Goal: Task Accomplishment & Management: Use online tool/utility

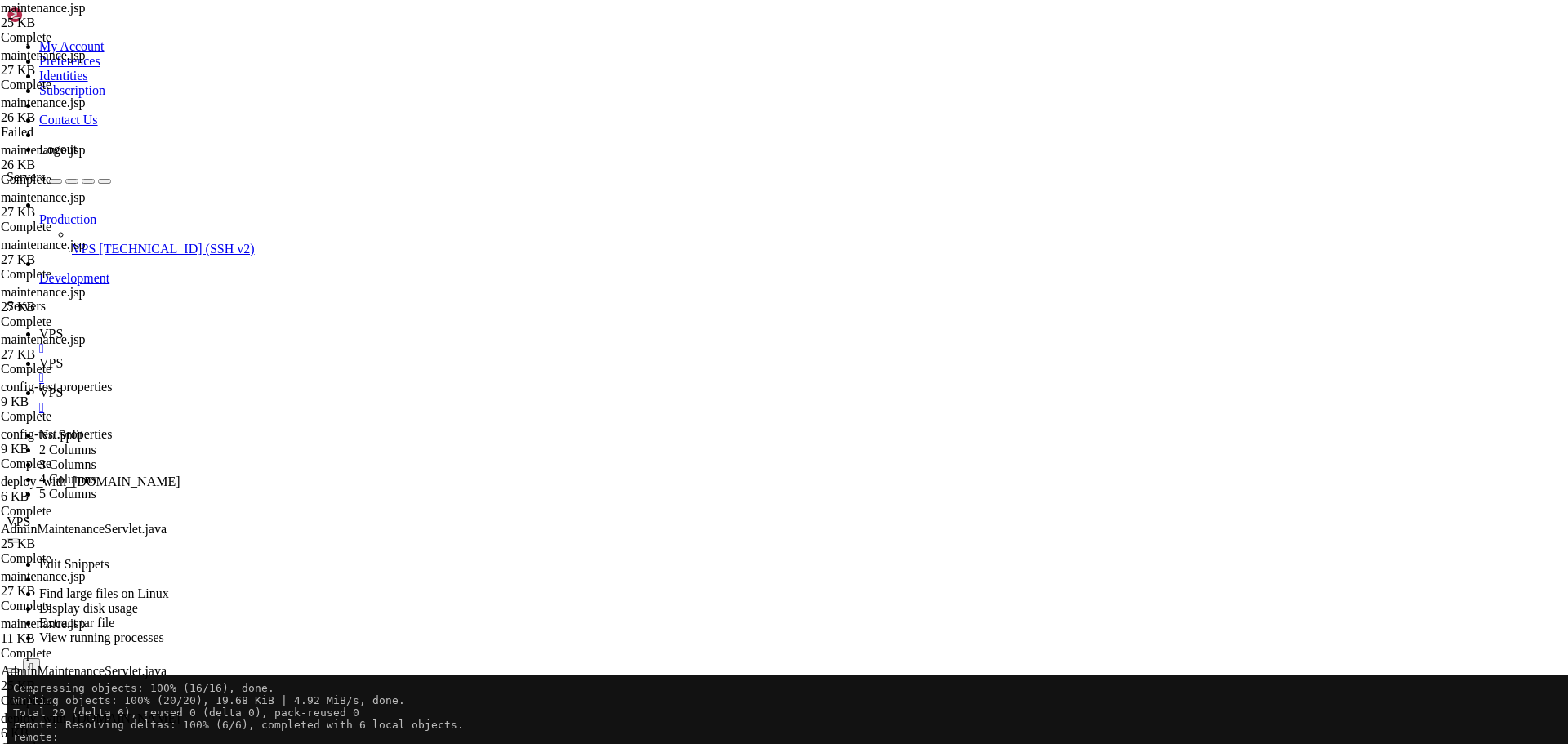
scroll to position [10564, 0]
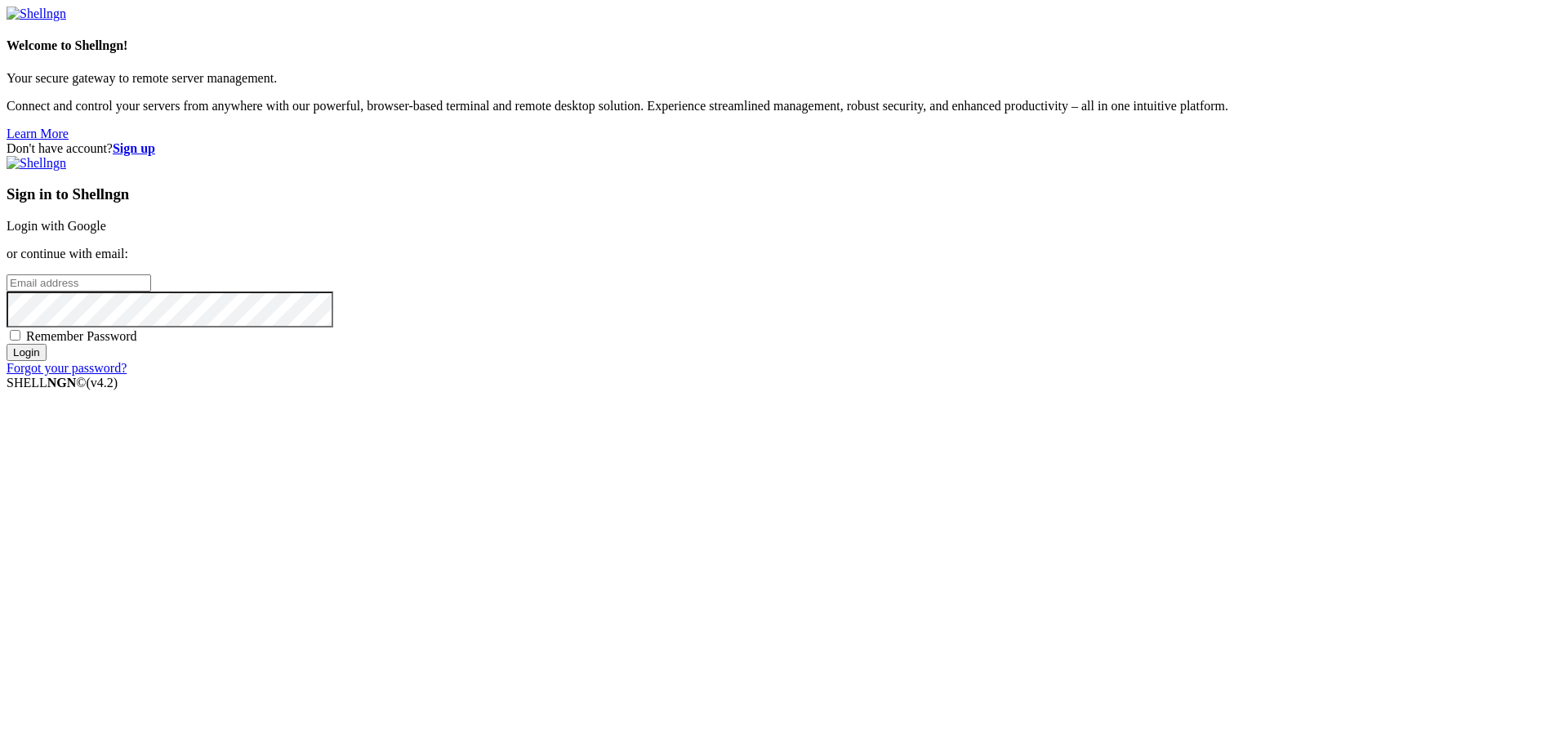
click at [106, 233] on link "Login with Google" at bounding box center [56, 226] width 100 height 14
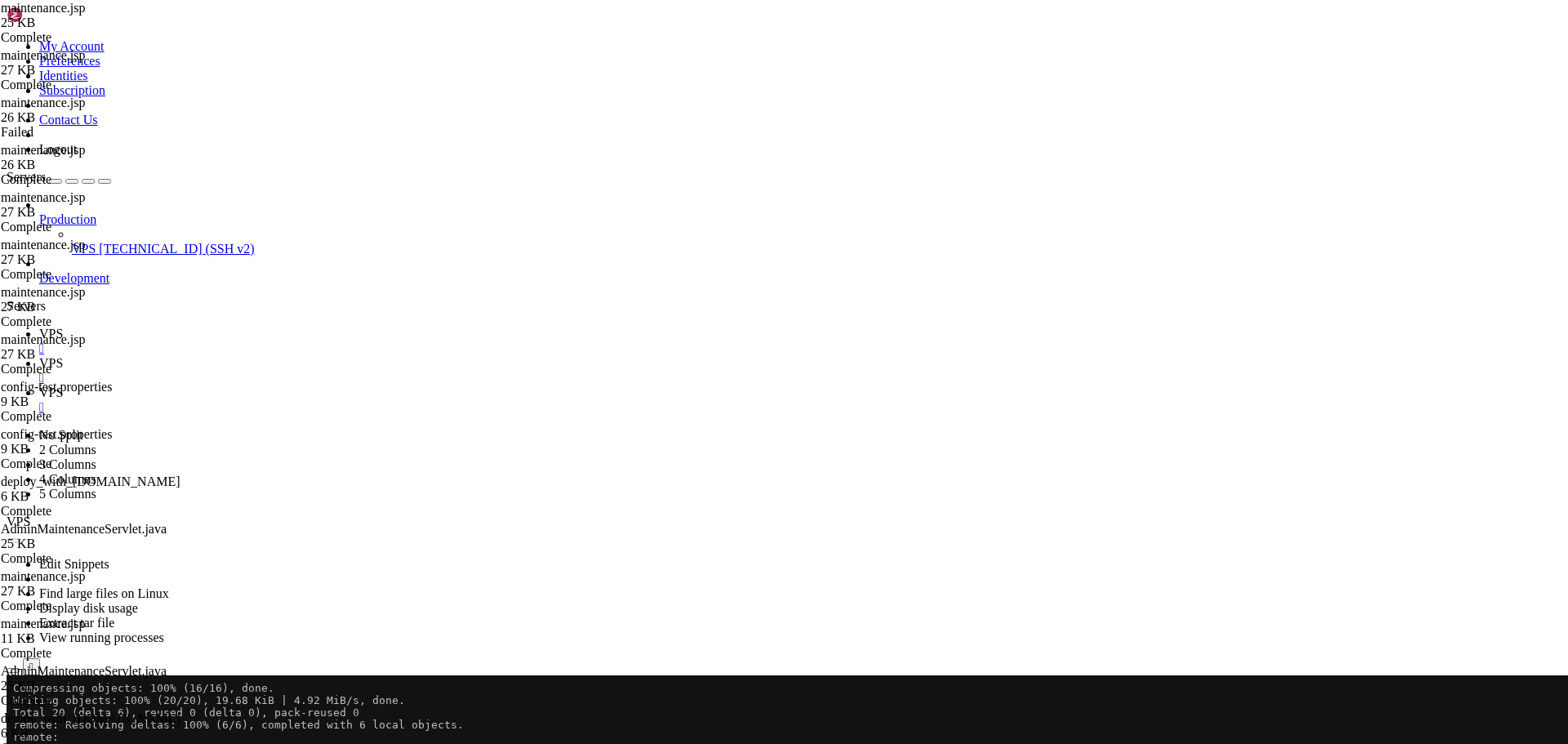
scroll to position [10528, 0]
click at [63, 356] on span "VPS" at bounding box center [50, 363] width 23 height 14
click at [63, 327] on span "VPS" at bounding box center [50, 333] width 23 height 14
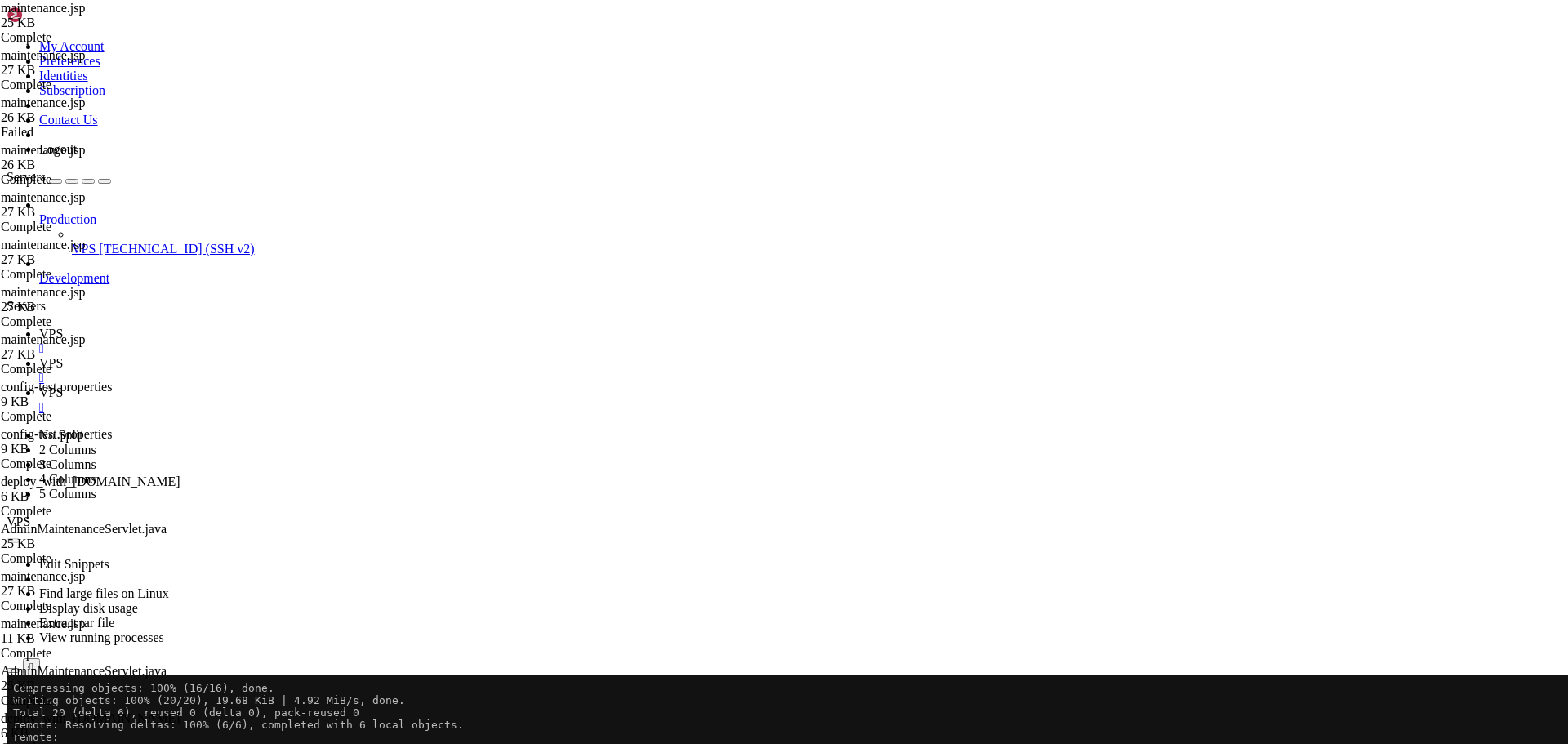
click at [72, 720] on button "Reconnect" at bounding box center [39, 728] width 65 height 17
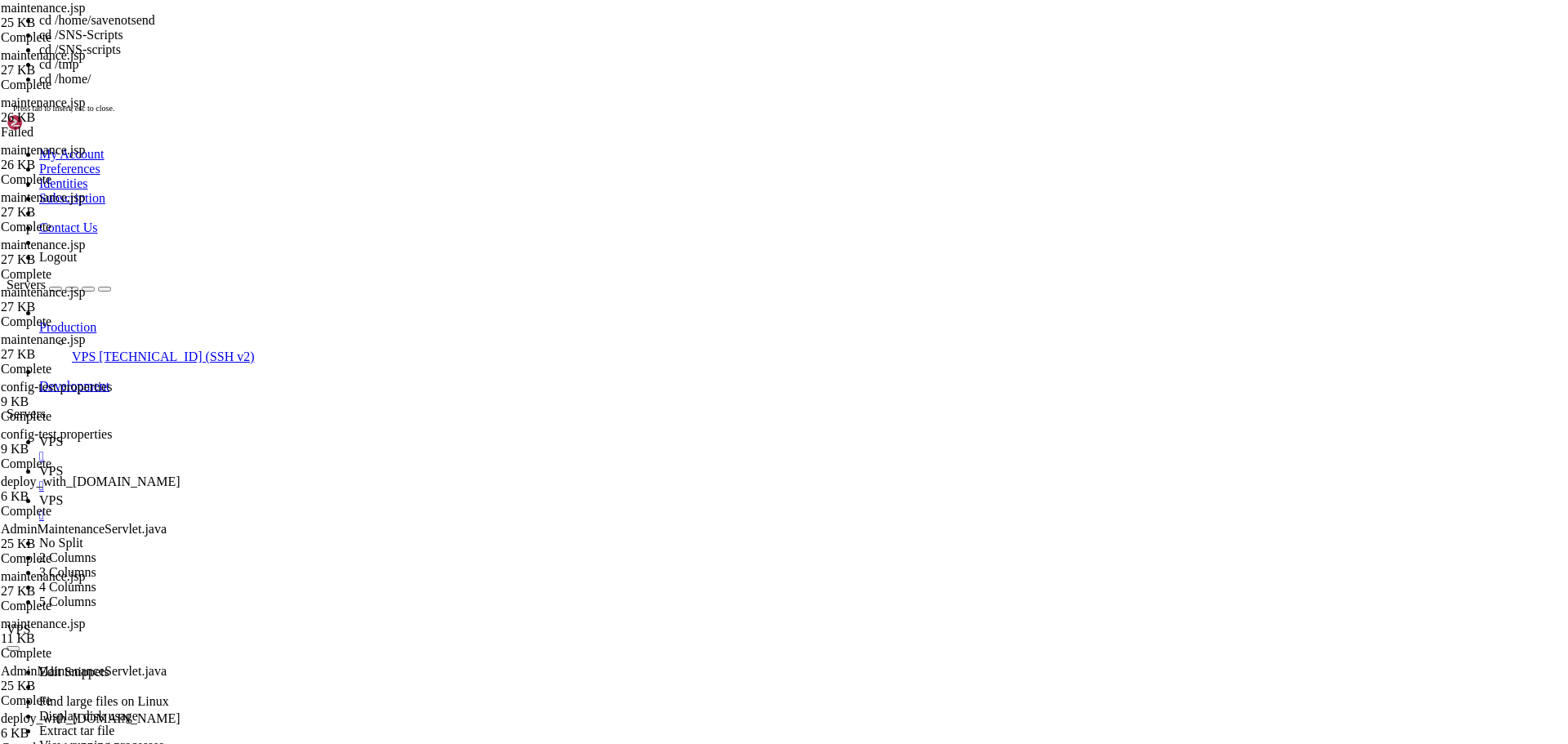
scroll to position [0, 0]
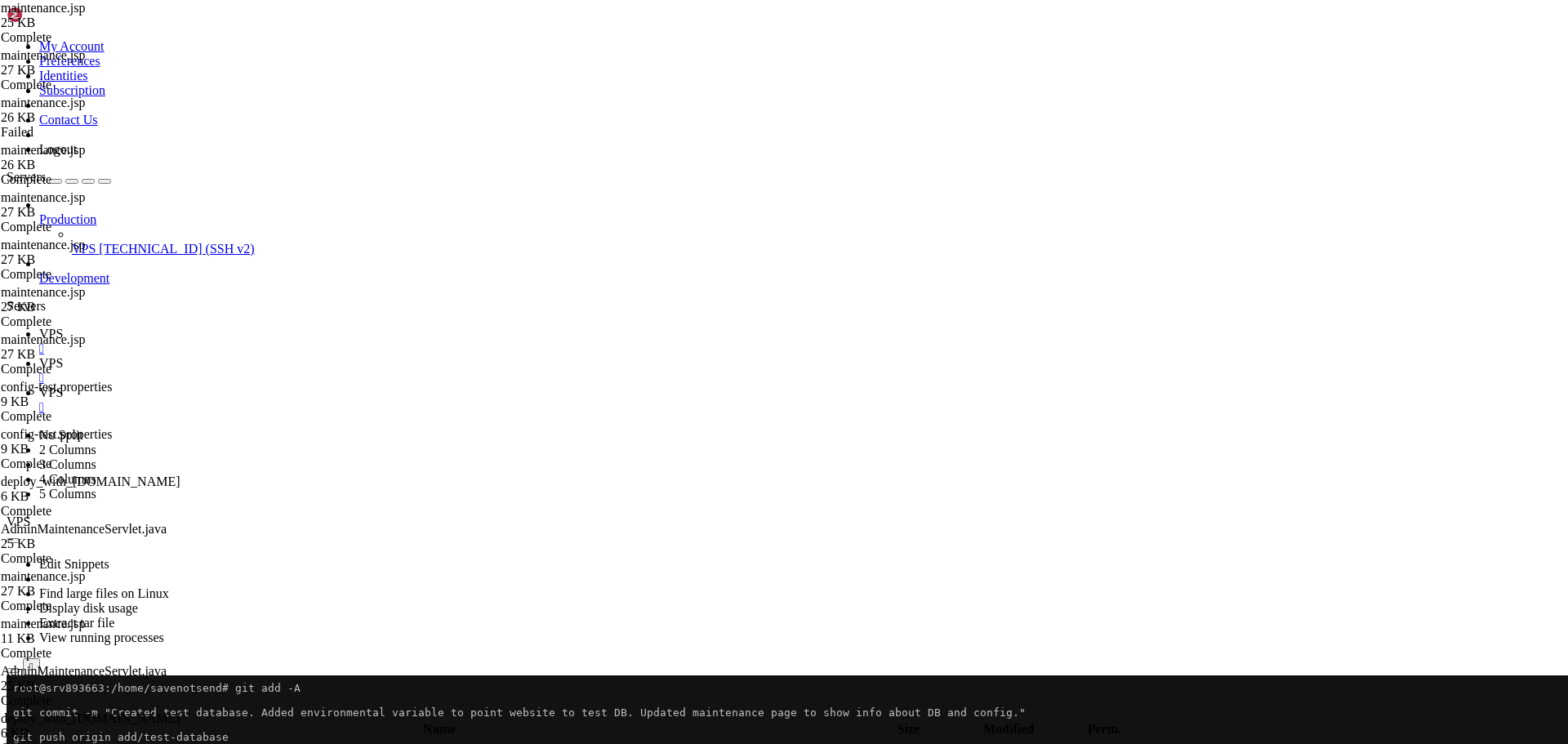
scroll to position [10528, 0]
click at [307, 356] on link "VPS " at bounding box center [800, 371] width 1522 height 29
click at [13, 715] on icon "button" at bounding box center [13, 715] width 0 height 0
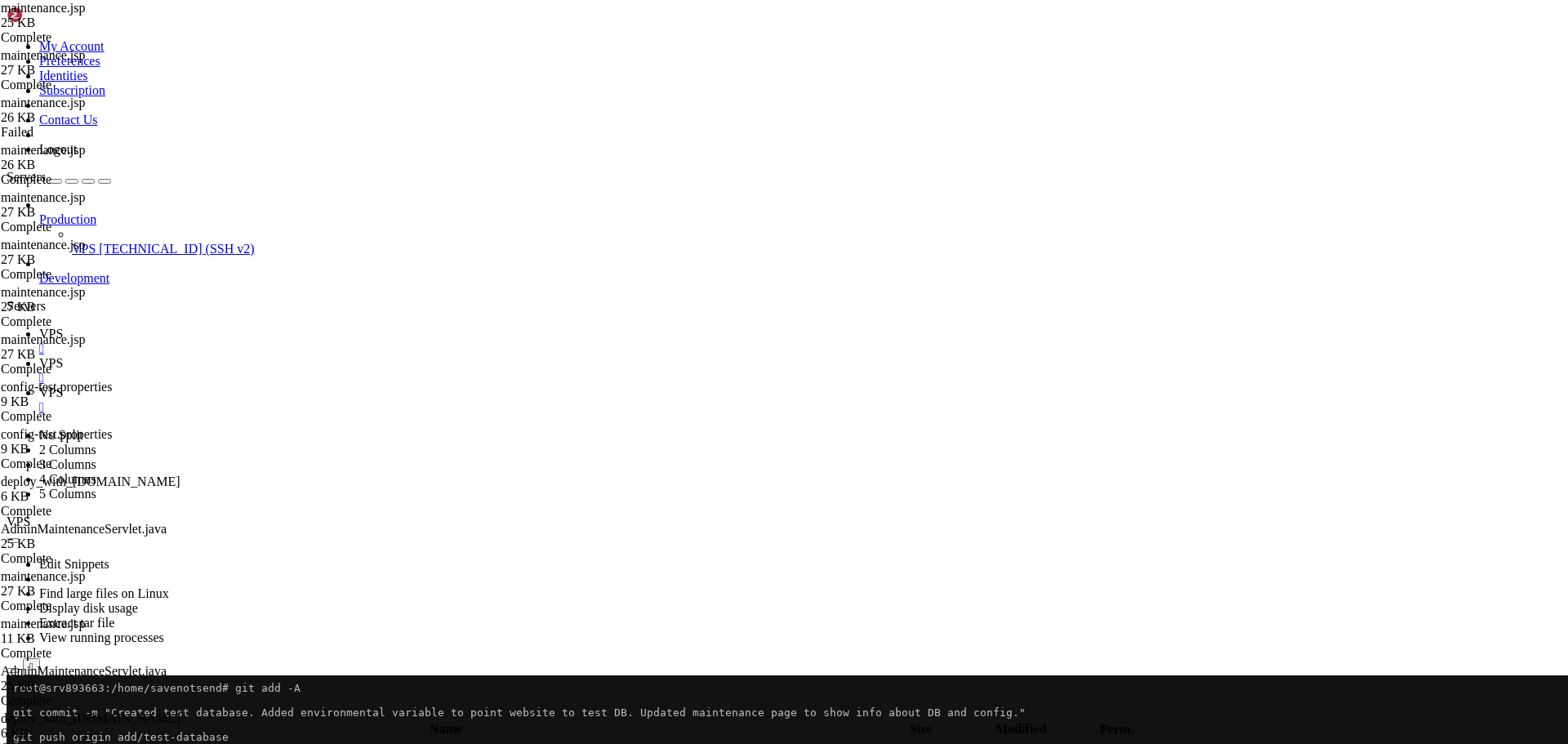
click at [13, 715] on icon "button" at bounding box center [13, 715] width 0 height 0
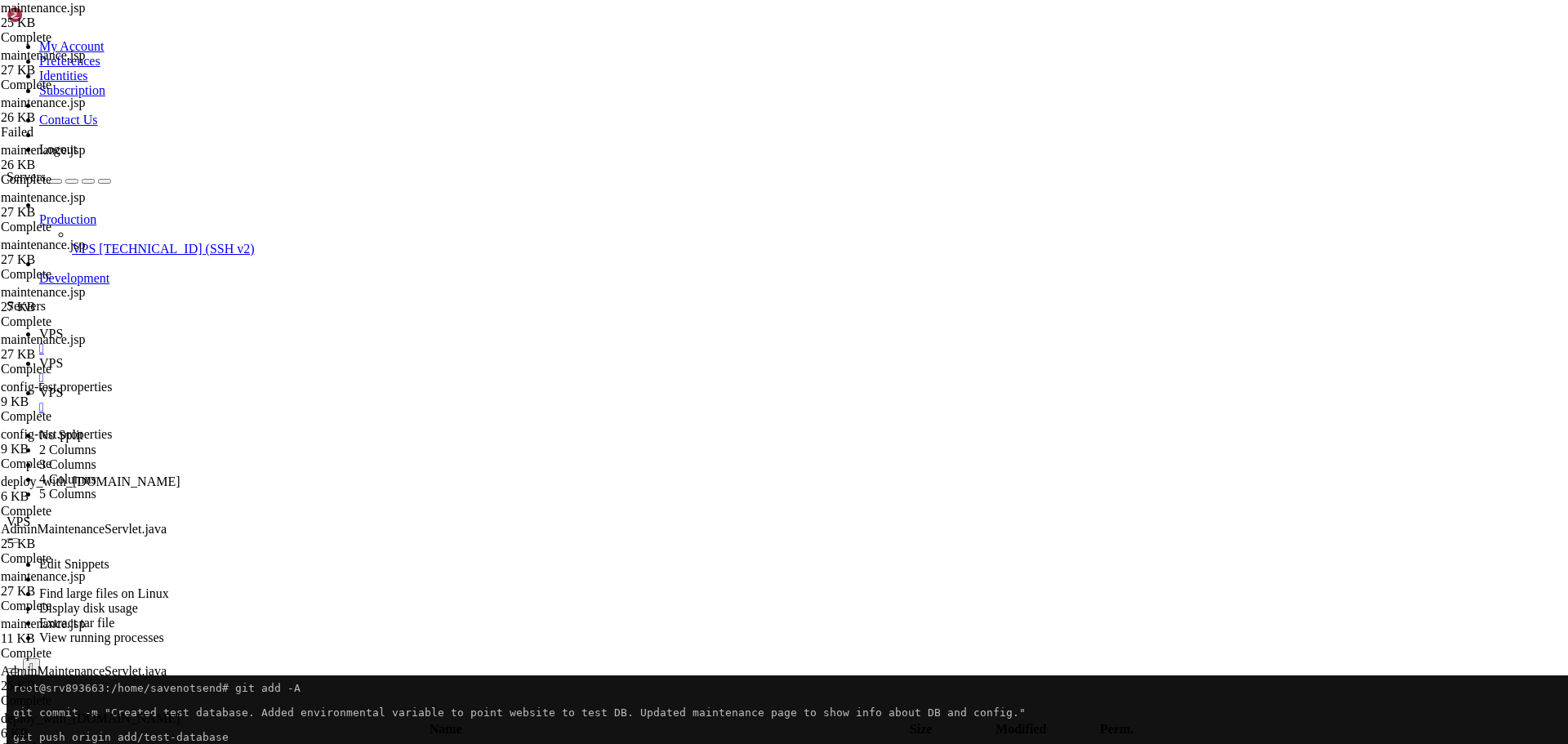
type input "/home/savenotsend/src/main/webapp/WEB-INF/jsp/common"
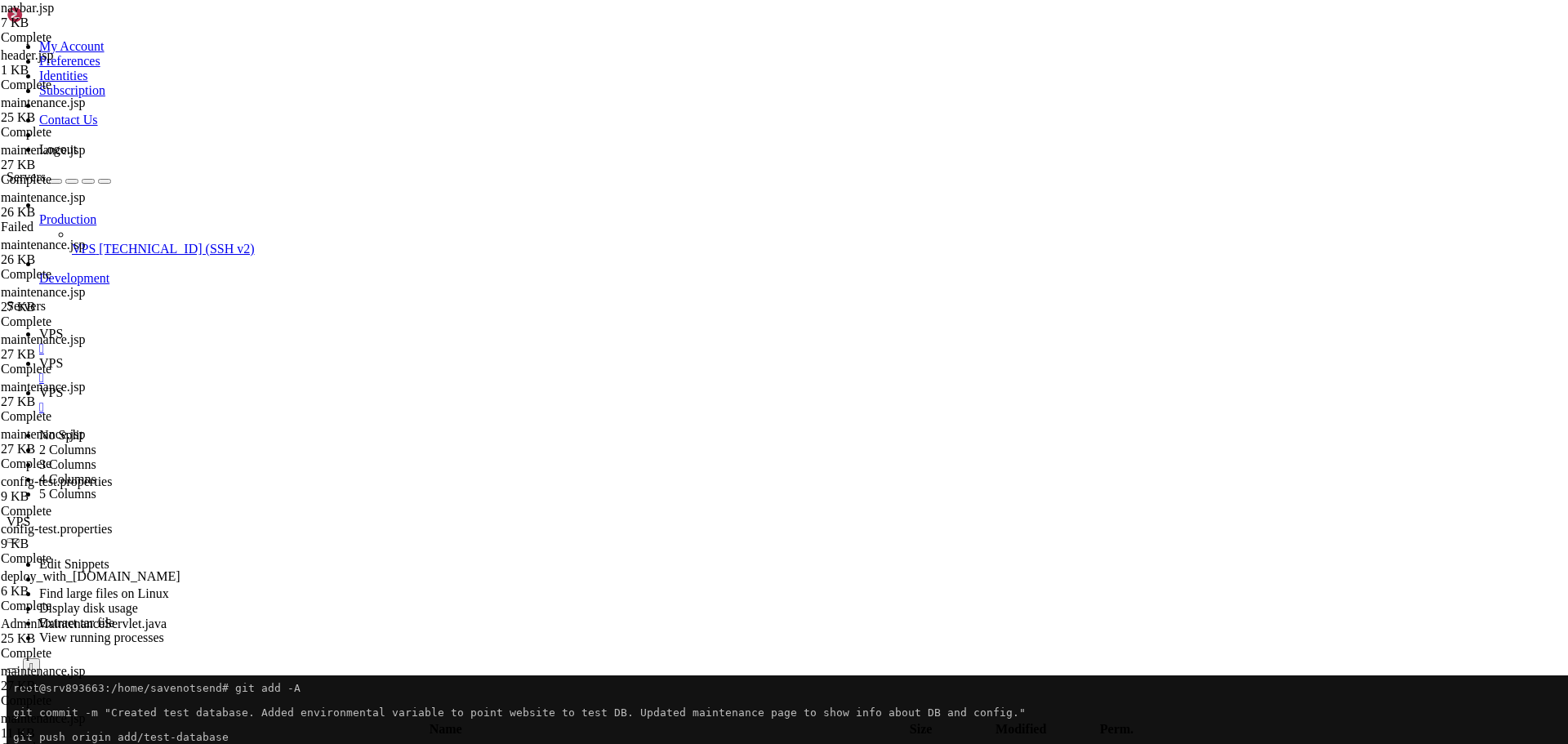
scroll to position [530, 0]
type input "<c:when test="${sessionScope.user != null}">"
type textarea "<ul class="navbar-nav">"
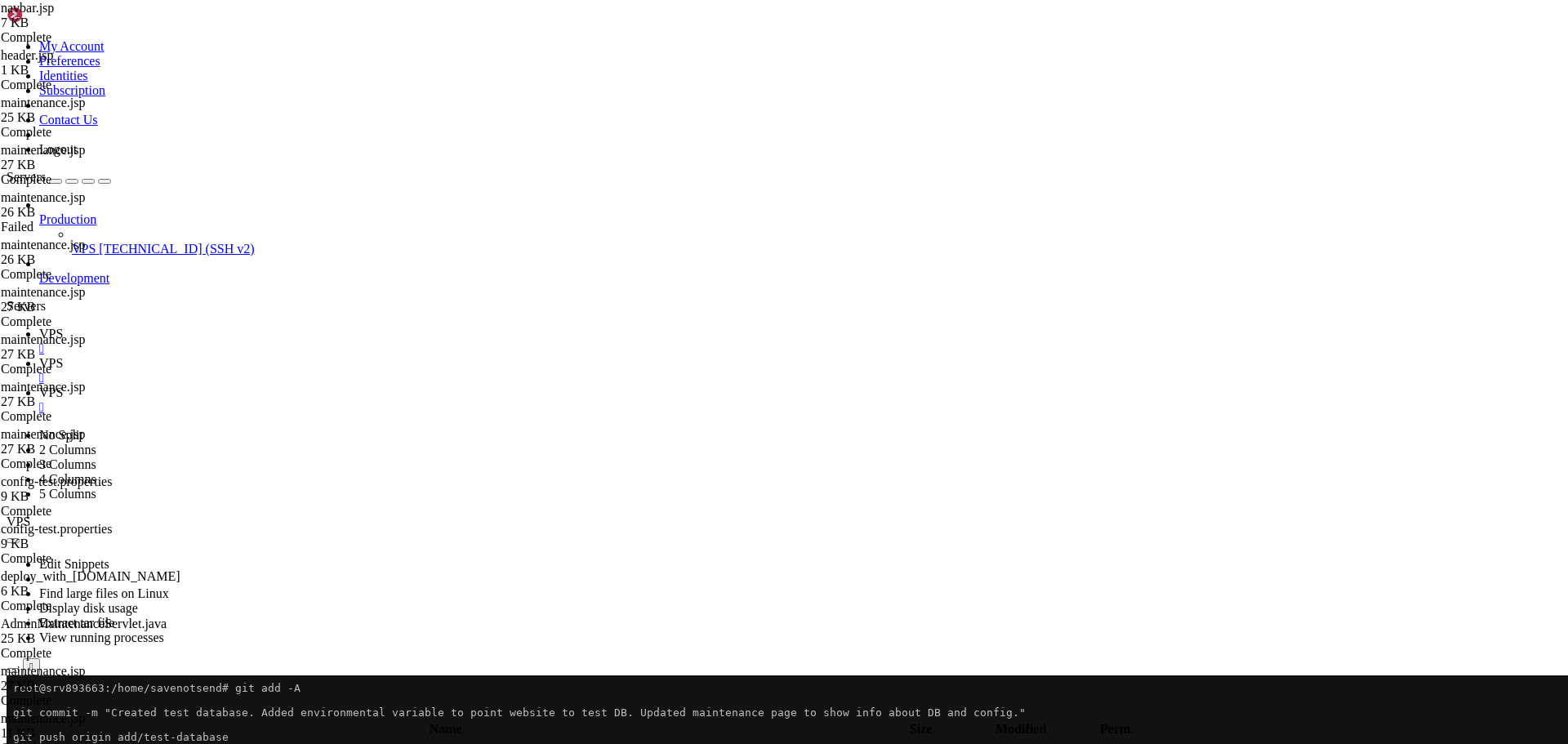
scroll to position [0, 4]
paste textarea "</c:if>"
type textarea "title="⚠️ TEST ENVIRONMENT ACTIVE ⚠️&#10;Database: ${testDbName}&#10;Click Admi…"
drag, startPoint x: 241, startPoint y: 16, endPoint x: 100, endPoint y: 80, distance: 154.8
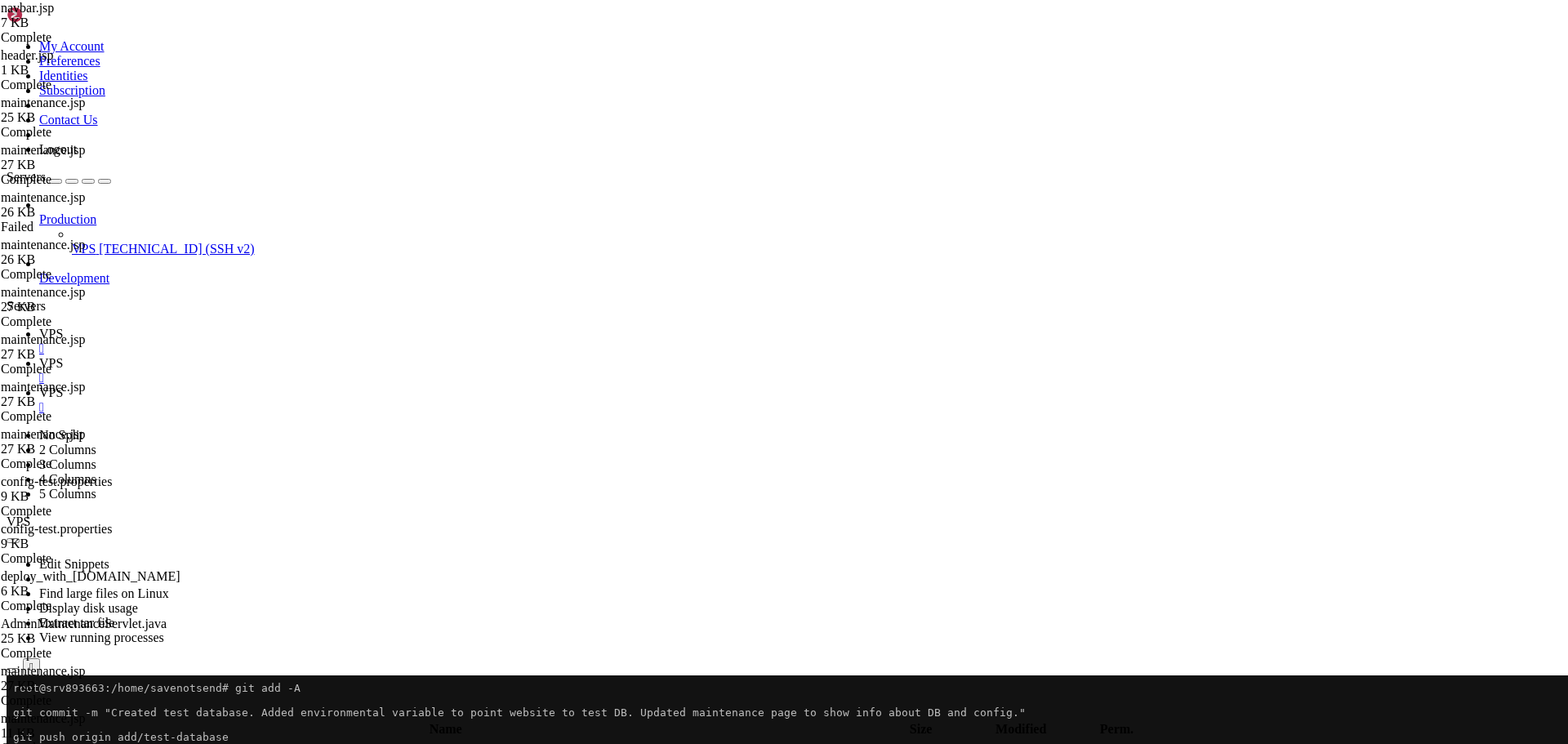
click at [63, 327] on span "VPS" at bounding box center [50, 333] width 23 height 14
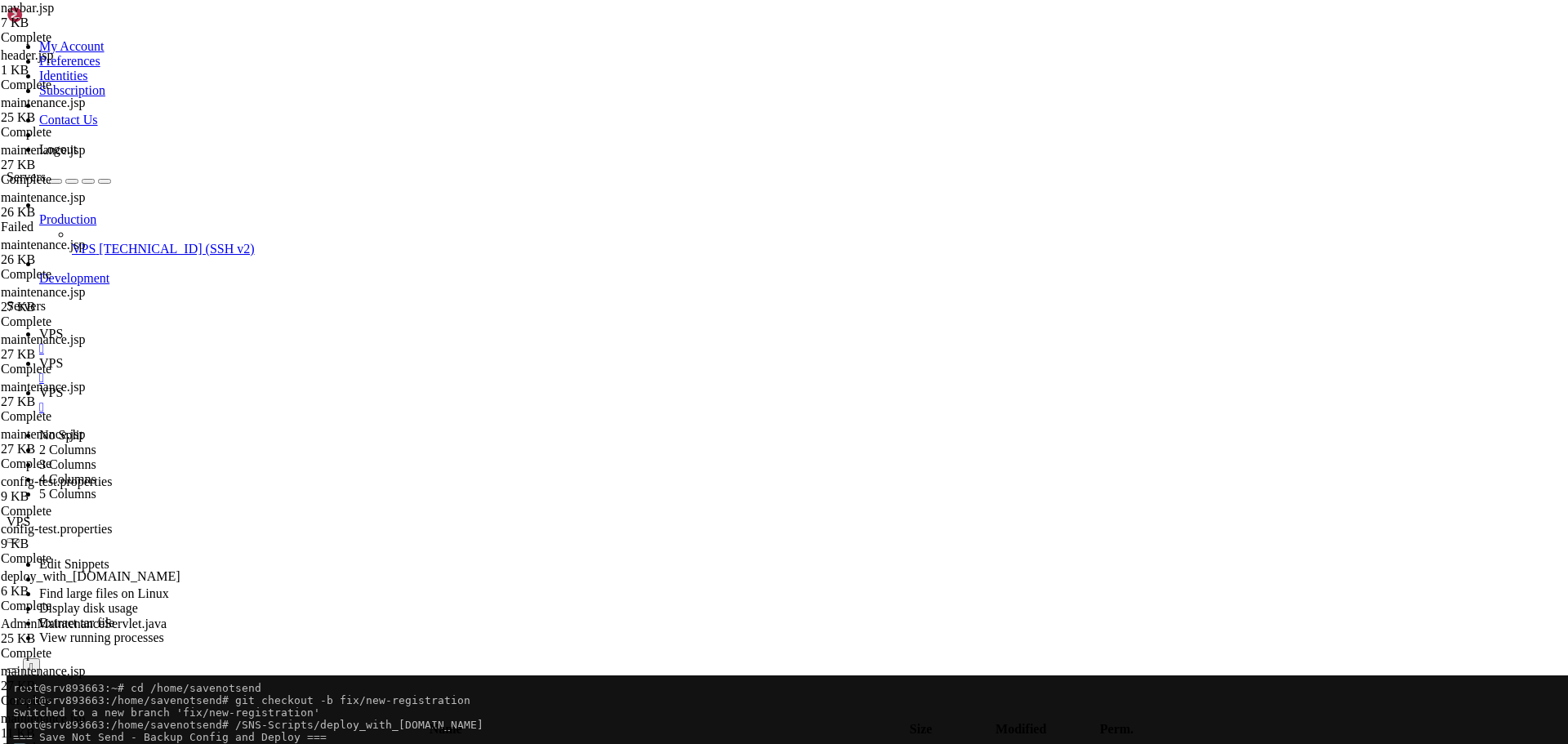
scroll to position [12415, 0]
click at [63, 356] on span "VPS" at bounding box center [50, 363] width 23 height 14
click at [13, 715] on icon "button" at bounding box center [13, 715] width 0 height 0
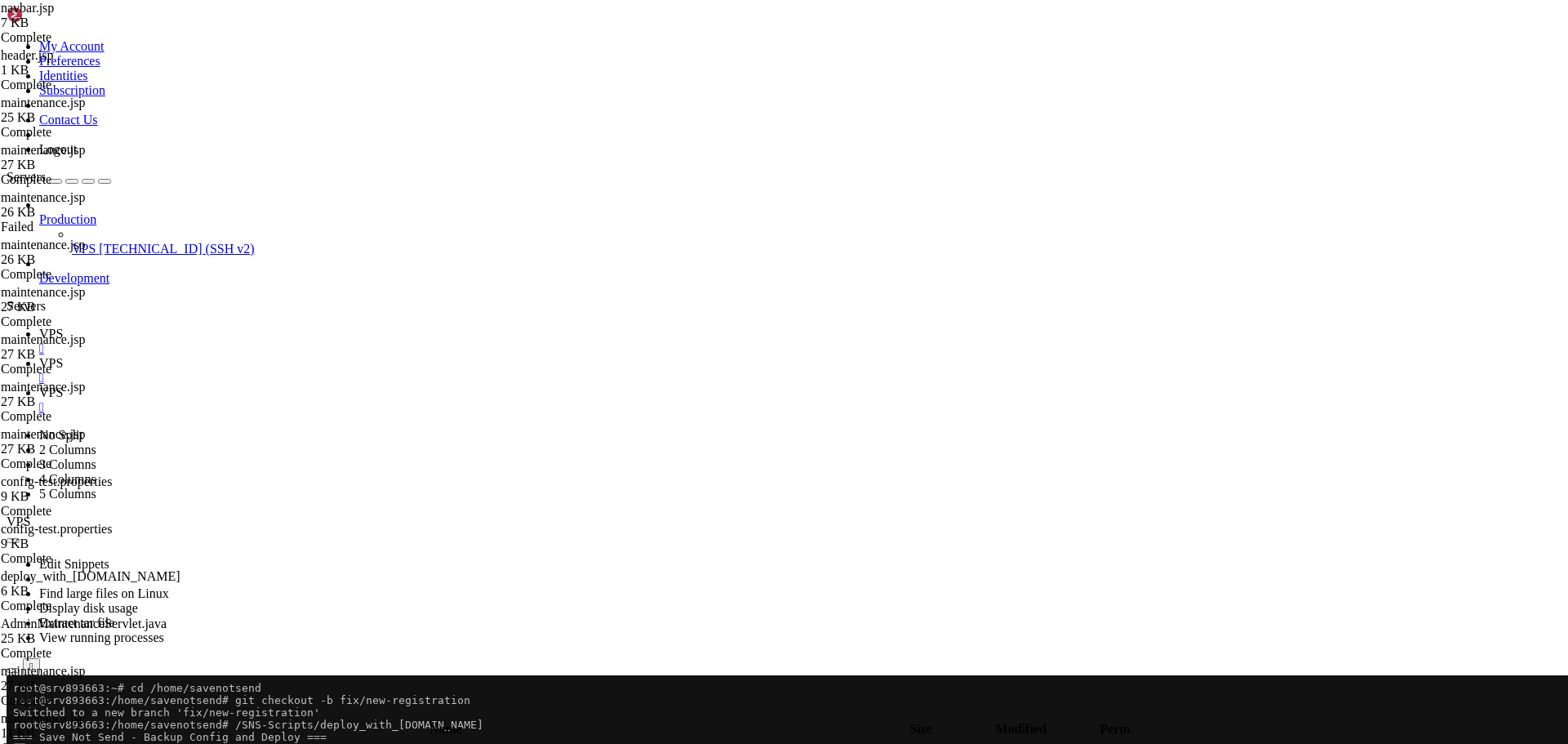
click at [13, 715] on icon "button" at bounding box center [13, 715] width 0 height 0
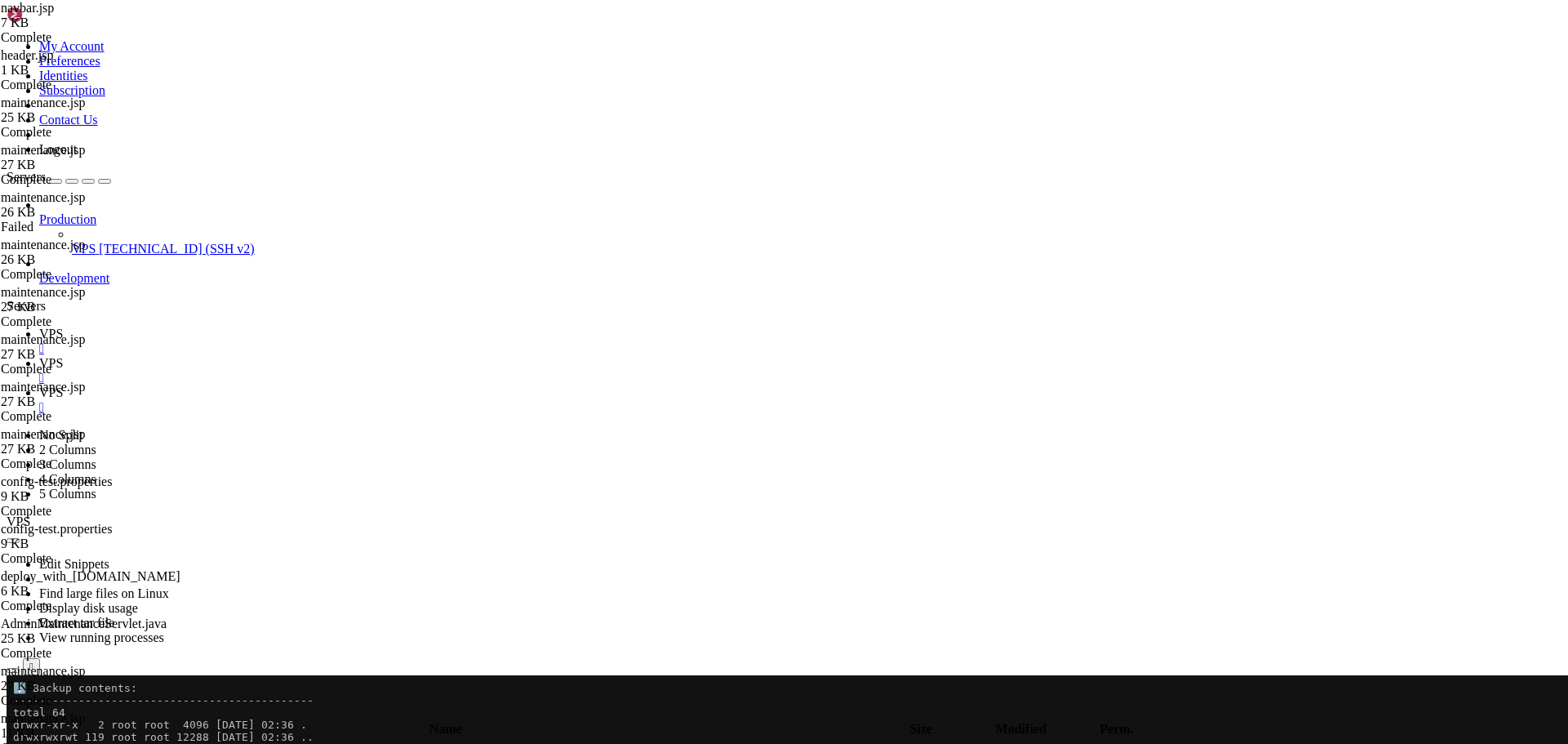
click at [13, 715] on icon "button" at bounding box center [13, 715] width 0 height 0
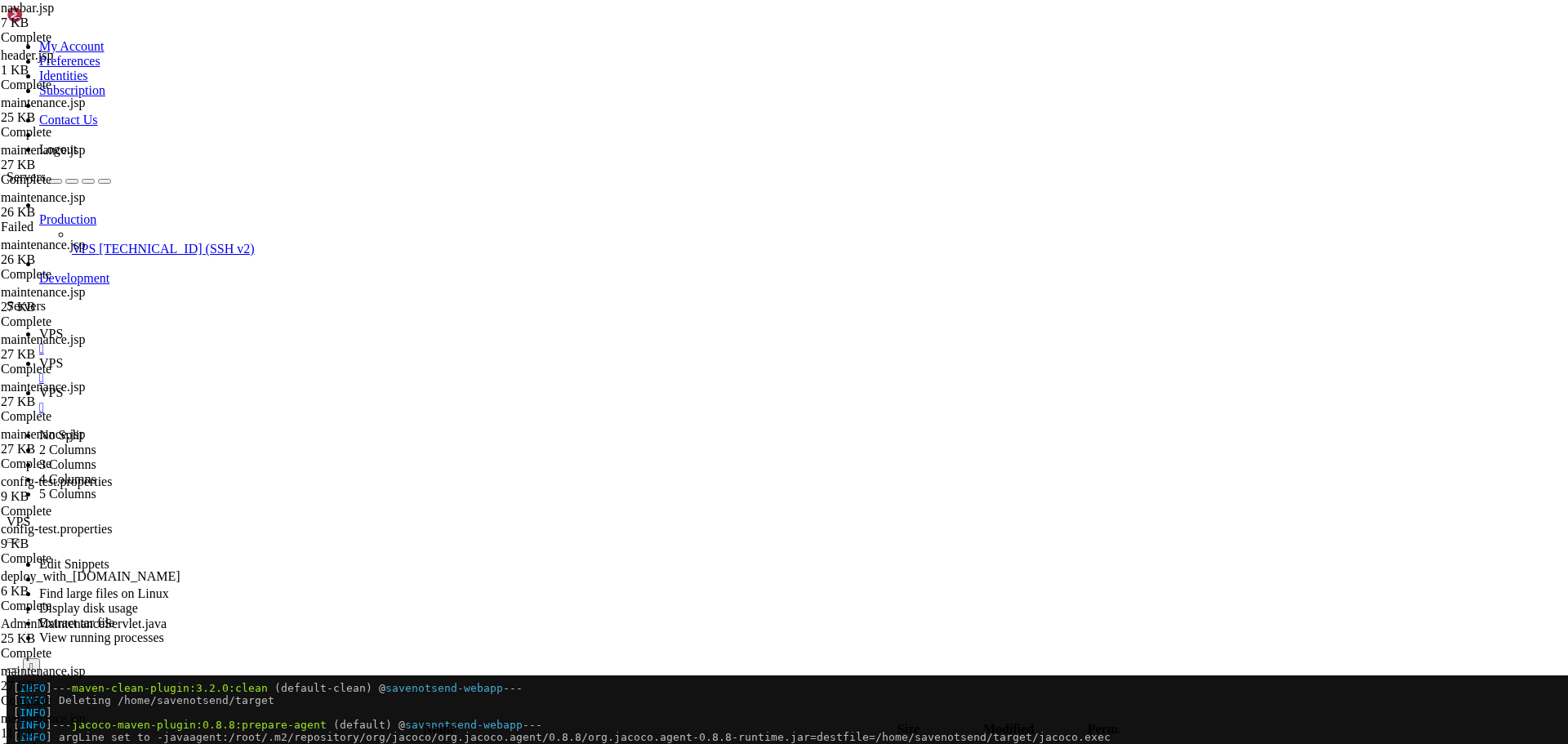
type input "/SNS-Scripts"
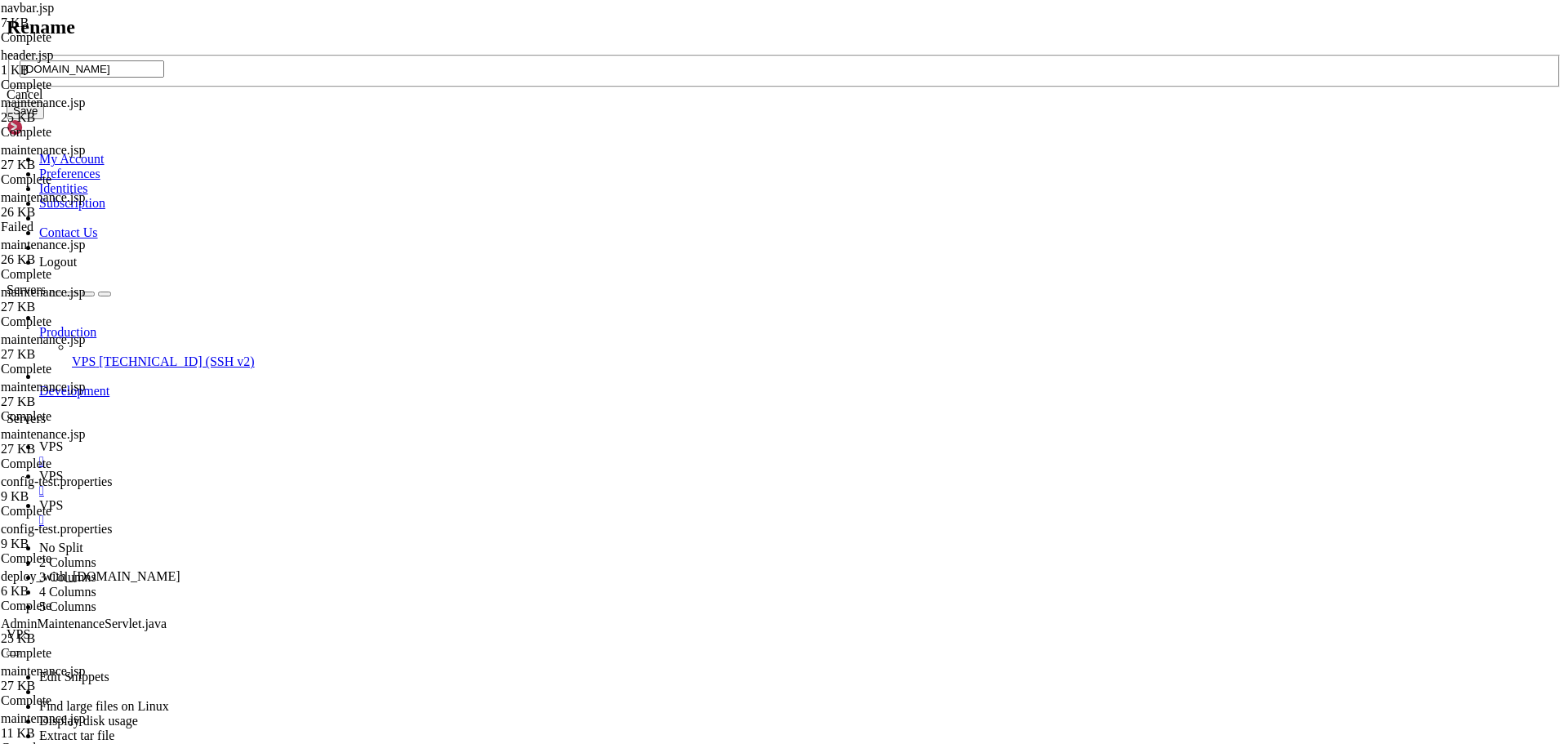
click at [165, 78] on input "updateTestDB.sh" at bounding box center [92, 69] width 145 height 17
type input "updateTestDB.old"
click at [44, 120] on button "Save" at bounding box center [25, 111] width 37 height 17
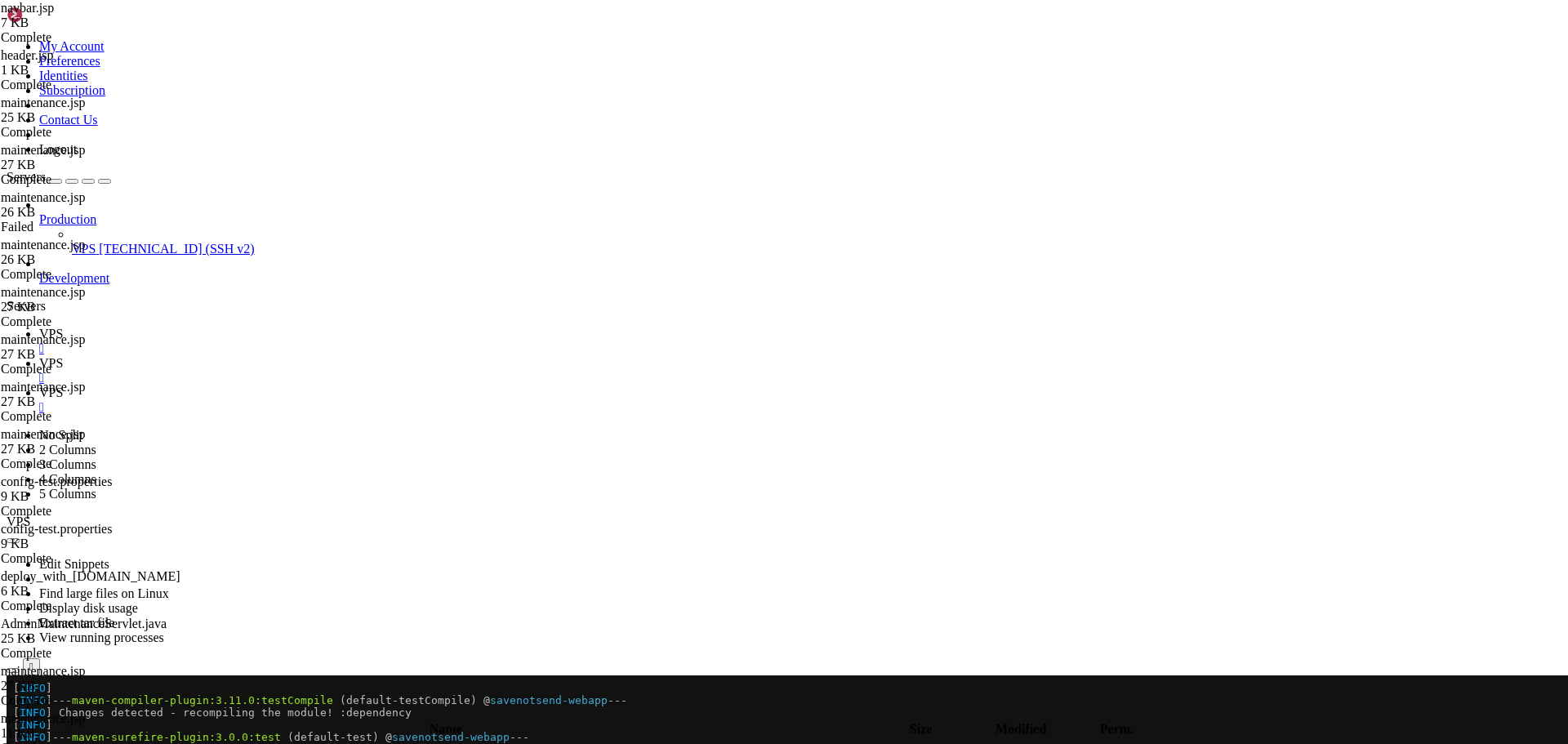
click at [234, 327] on link "VPS " at bounding box center [800, 341] width 1522 height 29
click at [63, 385] on span "VPS" at bounding box center [50, 392] width 23 height 14
click at [63, 327] on span "VPS" at bounding box center [50, 333] width 23 height 14
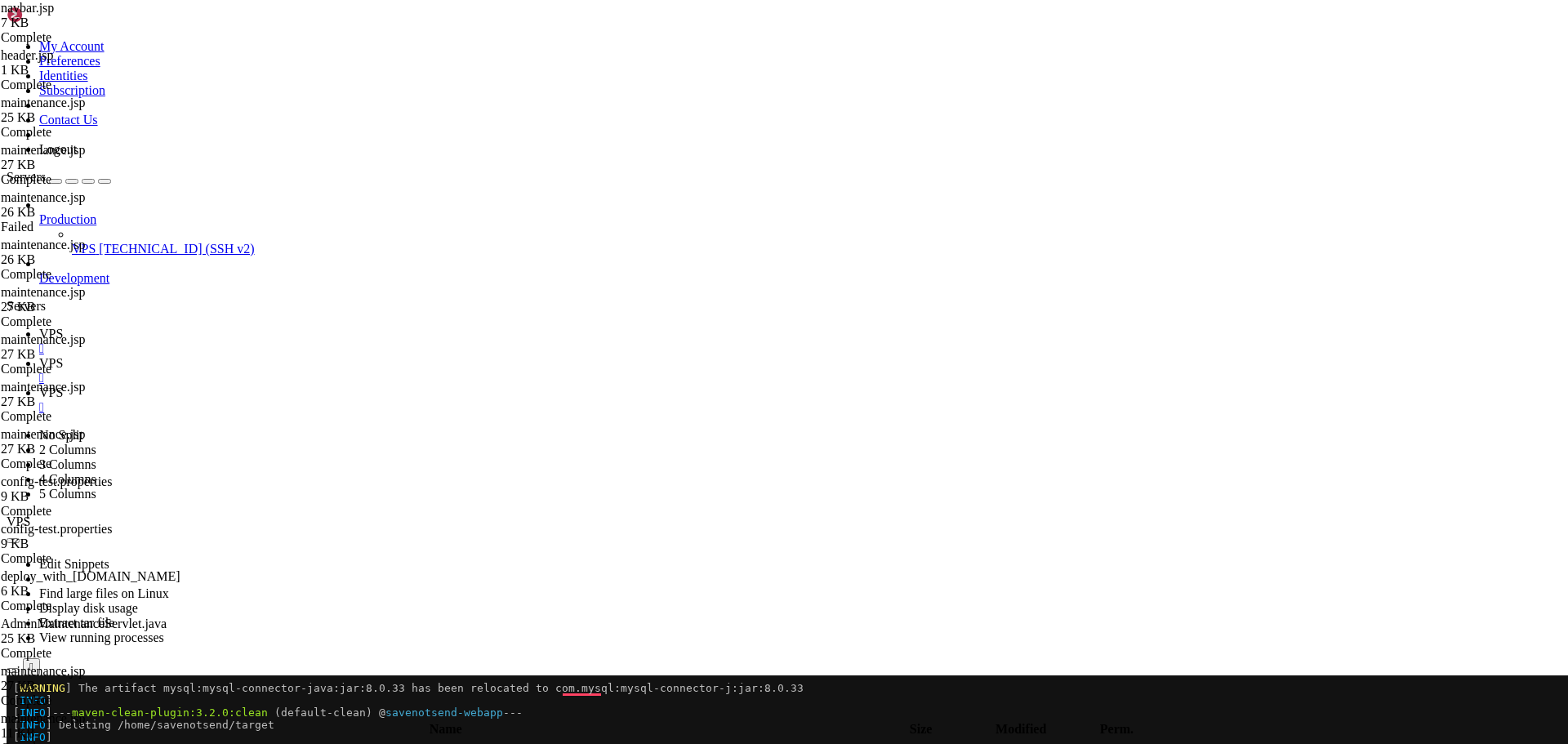
scroll to position [13065, 0]
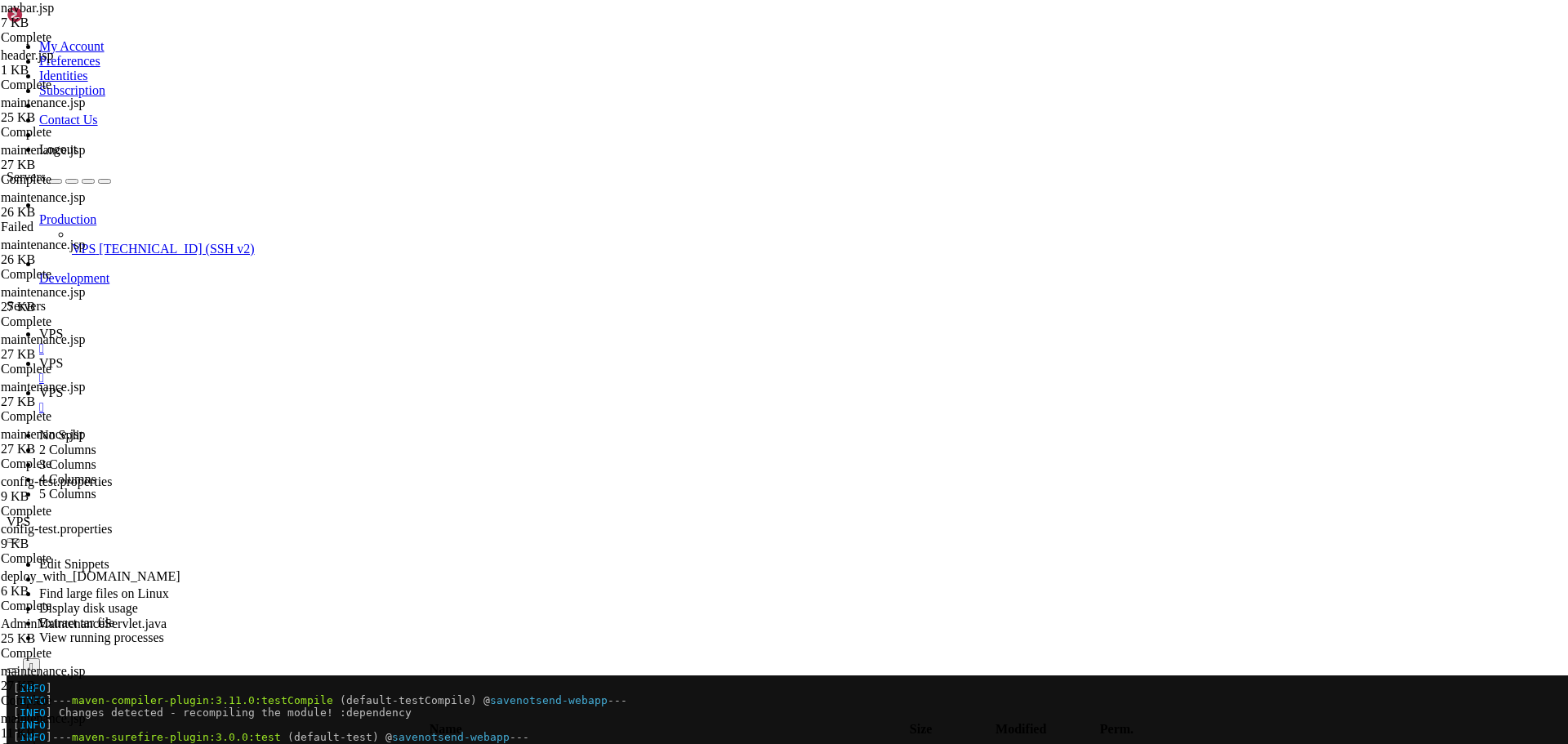
click at [63, 356] on span "VPS" at bounding box center [50, 363] width 23 height 14
click at [13, 715] on icon "button" at bounding box center [13, 715] width 0 height 0
click at [13, 715] on div "button" at bounding box center [13, 715] width 0 height 0
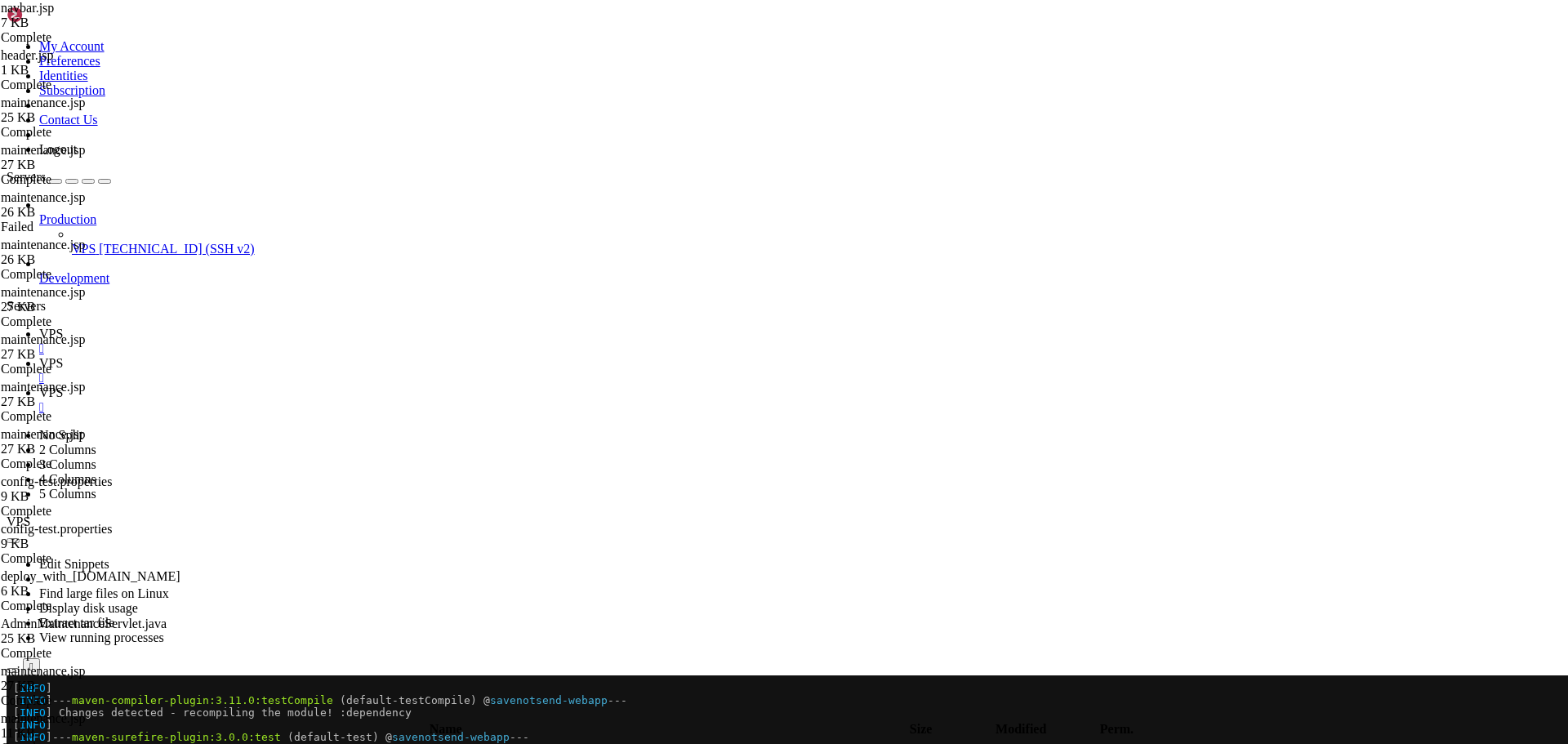
click at [21, 743] on span " .." at bounding box center [14, 750] width 11 height 14
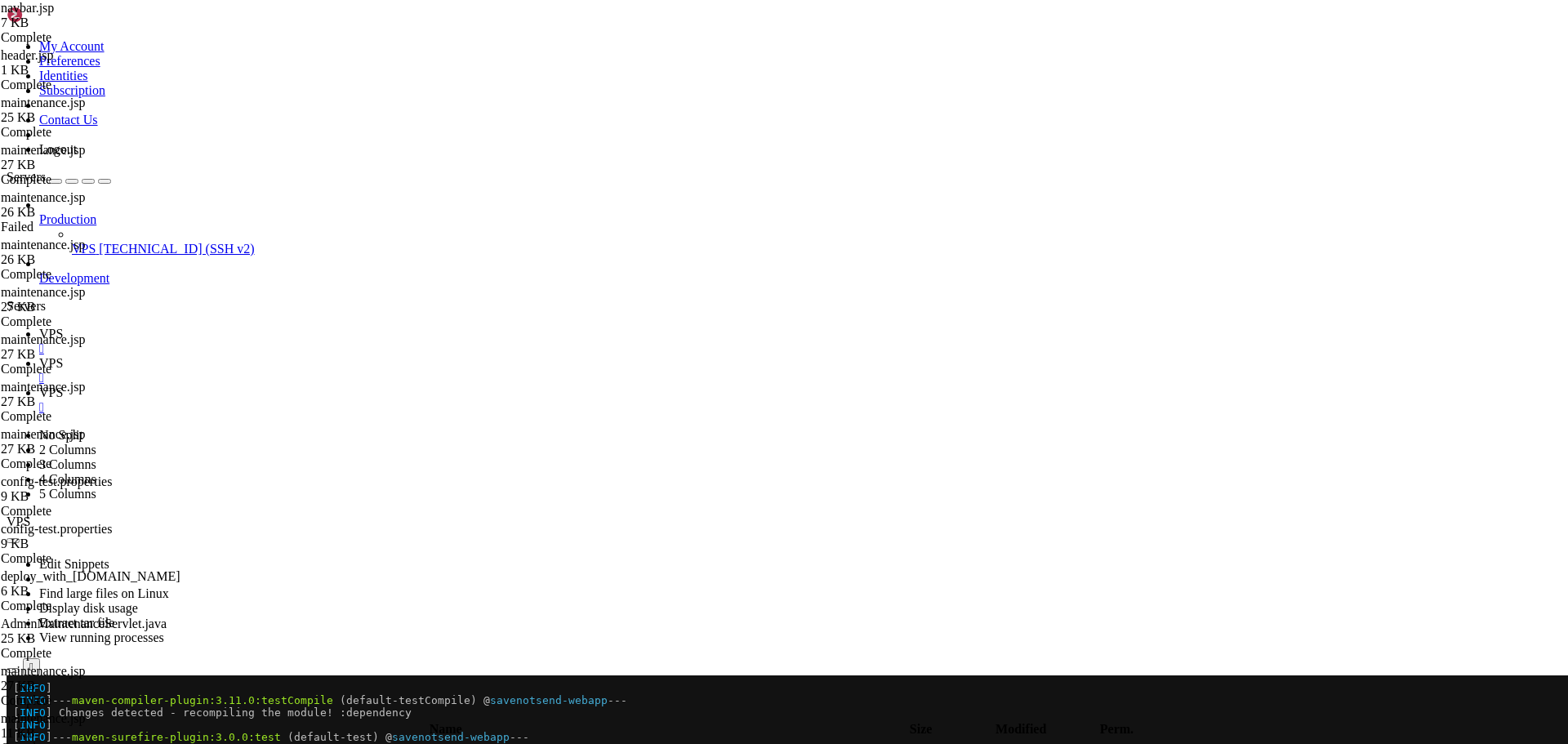
type input "/home/savenotsend/src/main/webapp/WEB-INF/jsp/common"
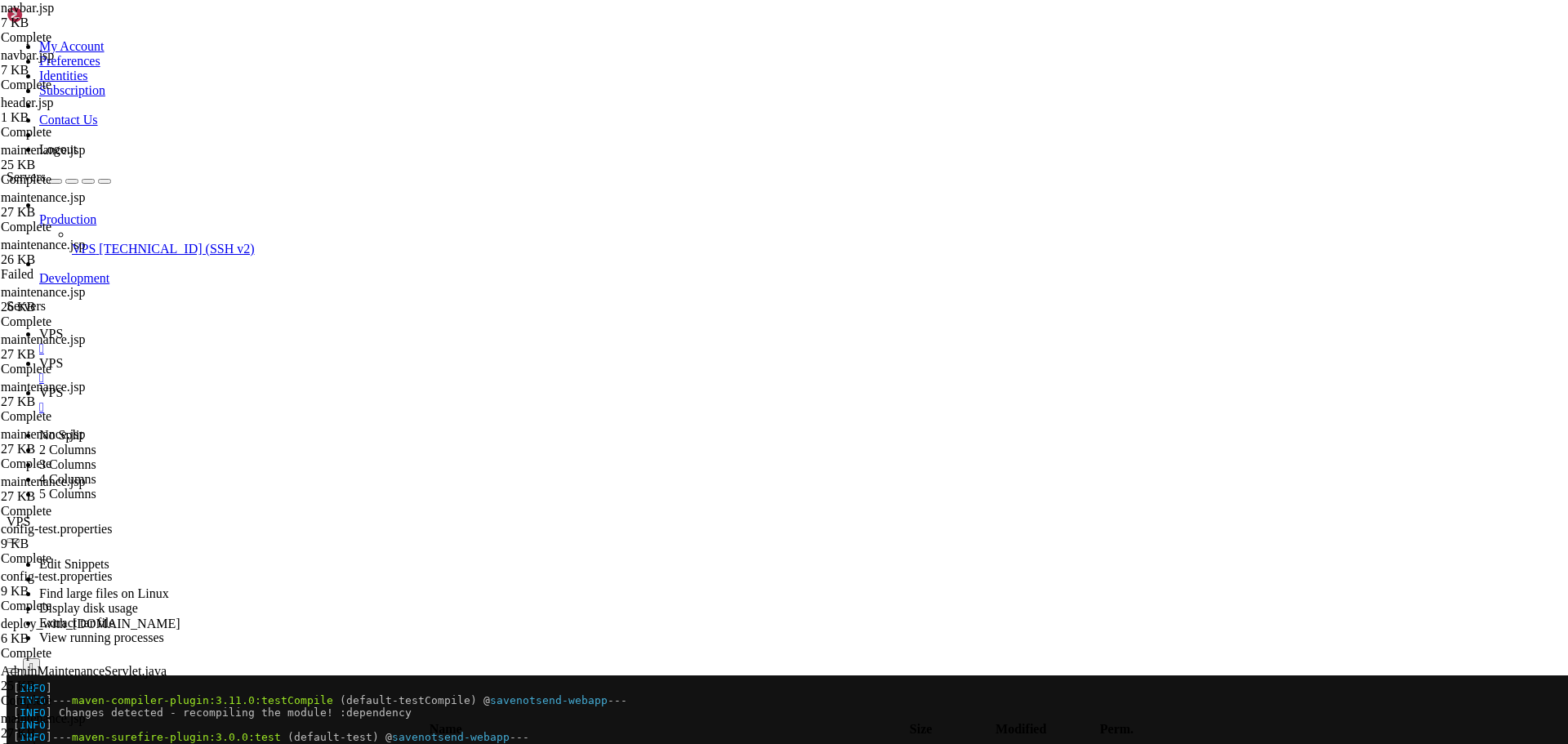
type textarea "<!-- RIGHT-ALIGNED USER MENU -->"
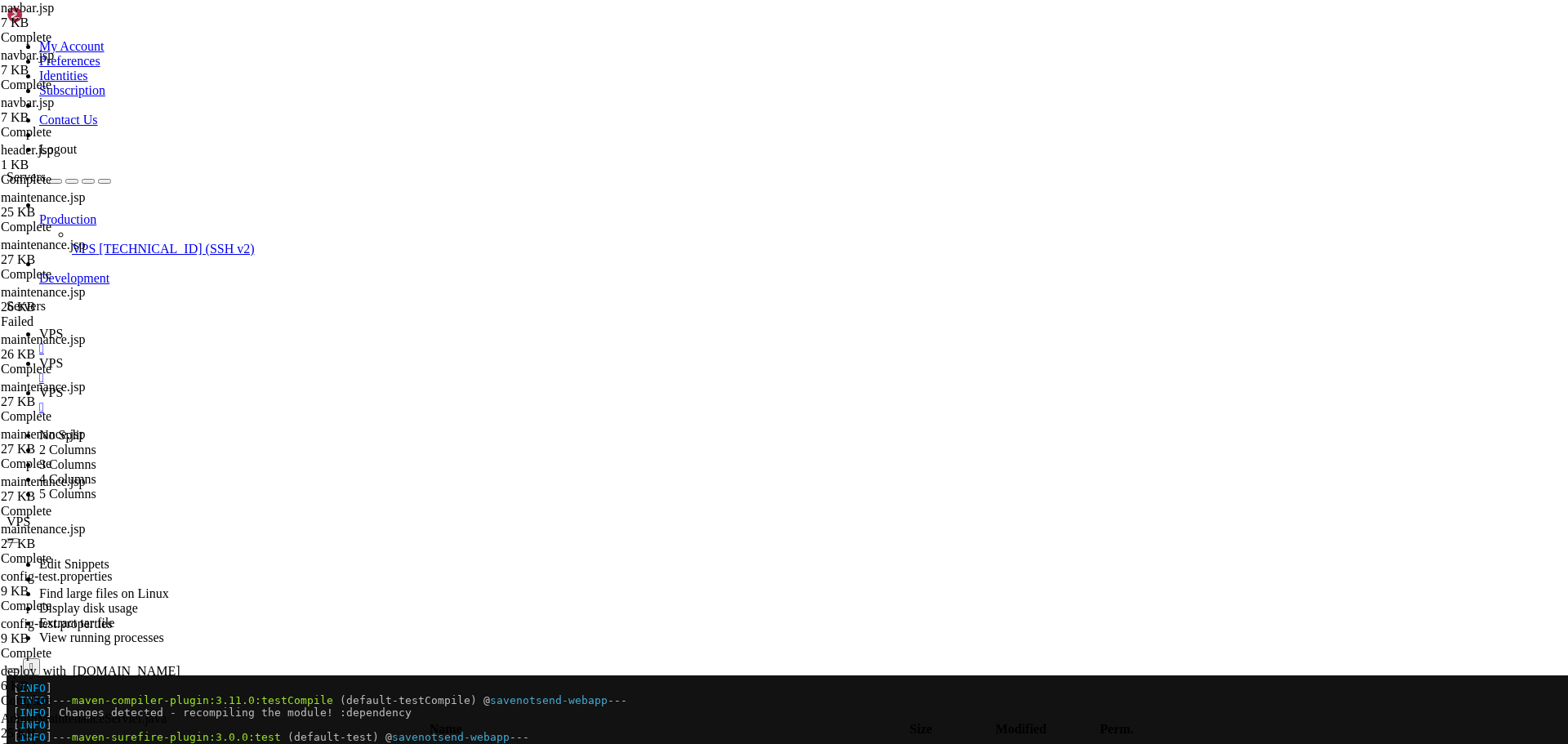
type textarea "<%@ taglib uri="[URL][DOMAIN_NAME]" prefix="c" %>"
paste textarea "<%@ page import="com.savenotsend.config.DatabaseConfig" %>"
type textarea "<%@ page import="com.savenotsend.config.DatabaseConfig" %>"
paste textarea "%>"
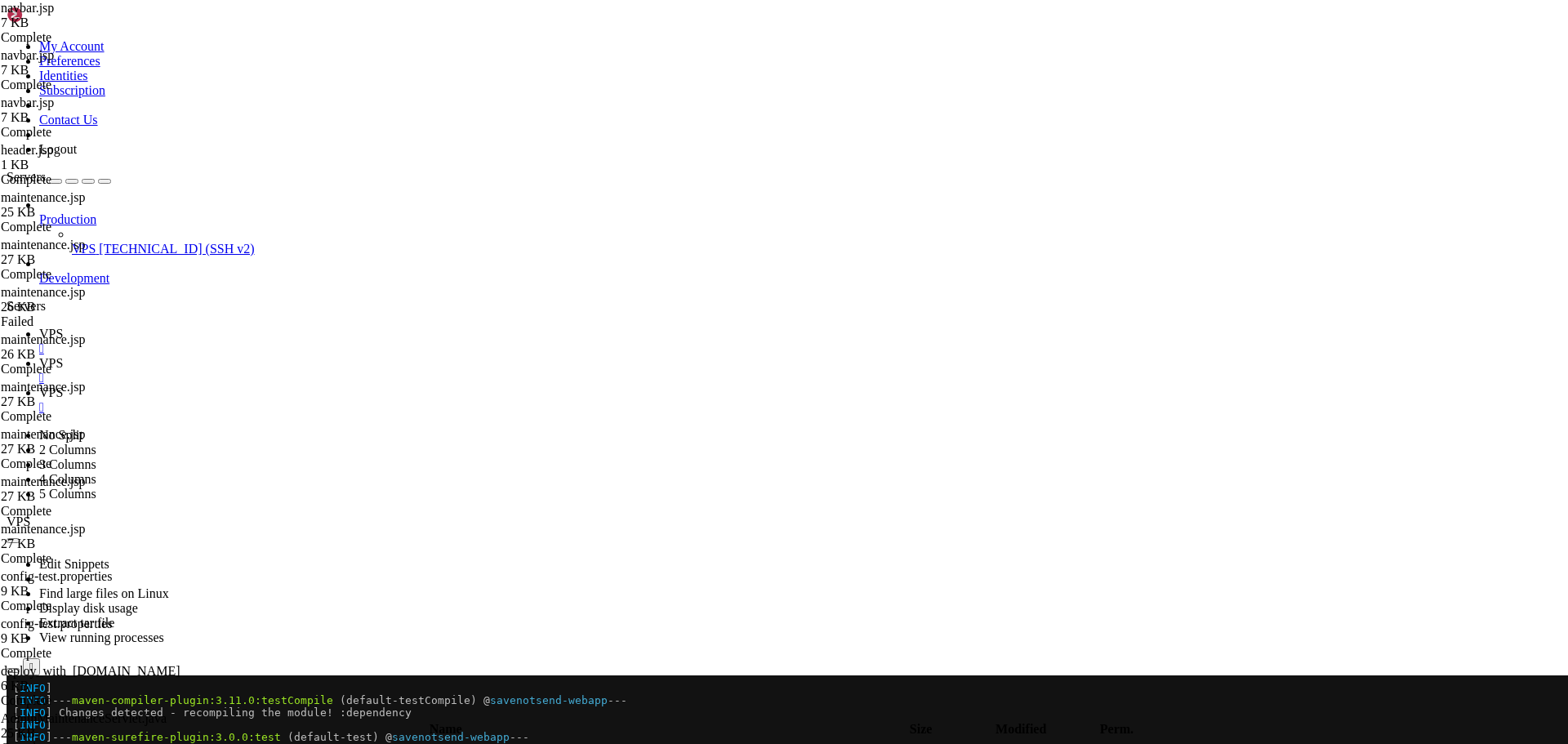
scroll to position [931, 0]
type textarea "%>"
drag, startPoint x: 275, startPoint y: 401, endPoint x: 281, endPoint y: 411, distance: 11.7
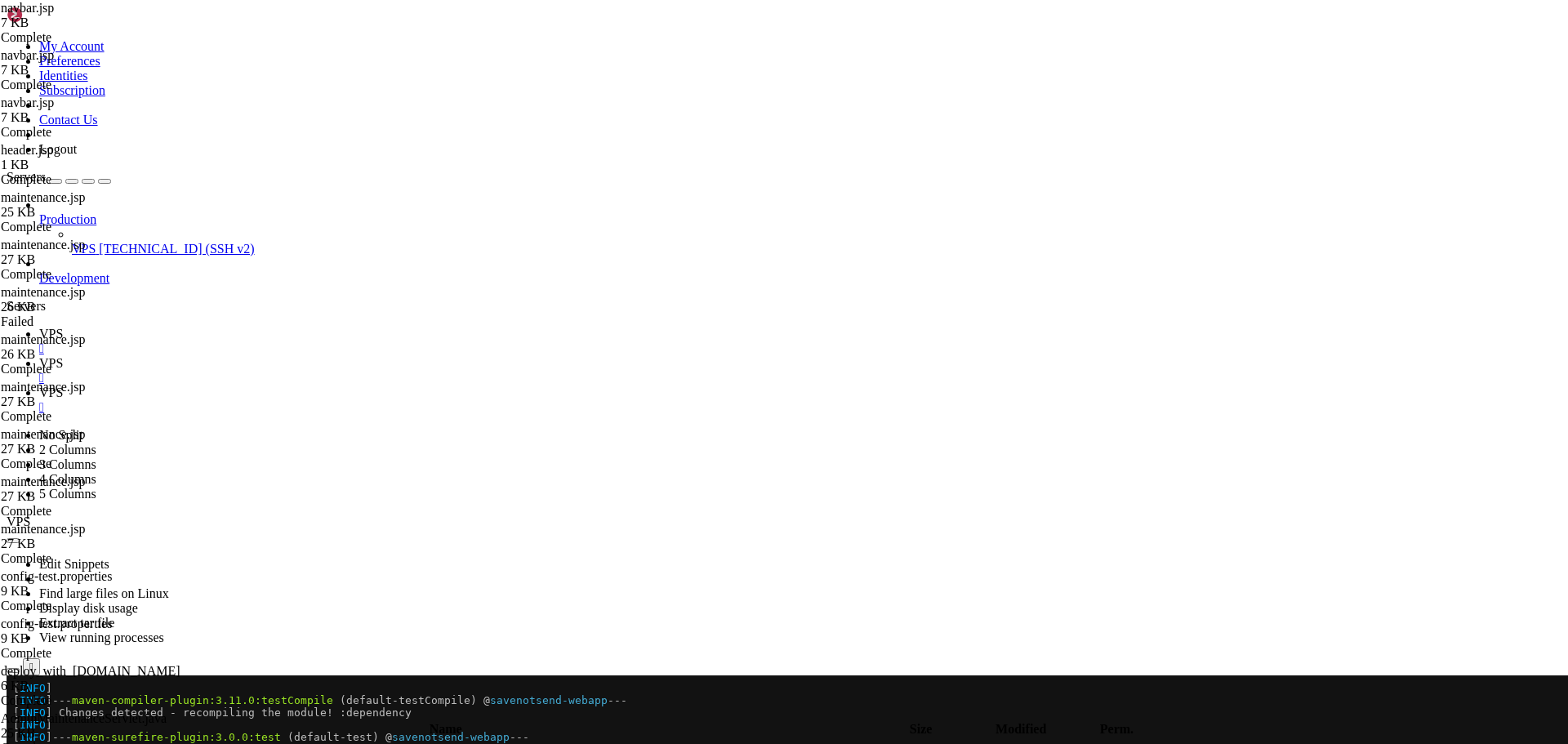
paste textarea "</style>"
type textarea "/* Test Environment Indicator Styles */"
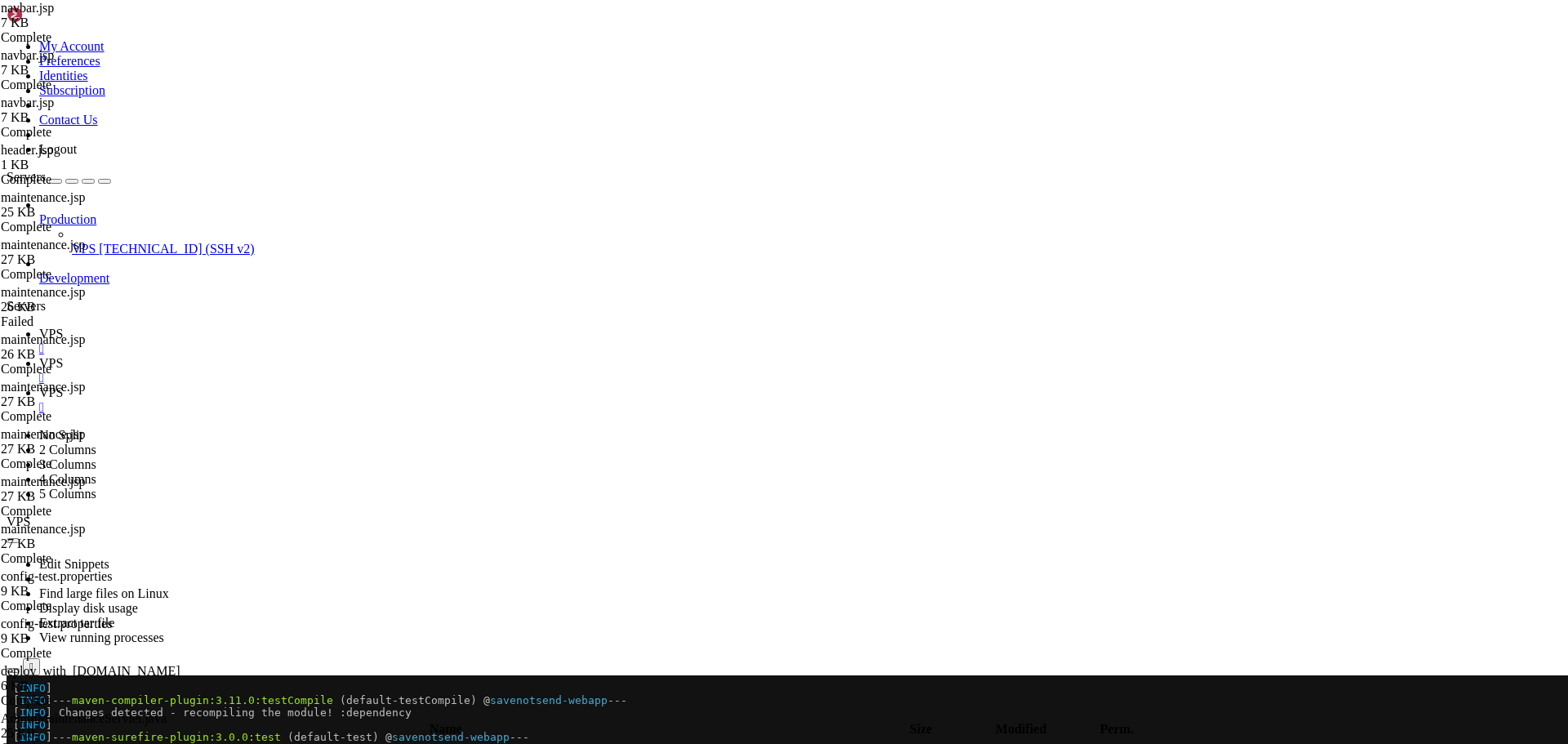
type textarea "<style>"
click at [39, 327] on icon at bounding box center [39, 333] width 0 height 14
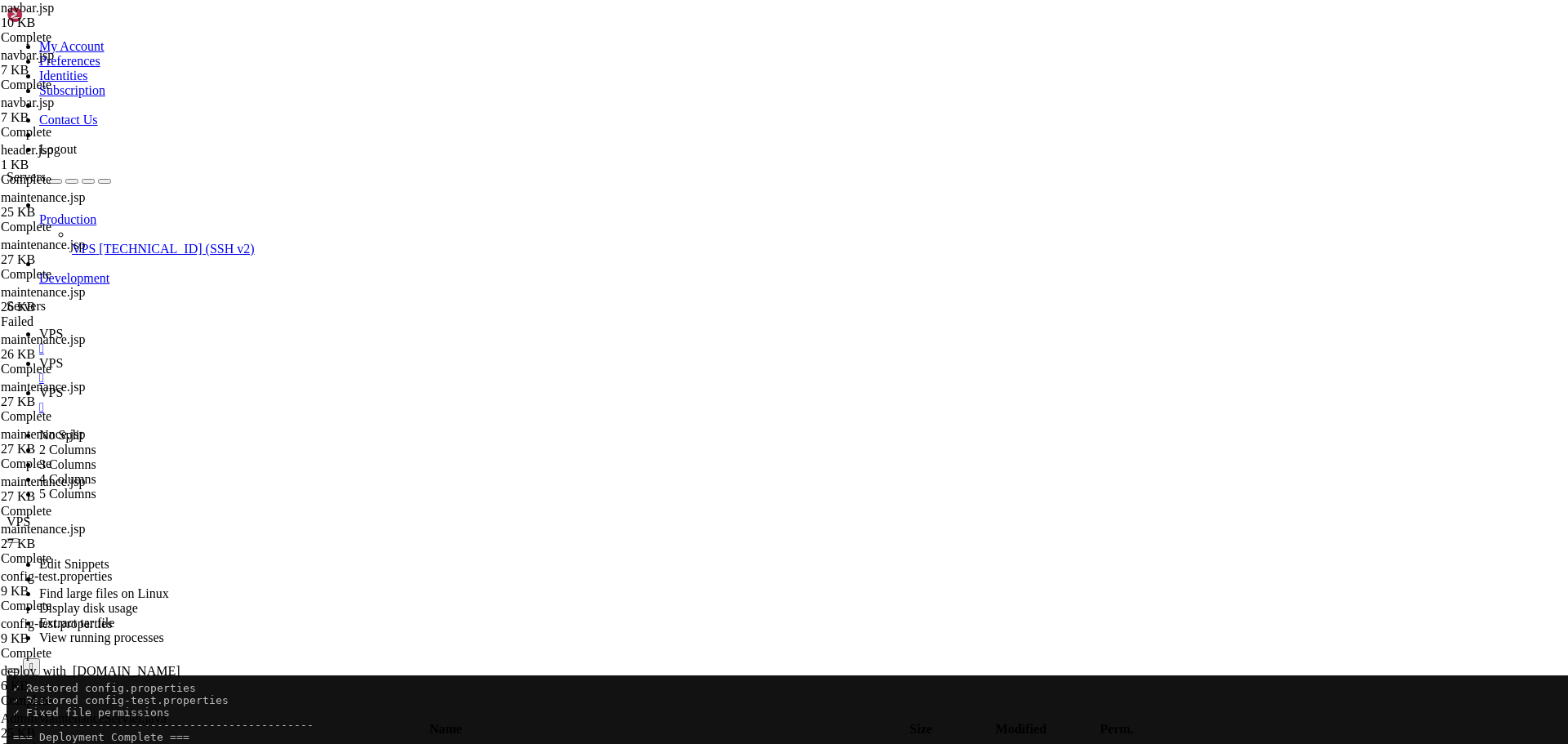
scroll to position [13542, 0]
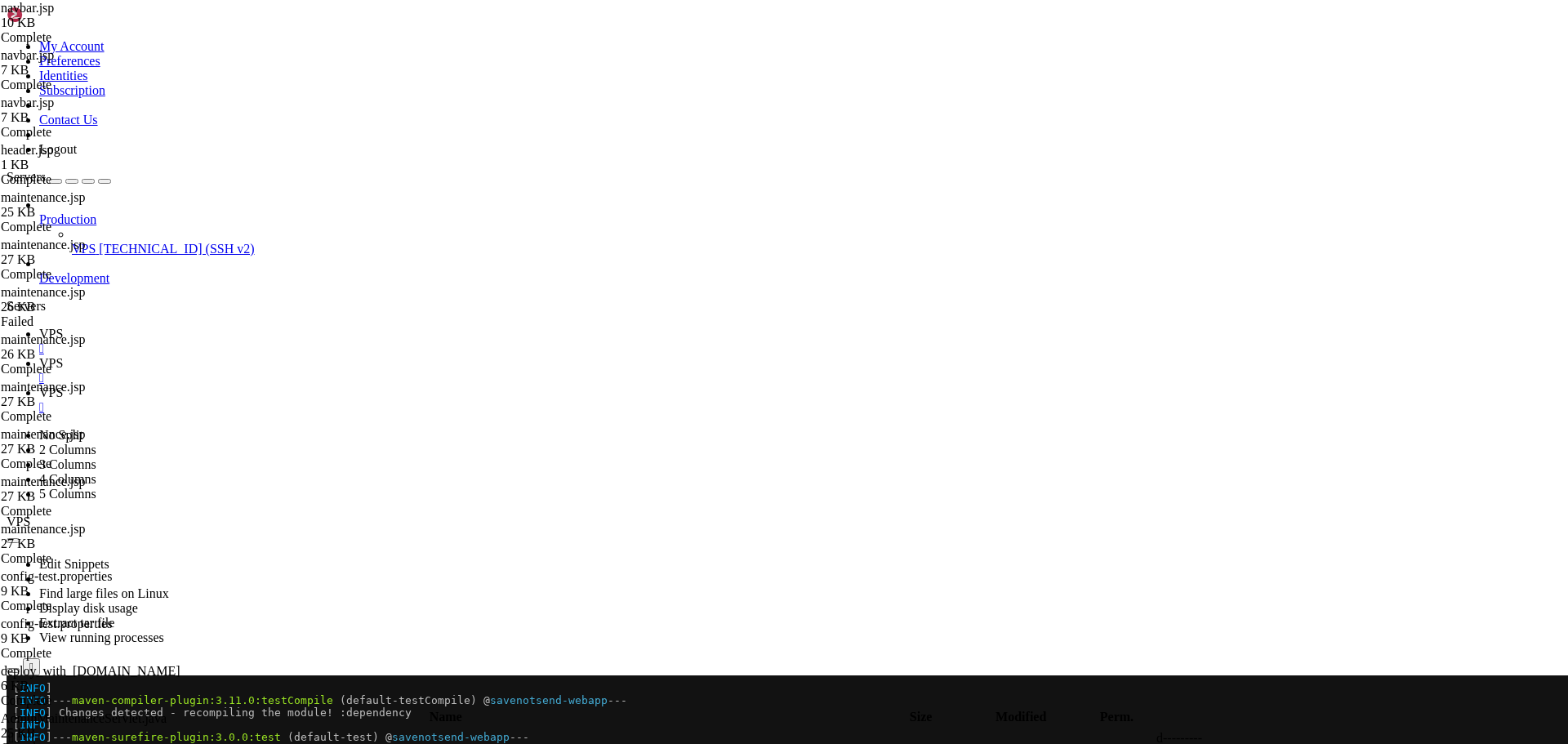
scroll to position [11520, 0]
click at [39, 385] on icon at bounding box center [39, 392] width 0 height 14
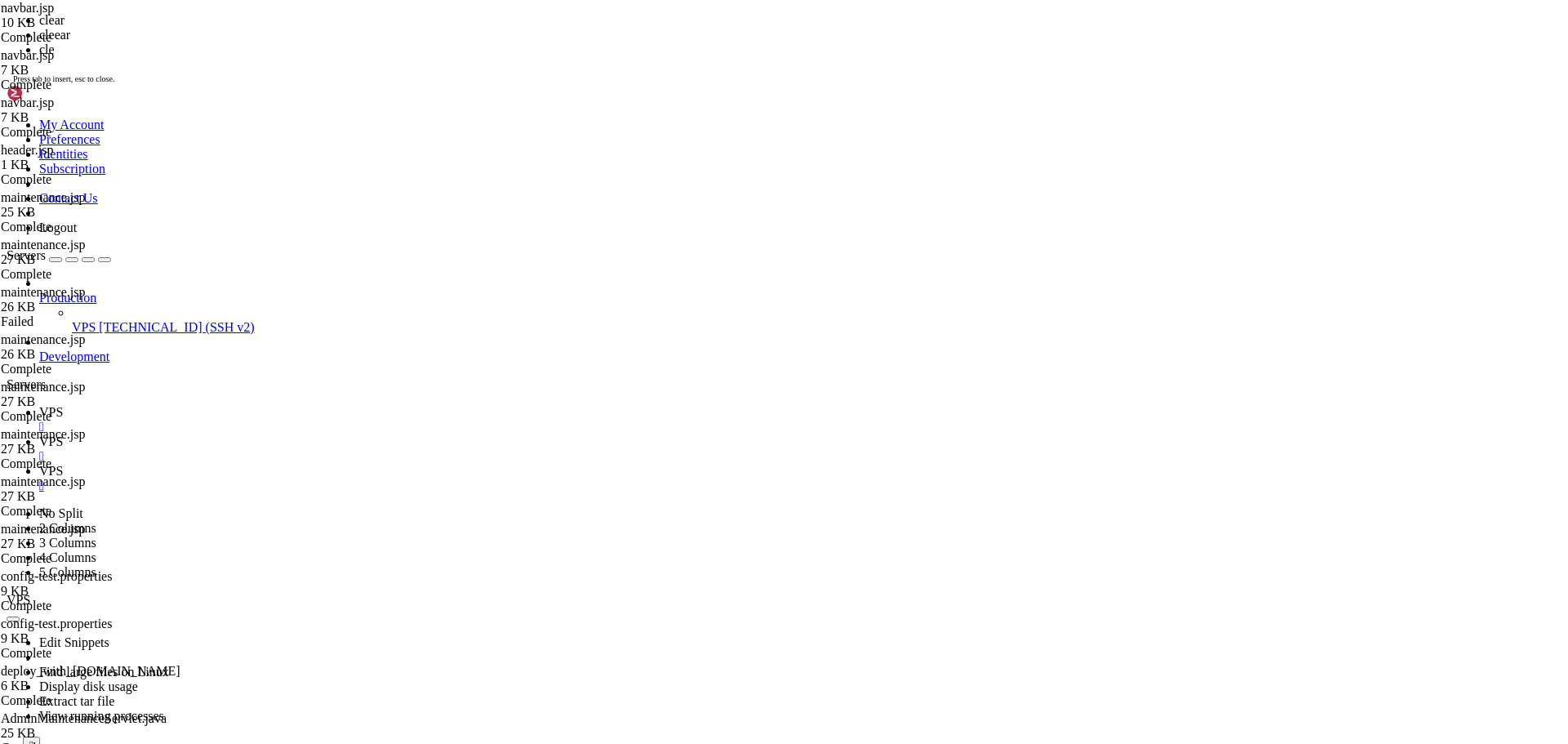
scroll to position [0, 0]
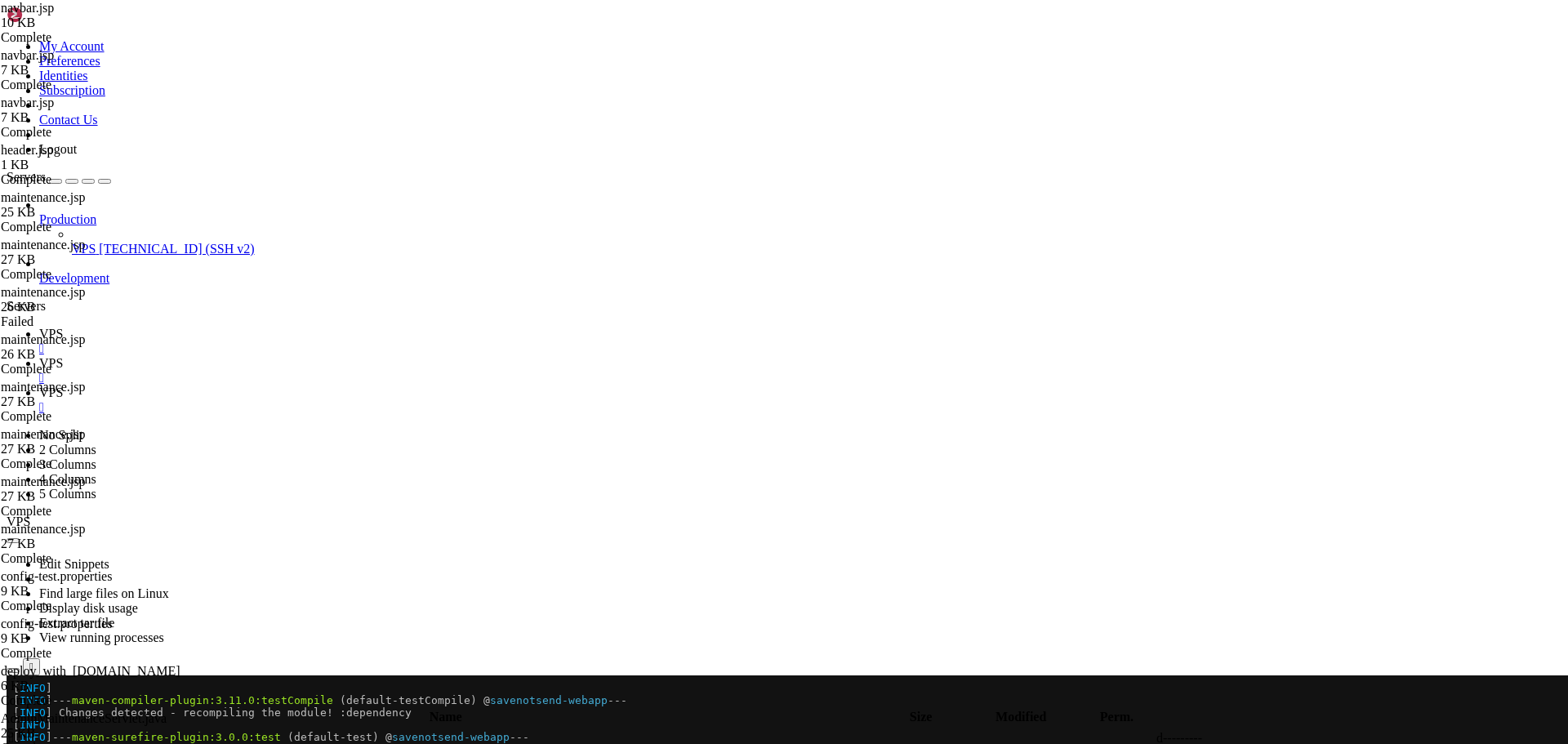
click at [232, 327] on link "VPS " at bounding box center [800, 341] width 1522 height 29
click at [63, 385] on span "VPS" at bounding box center [50, 392] width 23 height 14
click at [312, 356] on link "VPS " at bounding box center [800, 371] width 1522 height 29
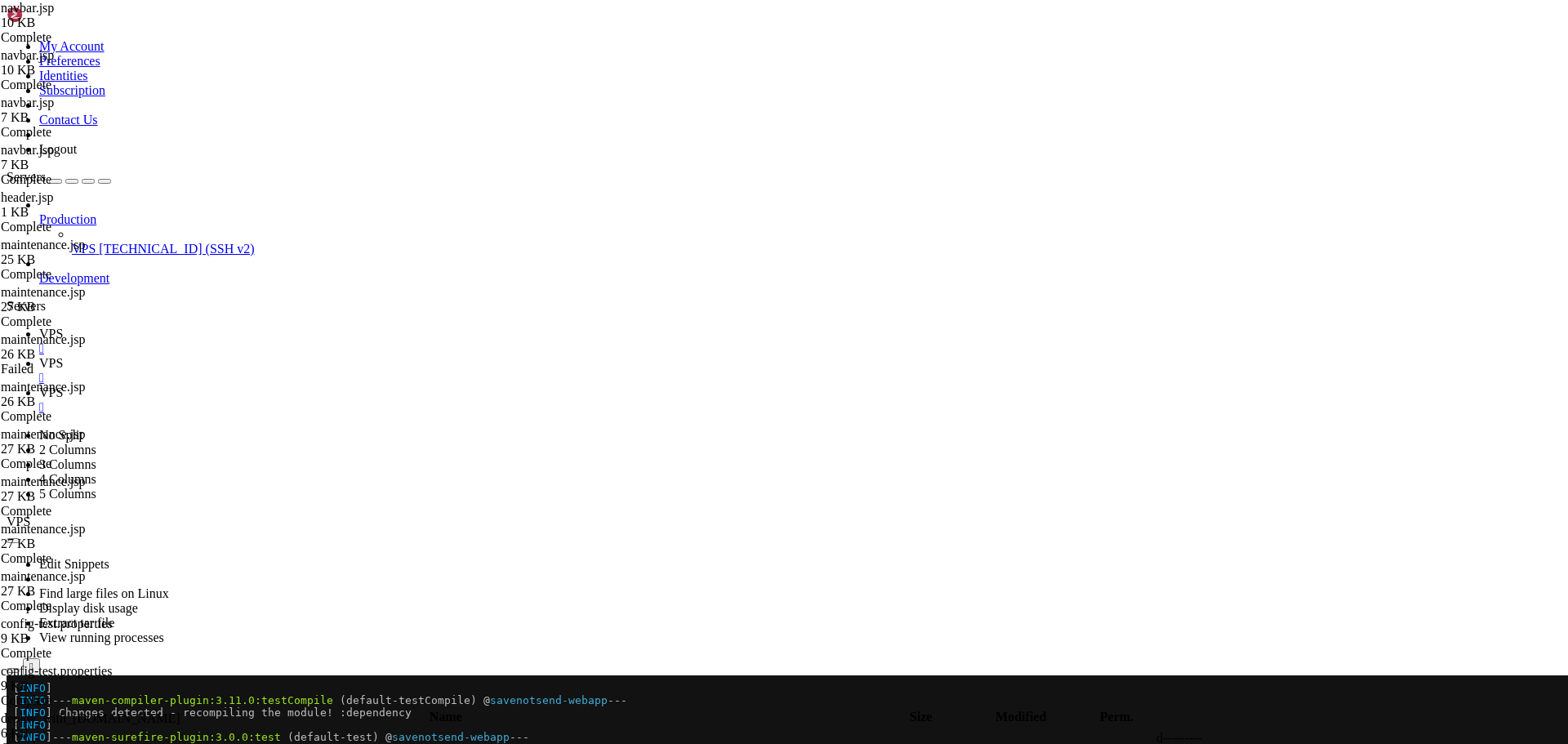
paste textarea
type textarea "</nav>"
click at [63, 327] on span "VPS" at bounding box center [50, 333] width 23 height 14
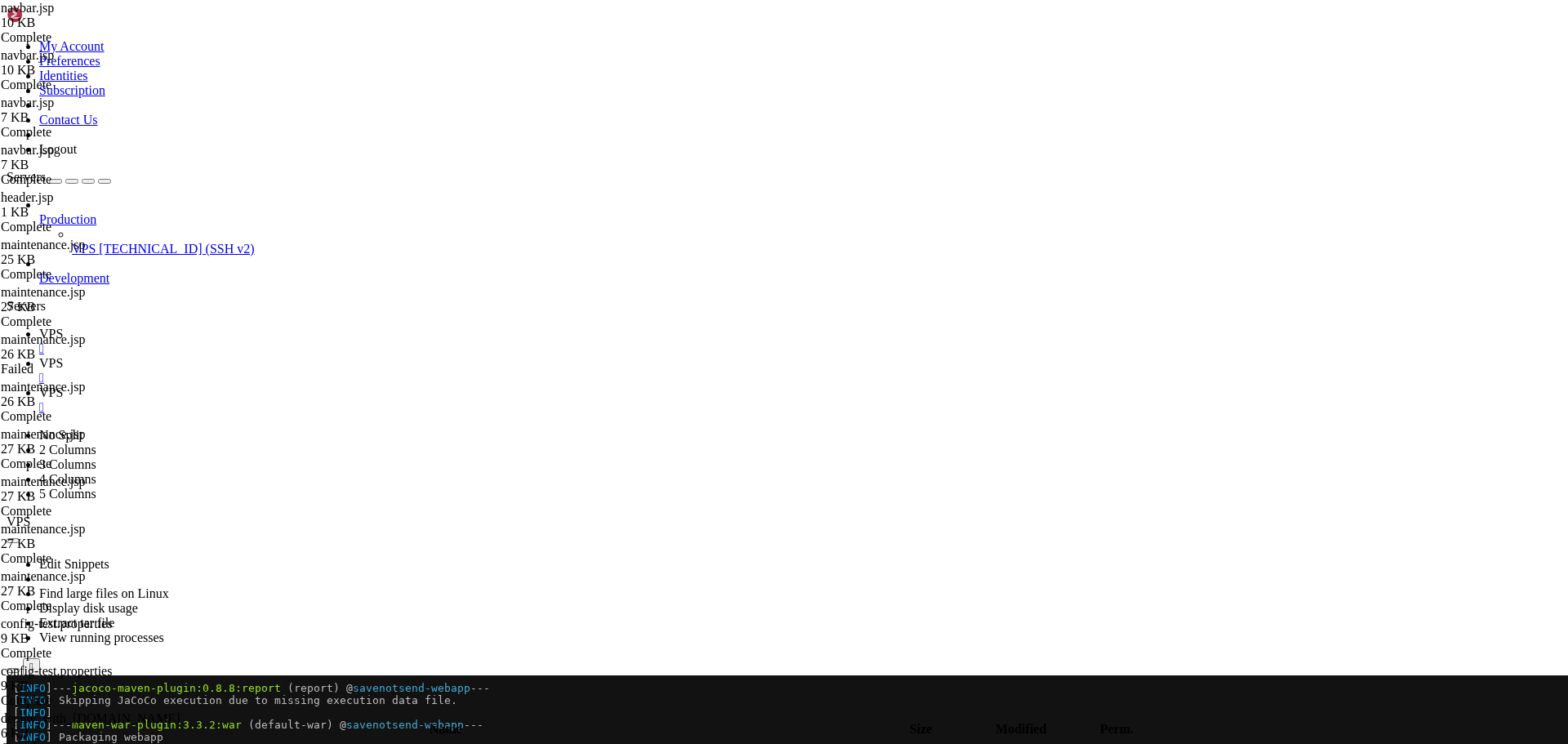
scroll to position [14376, 0]
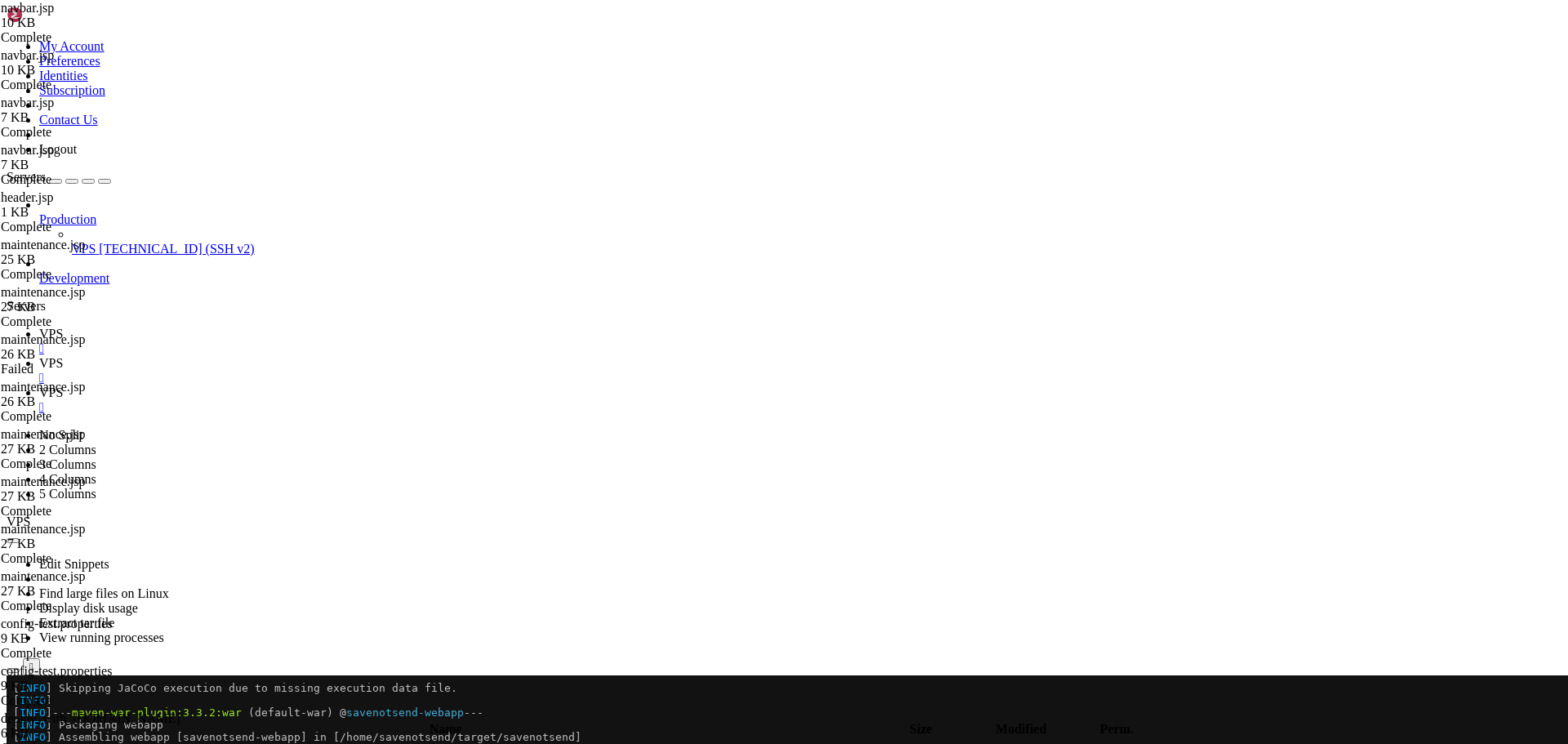
click at [63, 356] on span "VPS" at bounding box center [50, 363] width 23 height 14
click at [13, 715] on icon "button" at bounding box center [13, 715] width 0 height 0
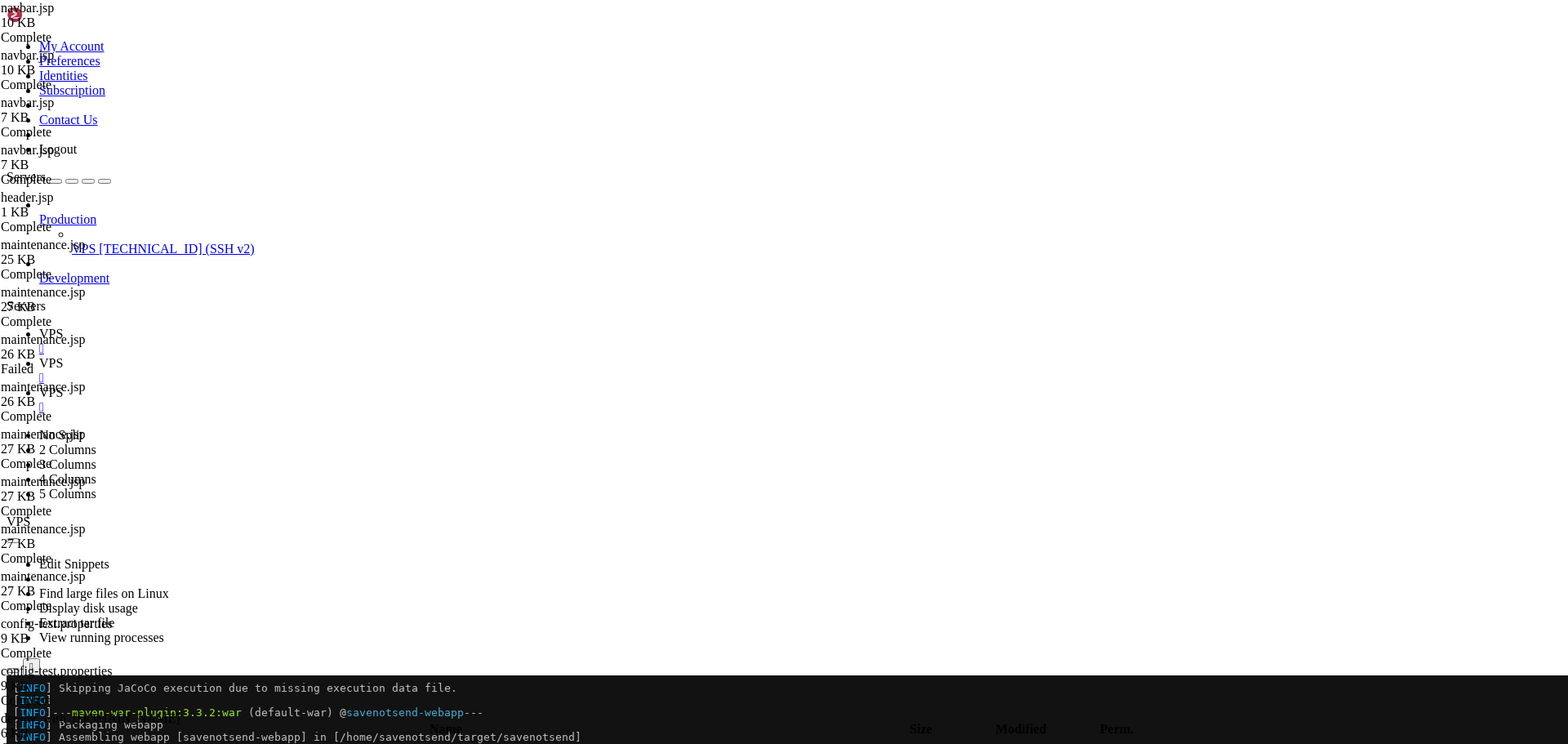
click at [13, 715] on icon "button" at bounding box center [13, 715] width 0 height 0
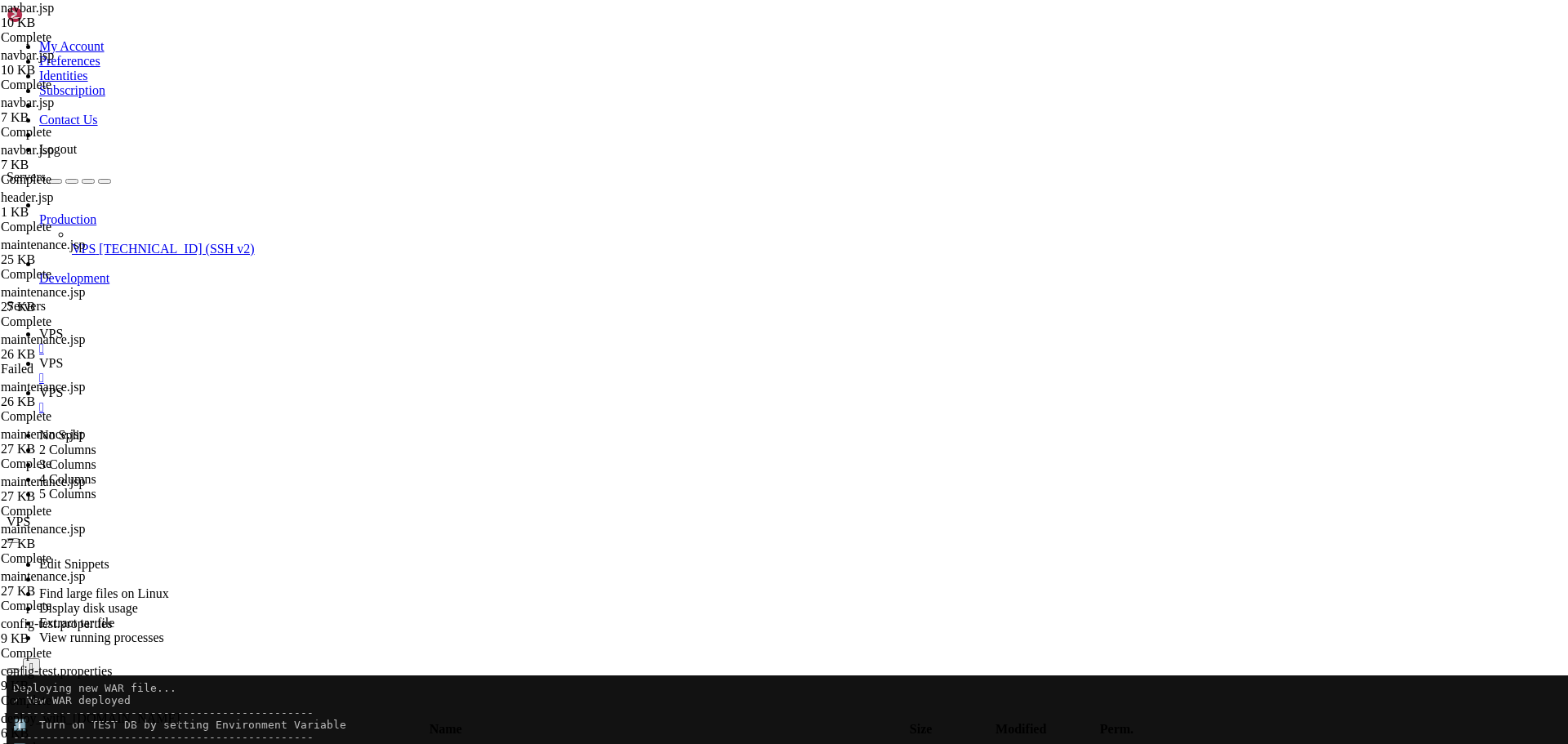
click at [13, 715] on icon "button" at bounding box center [13, 715] width 0 height 0
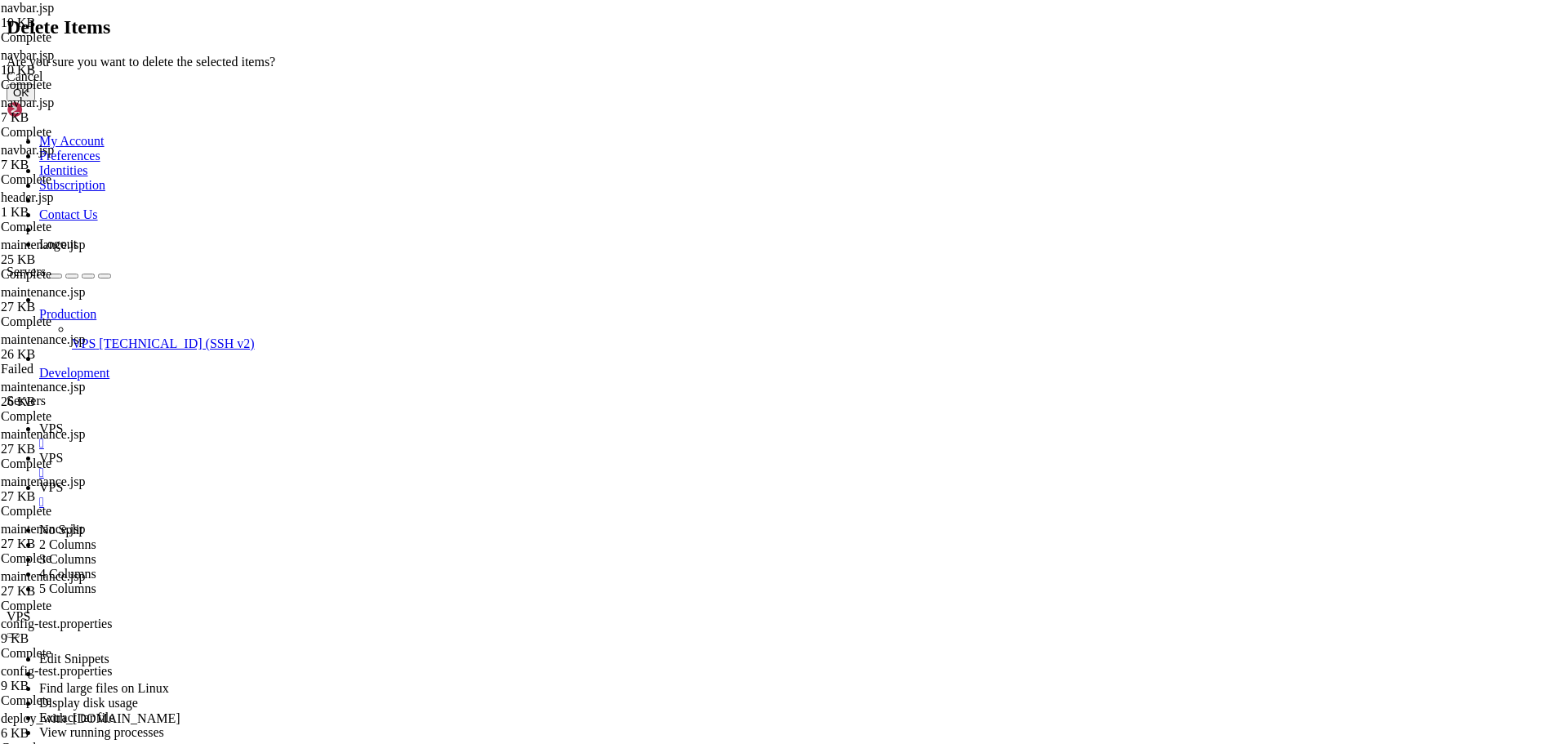
click at [35, 101] on button "OK" at bounding box center [21, 93] width 29 height 17
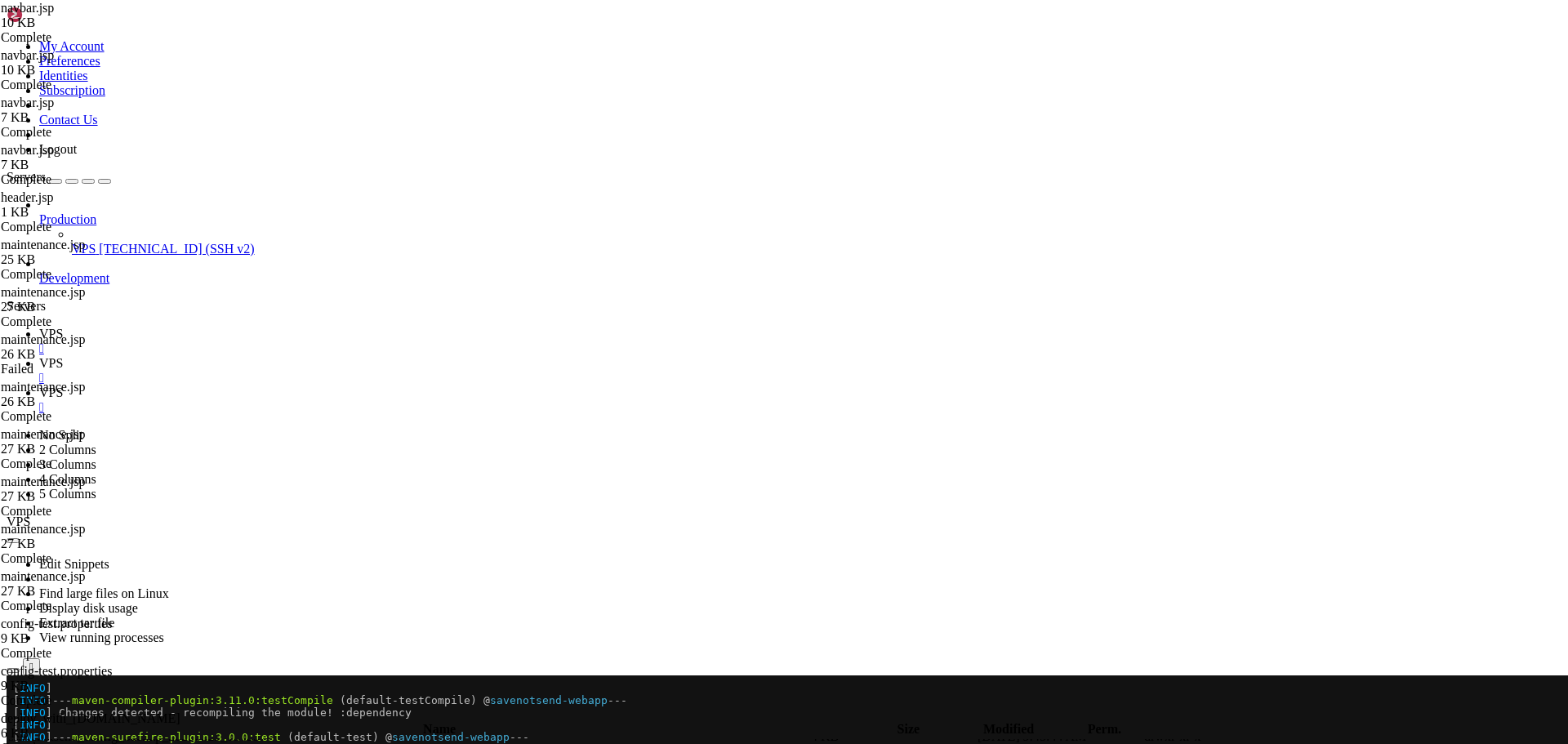
click at [39, 327] on icon at bounding box center [39, 333] width 0 height 14
click at [377, 385] on link "VPS " at bounding box center [800, 400] width 1522 height 29
click at [232, 327] on link "VPS " at bounding box center [800, 341] width 1522 height 29
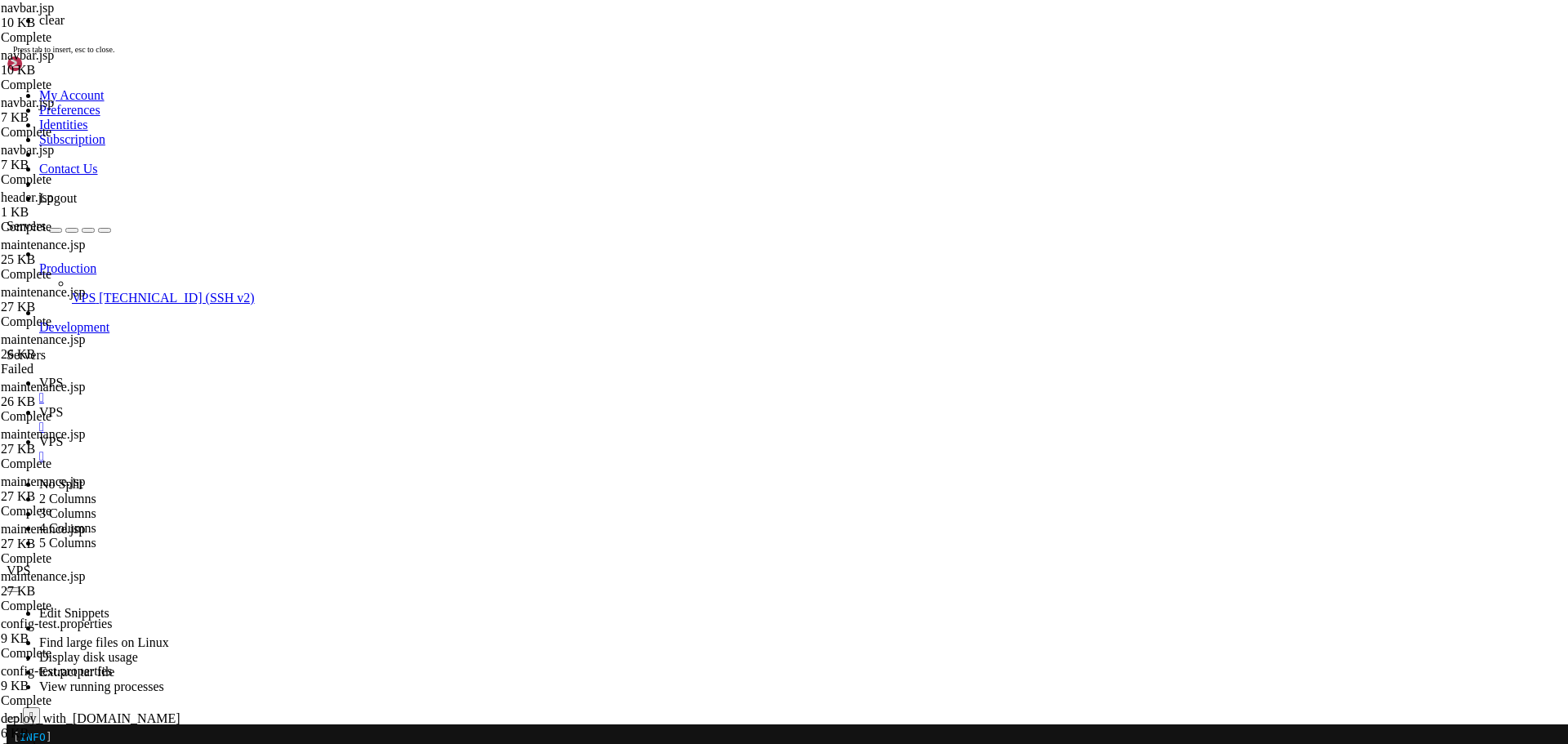
scroll to position [0, 0]
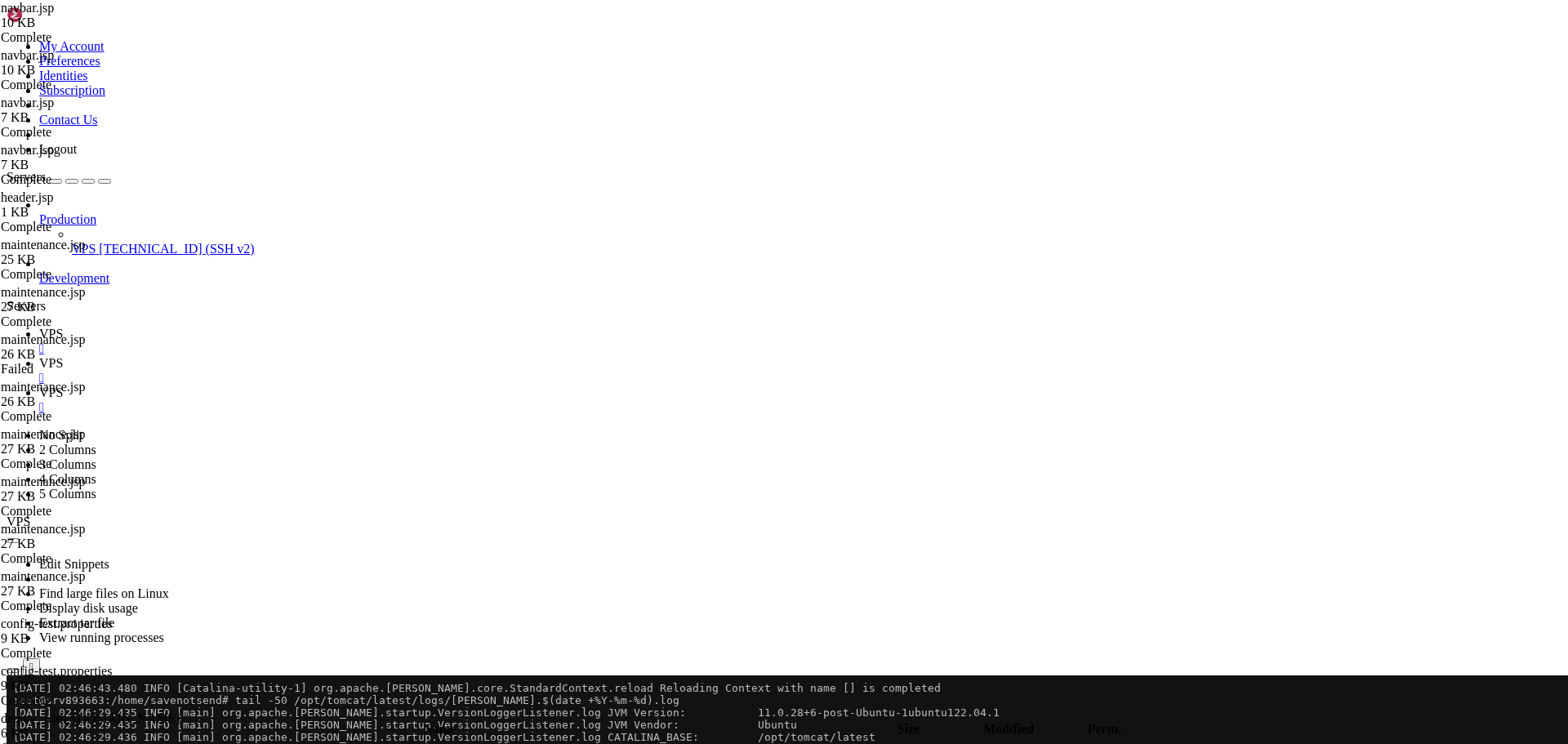
scroll to position [650, 0]
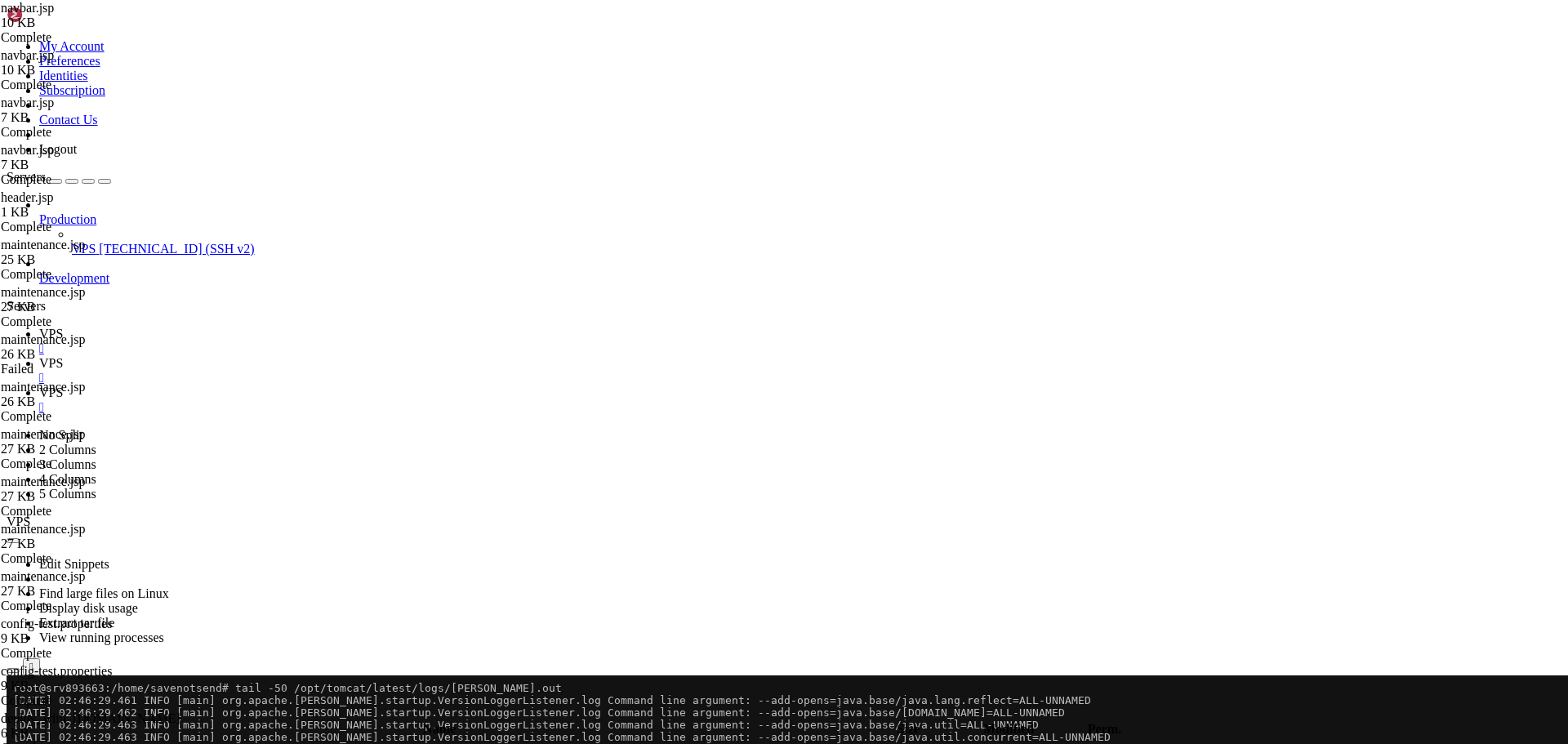
drag, startPoint x: 248, startPoint y: 1304, endPoint x: 14, endPoint y: 693, distance: 654.3
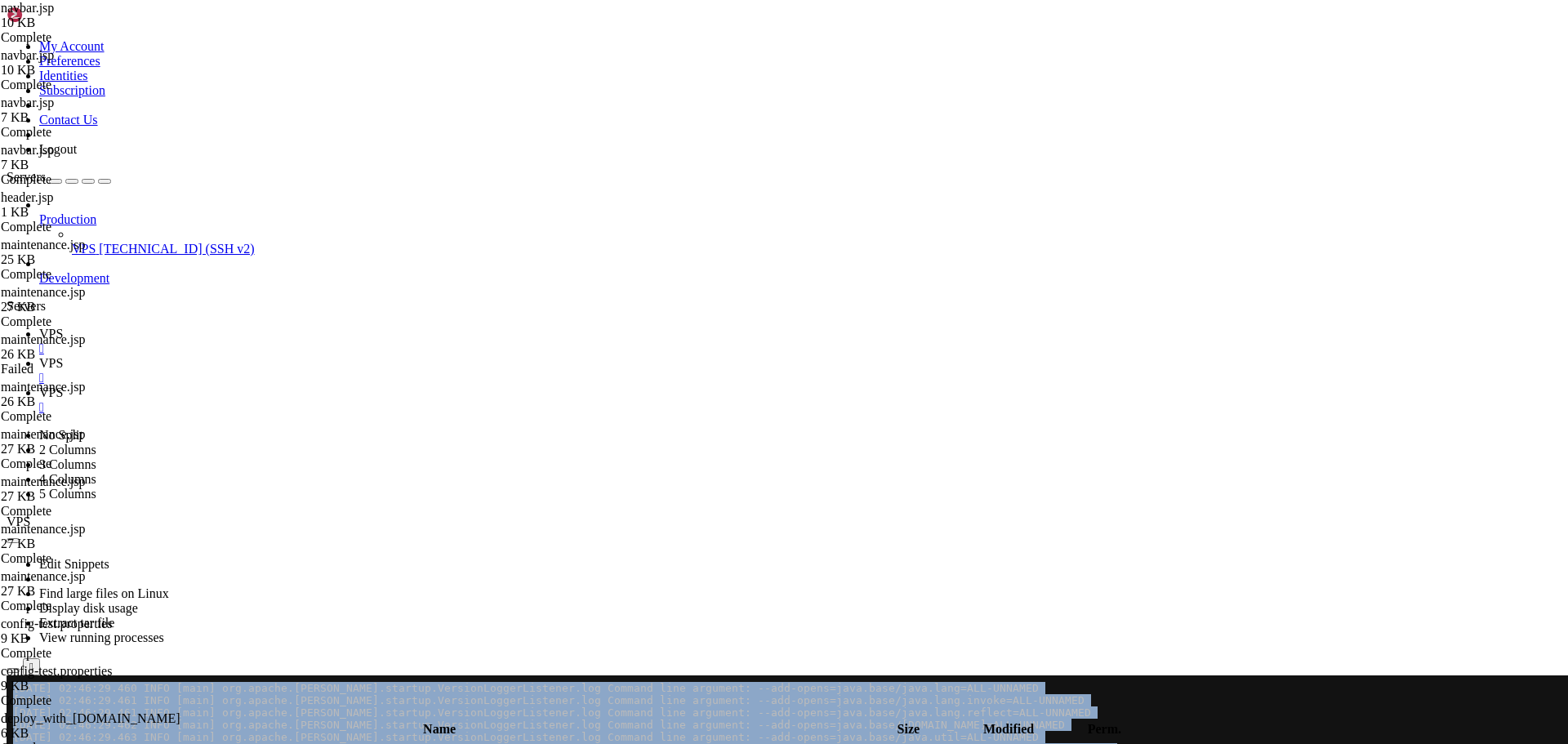
click at [63, 356] on span "VPS" at bounding box center [50, 363] width 23 height 14
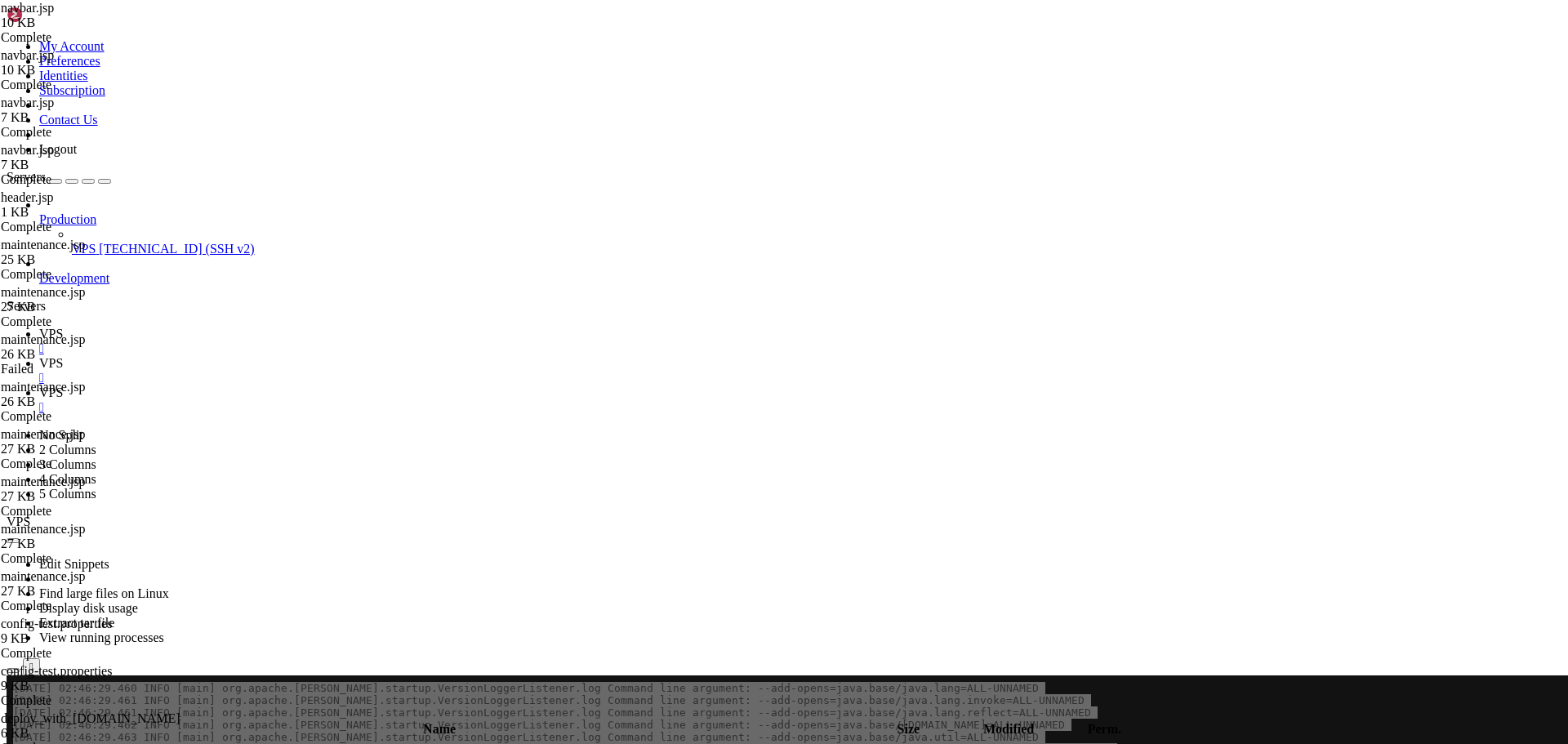
click at [13, 715] on icon "button" at bounding box center [13, 715] width 0 height 0
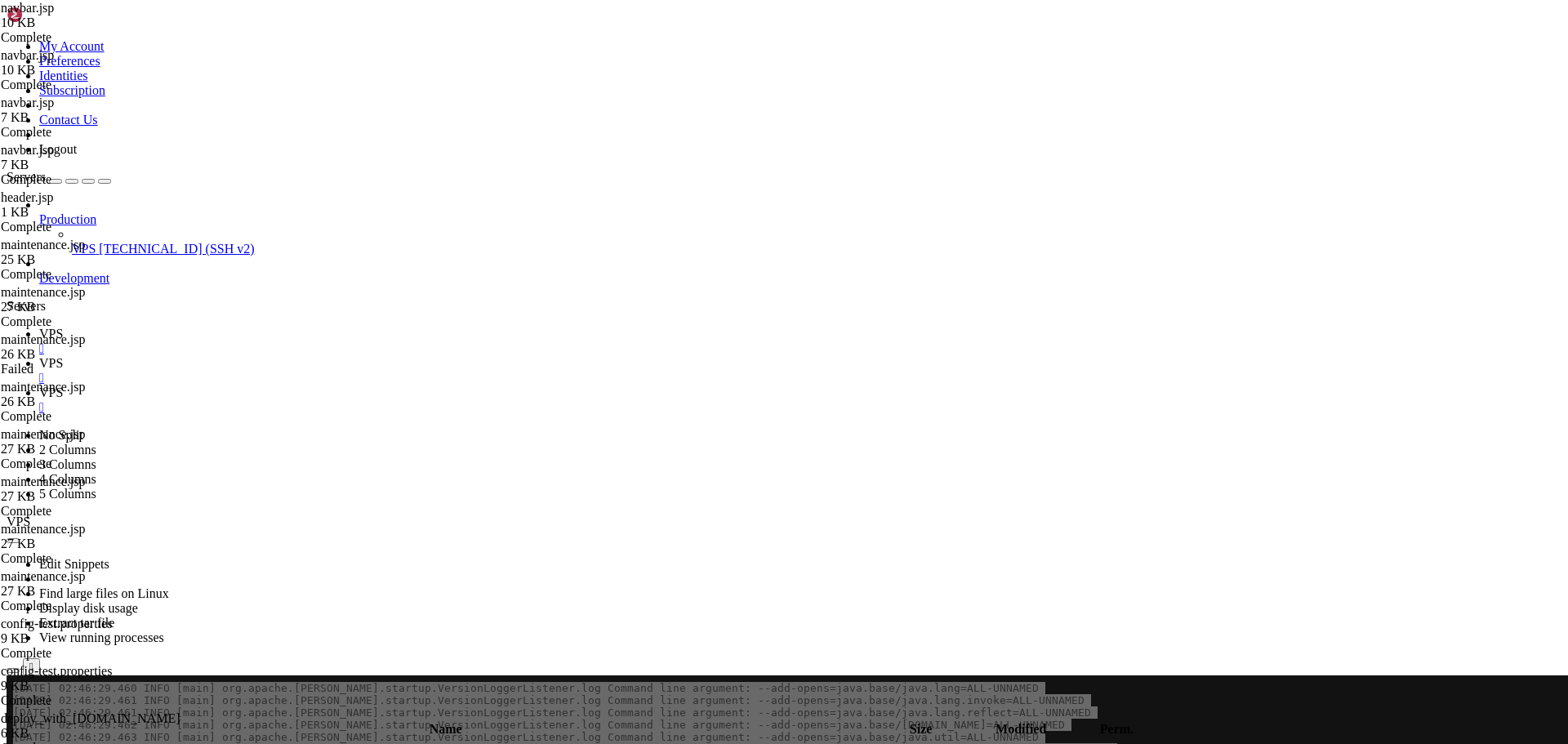
type input "/home/savenotsend/src/main/webapp/WEB-INF/jsp/common"
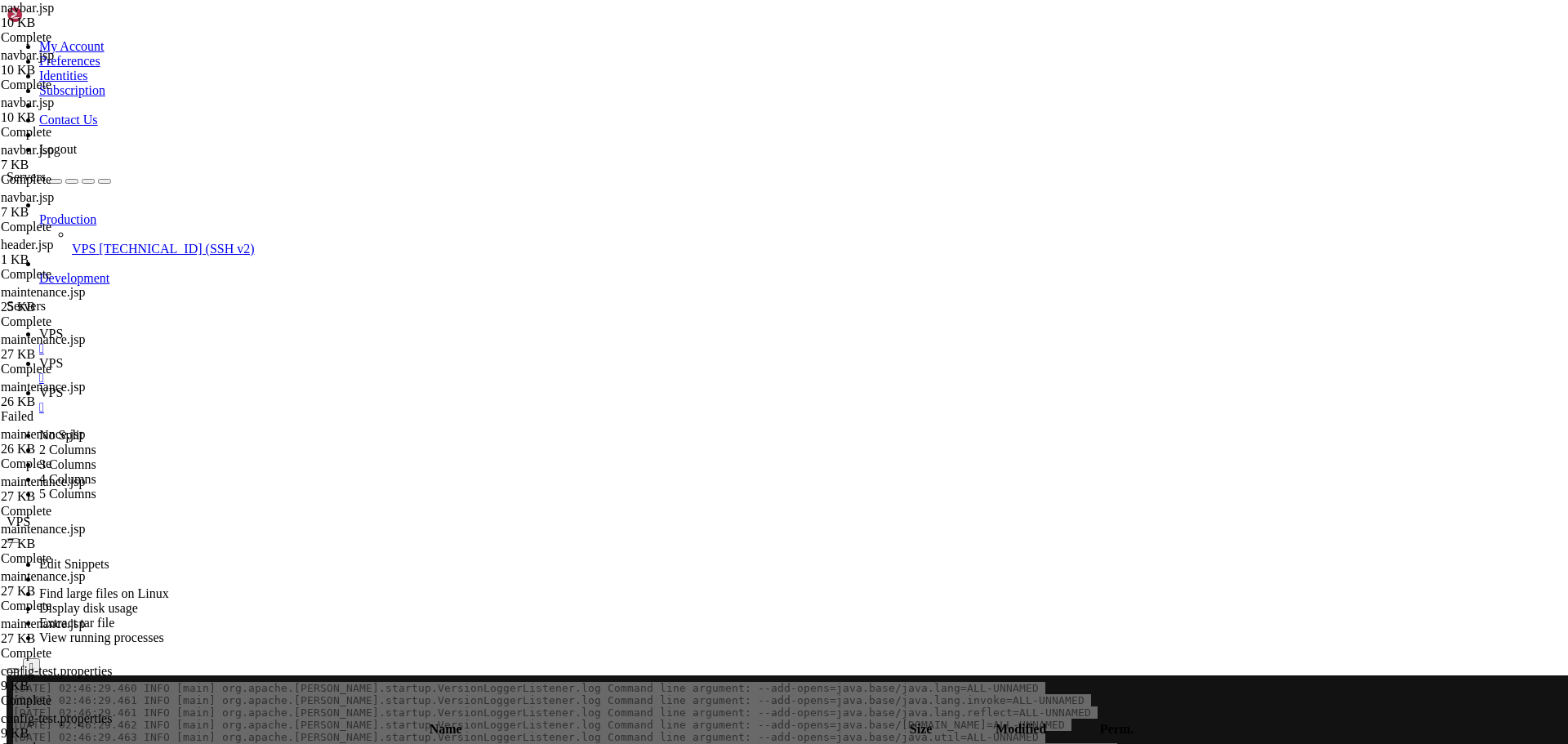
paste textarea
type textarea "</nav>"
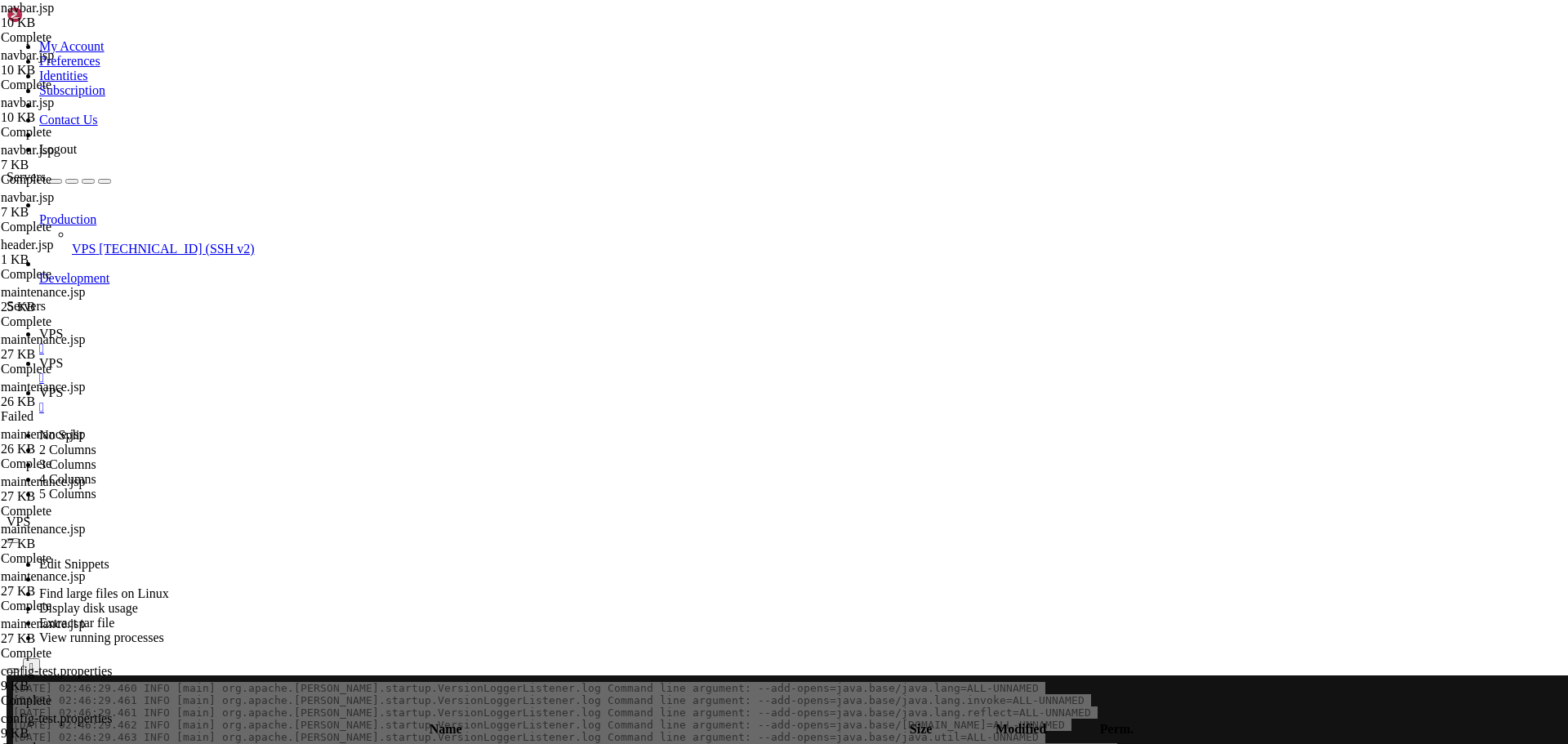
scroll to position [1638, 0]
click at [63, 327] on span "VPS" at bounding box center [50, 333] width 23 height 14
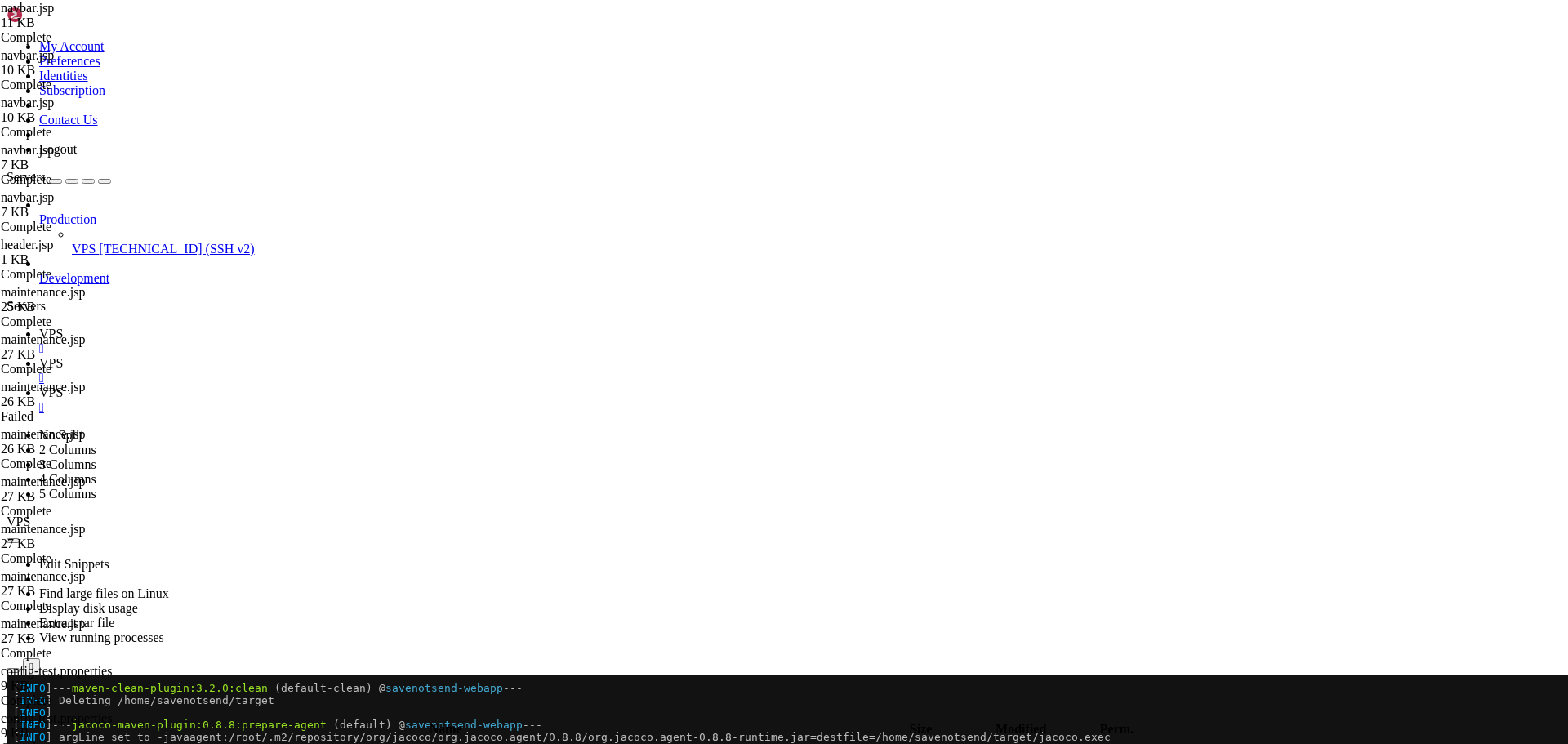
scroll to position [821, 0]
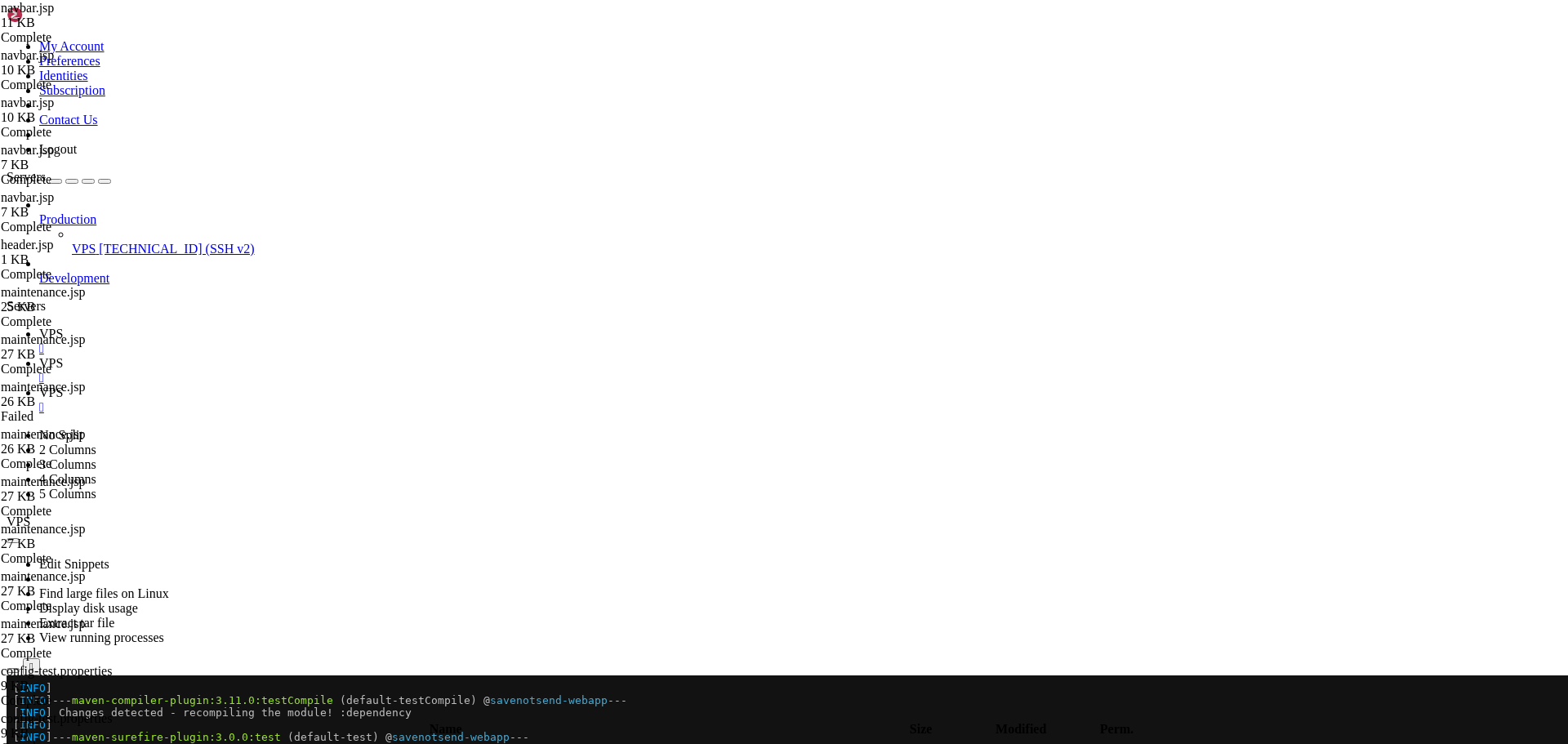
click at [385, 385] on link "VPS " at bounding box center [800, 400] width 1522 height 29
click at [39, 327] on icon at bounding box center [39, 333] width 0 height 14
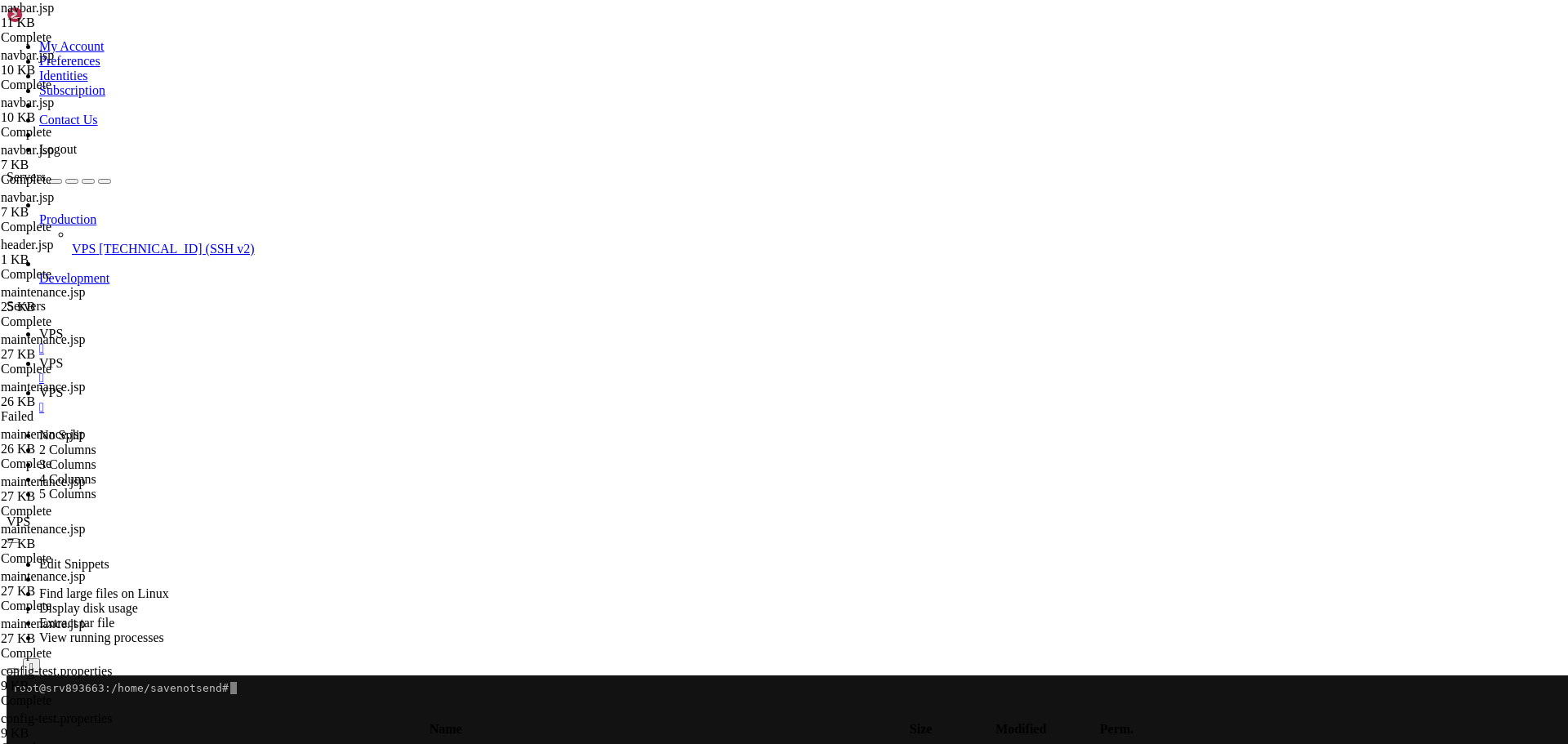
click at [416, 717] on x-row "To enrich screen reader interactions, please activate Accessibility in Grammarl…" at bounding box center [687, 713] width 1349 height 12
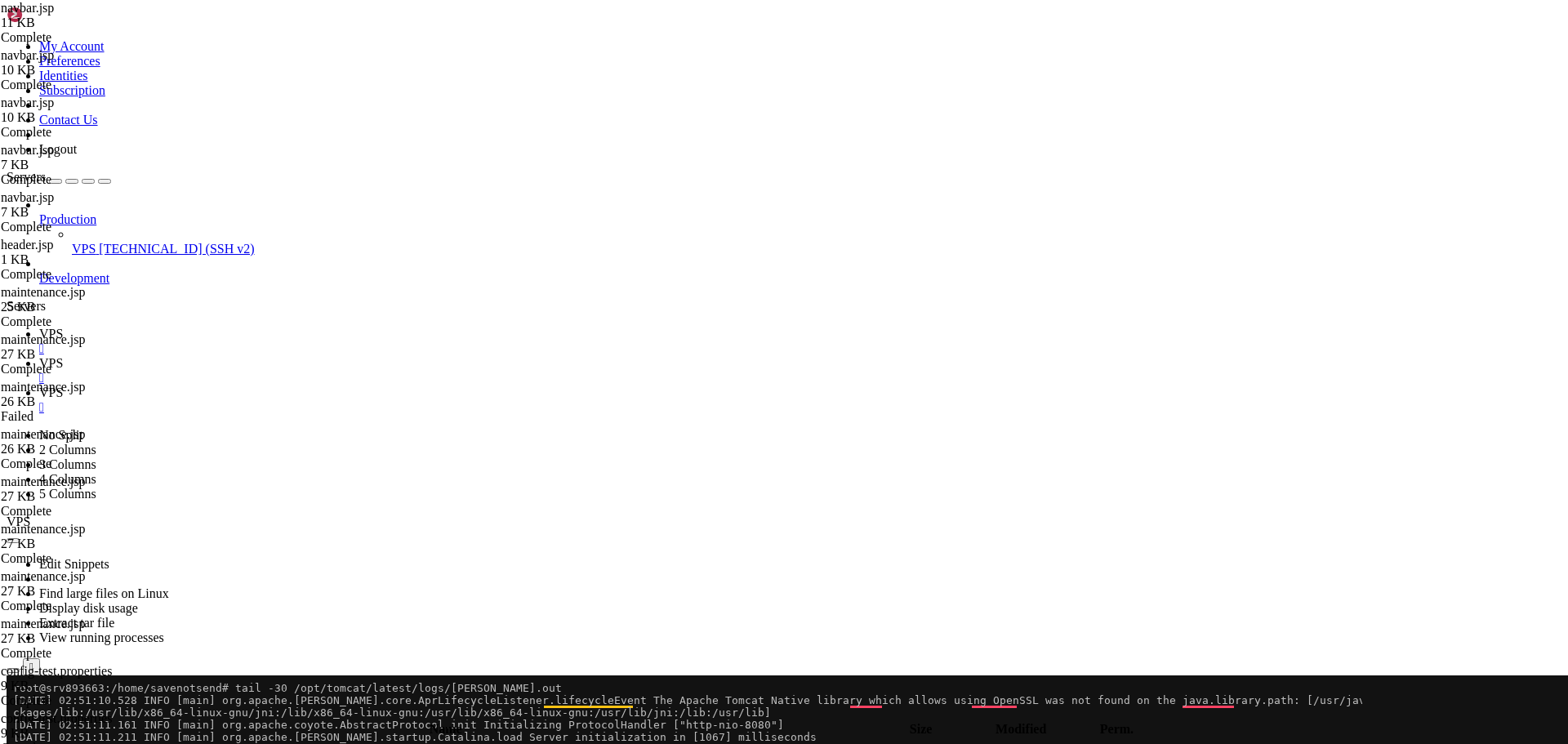
click at [63, 356] on span "VPS" at bounding box center [50, 363] width 23 height 14
paste textarea
type textarea "</nav>"
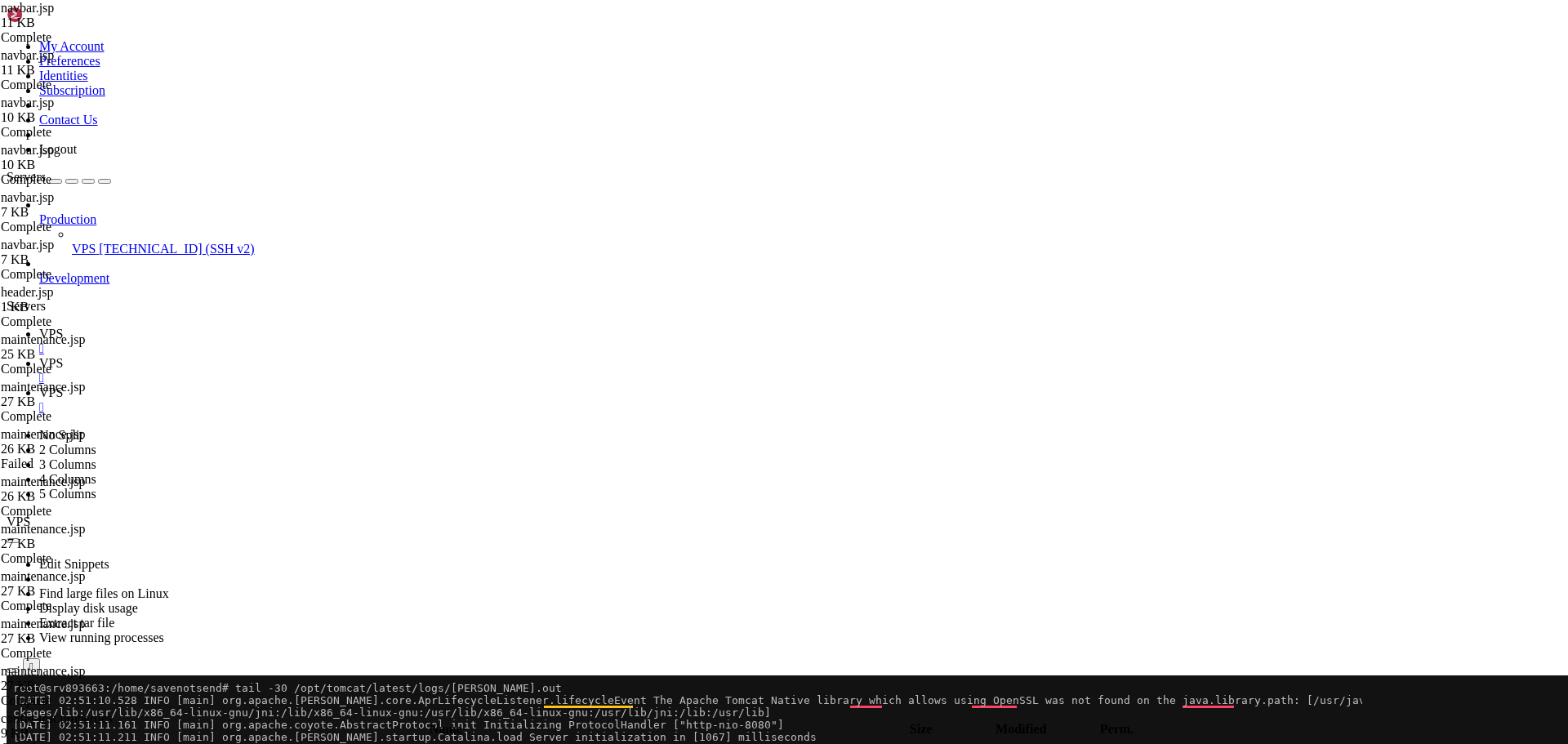
click at [63, 327] on span "VPS" at bounding box center [50, 333] width 23 height 14
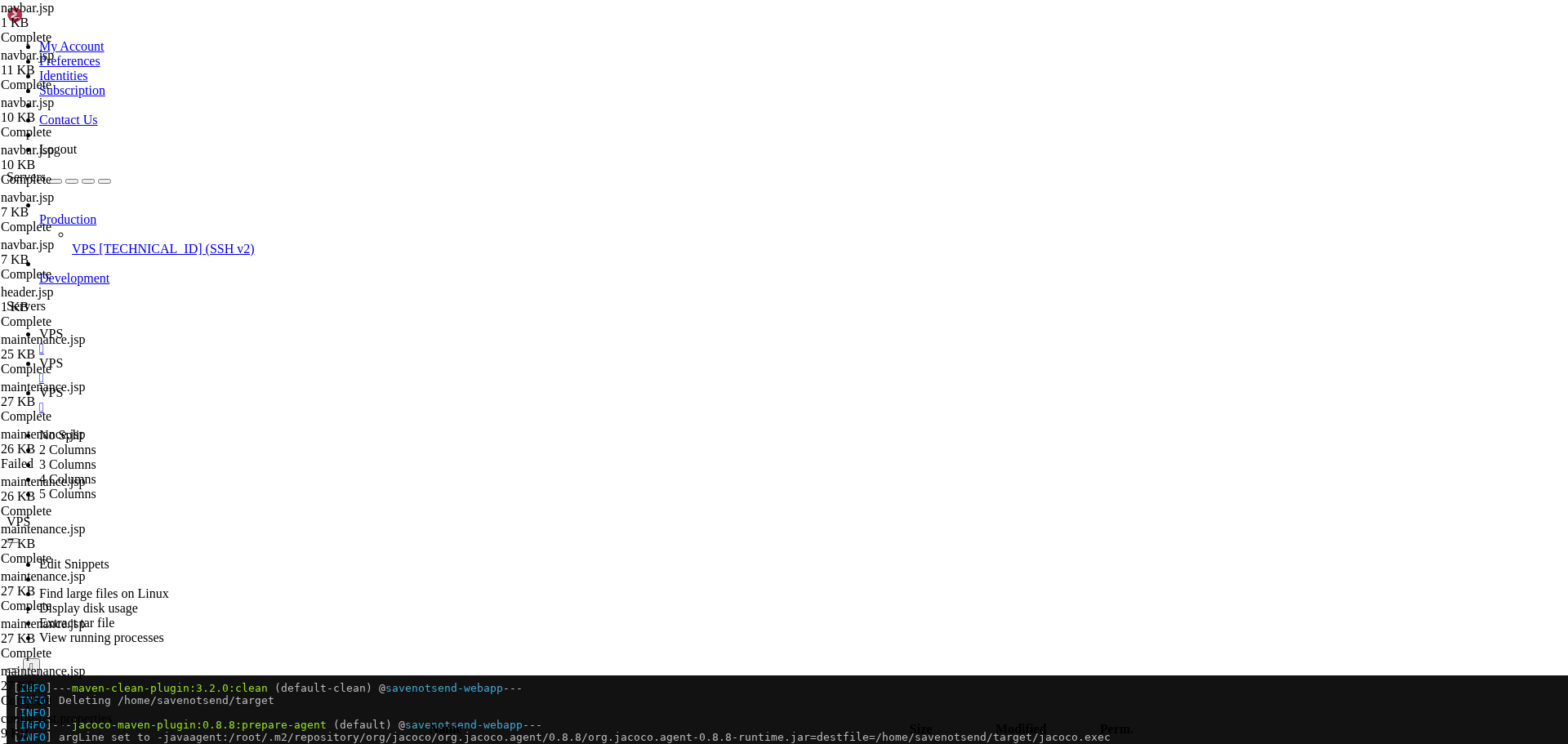
scroll to position [1716, 0]
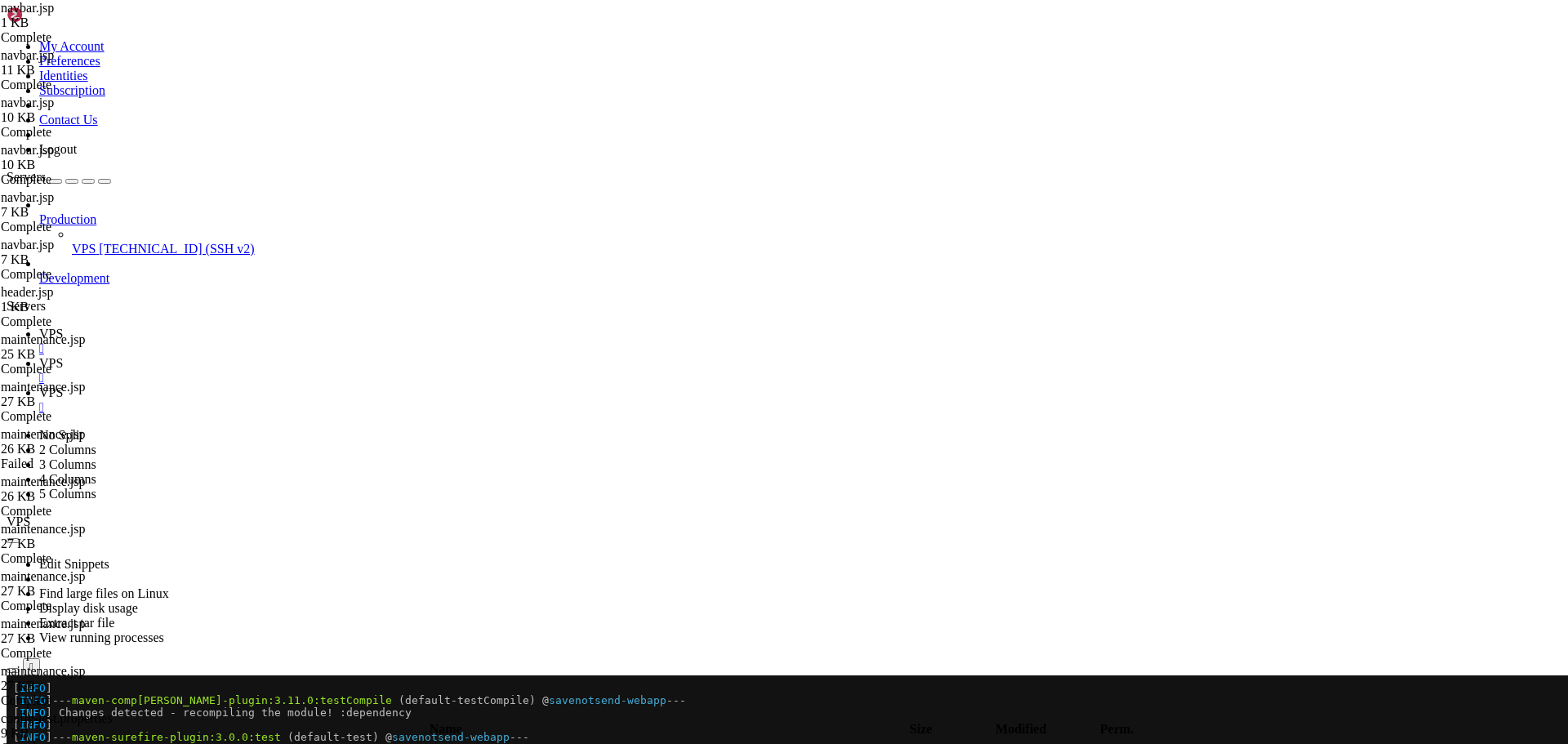
click at [39, 356] on icon at bounding box center [39, 363] width 0 height 14
click at [39, 385] on icon at bounding box center [39, 392] width 0 height 14
click at [63, 327] on span "VPS" at bounding box center [50, 333] width 23 height 14
click at [63, 356] on span "VPS" at bounding box center [50, 363] width 23 height 14
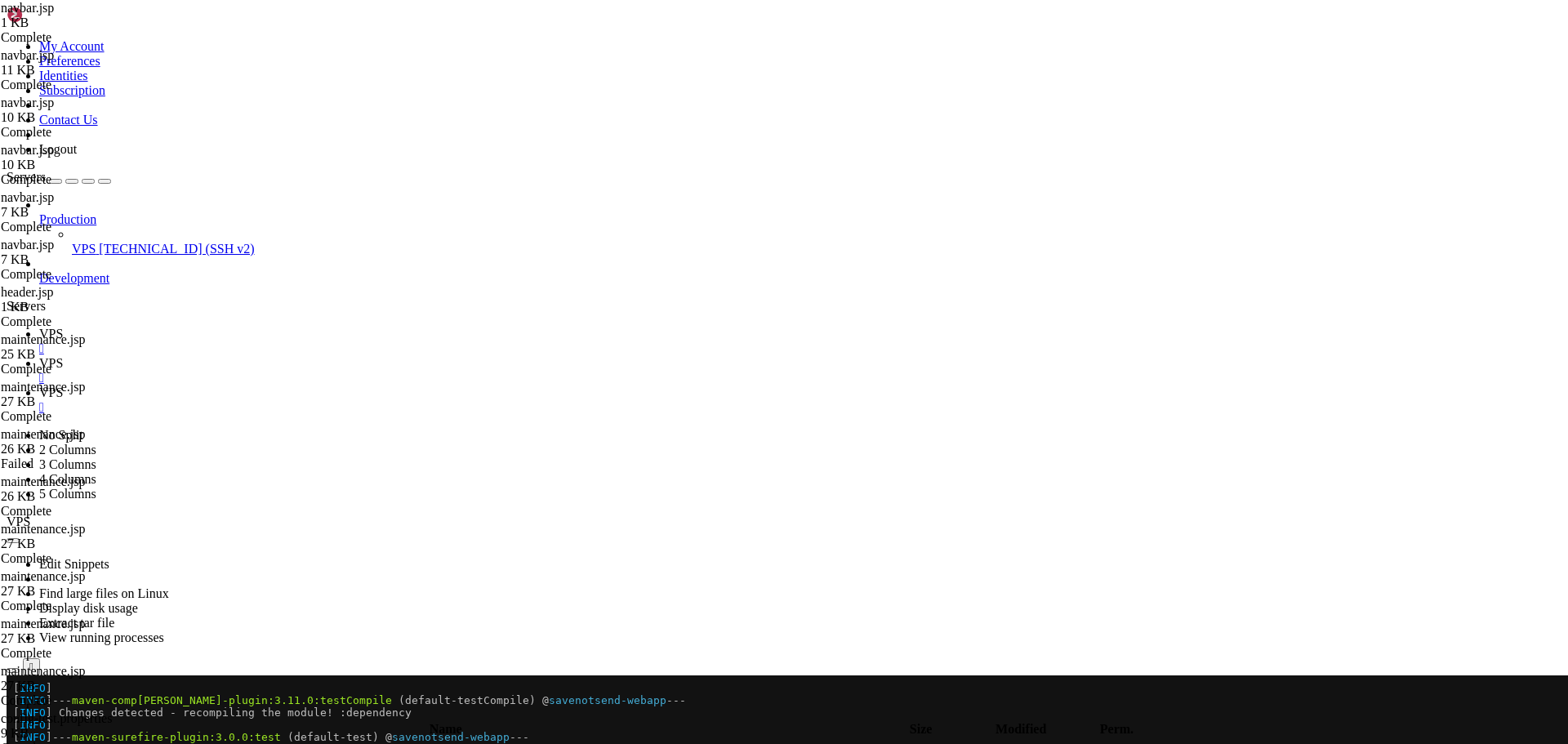
paste textarea
type textarea "</nav>"
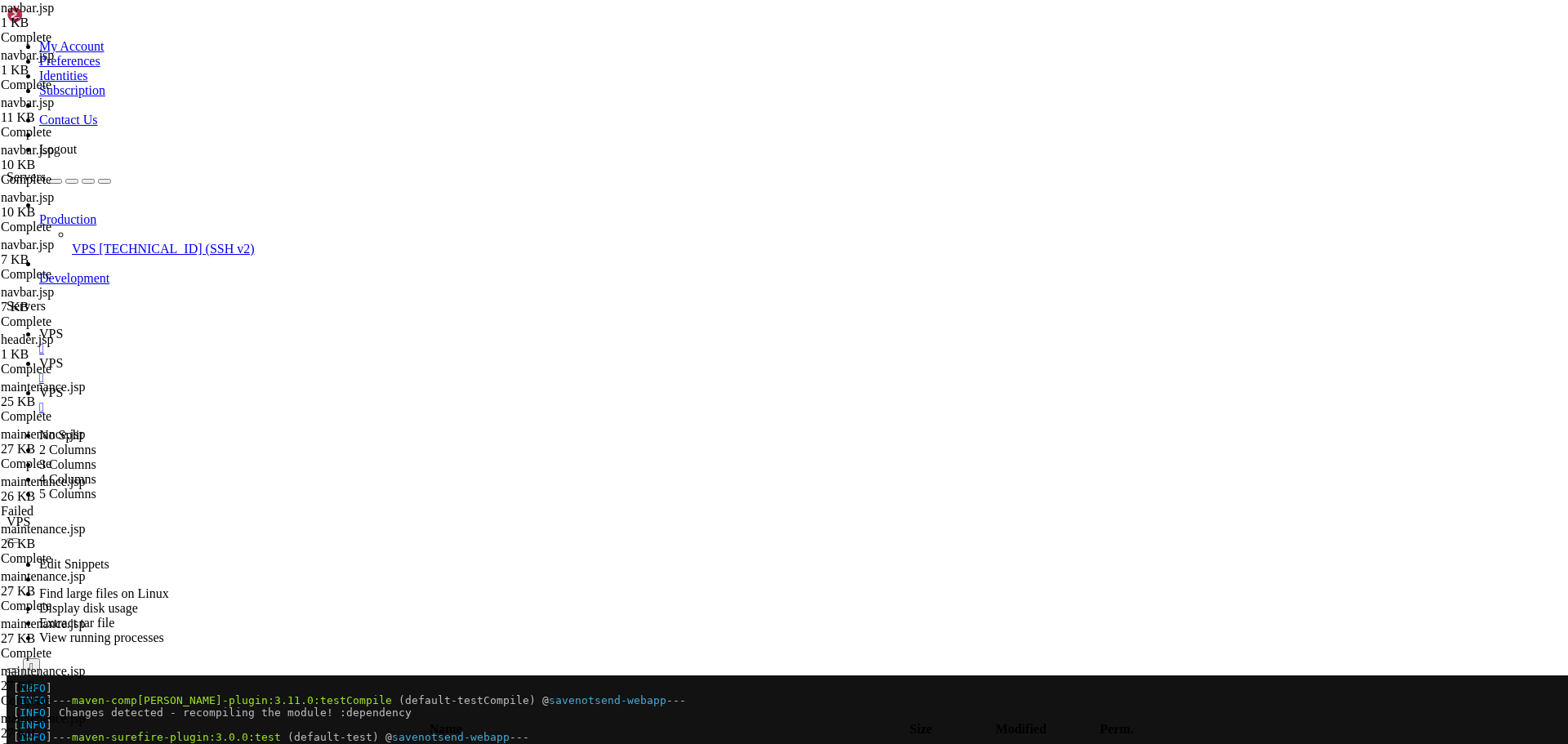
click at [234, 327] on link "VPS " at bounding box center [800, 341] width 1522 height 29
click at [302, 356] on link "VPS " at bounding box center [800, 371] width 1522 height 29
click at [14, 743] on span "" at bounding box center [11, 750] width 5 height 14
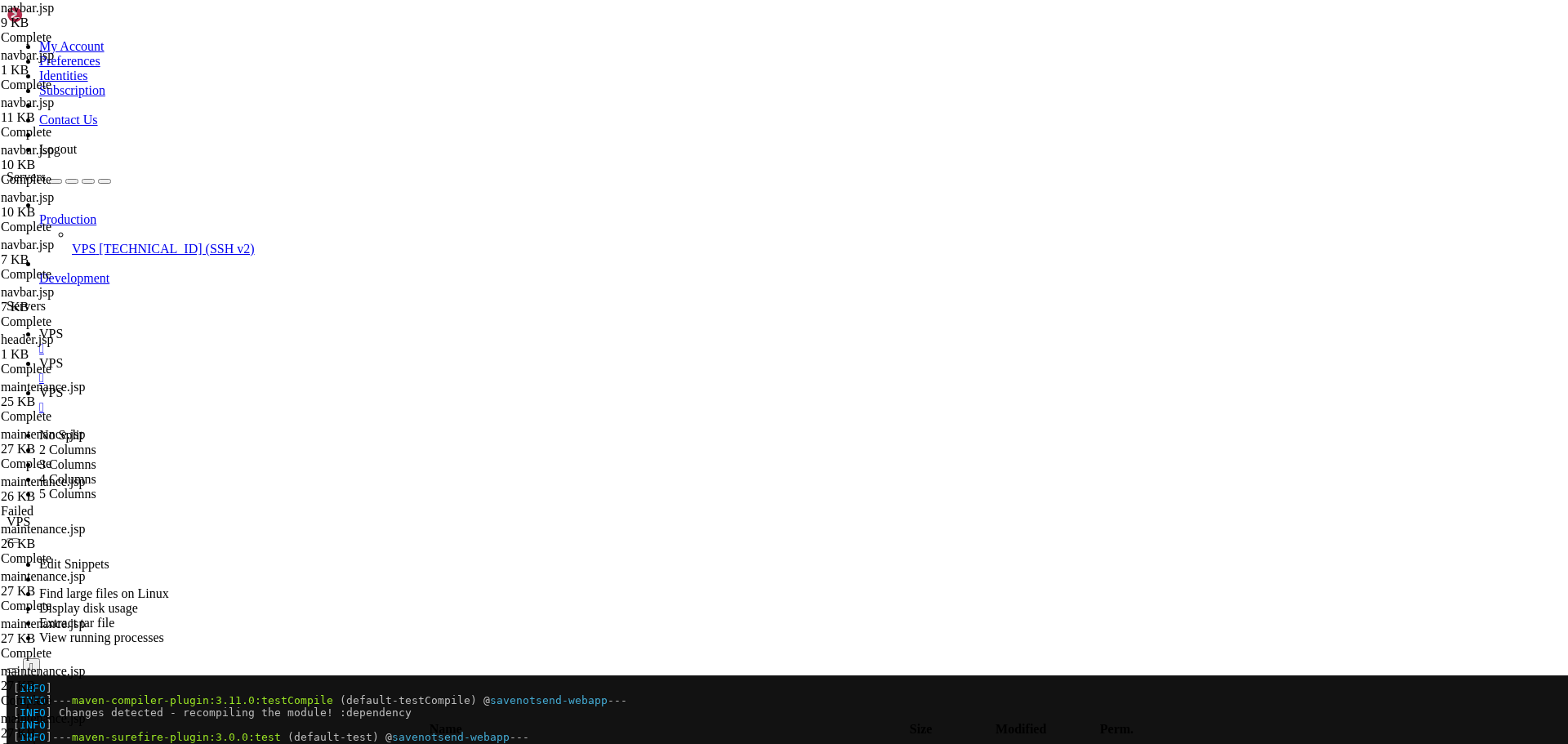
click at [14, 743] on span "" at bounding box center [11, 750] width 5 height 14
type input "/home/savenotsend/src/main/webapp/WEB-INF"
click at [63, 327] on span "VPS" at bounding box center [50, 333] width 23 height 14
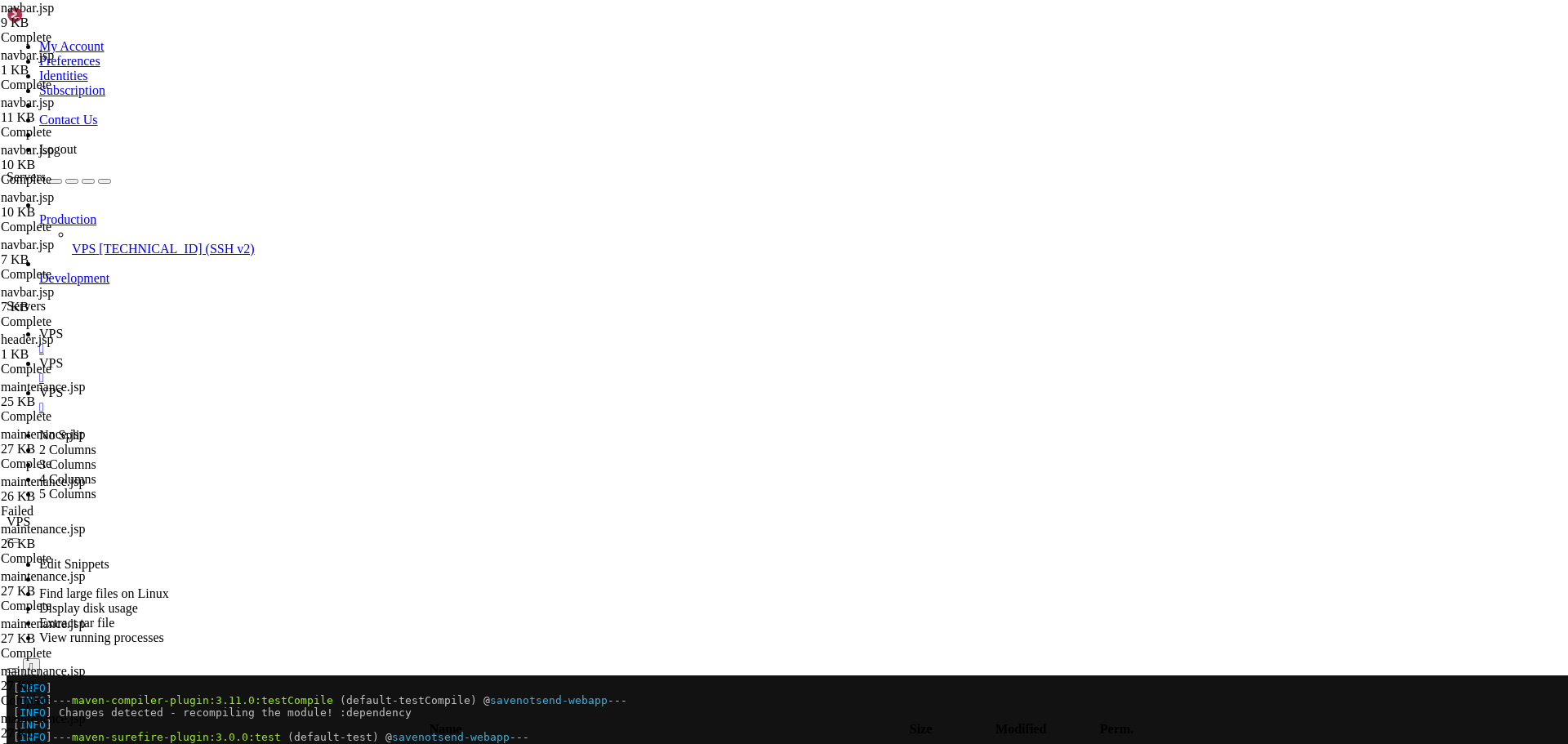
click at [13, 670] on icon "button" at bounding box center [13, 670] width 0 height 0
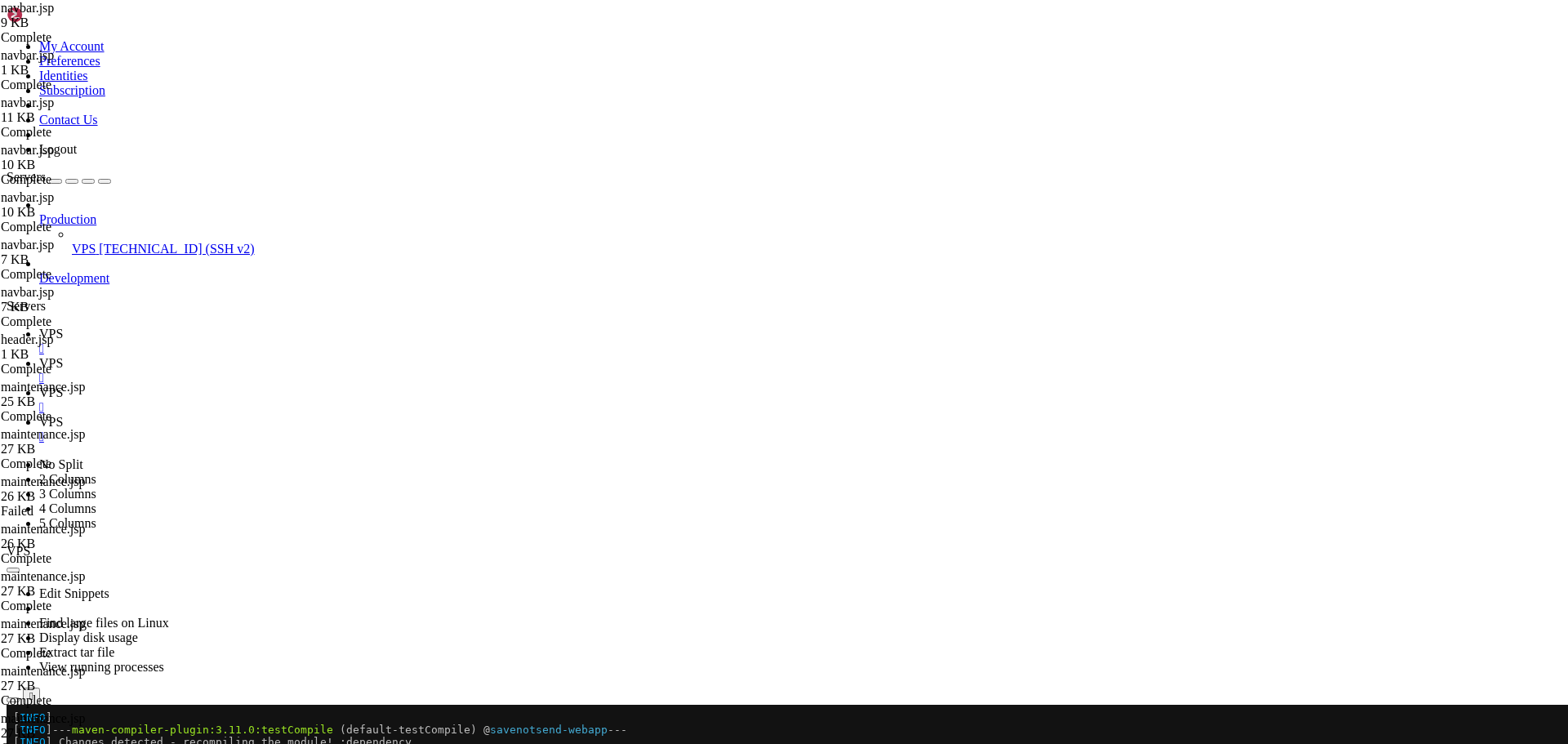
type input "/root"
drag, startPoint x: 403, startPoint y: 21, endPoint x: 603, endPoint y: 23, distance: 200.0
click at [263, 385] on span "VPS" at bounding box center [250, 392] width 23 height 14
click at [63, 356] on span "VPS" at bounding box center [50, 363] width 23 height 14
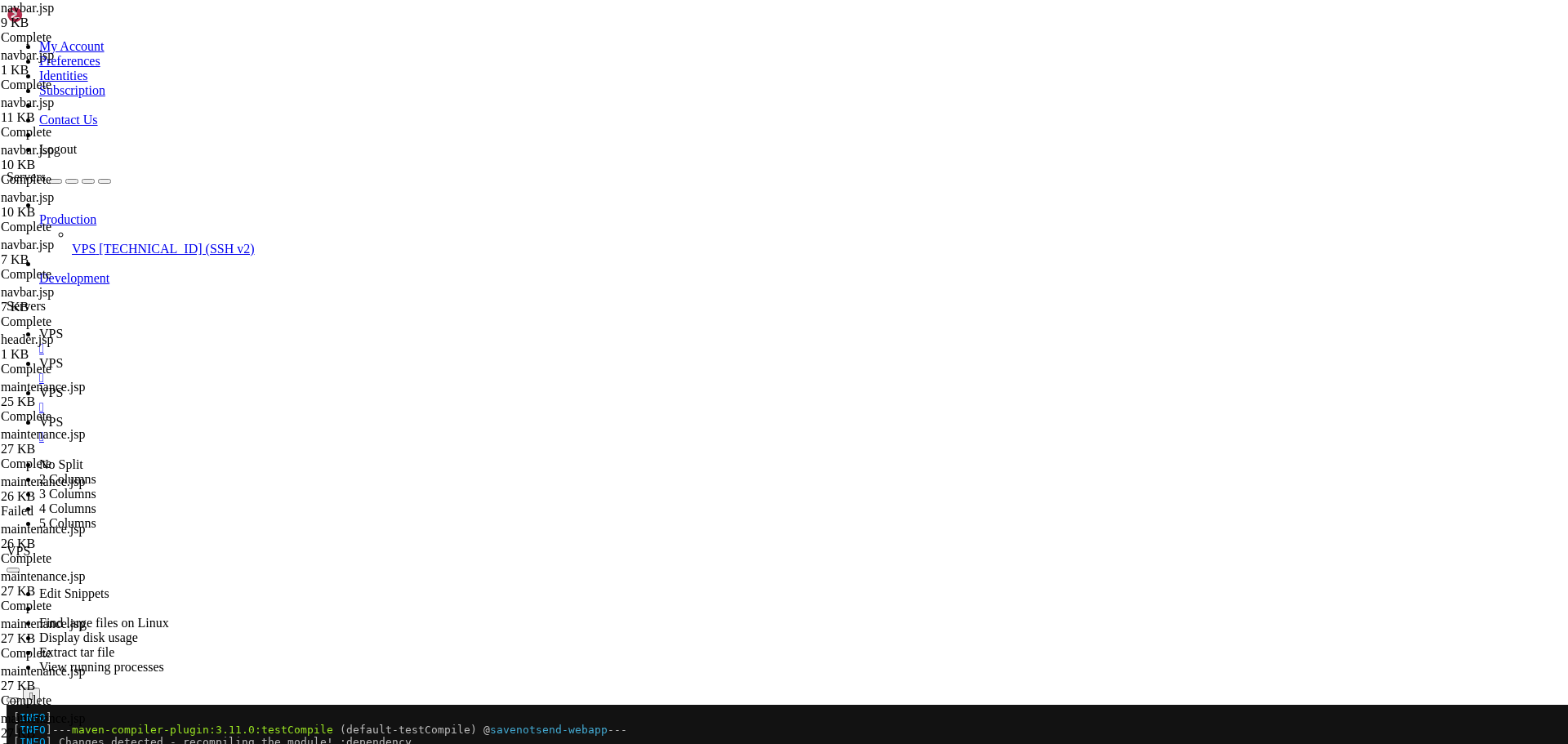
click at [13, 743] on icon "button" at bounding box center [13, 744] width 0 height 0
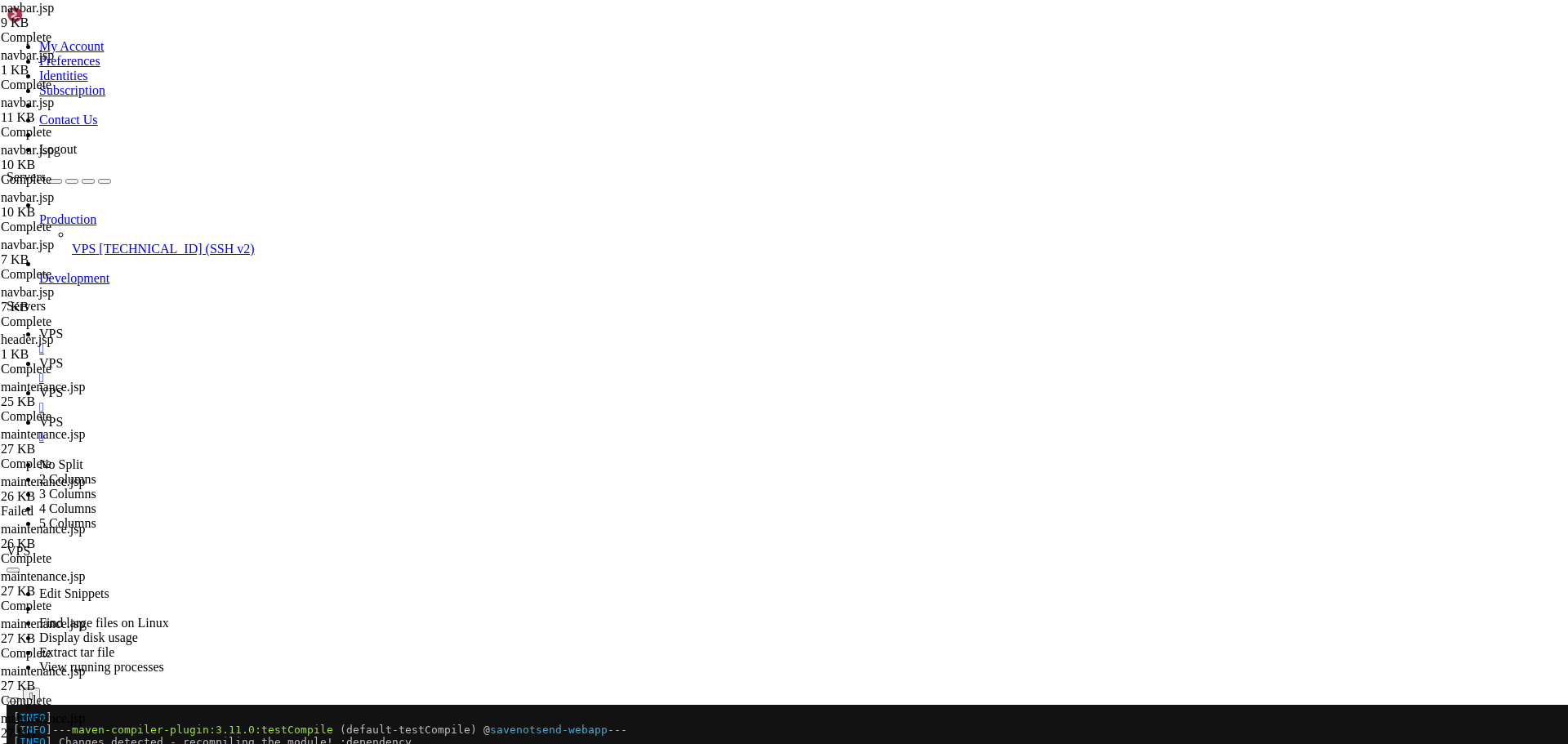
type input "/opt/tomcat/latest/webapps/ROOT/WEB-INF/classes"
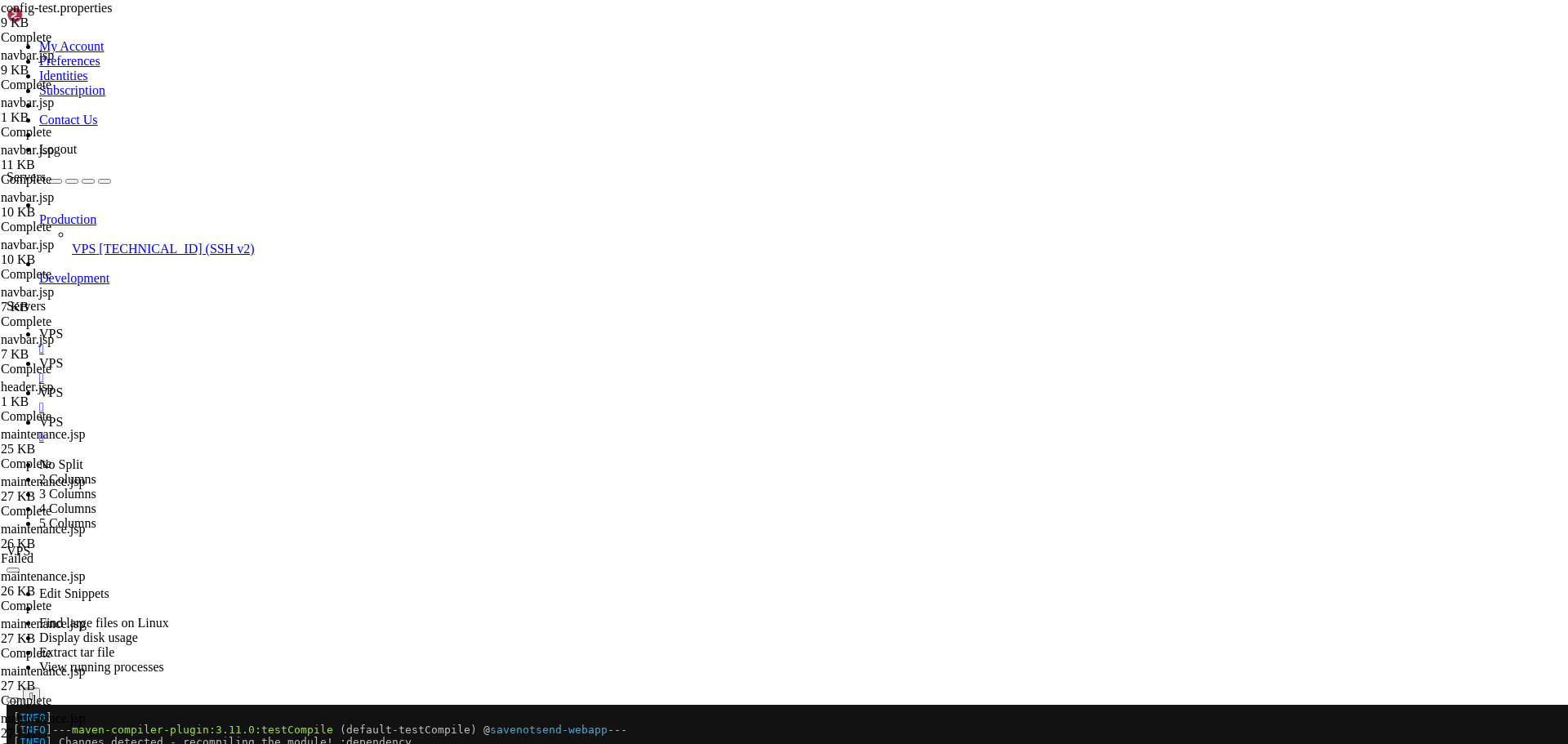
type textarea "# 2. Or use system property: -Dsavenotsend.env=TEST # 3. Or place this file as …"
drag, startPoint x: 628, startPoint y: 55, endPoint x: 212, endPoint y: 54, distance: 416.0
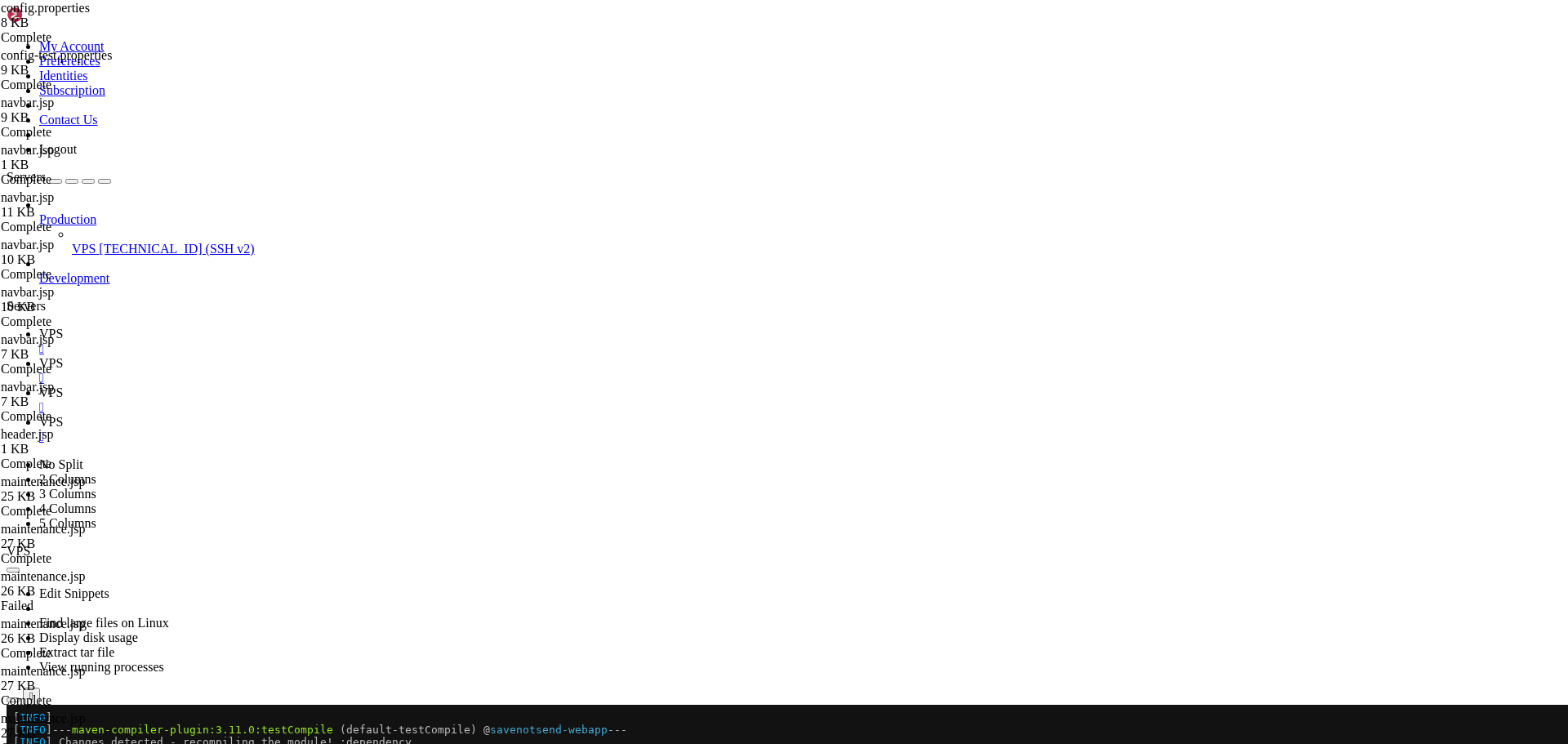
scroll to position [147, 0]
type textarea "#log.level.application=INFO #log.file.path=/var/log/savenotsend/savenotsend.log"
drag, startPoint x: 603, startPoint y: 50, endPoint x: 213, endPoint y: 60, distance: 390.1
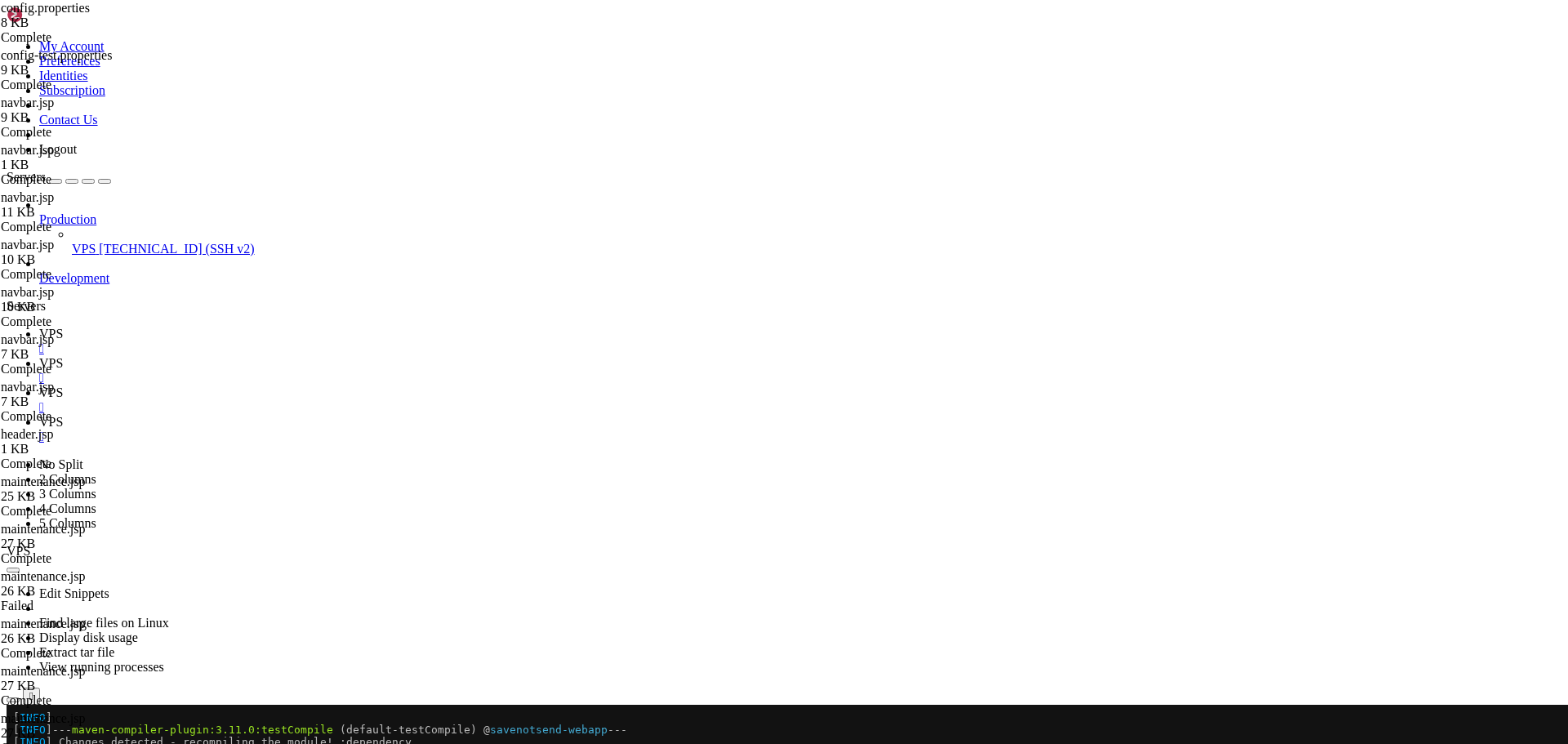
type textarea "db.pool.timeout=30000 db.pool.maxLifetime=1800000"
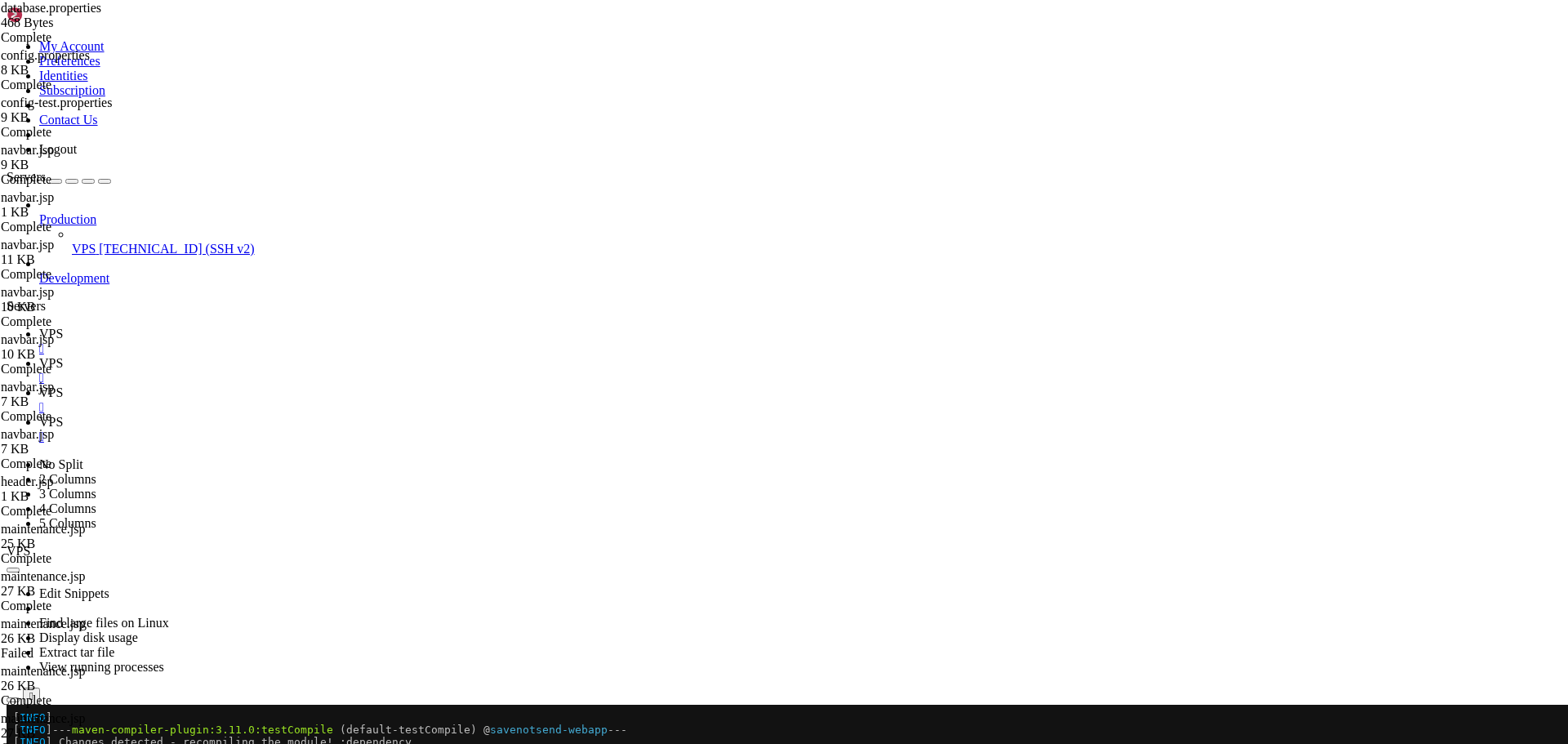
drag, startPoint x: 662, startPoint y: 56, endPoint x: 97, endPoint y: 55, distance: 565.0
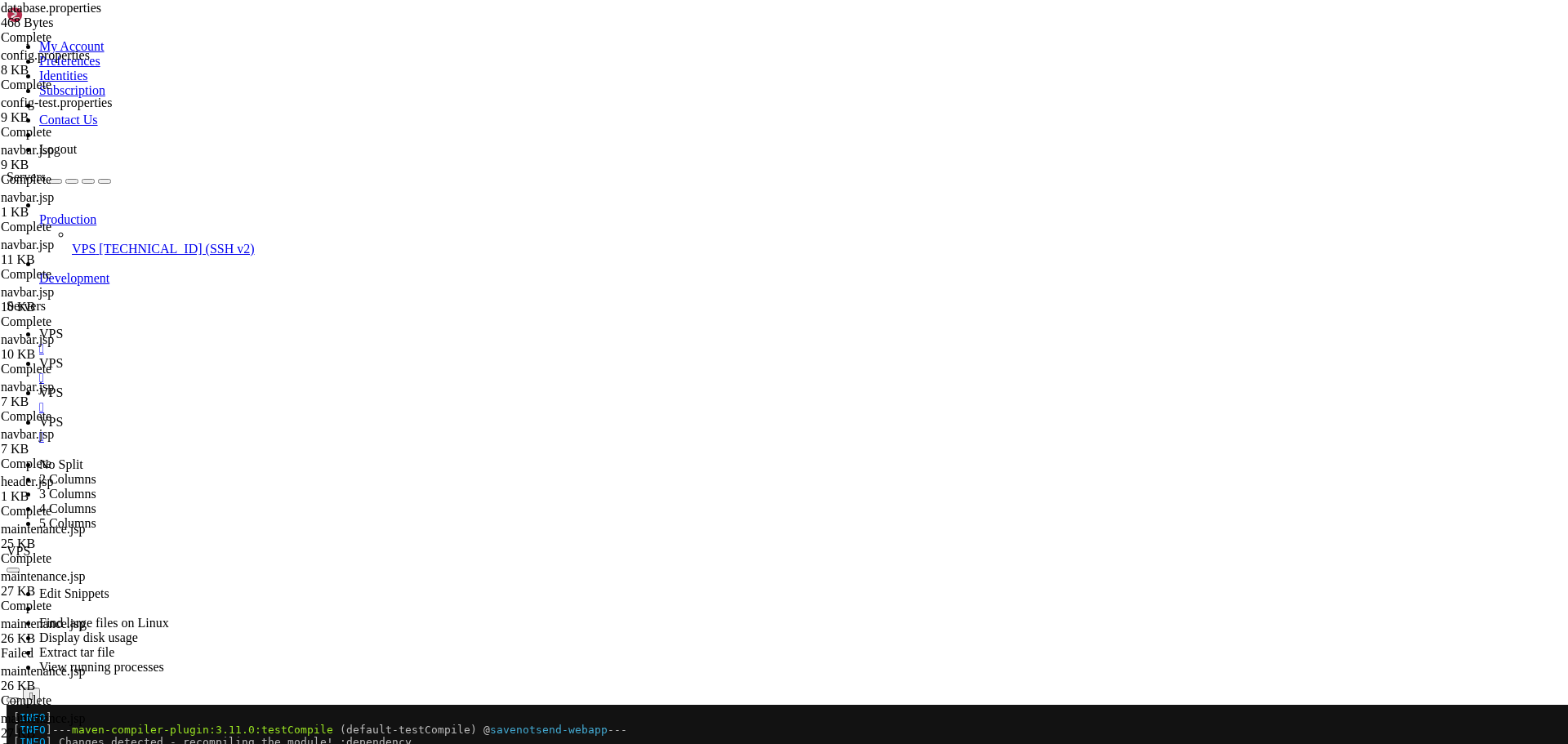
type input "/opt/tomcat/latest/webapps/ROOT/WEB-INF/classes"
click at [63, 385] on span "VPS" at bounding box center [50, 392] width 23 height 14
click at [39, 415] on icon at bounding box center [39, 422] width 0 height 14
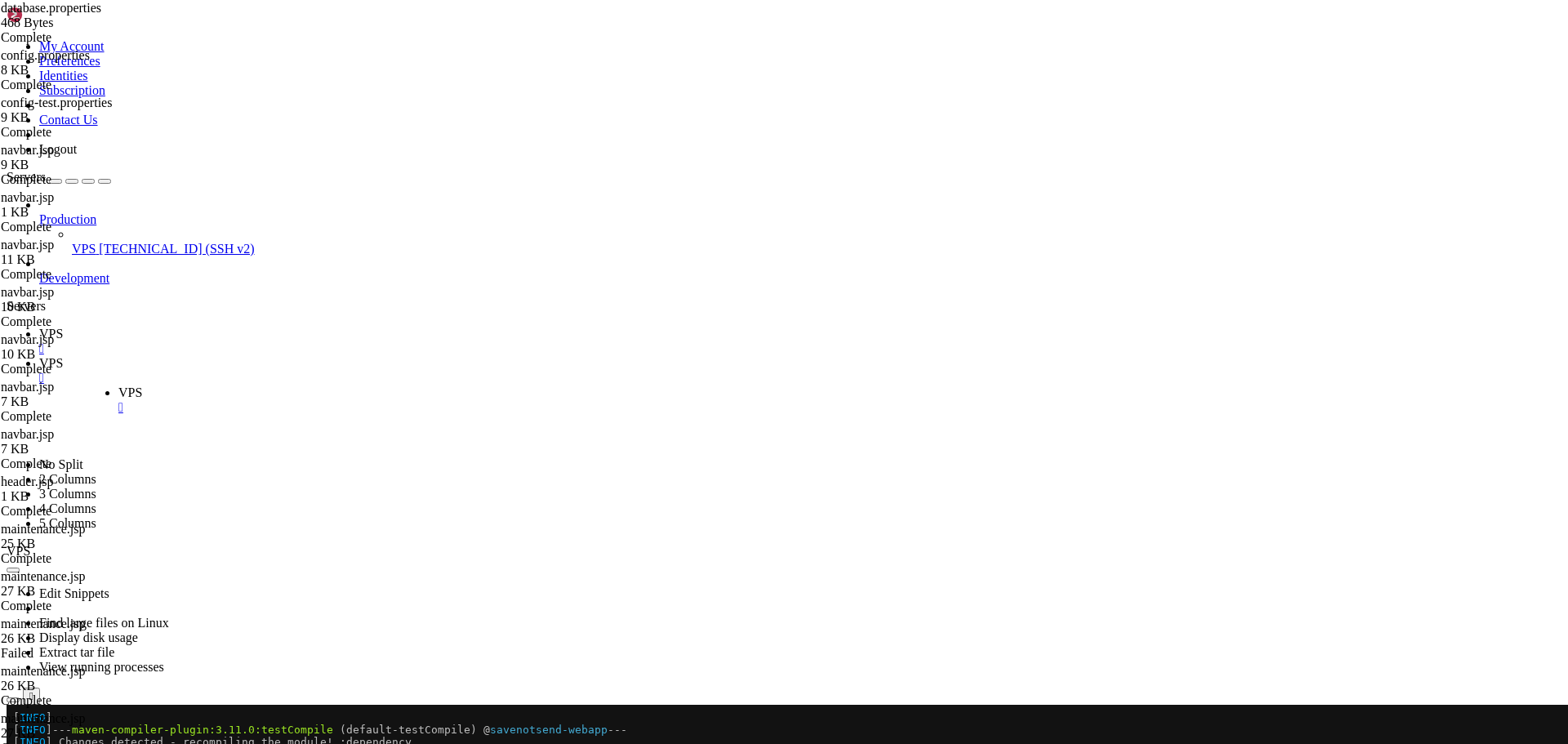
drag, startPoint x: 480, startPoint y: 22, endPoint x: 391, endPoint y: 24, distance: 89.0
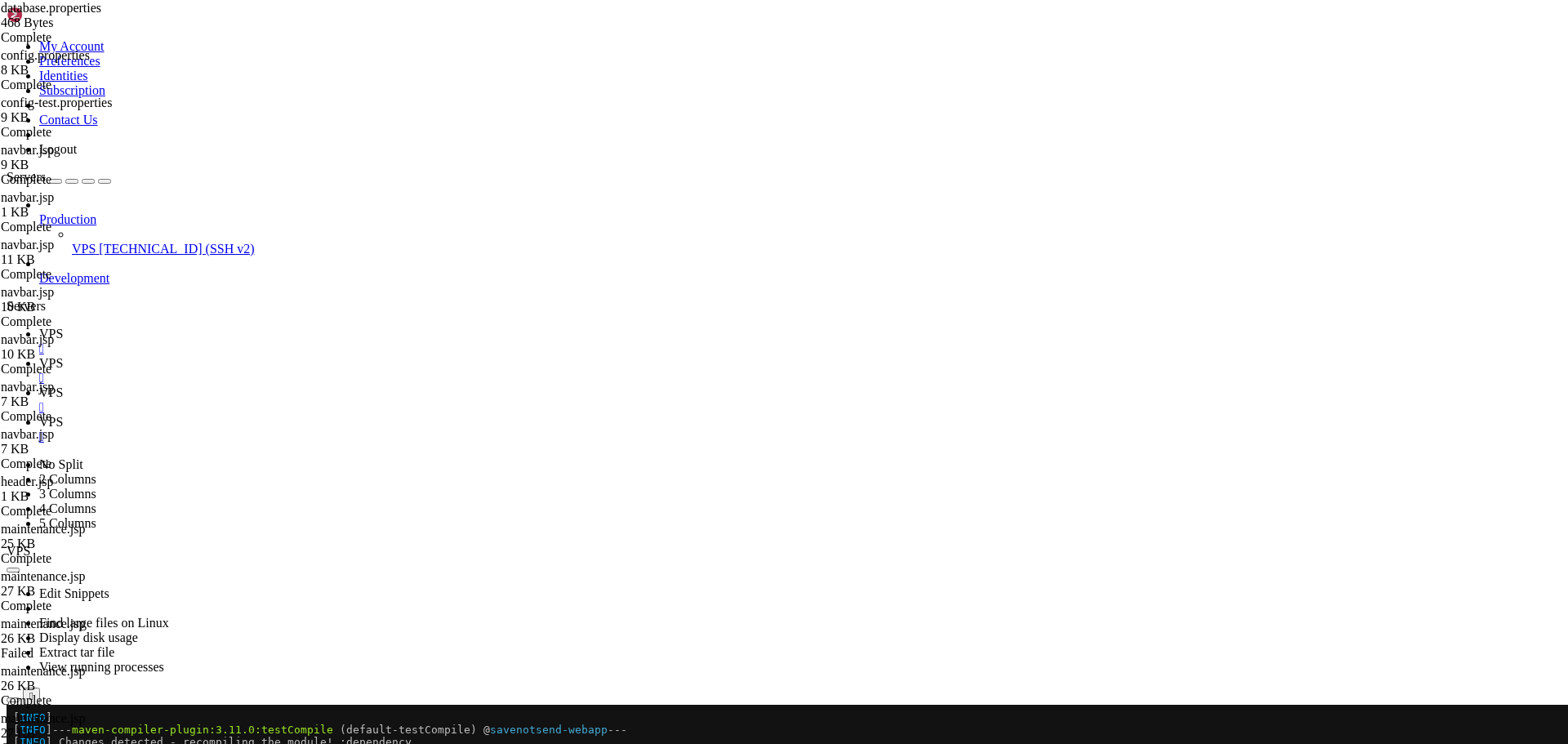
type input "/home/savenotsend/src/main/resources"
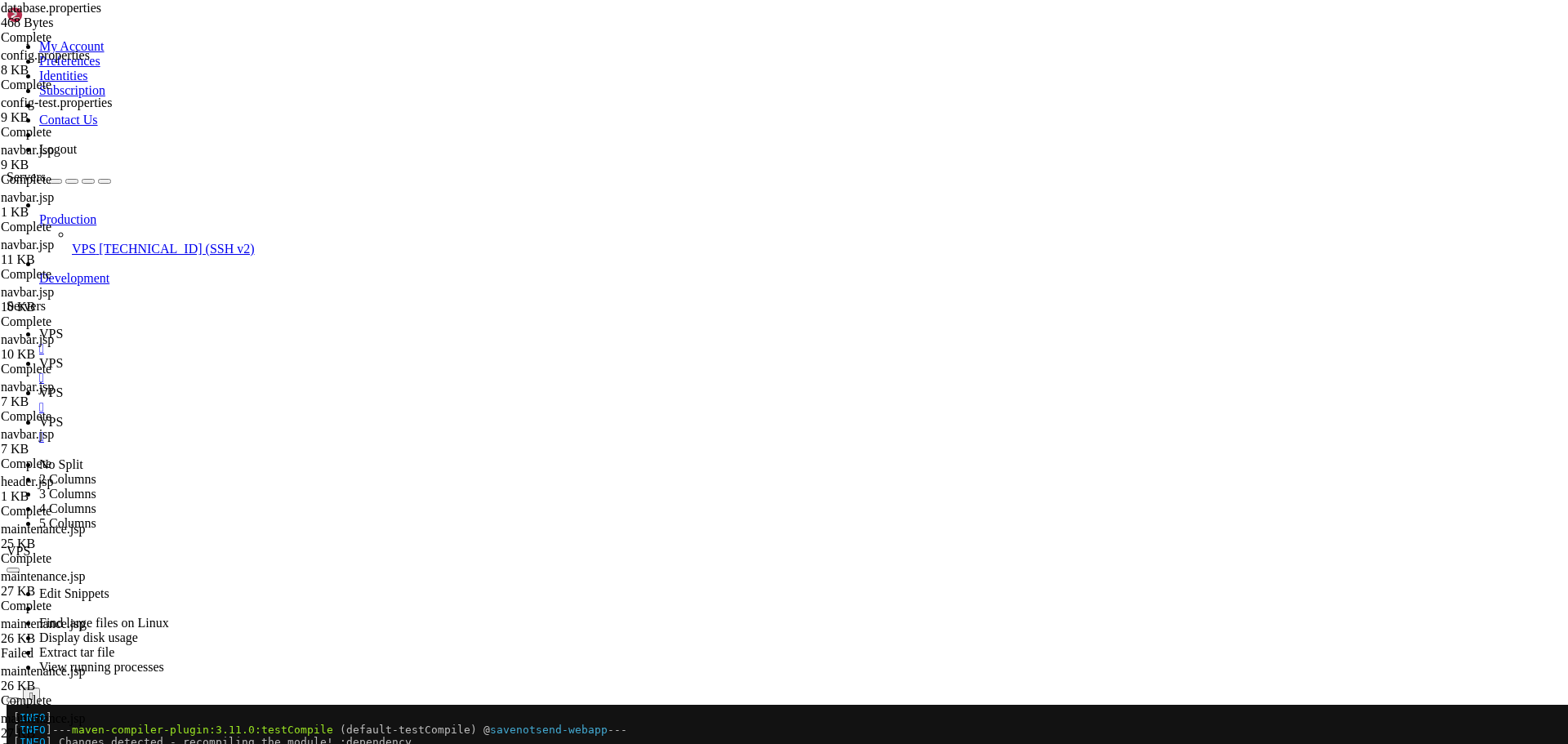
click at [63, 356] on span "VPS" at bounding box center [50, 363] width 23 height 14
type textarea "# 2. Or use system property: -Dsavenotsend.env=TEST # 3. Or place this file as …"
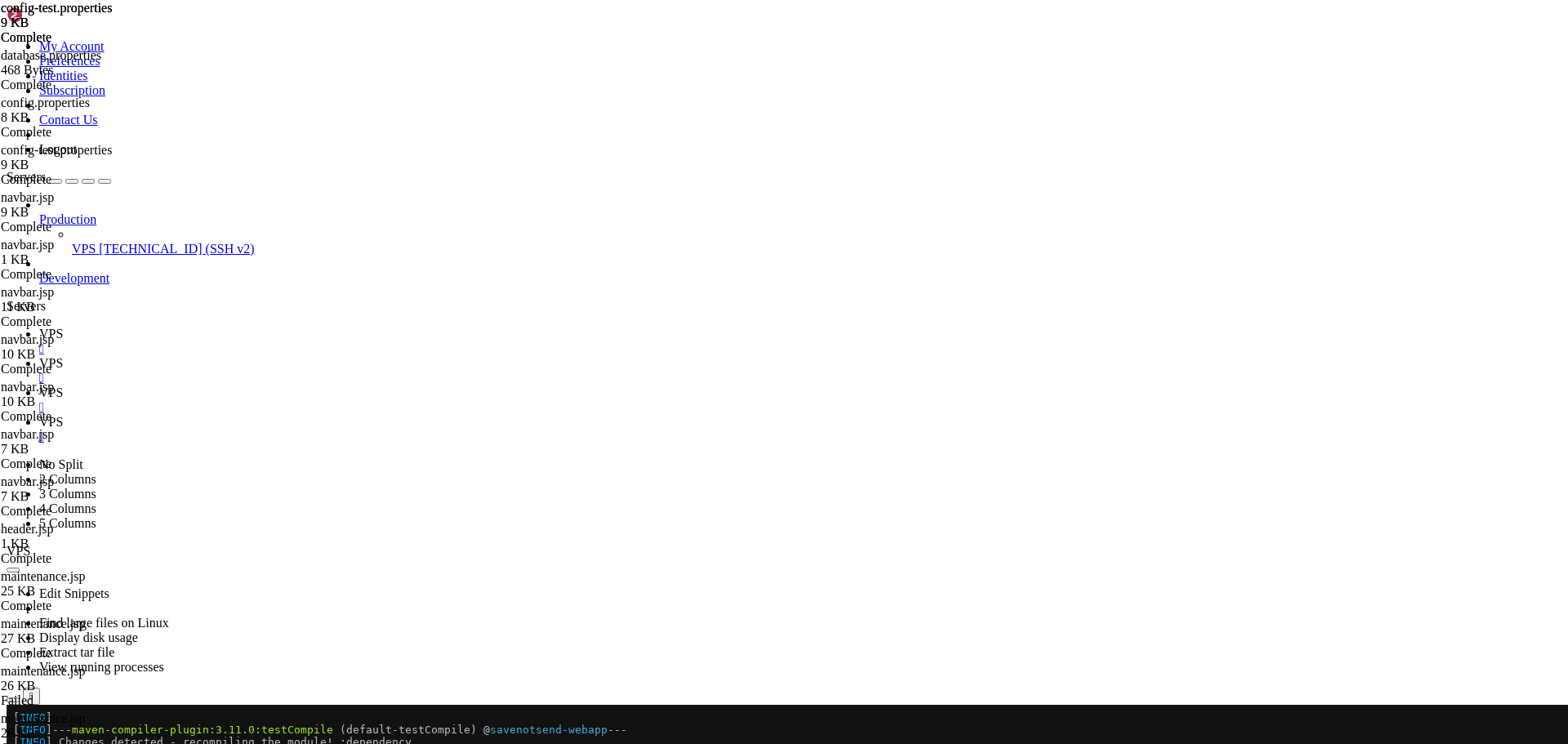
click at [63, 415] on span "VPS" at bounding box center [50, 422] width 23 height 14
paste textarea
type textarea "# 3. Or place this file as the only config.properties in classpath"
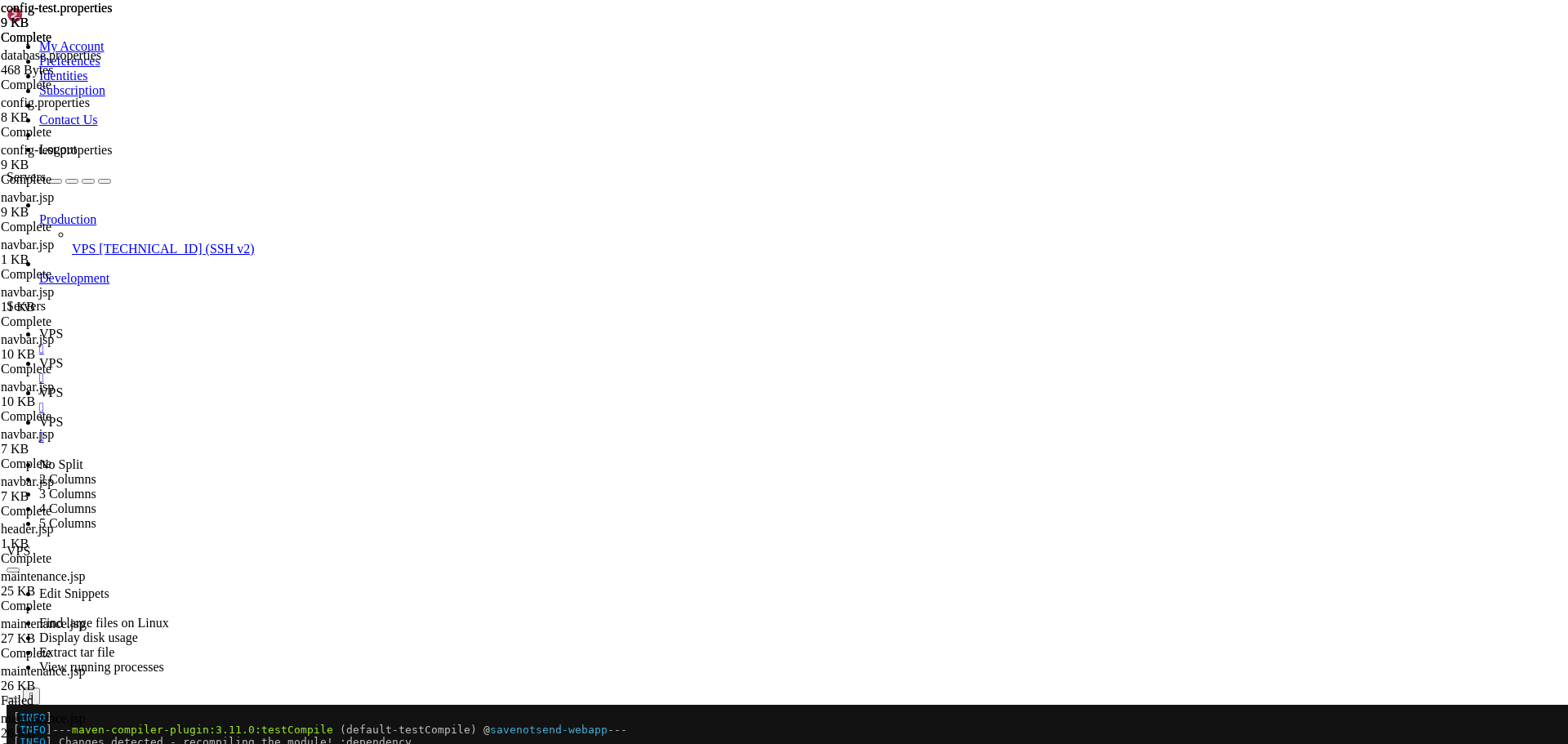
click at [63, 356] on span "VPS" at bounding box center [50, 363] width 23 height 14
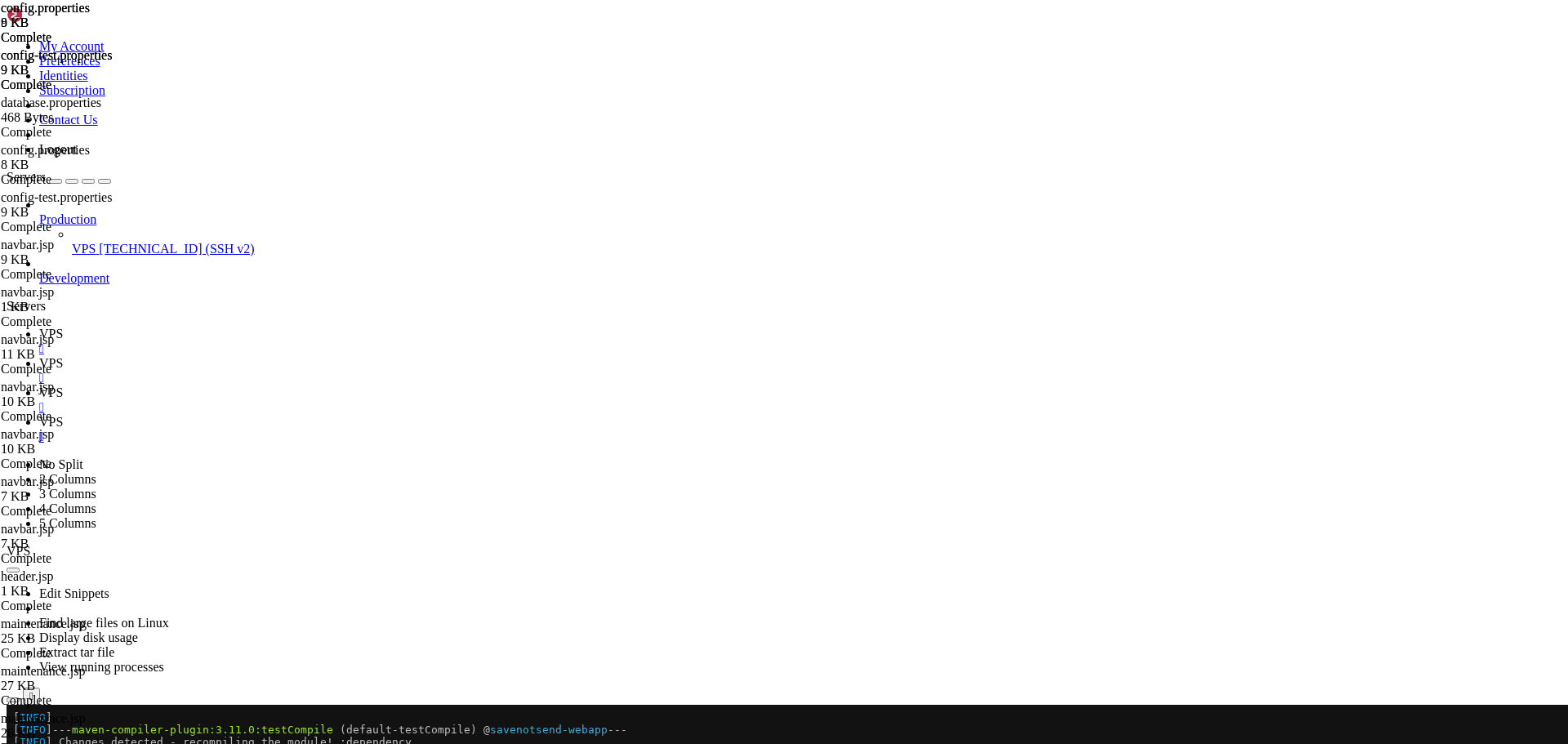
type textarea "#log.level.application=INFO #log.file.path=/var/log/savenotsend/savenotsend.log"
click at [39, 415] on icon at bounding box center [39, 422] width 0 height 14
paste textarea
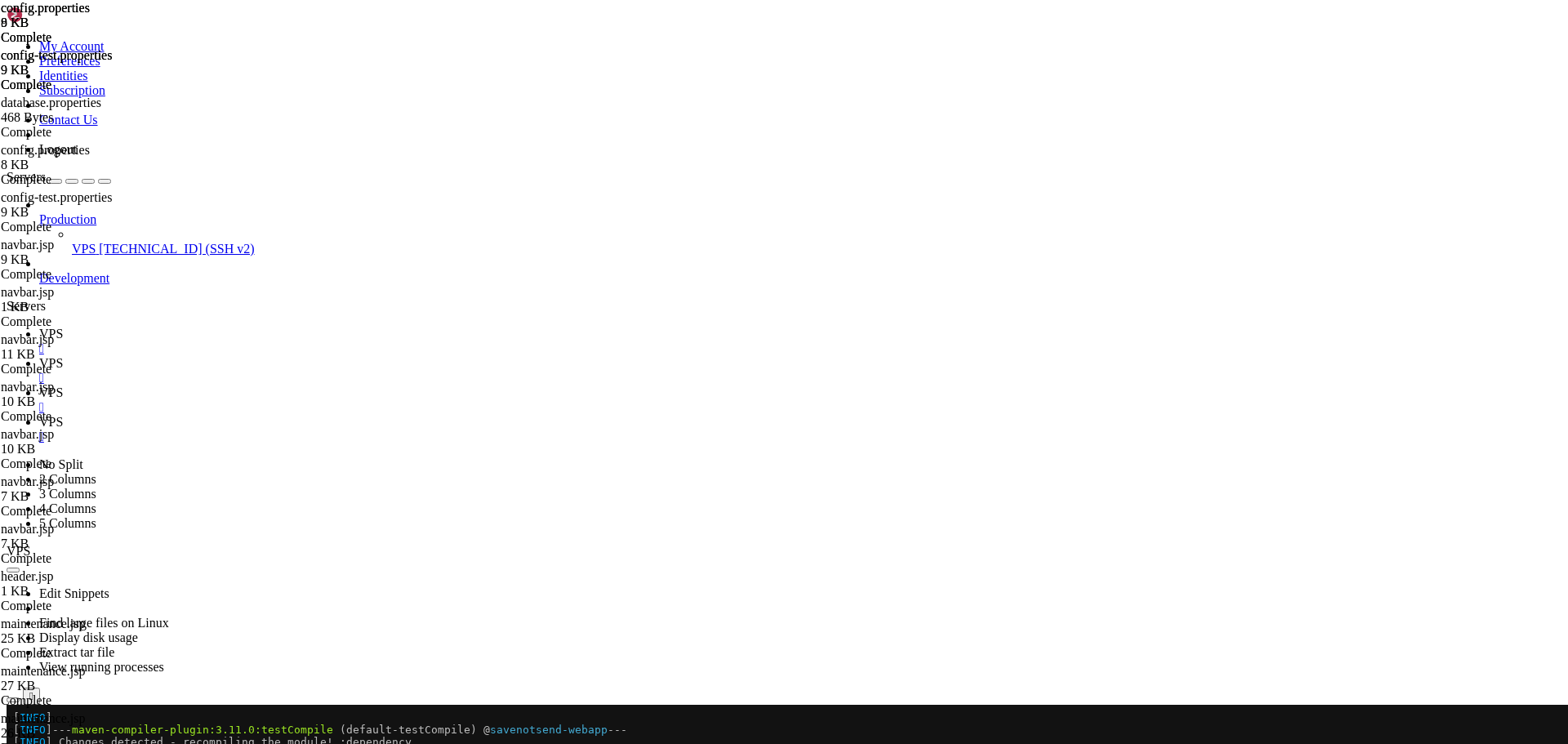
type textarea "#log.file.path=/var/log/savenotsend/savenotsend.log"
click at [63, 356] on span "VPS" at bounding box center [50, 363] width 23 height 14
click at [63, 415] on span "VPS" at bounding box center [50, 422] width 23 height 14
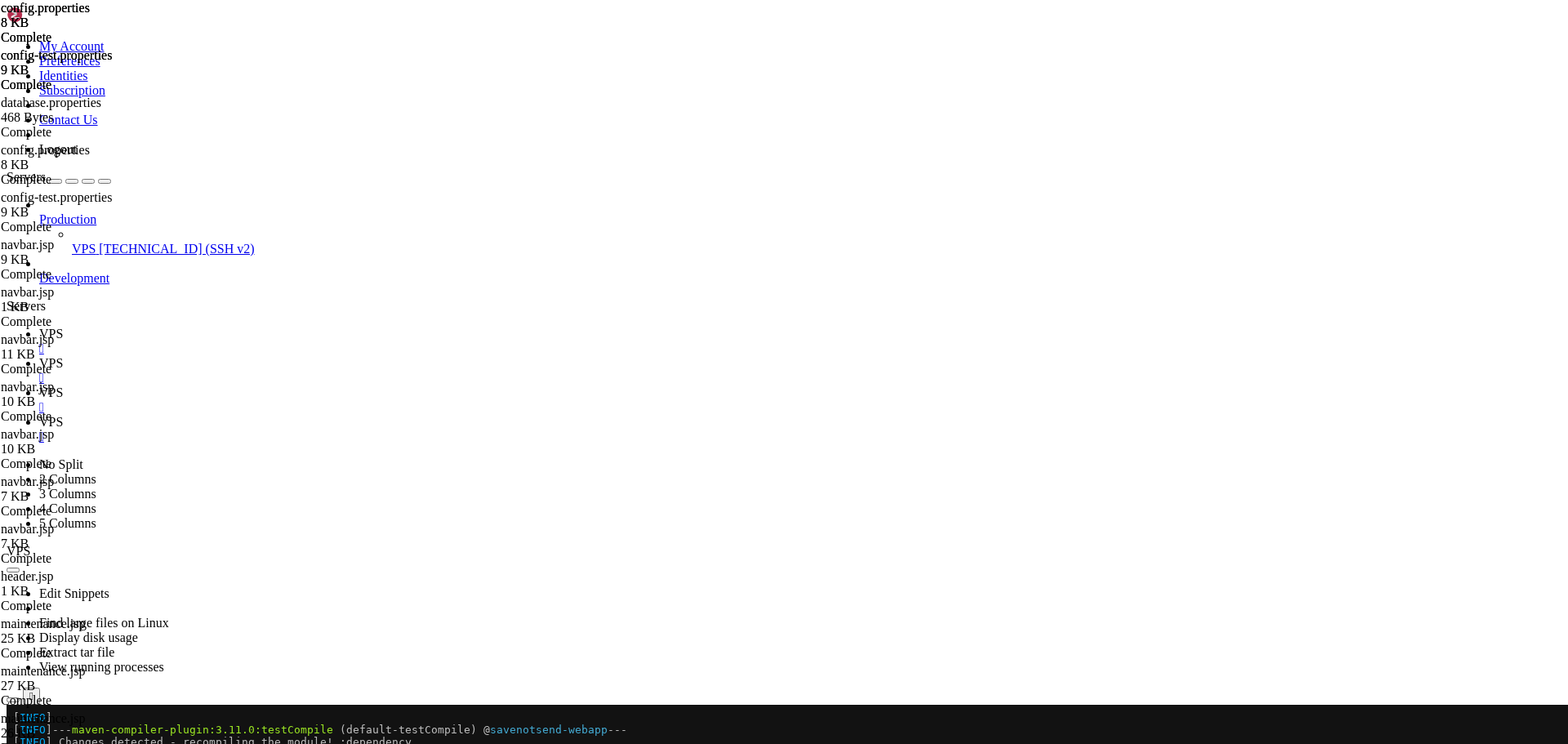
click at [307, 356] on link "VPS " at bounding box center [800, 371] width 1522 height 29
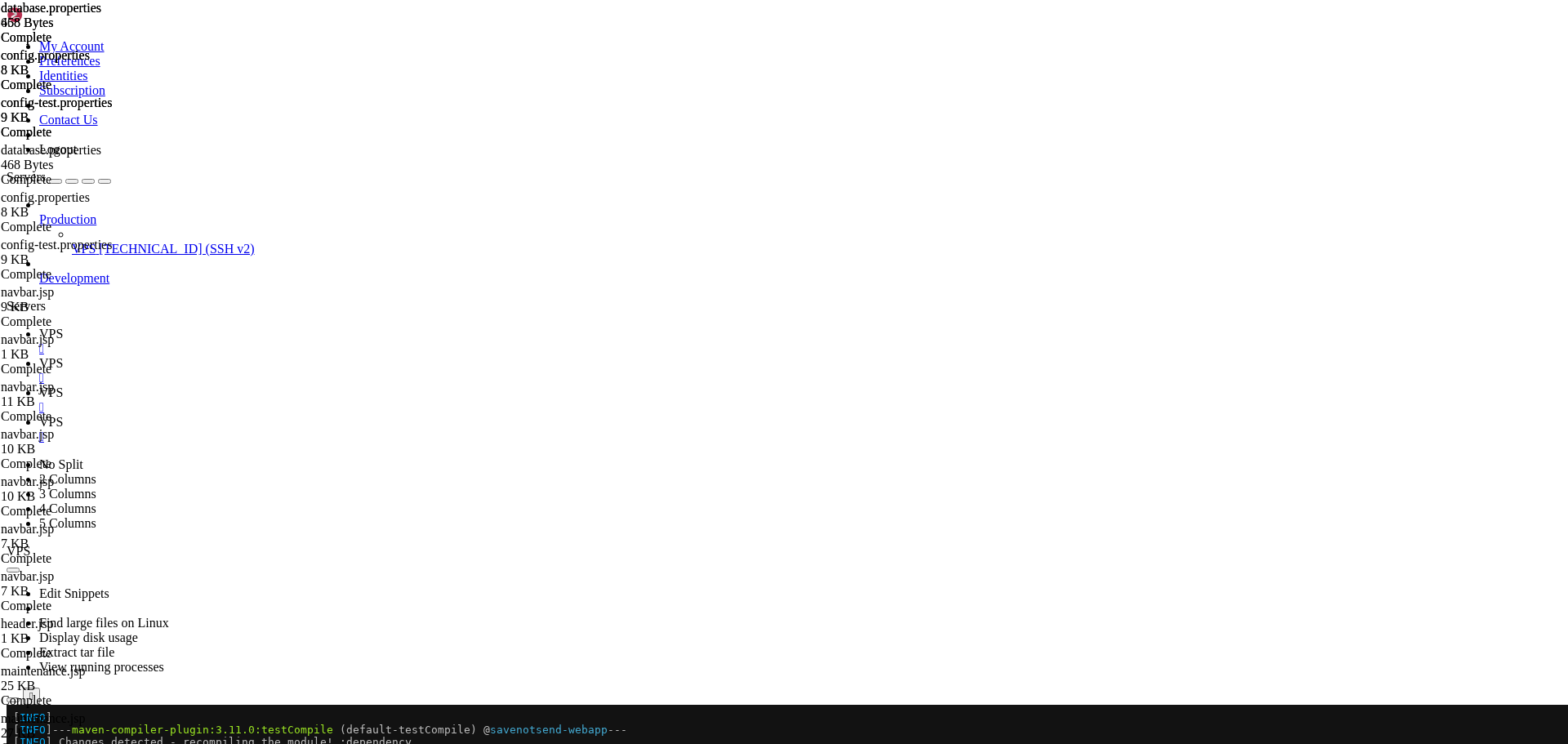
type textarea "db.pool.timeout=30000 db.pool.maxLifetime=1800000"
click at [63, 415] on span "VPS" at bounding box center [50, 422] width 23 height 14
paste textarea "db.pool.maxLifetime=1800000"
type textarea "db.pool.maxLifetime=1800000"
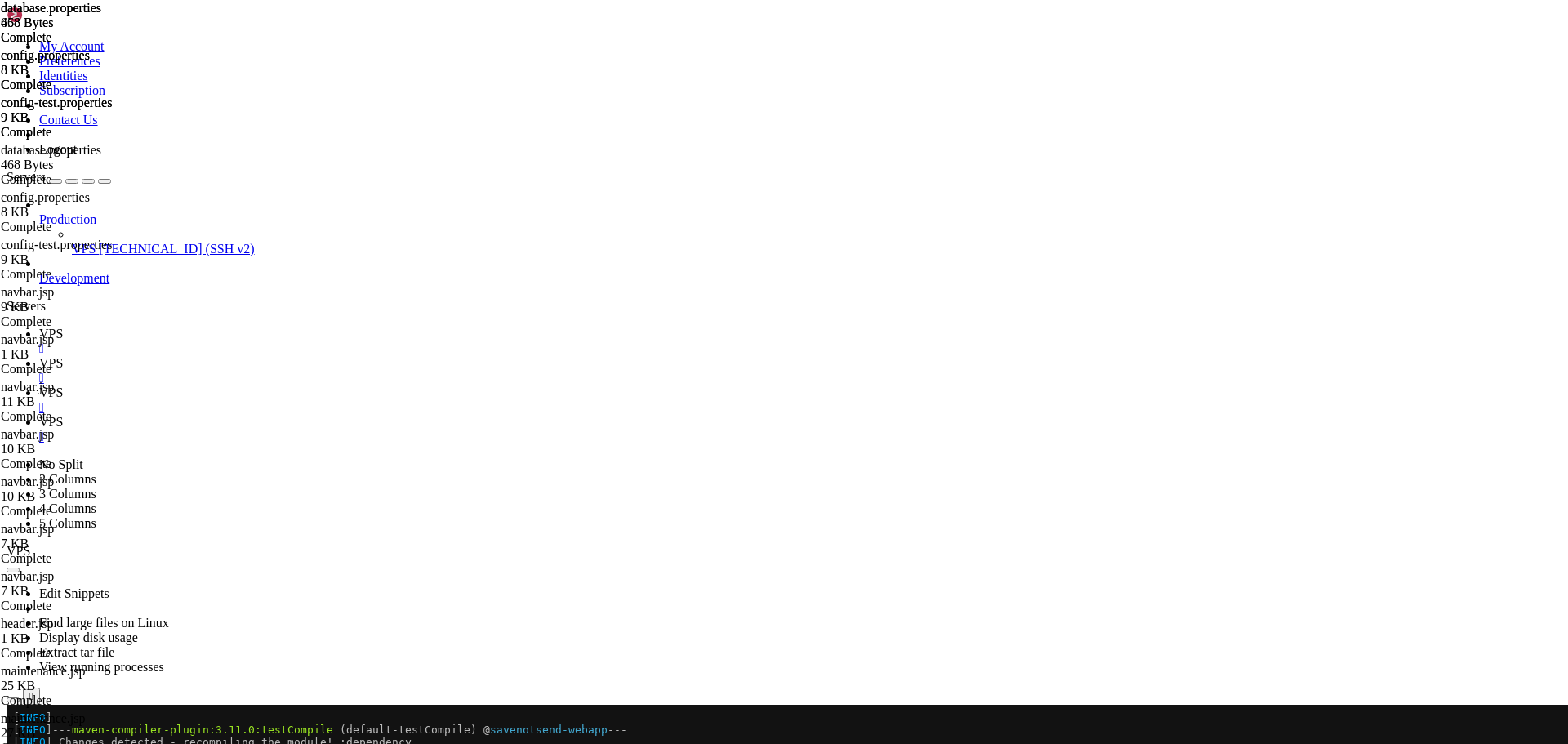
click at [504, 430] on div "" at bounding box center [800, 437] width 1522 height 15
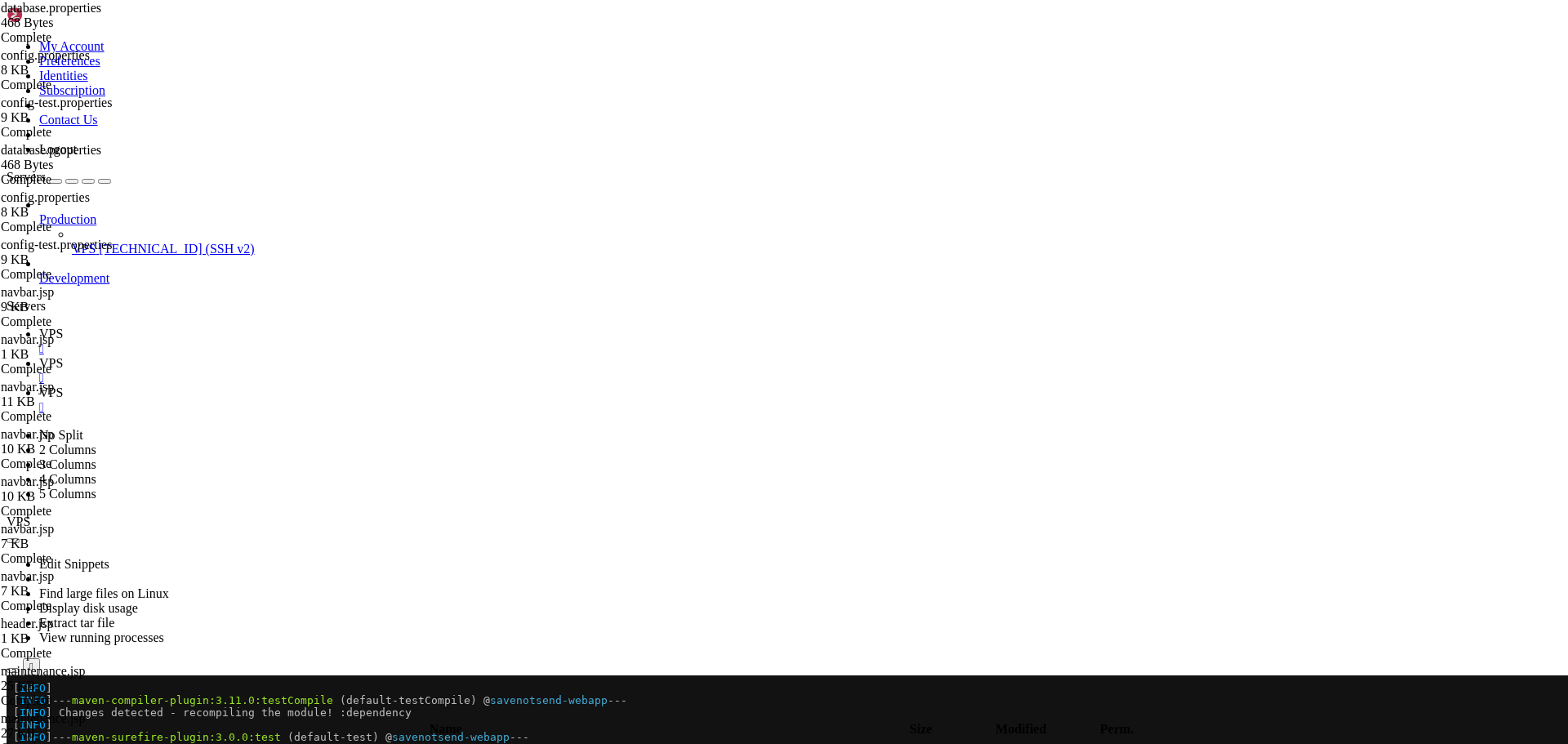
click at [63, 356] on span "VPS" at bounding box center [50, 363] width 23 height 14
click at [237, 327] on link "VPS " at bounding box center [800, 341] width 1522 height 29
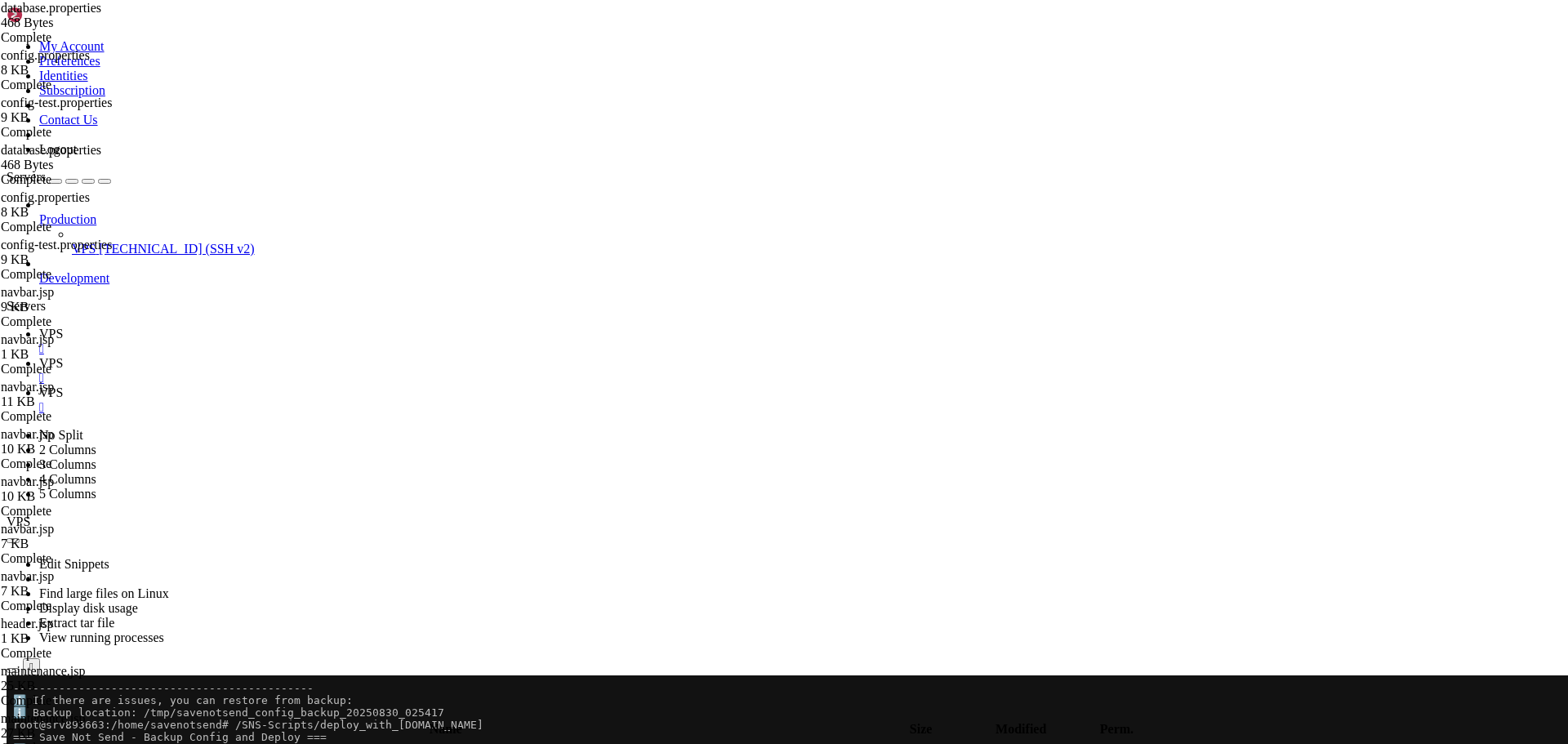
scroll to position [2414, 0]
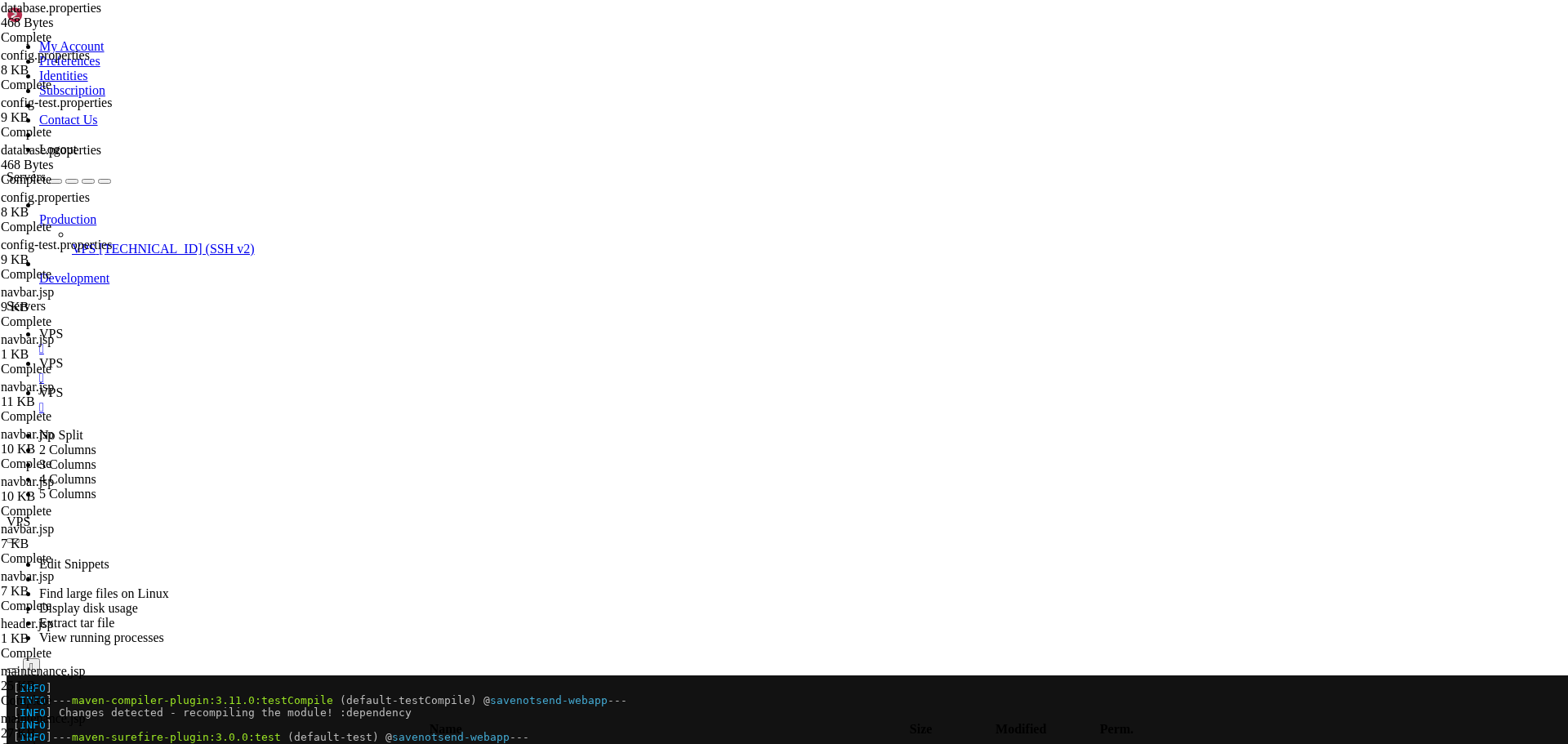
click at [39, 385] on icon at bounding box center [39, 392] width 0 height 14
click at [243, 327] on link "VPS " at bounding box center [800, 341] width 1522 height 29
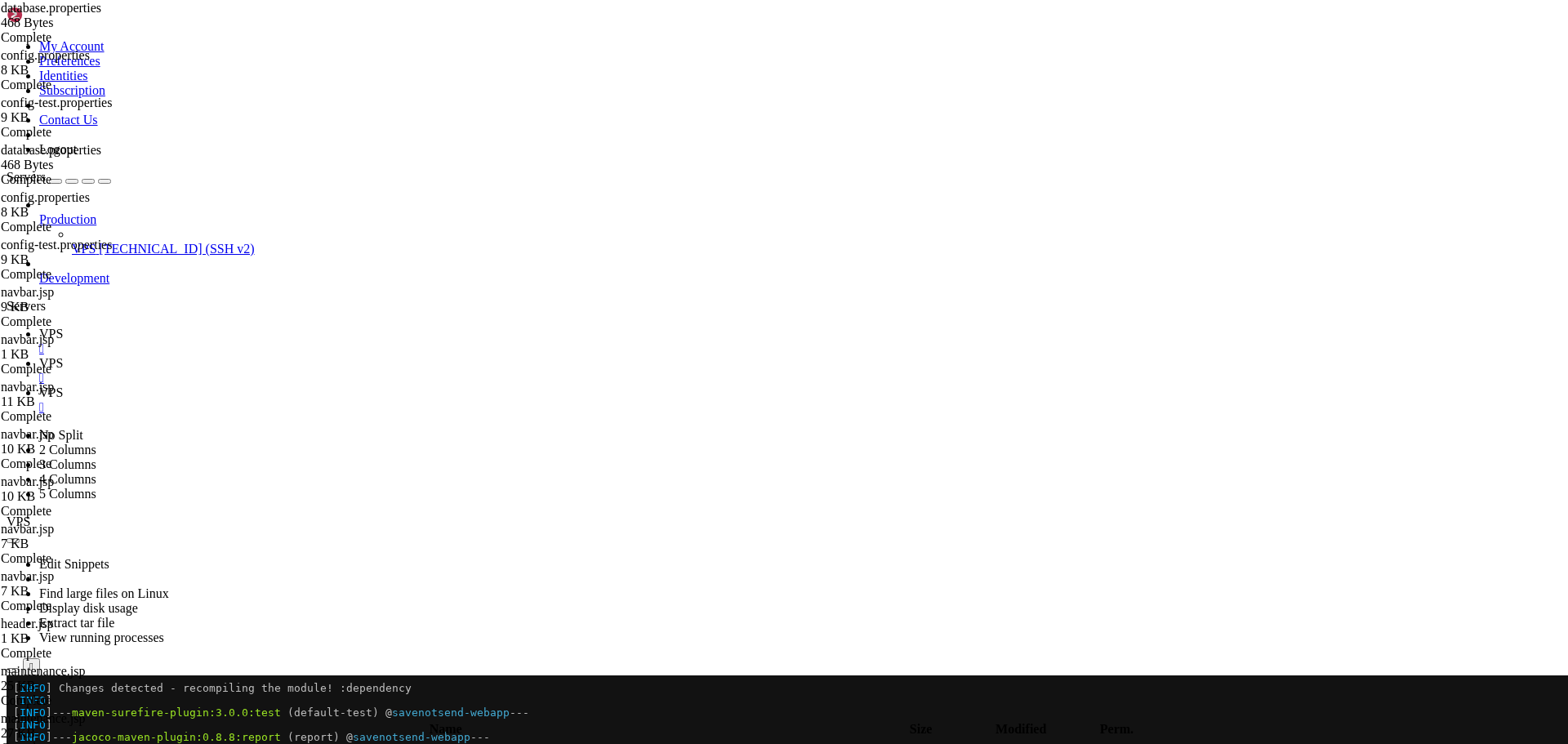
scroll to position [3272, 0]
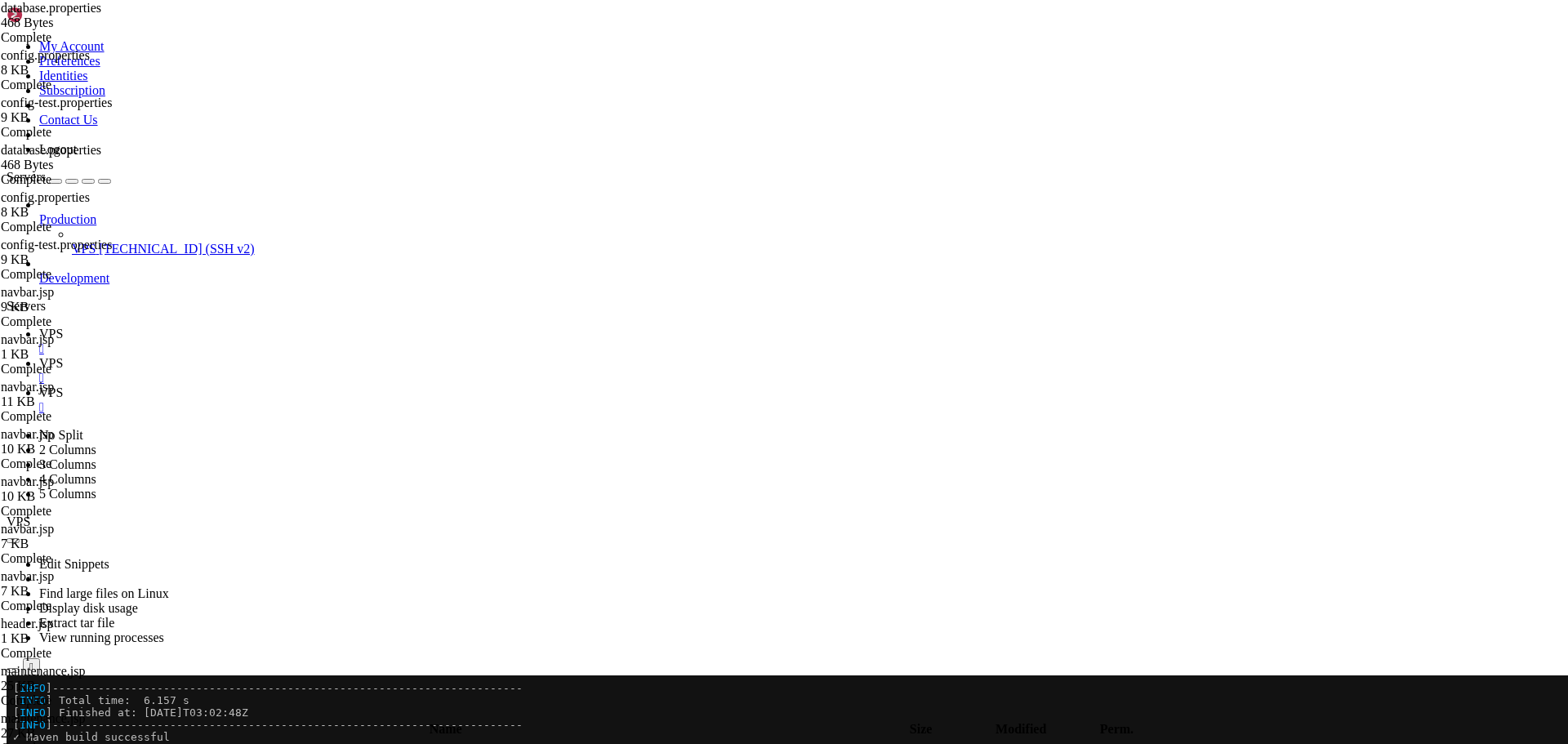
drag, startPoint x: 73, startPoint y: 1303, endPoint x: 122, endPoint y: 1309, distance: 49.4
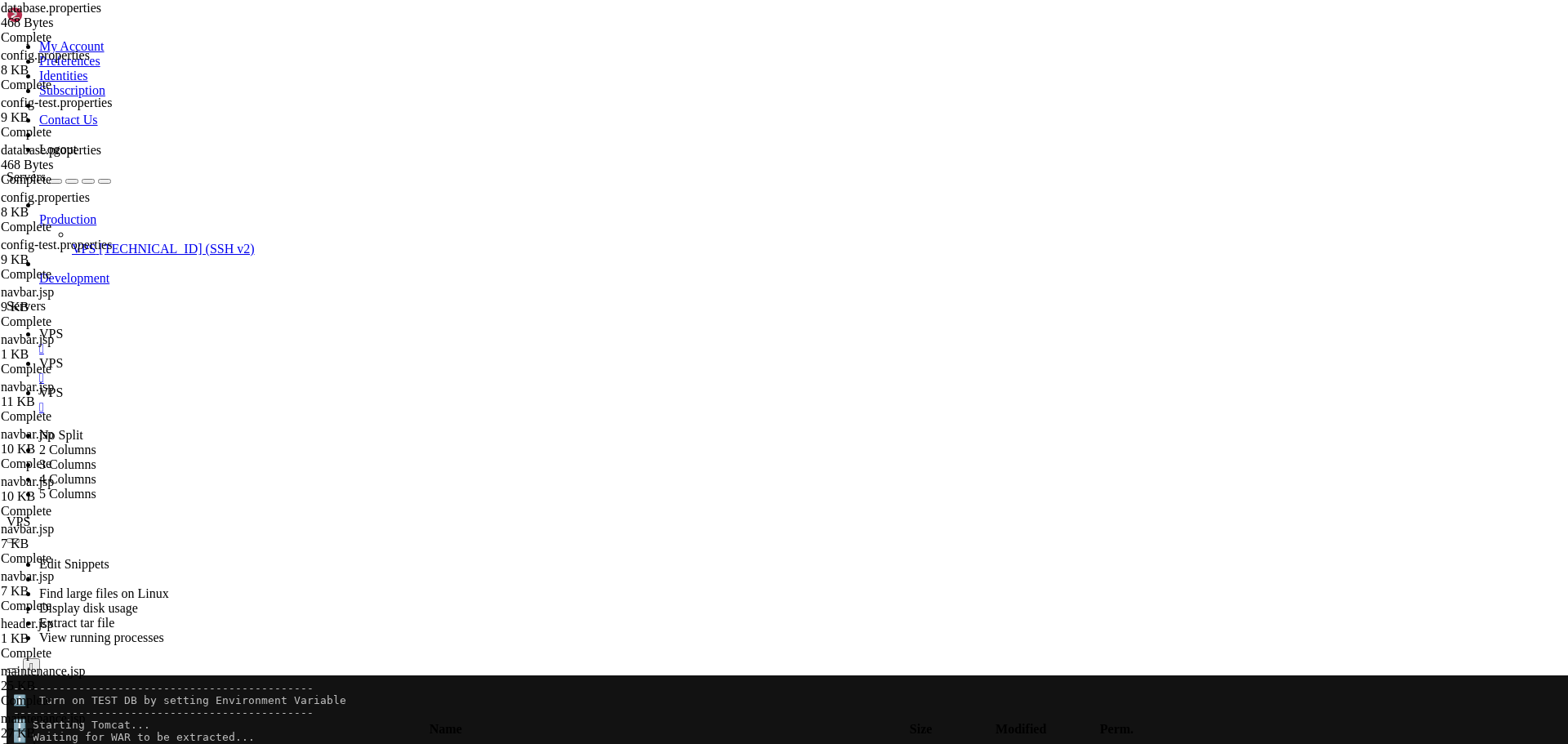
drag, startPoint x: 10, startPoint y: 1249, endPoint x: 345, endPoint y: 1275, distance: 336.0
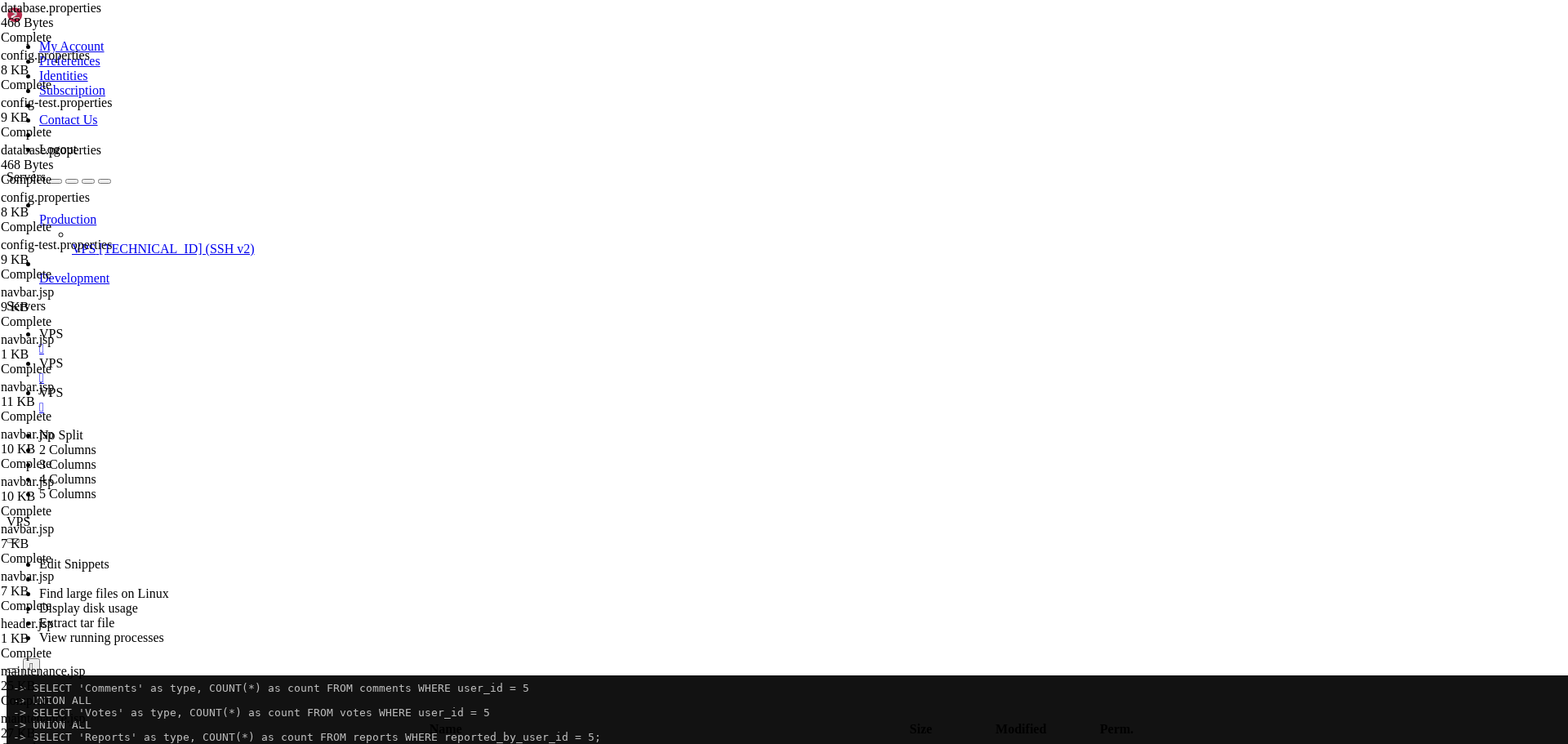
click at [63, 385] on span "VPS" at bounding box center [50, 392] width 23 height 14
click at [63, 327] on span "VPS" at bounding box center [50, 333] width 23 height 14
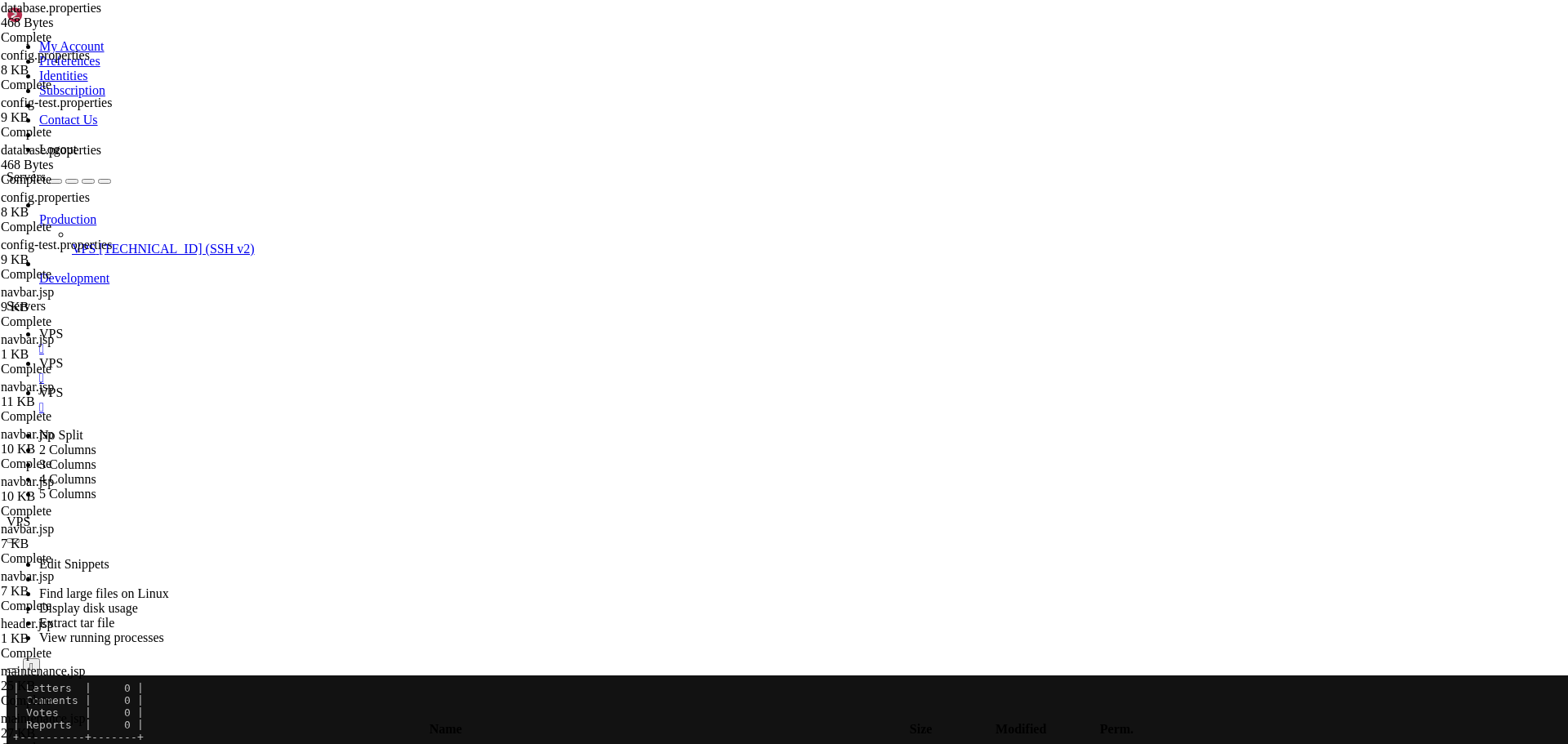
scroll to position [4448, 0]
click at [39, 356] on icon at bounding box center [39, 363] width 0 height 14
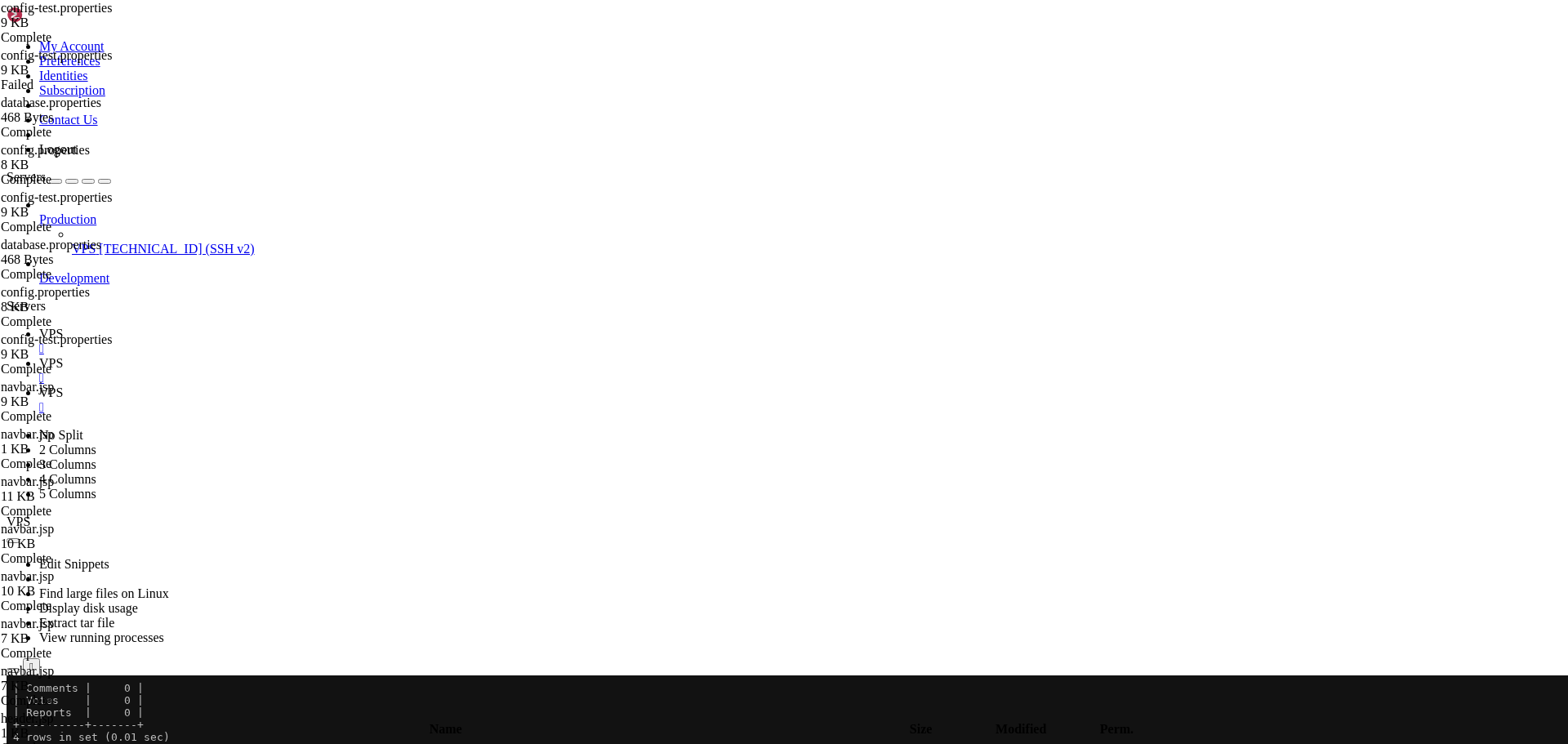
scroll to position [0, 0]
type textarea "# Database Driver (MySQL 8.x)"
type input "email.mock"
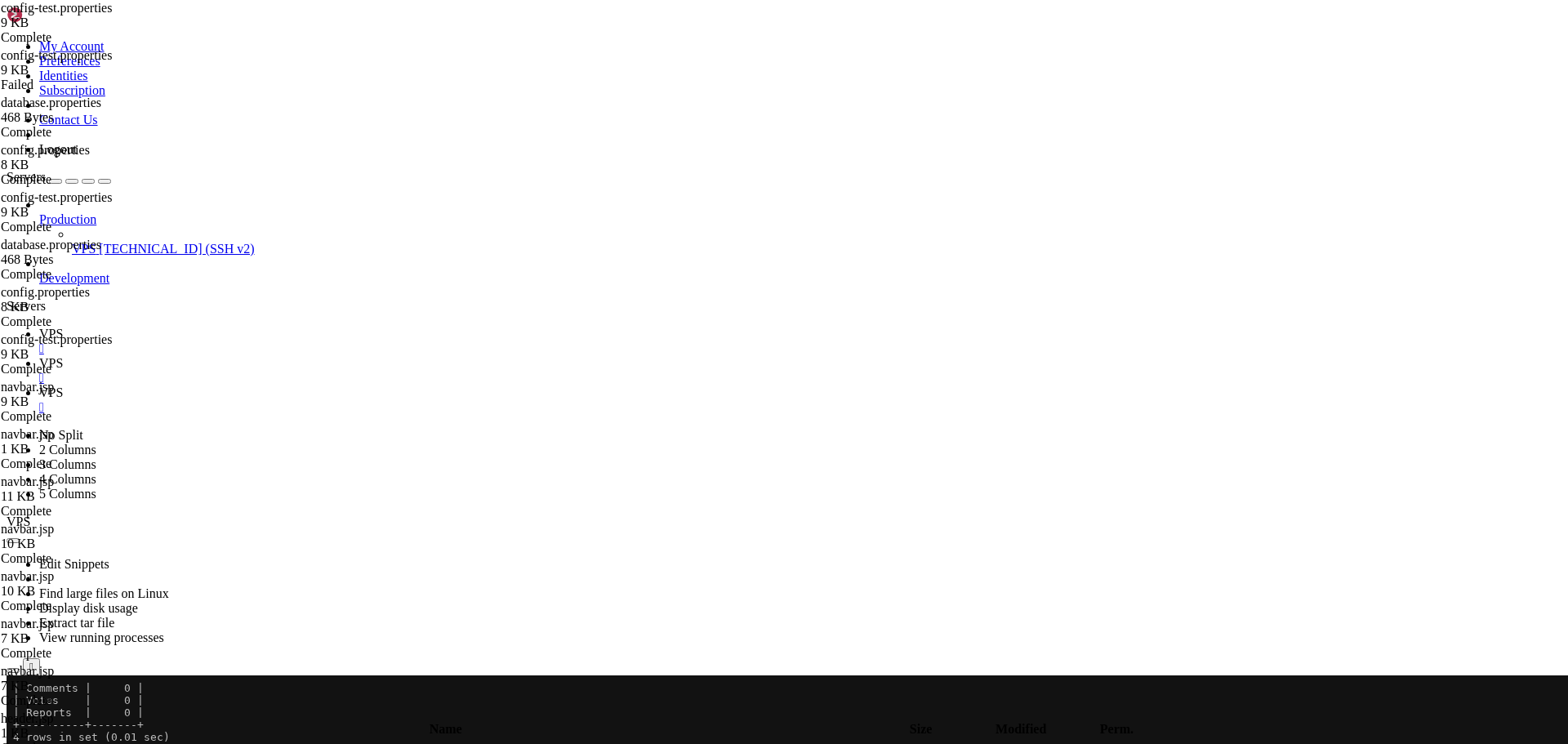
drag, startPoint x: 404, startPoint y: 407, endPoint x: 236, endPoint y: 392, distance: 168.7
type textarea "email.mock.enabled=true email.mock.log.content=true"
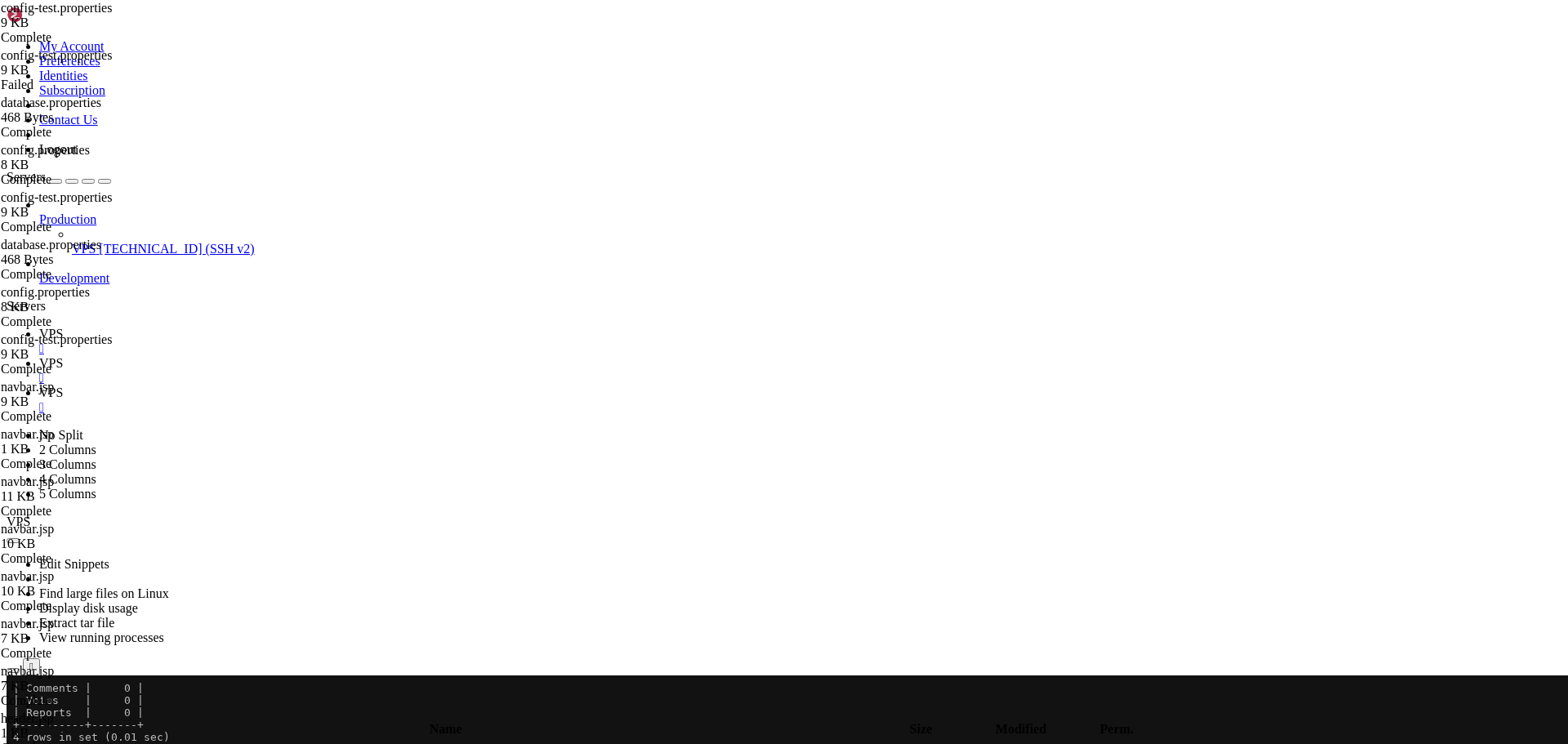
scroll to position [4596, 0]
click at [63, 327] on span "VPS" at bounding box center [50, 333] width 23 height 14
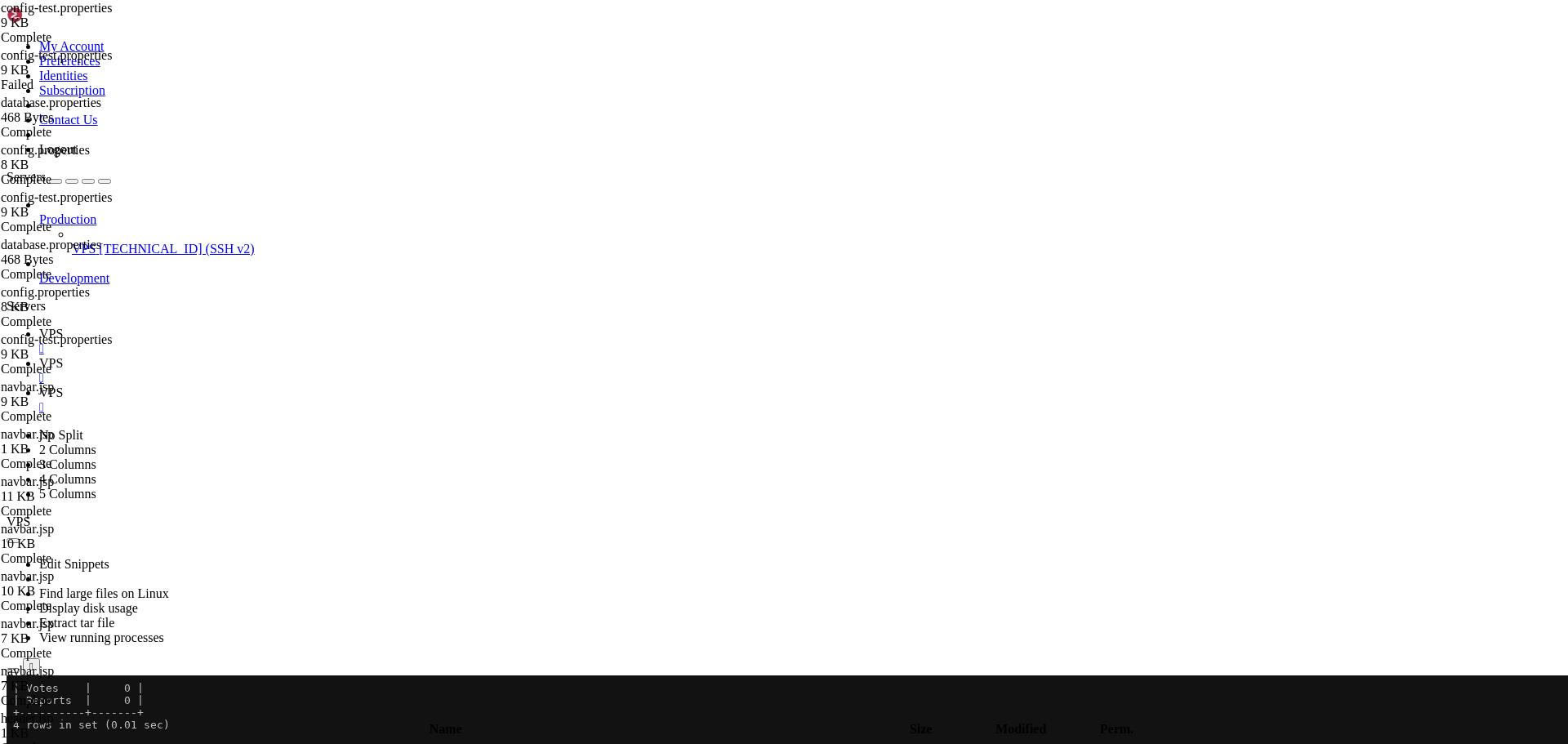
click at [39, 385] on icon at bounding box center [39, 392] width 0 height 14
click at [63, 327] on span "VPS" at bounding box center [50, 333] width 23 height 14
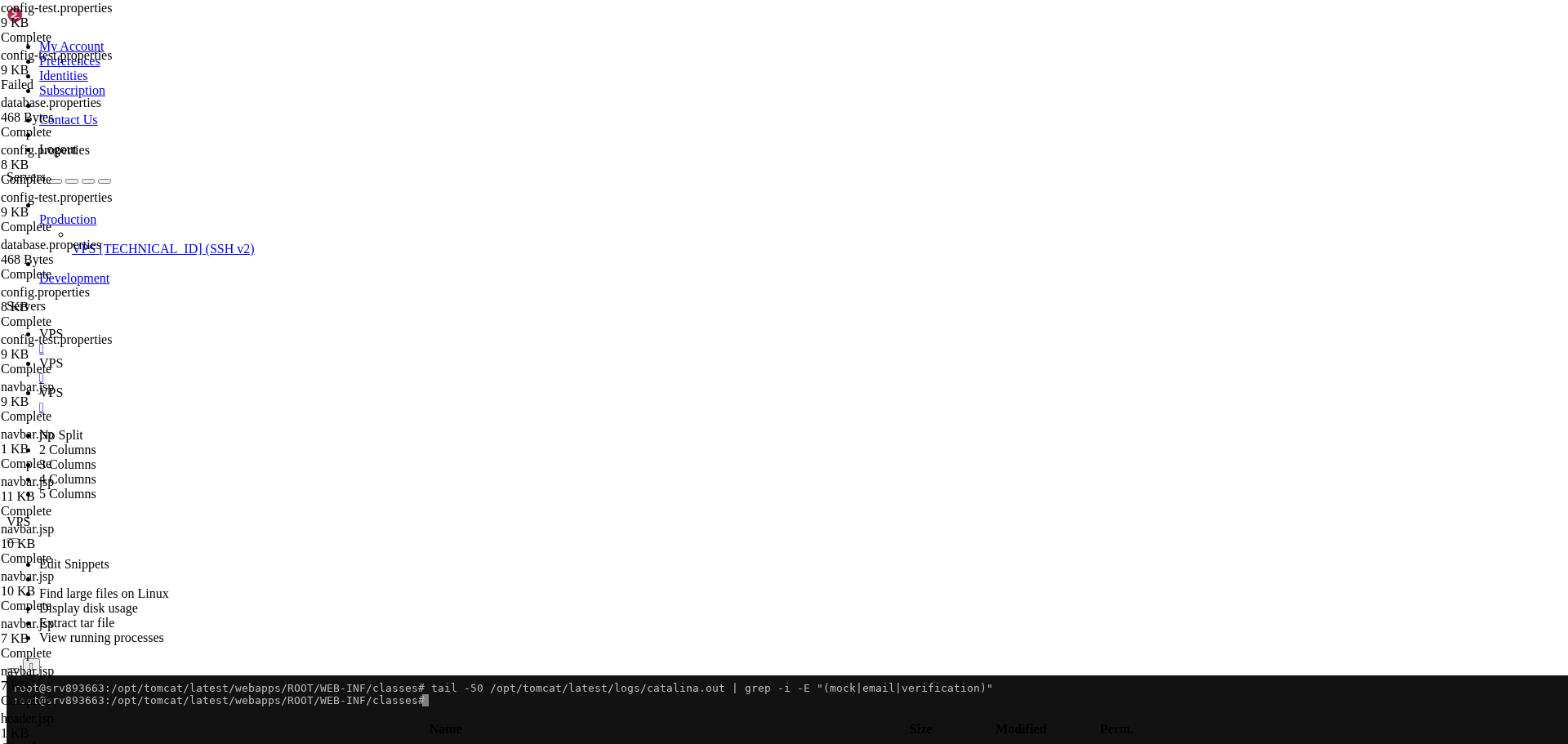
drag, startPoint x: 460, startPoint y: 699, endPoint x: 210, endPoint y: 763, distance: 258.1
click html "Page up root@srv893663:/opt/tomcat/latest/webapps/ROOT/WEB-INF/classes# tail -5…"
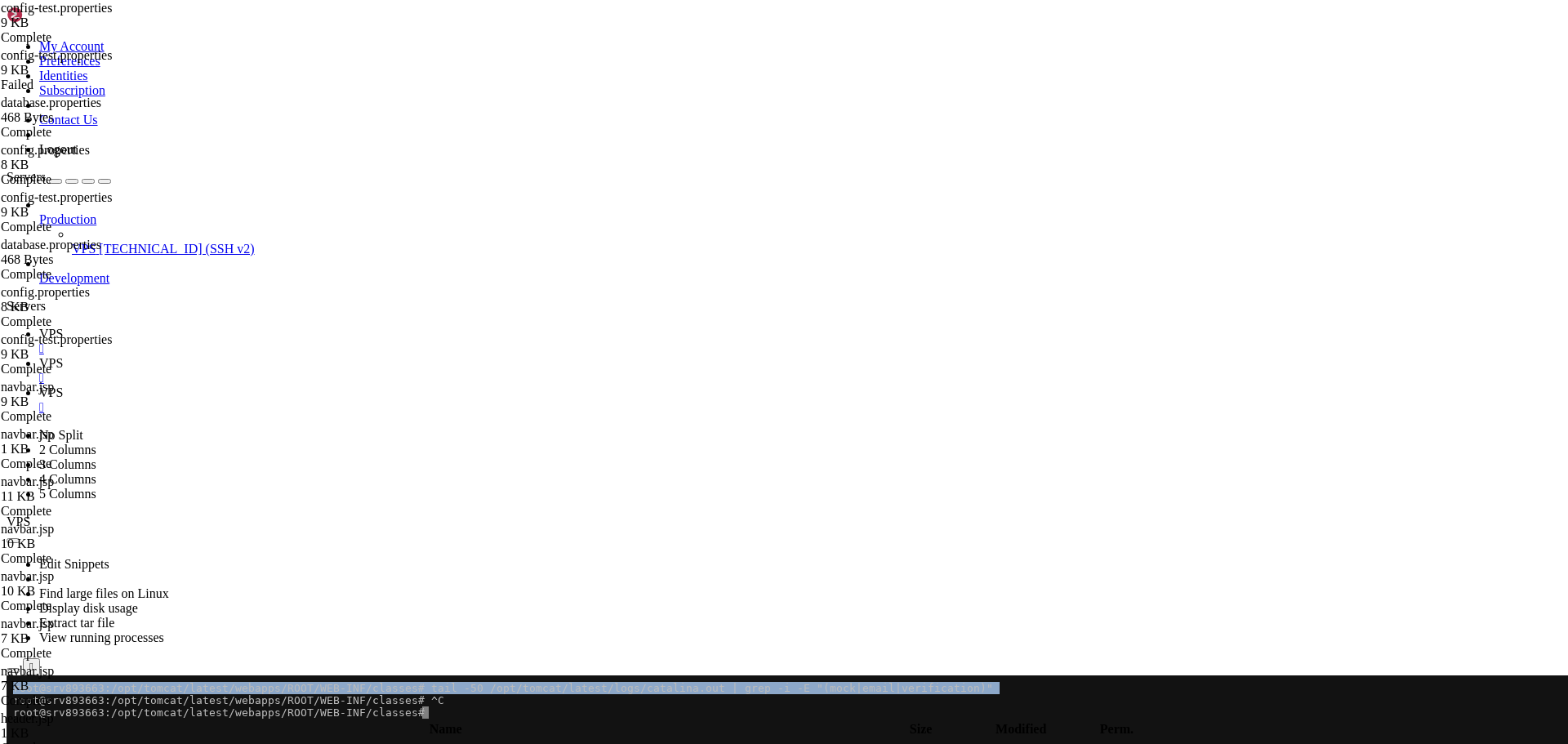
click at [63, 356] on span "VPS" at bounding box center [50, 363] width 23 height 14
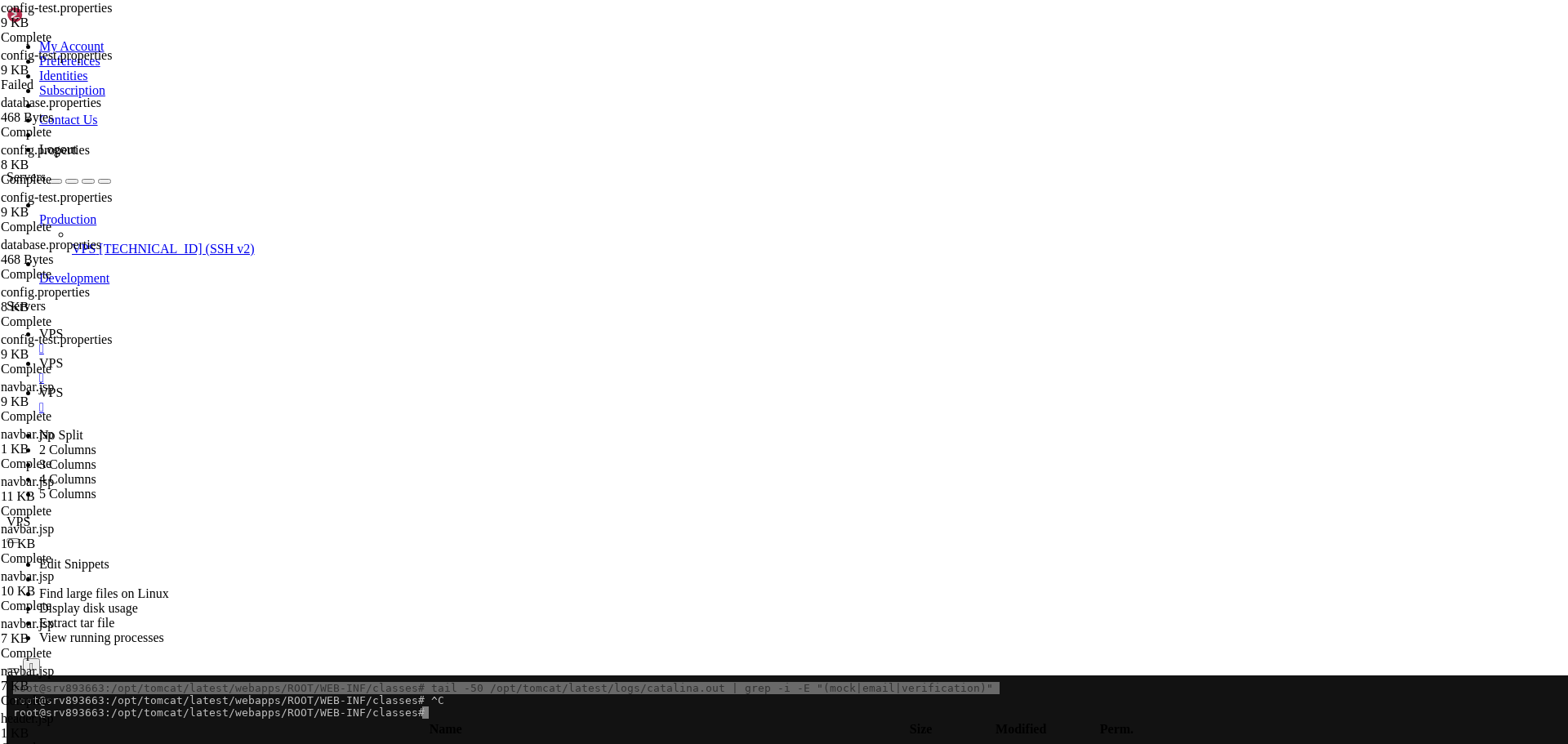
click at [63, 356] on span "VPS" at bounding box center [50, 363] width 23 height 14
click at [13, 715] on icon "button" at bounding box center [13, 715] width 0 height 0
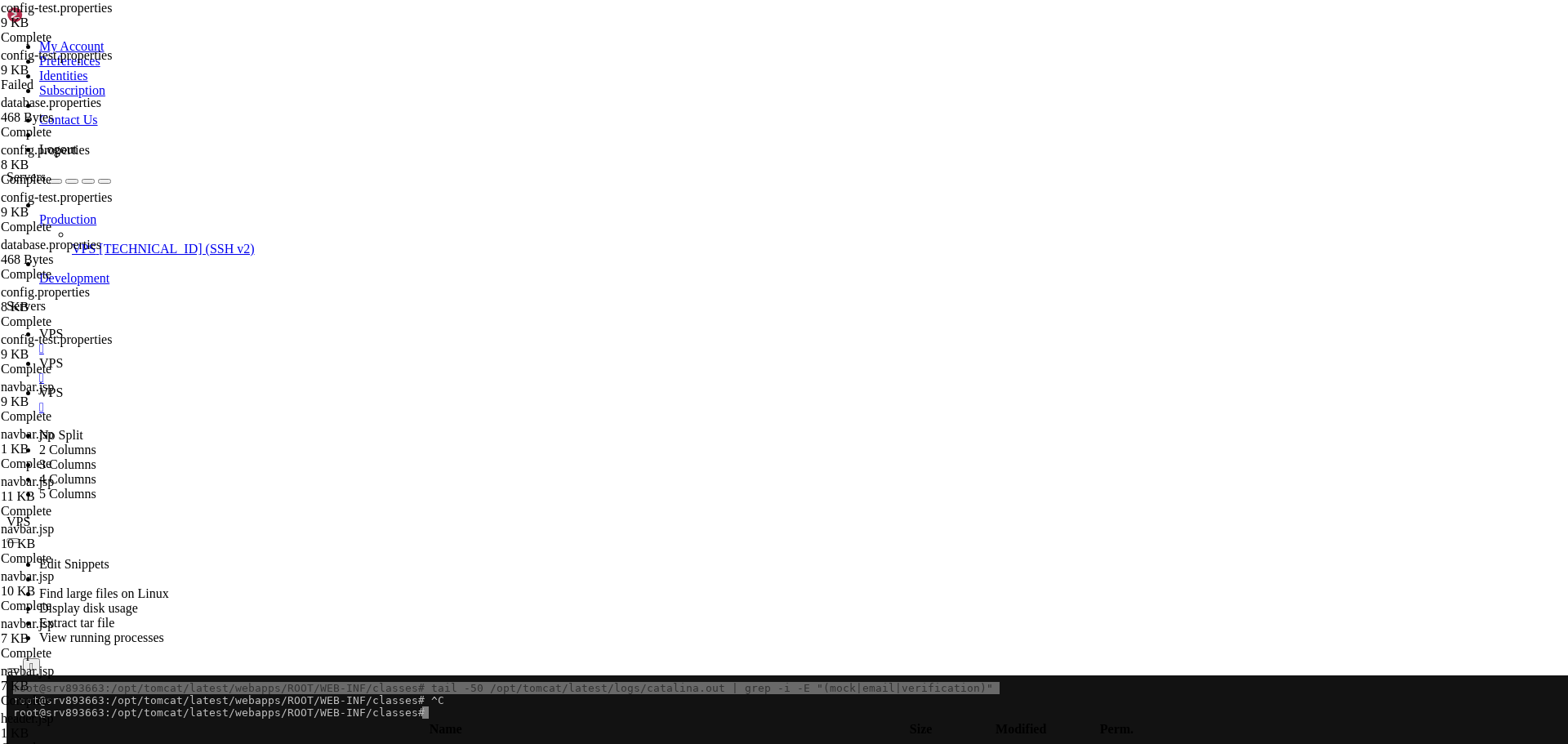
click at [13, 715] on icon "button" at bounding box center [13, 715] width 0 height 0
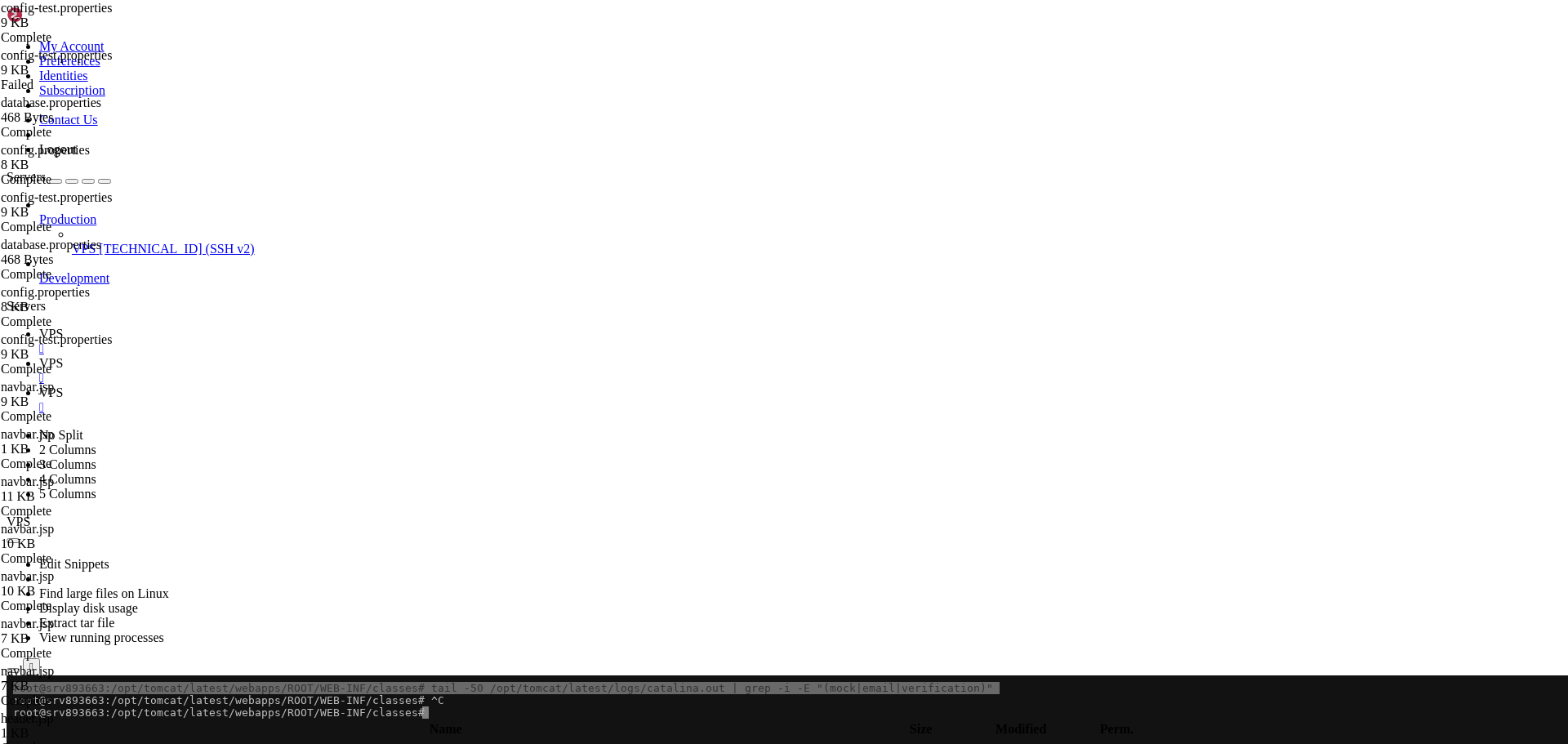
type input "/home/savenotsend/src/main/java/com/savenotsend/util"
type textarea "import java.sql.Connection;"
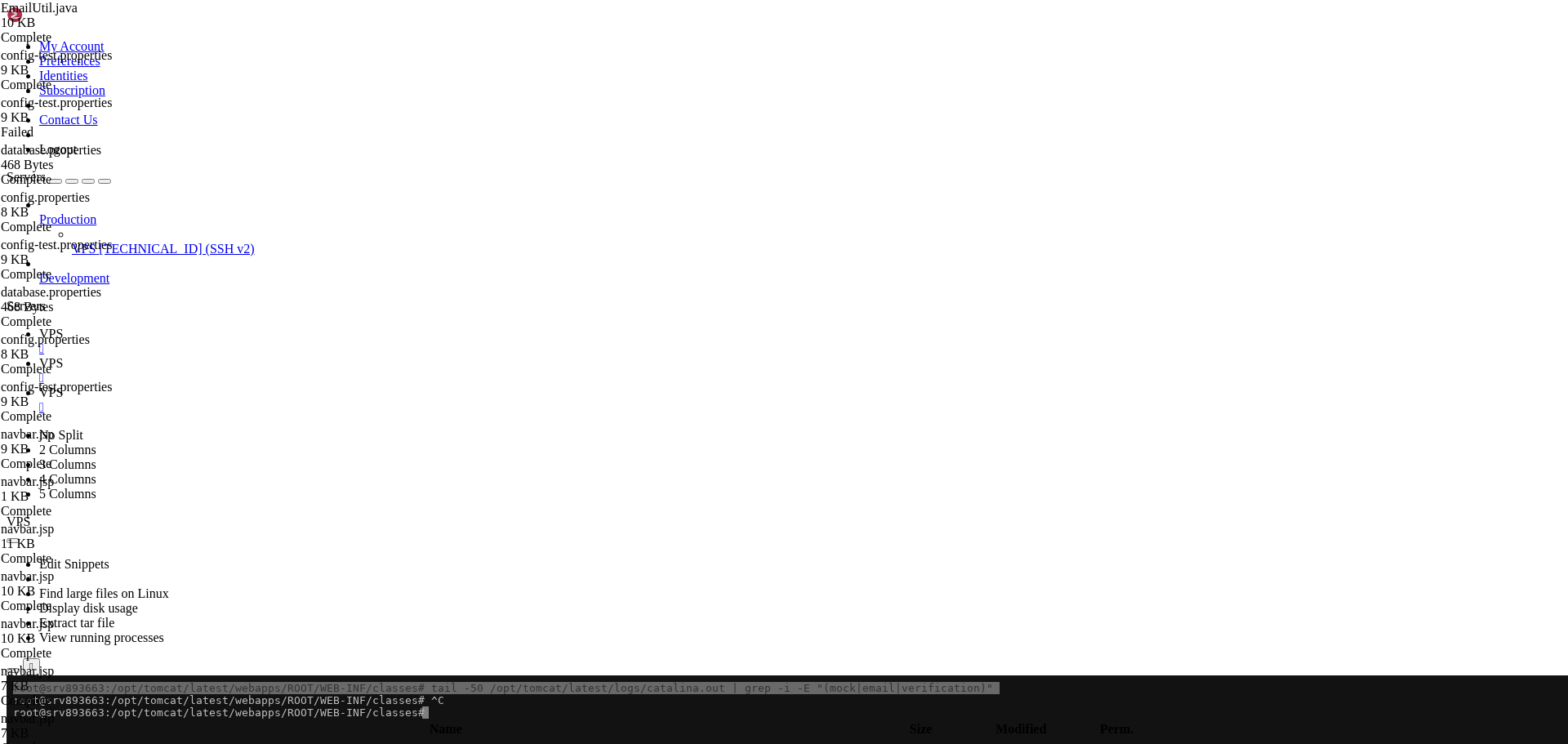
type input "sendEmail"
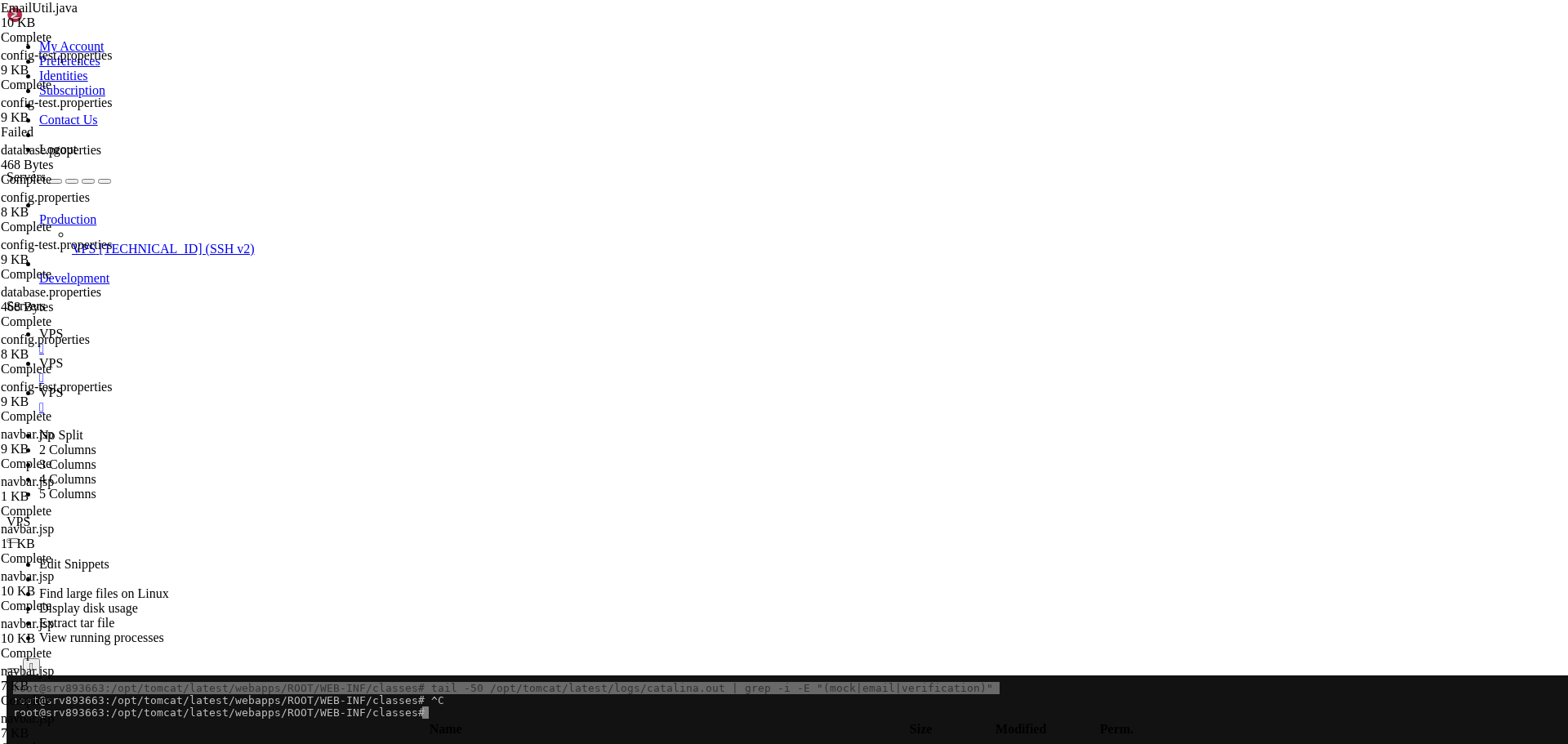
scroll to position [873, 0]
drag, startPoint x: 269, startPoint y: 327, endPoint x: 343, endPoint y: 708, distance: 388.1
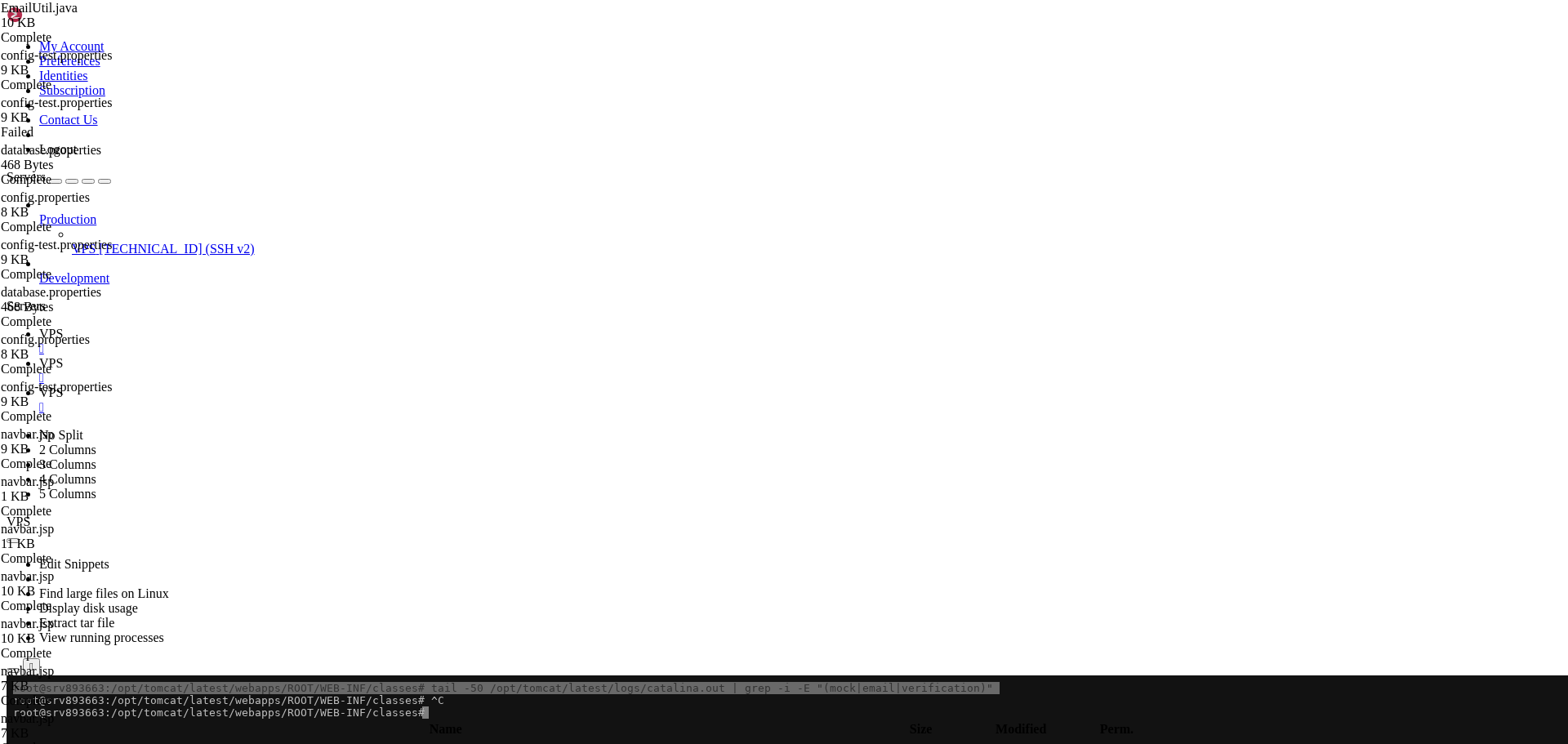
paste textarea
type textarea "* Send a generic email (FIXED VERSION with mock support) */"
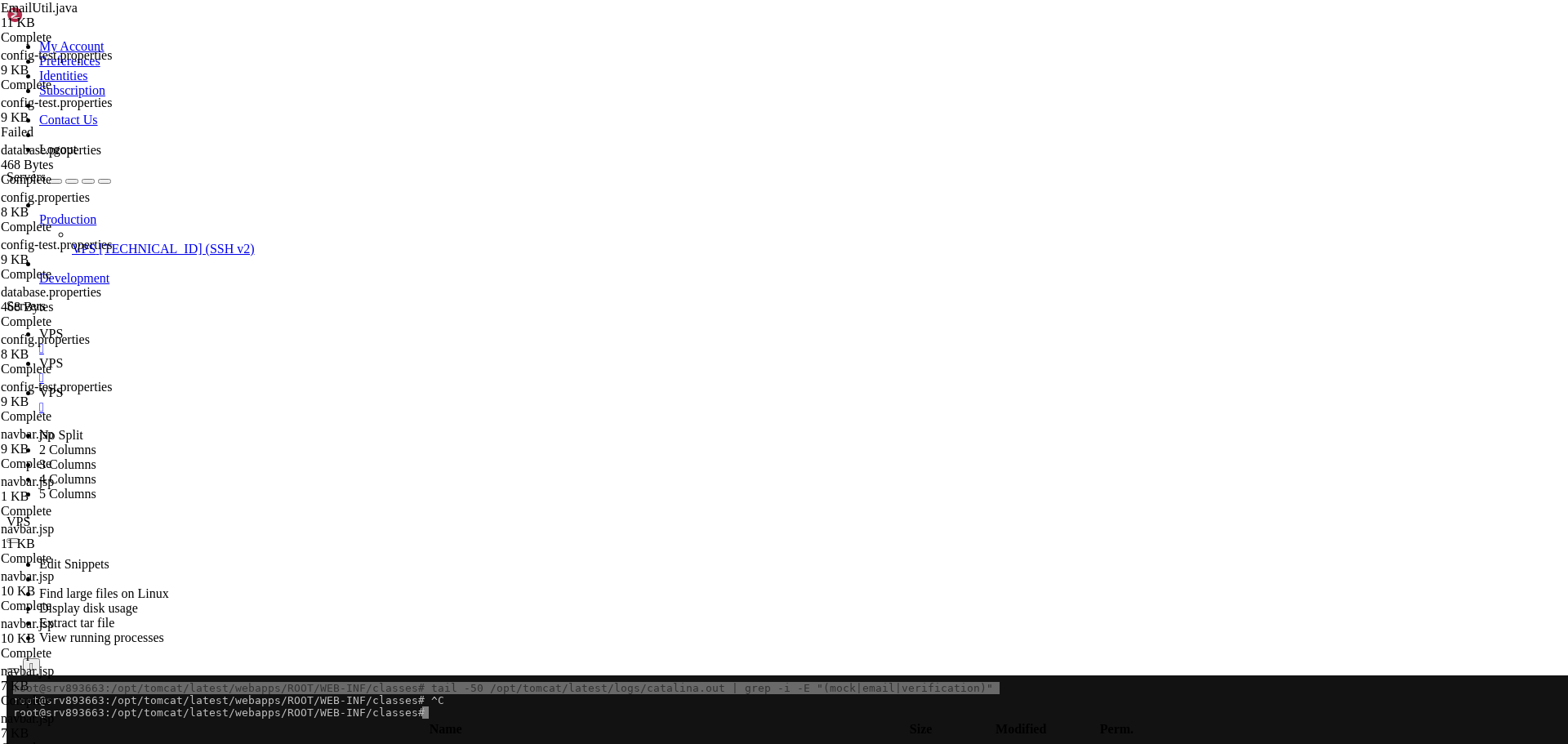
scroll to position [6054, 0]
click at [39, 327] on icon at bounding box center [39, 333] width 0 height 14
click at [463, 716] on x-row "root@srv893663:/opt/tomcat/latest/webapps/ROOT/WEB-INF/classes#" at bounding box center [687, 713] width 1349 height 12
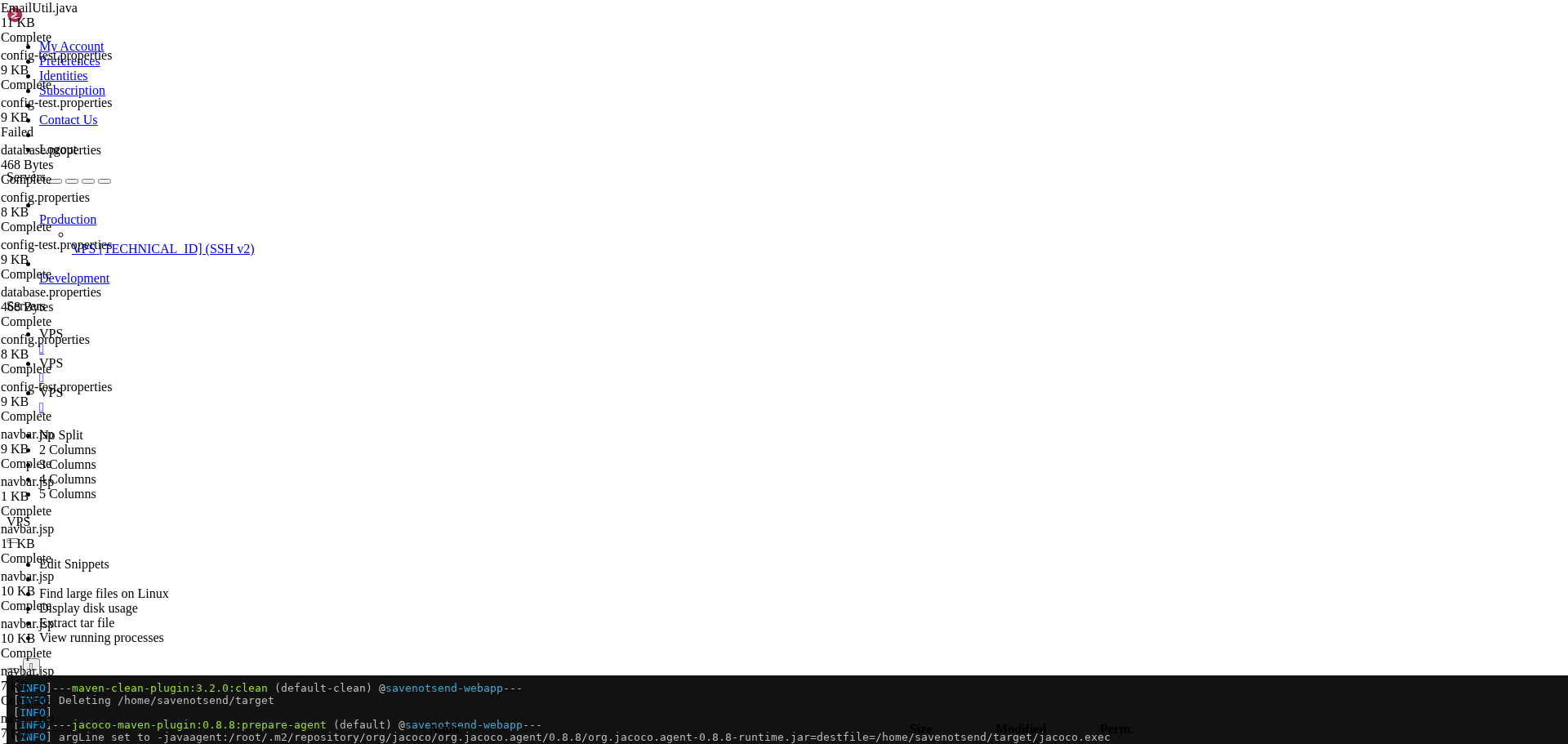
scroll to position [6716, 0]
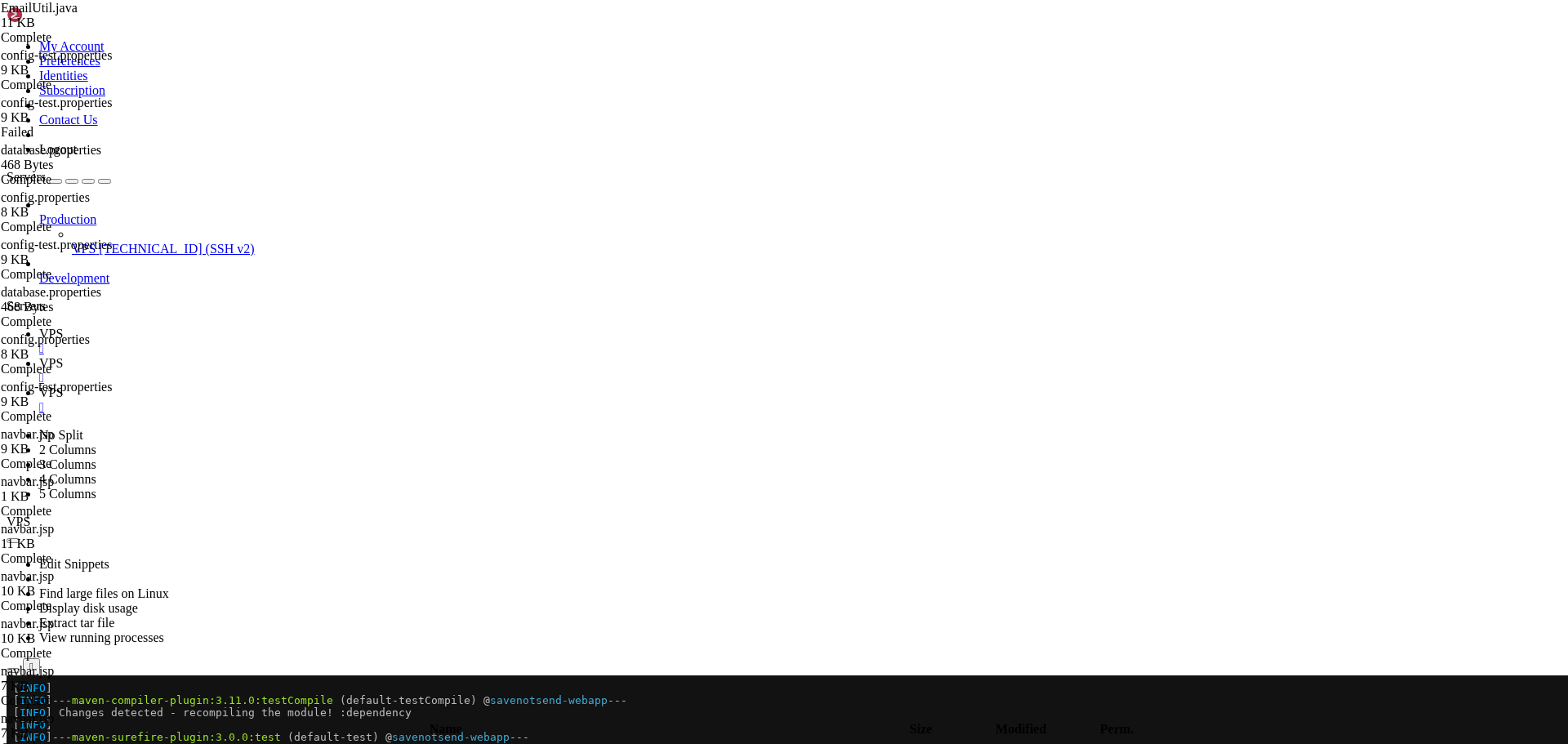
scroll to position [7451, 0]
click at [414, 385] on link "VPS " at bounding box center [800, 400] width 1522 height 29
drag, startPoint x: 22, startPoint y: 2216, endPoint x: 14, endPoint y: 1872, distance: 344.1
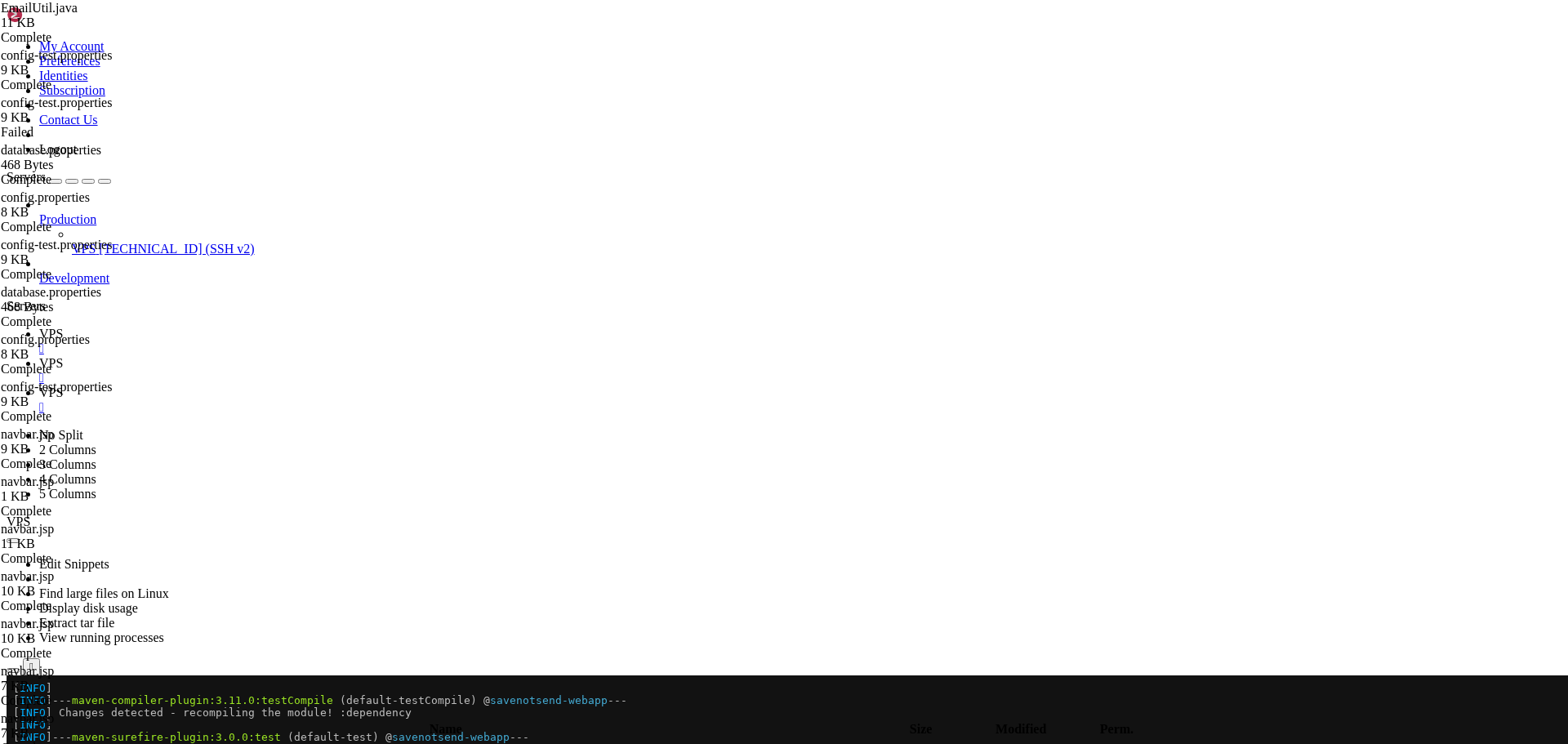
click at [39, 356] on icon at bounding box center [39, 363] width 0 height 14
click at [13, 715] on icon "button" at bounding box center [13, 715] width 0 height 0
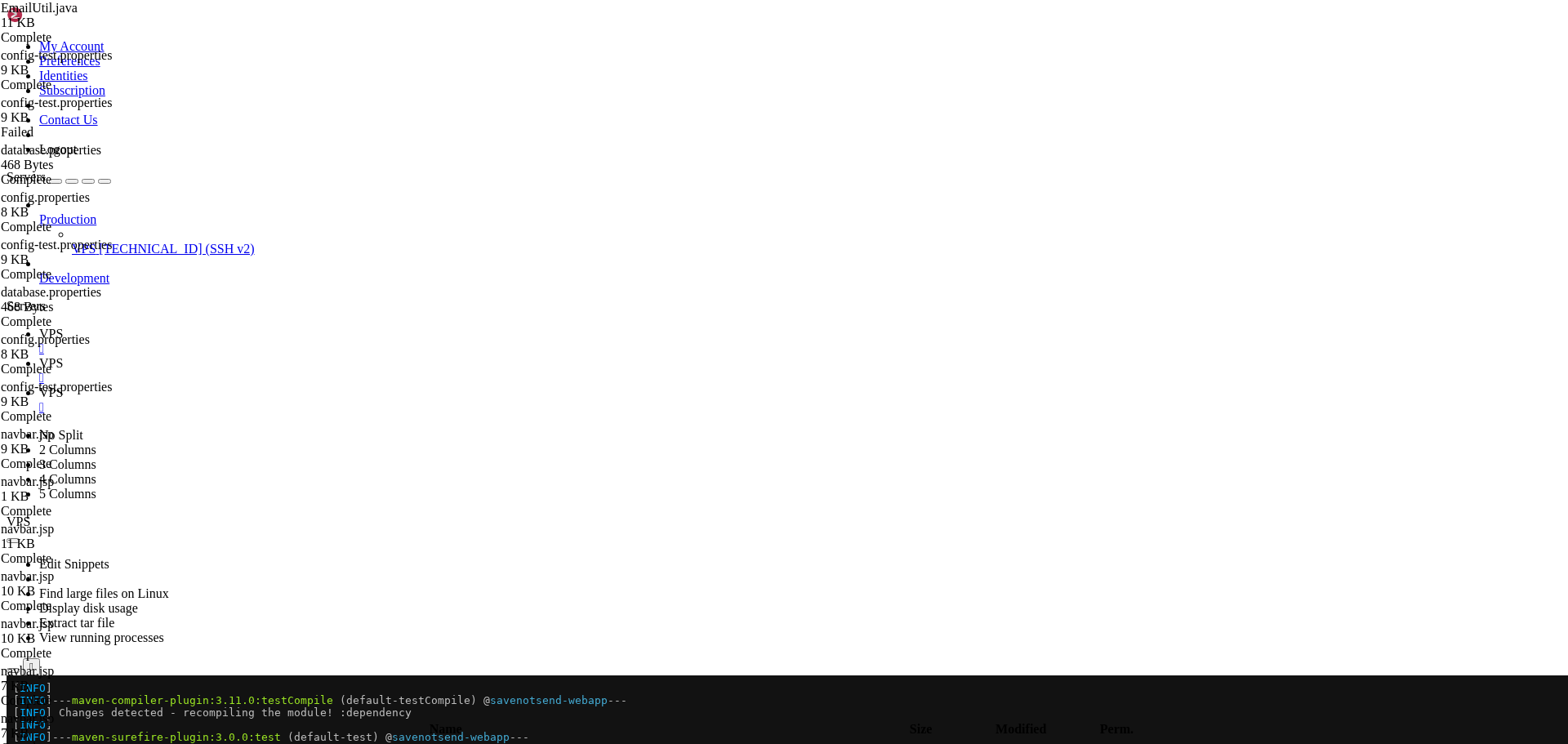
click at [13, 715] on icon "button" at bounding box center [13, 715] width 0 height 0
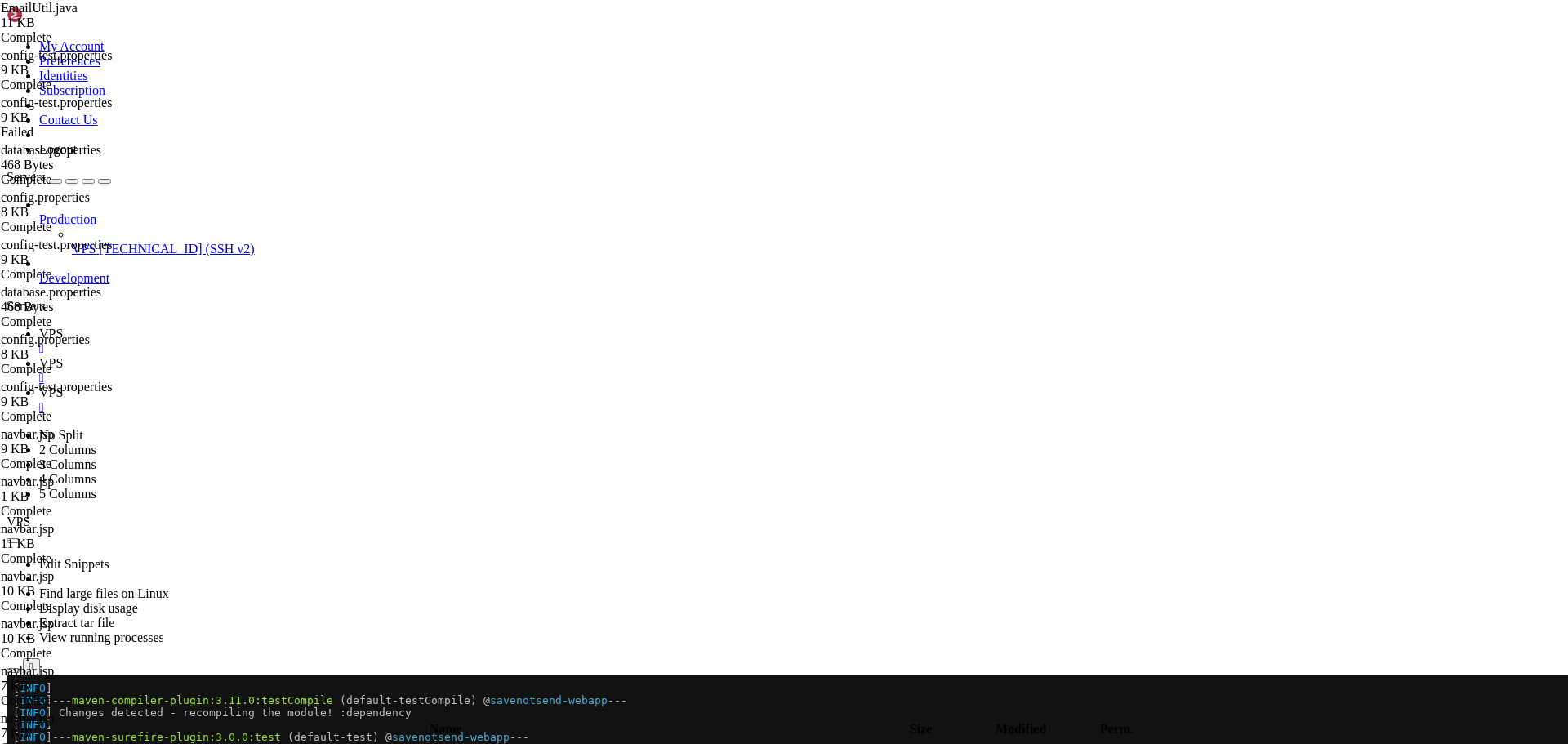
click at [13, 715] on icon "button" at bounding box center [13, 715] width 0 height 0
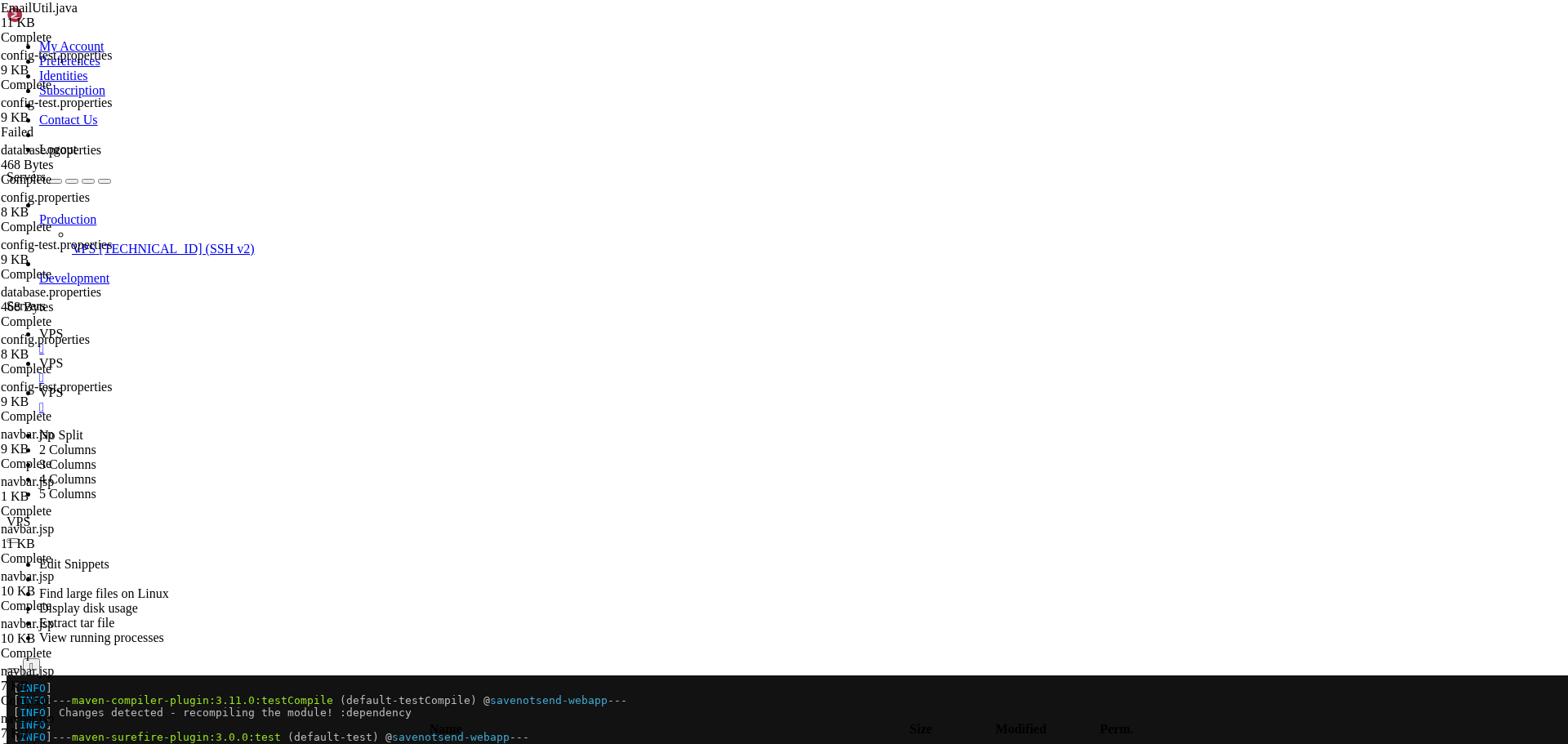
type input "/opt/tomcat/latest/webapps/ROOT/WEB-INF/classes"
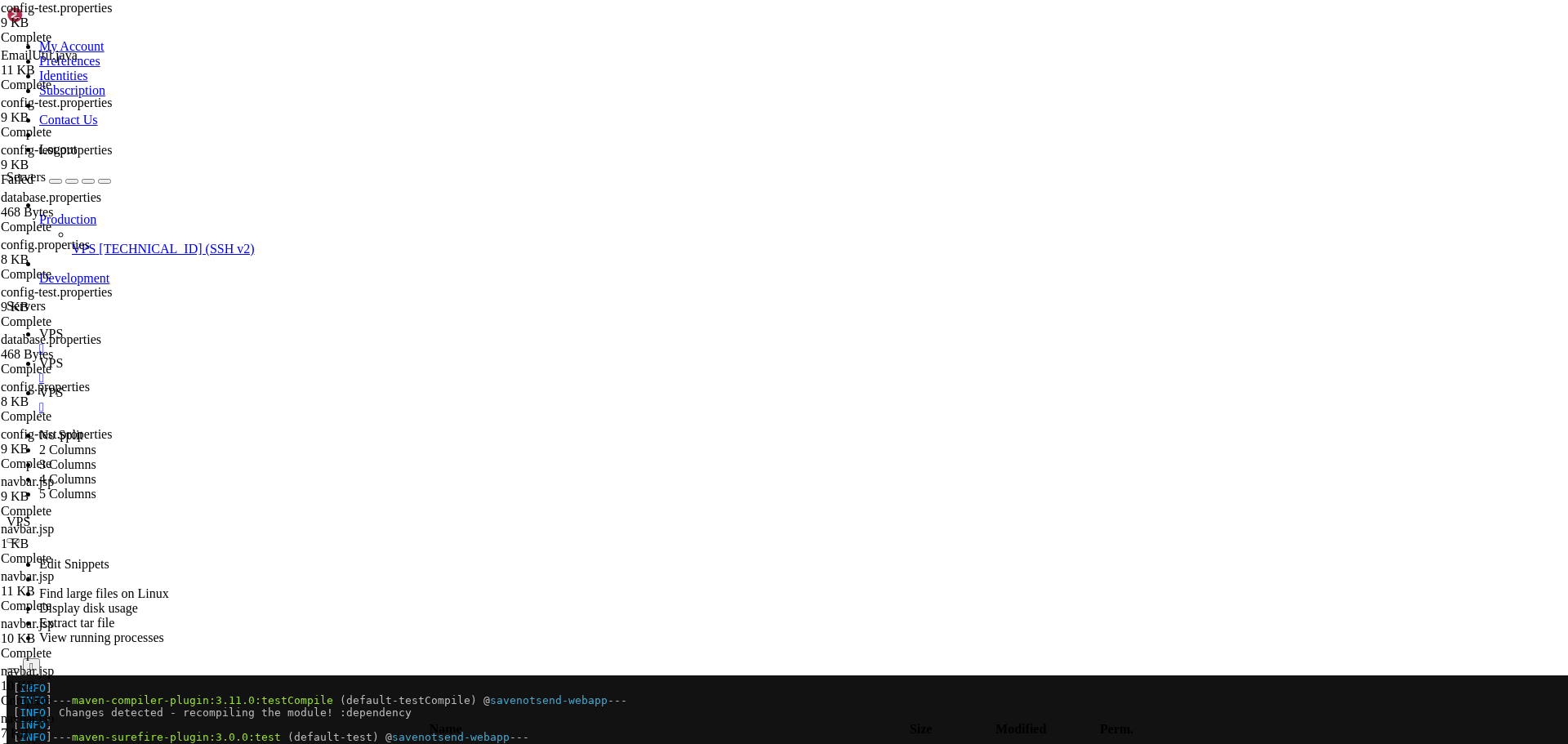
scroll to position [1078, 0]
type textarea "page.size.admin=50"
type input "mock"
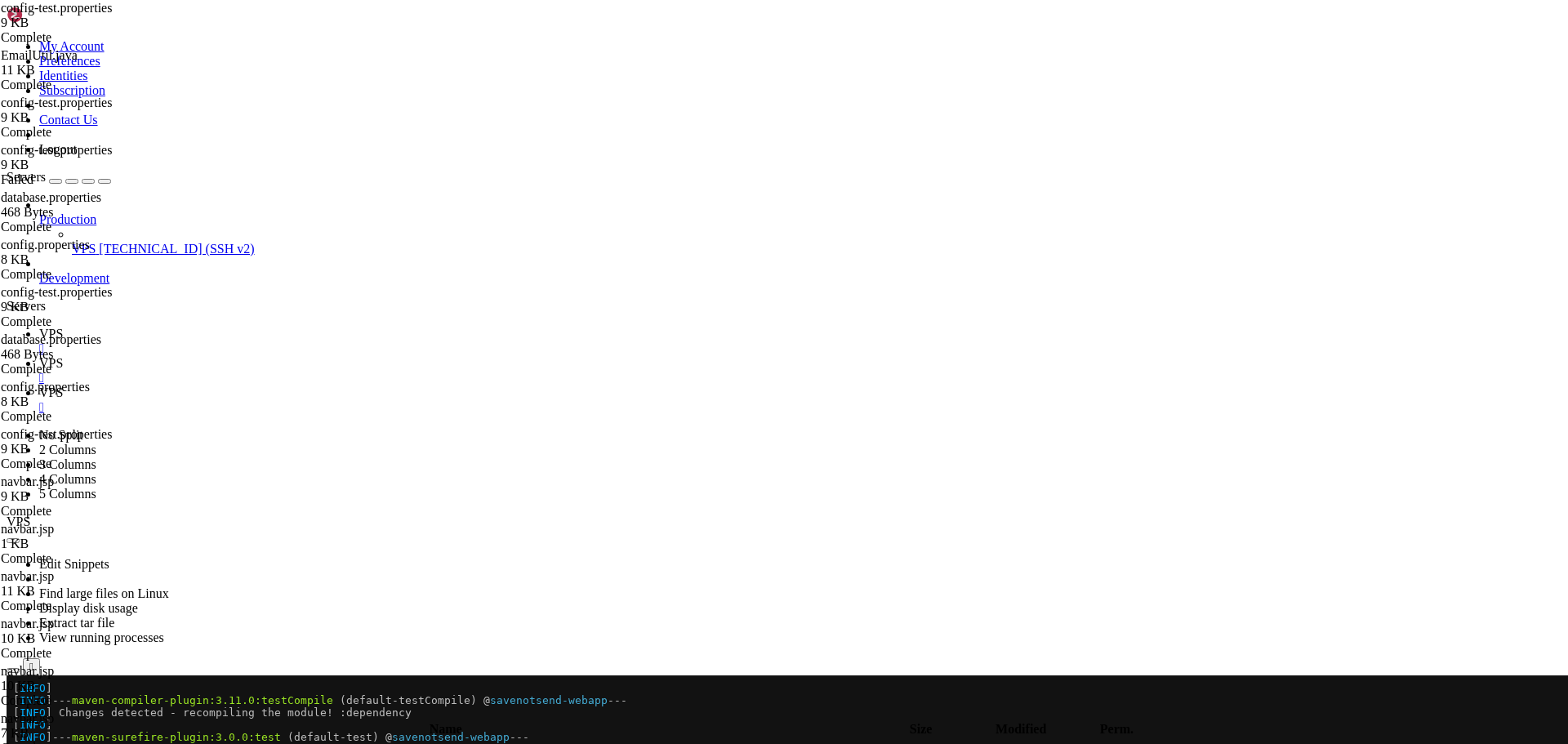
scroll to position [1324, 0]
type textarea "email.mock.enabled=false"
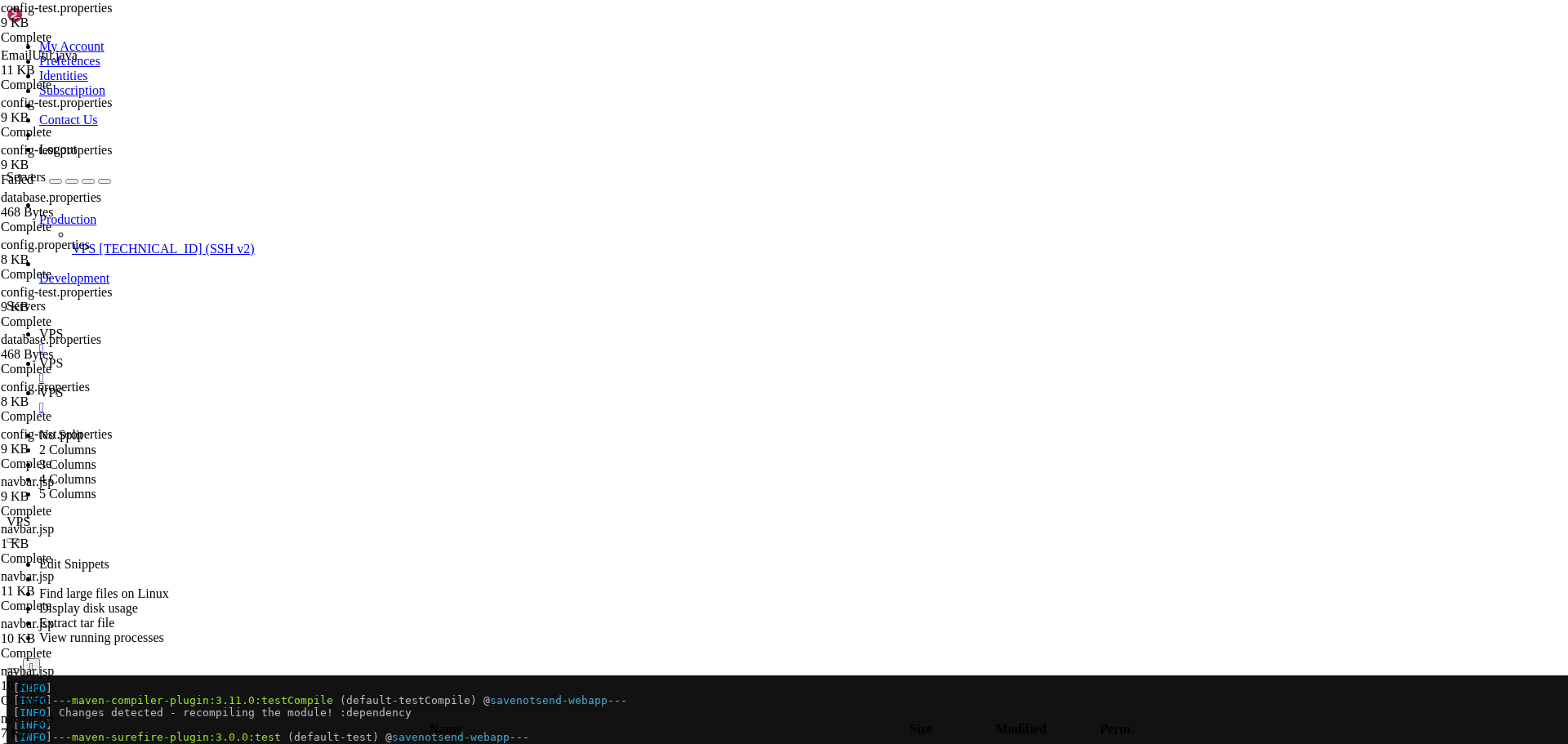
click at [21, 743] on span " .." at bounding box center [14, 750] width 11 height 14
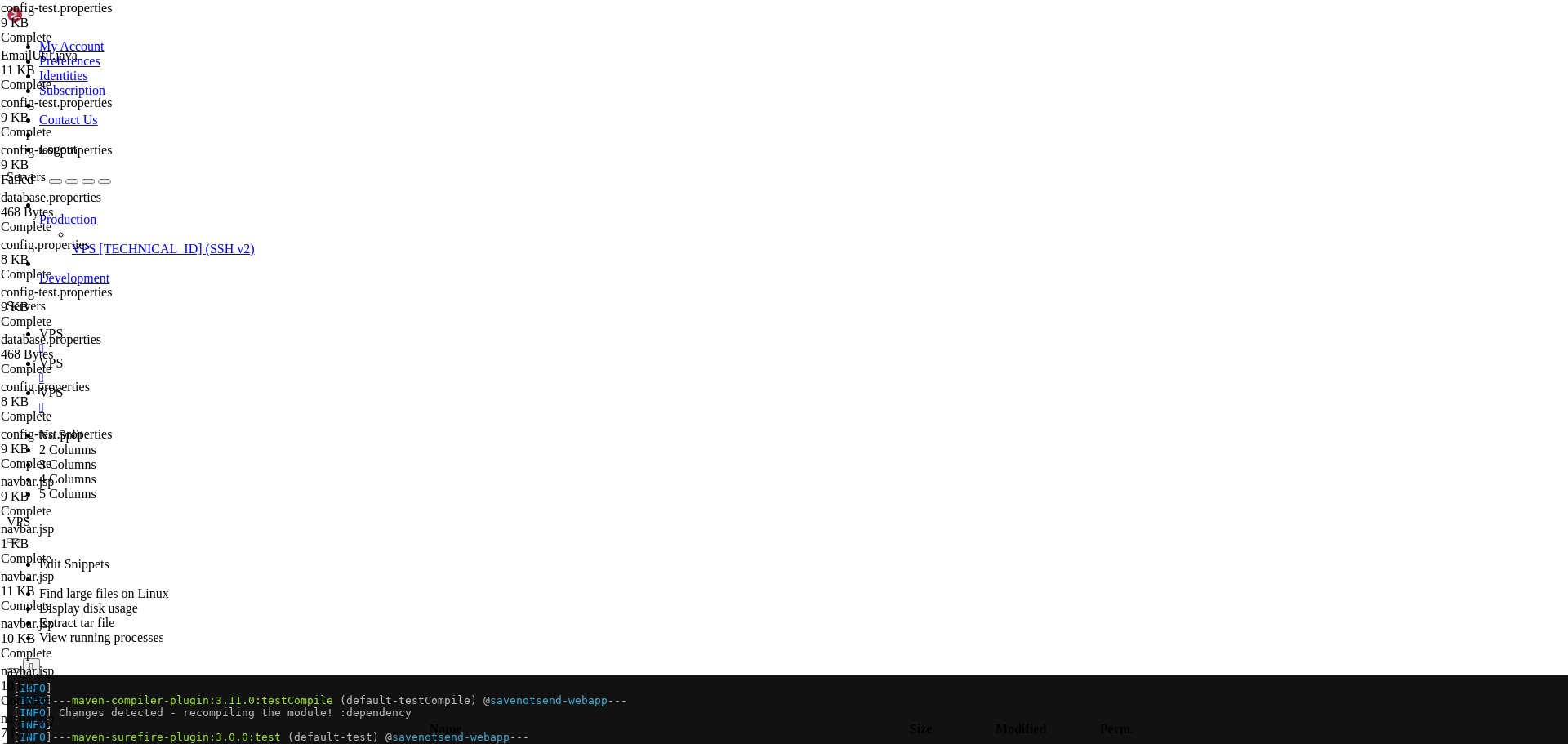
click at [13, 715] on icon "button" at bounding box center [13, 715] width 0 height 0
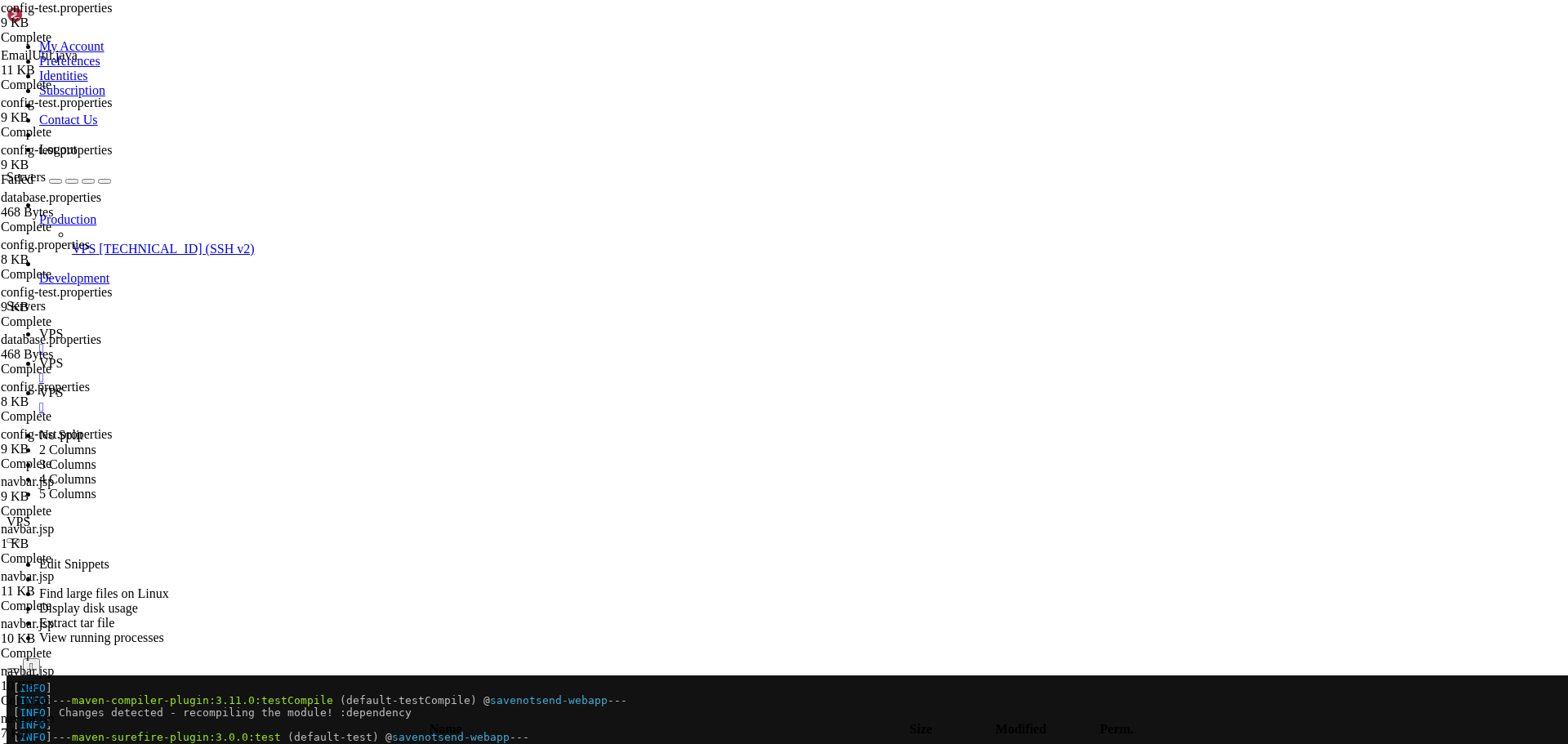
click at [13, 715] on icon "button" at bounding box center [13, 715] width 0 height 0
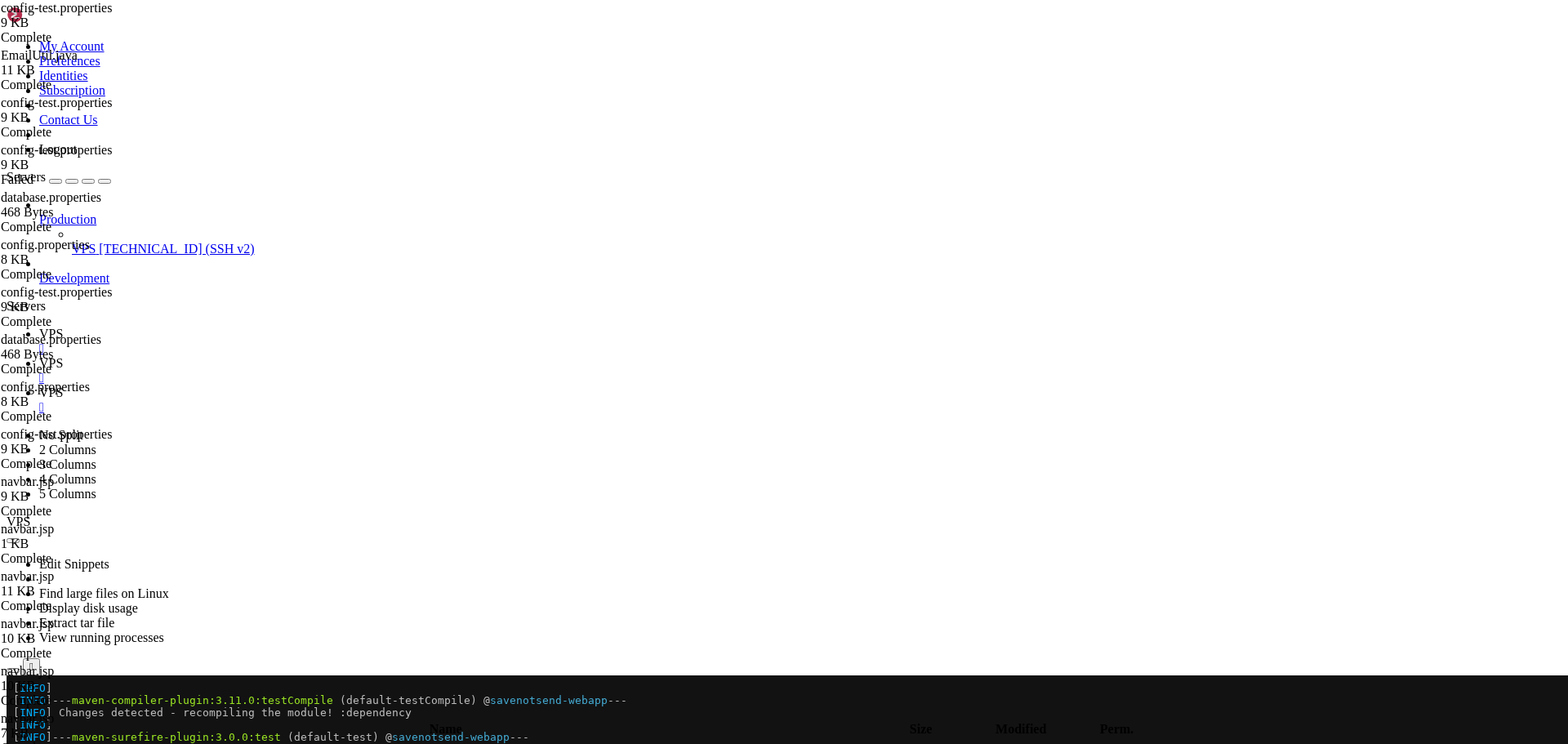
type input "/home/savenotsend/src/main/java/com/savenotsend/util"
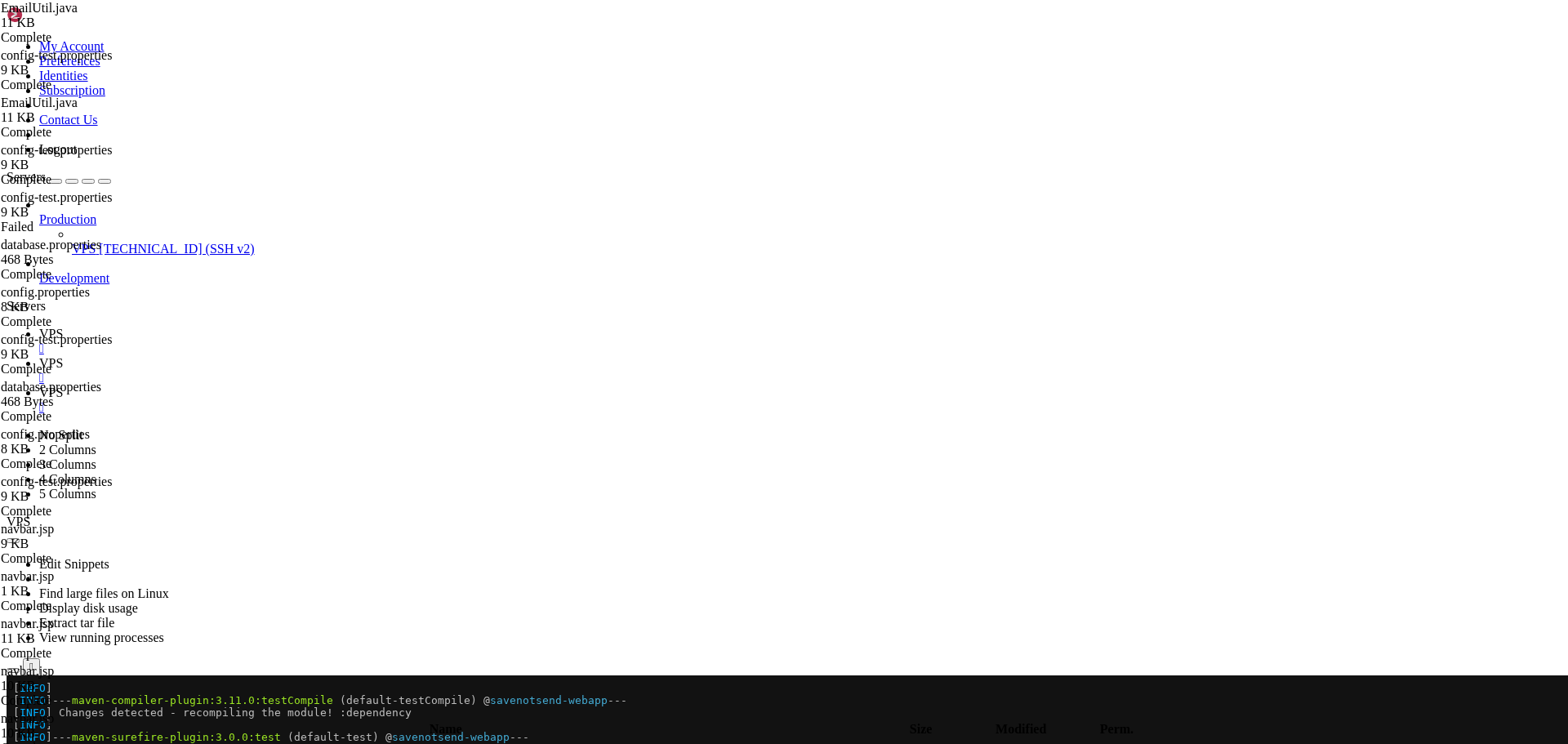
paste textarea
type textarea "}"
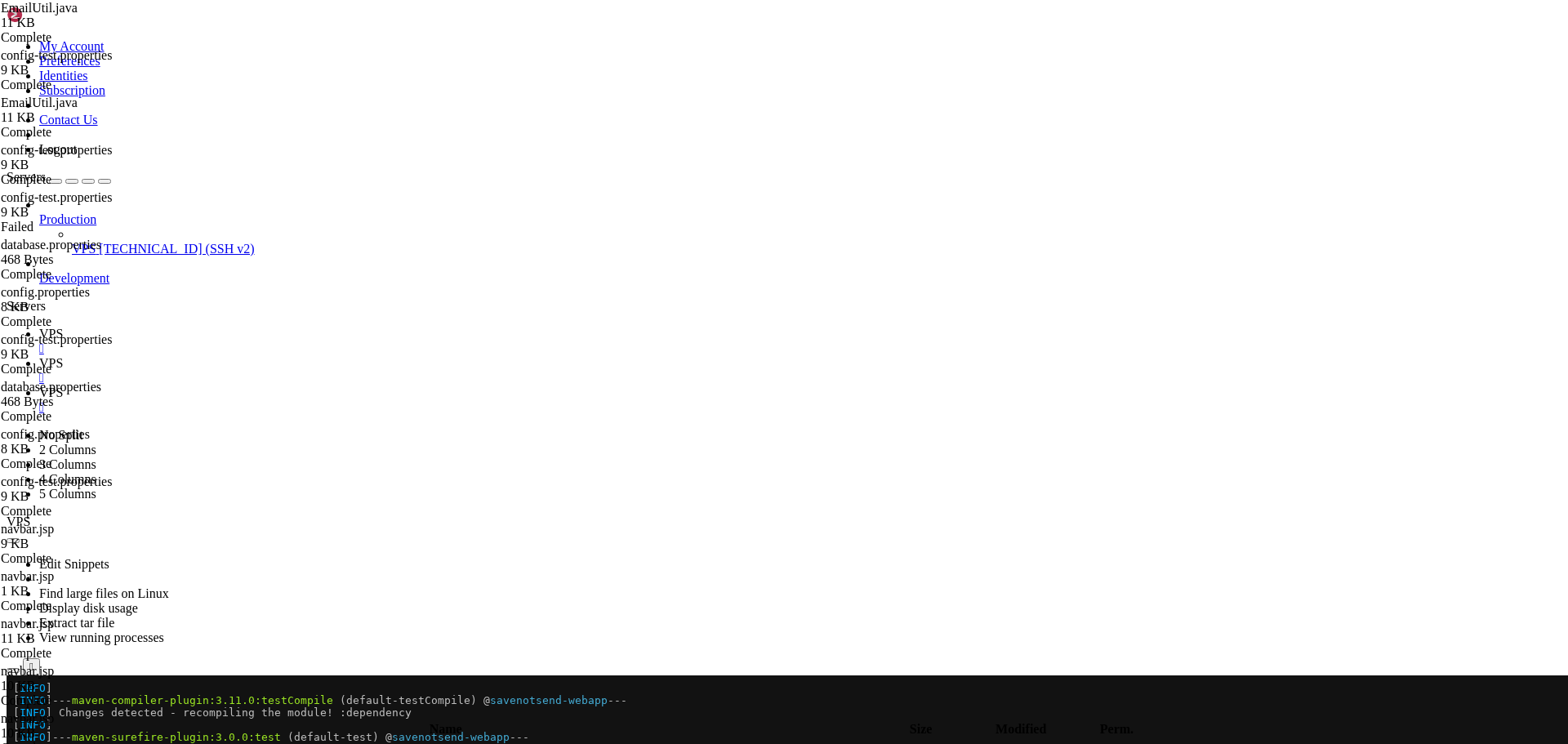
click at [63, 327] on span "VPS" at bounding box center [50, 333] width 23 height 14
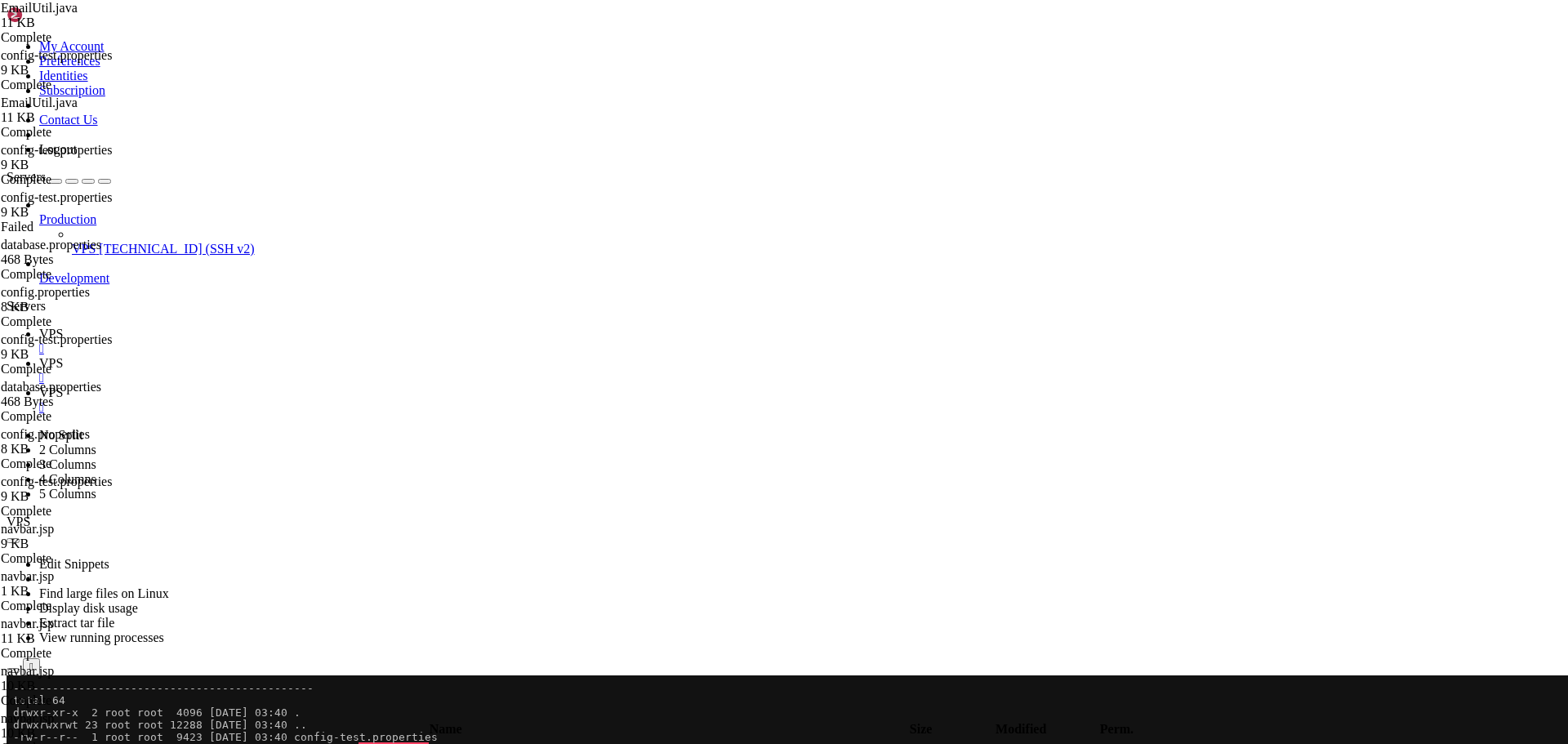
scroll to position [417, 0]
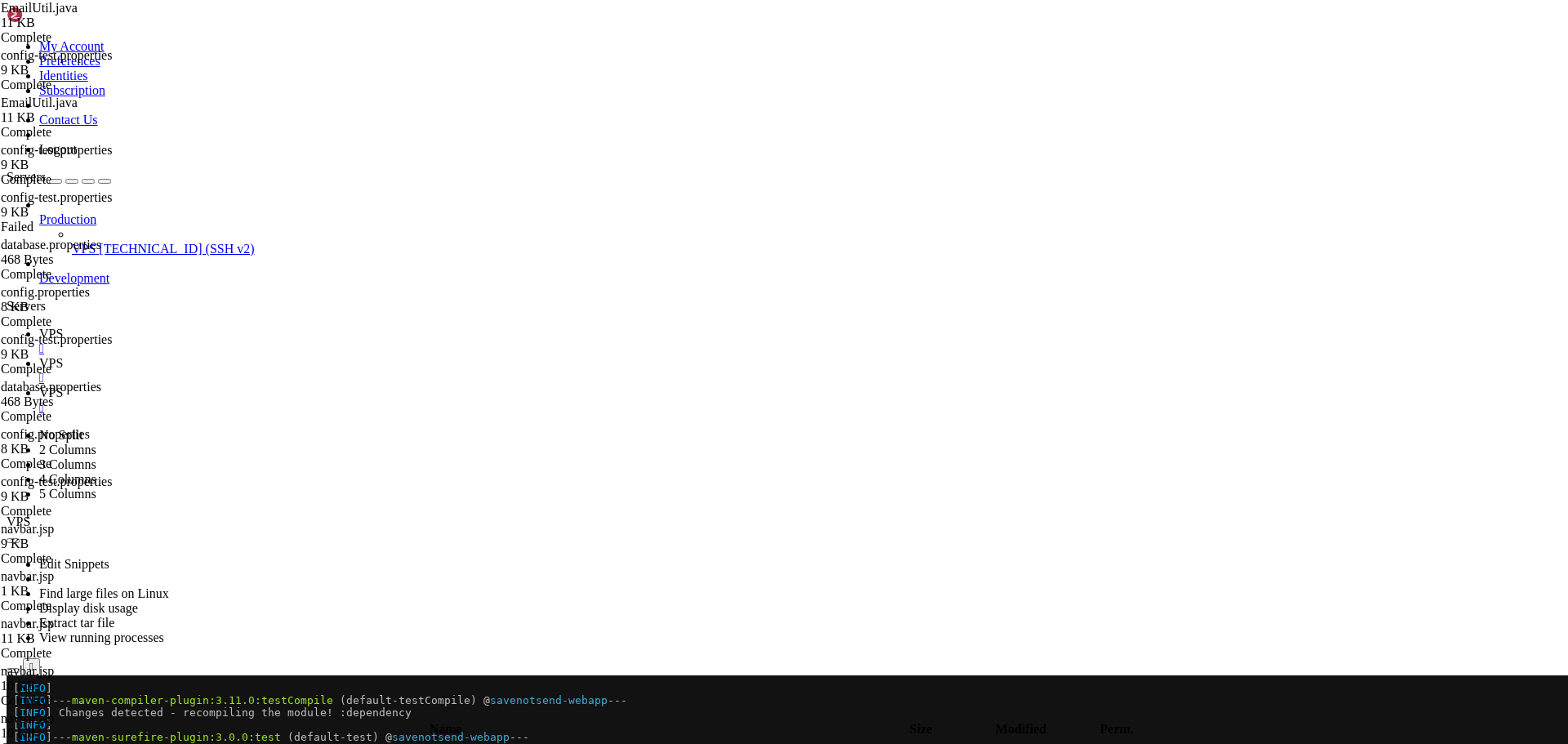
drag, startPoint x: 452, startPoint y: 1300, endPoint x: 461, endPoint y: 1304, distance: 9.8
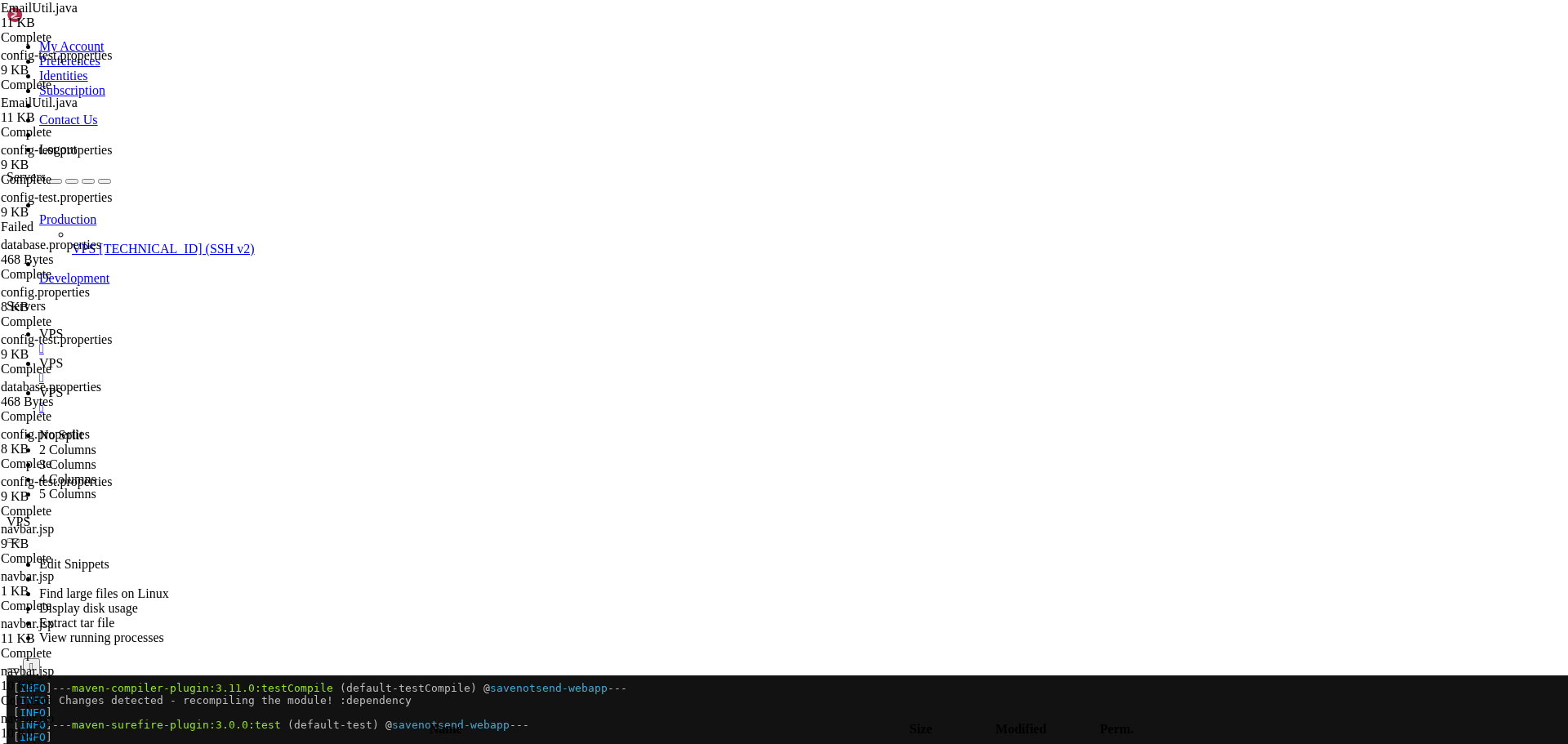
scroll to position [1066, 0]
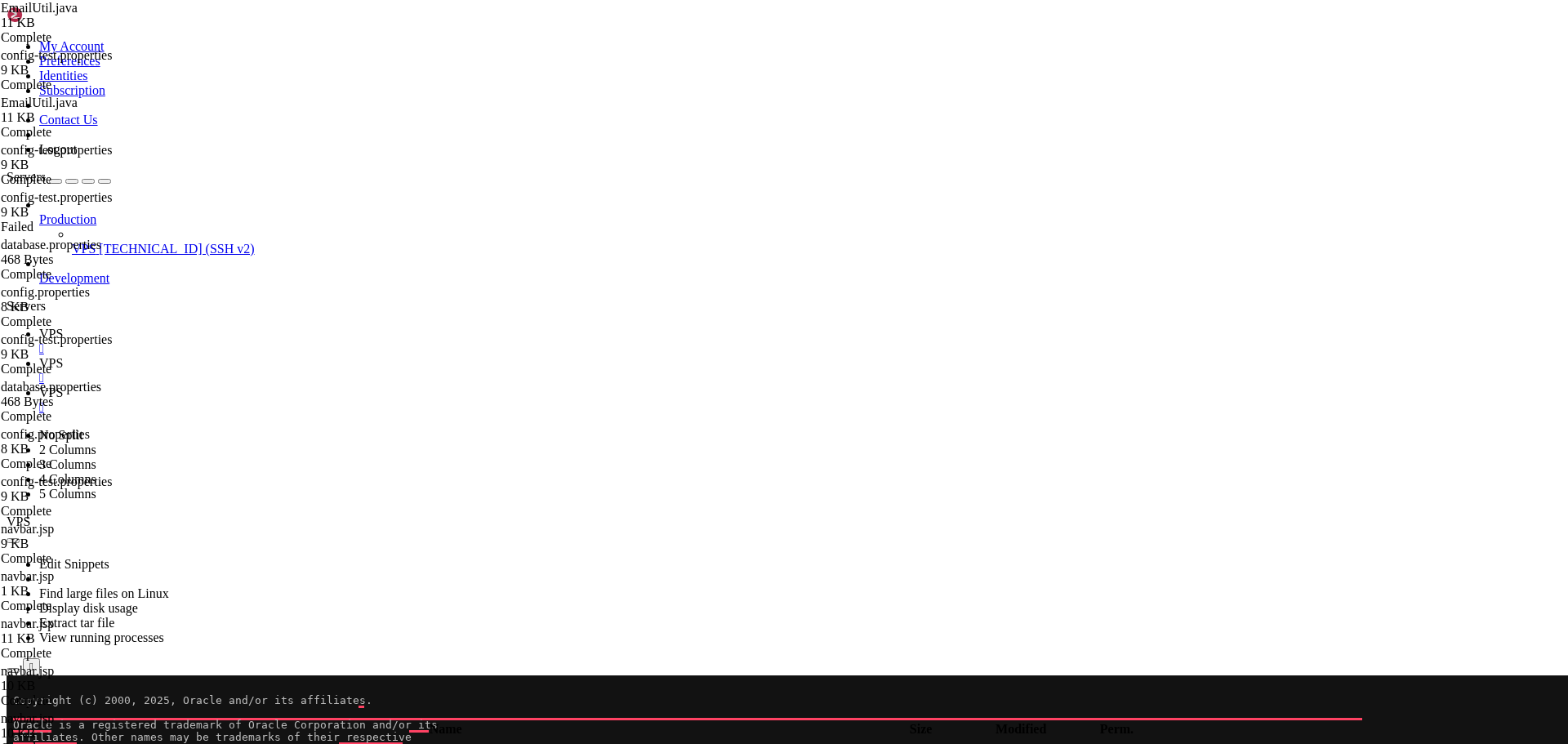
scroll to position [1679, 0]
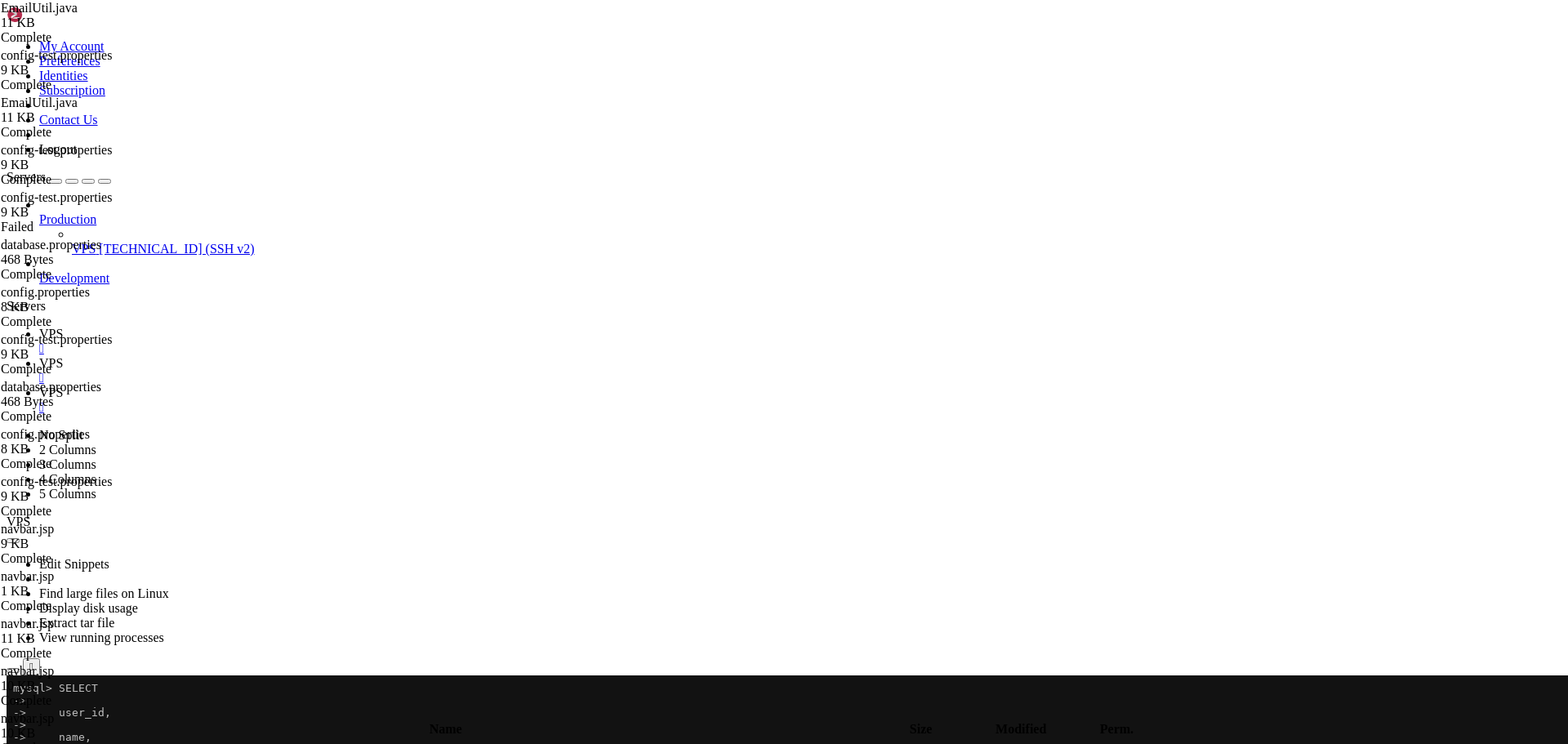
click at [39, 327] on icon at bounding box center [39, 333] width 0 height 14
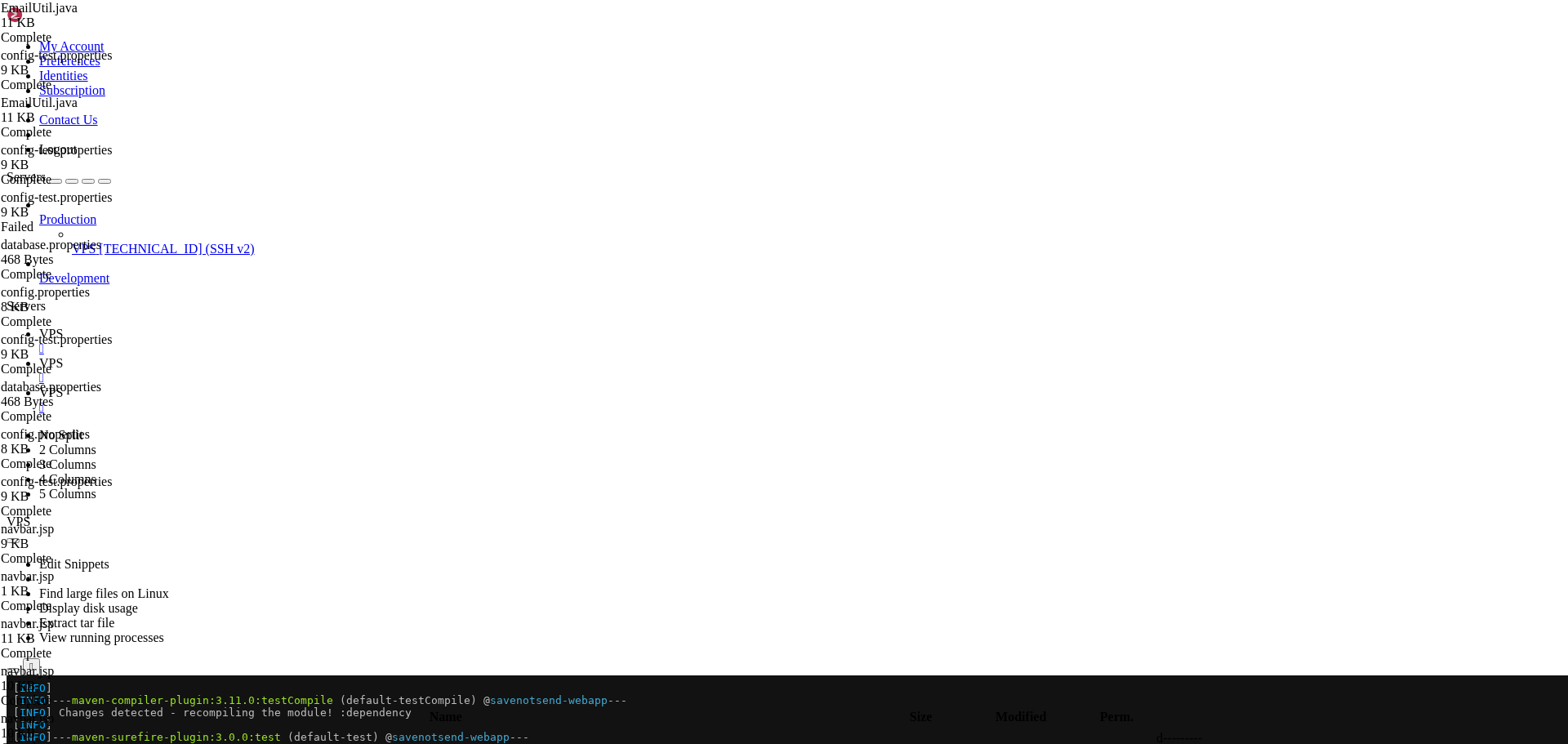
scroll to position [9376, 0]
click at [63, 385] on span "VPS" at bounding box center [50, 392] width 23 height 14
click at [39, 356] on icon at bounding box center [39, 363] width 0 height 14
click at [13, 702] on icon "button" at bounding box center [13, 702] width 0 height 0
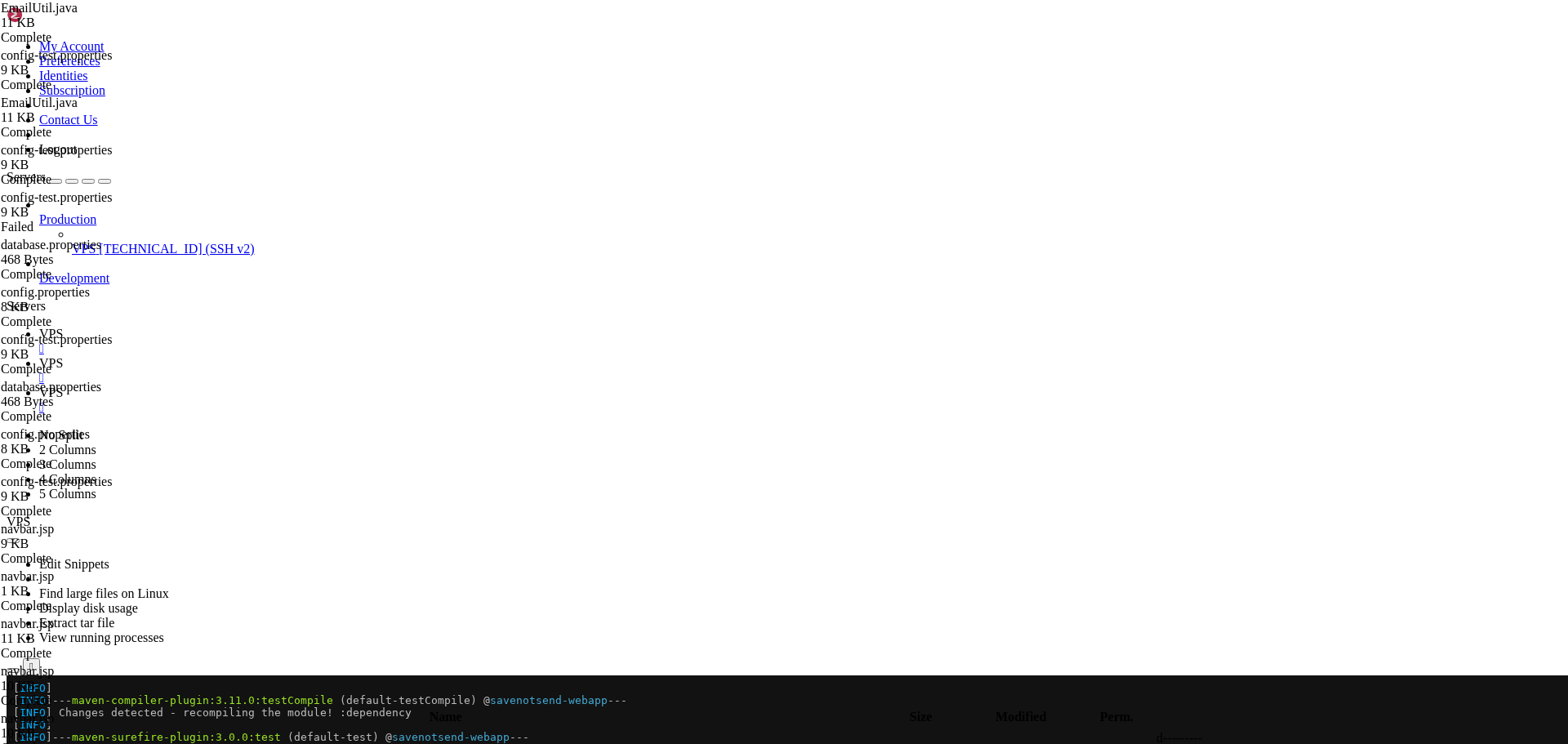
click at [13, 702] on icon "button" at bounding box center [13, 702] width 0 height 0
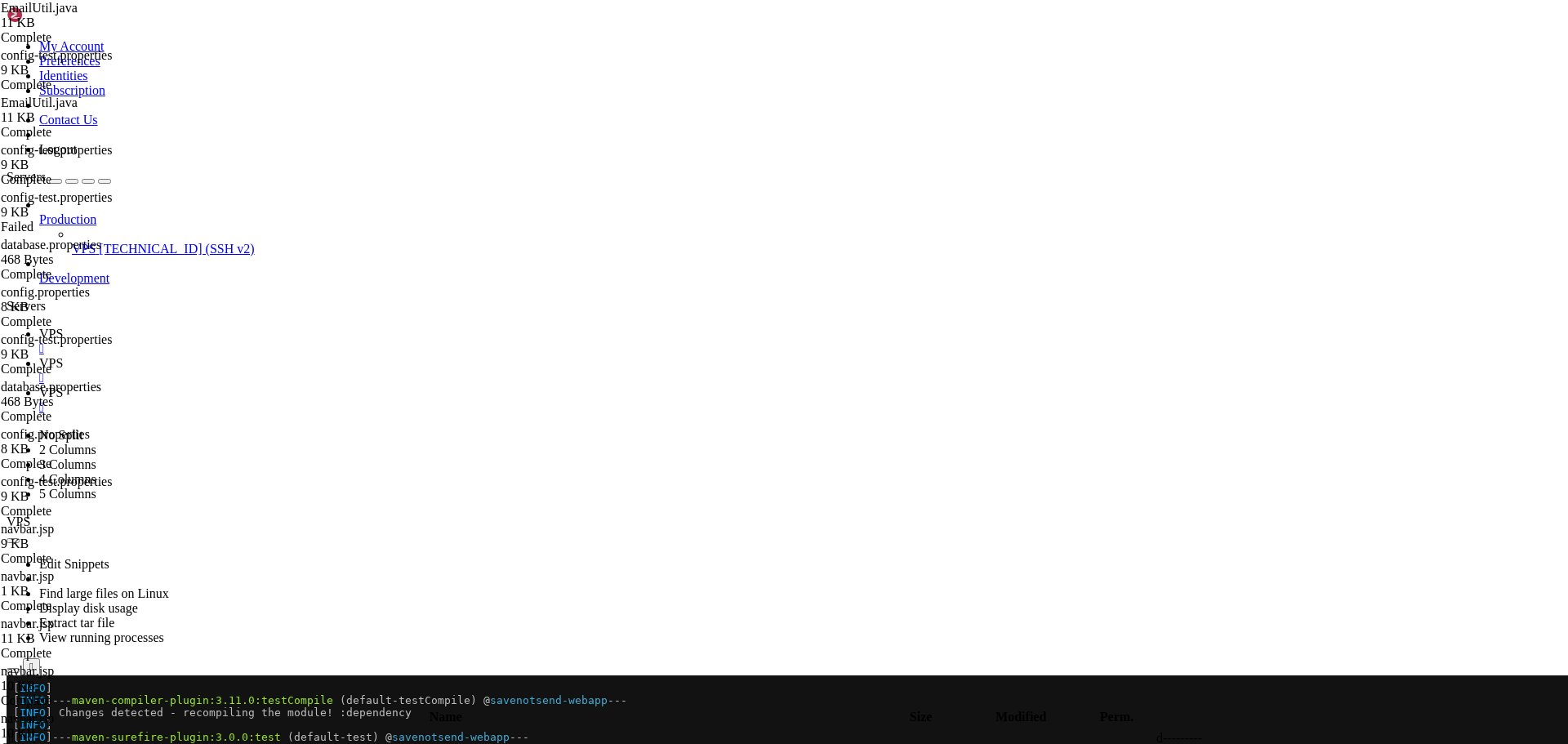
click at [13, 702] on icon "button" at bounding box center [13, 702] width 0 height 0
type input "/home/savenotsend/src/main/resources"
click at [1323, 743] on icon at bounding box center [1323, 757] width 0 height 0
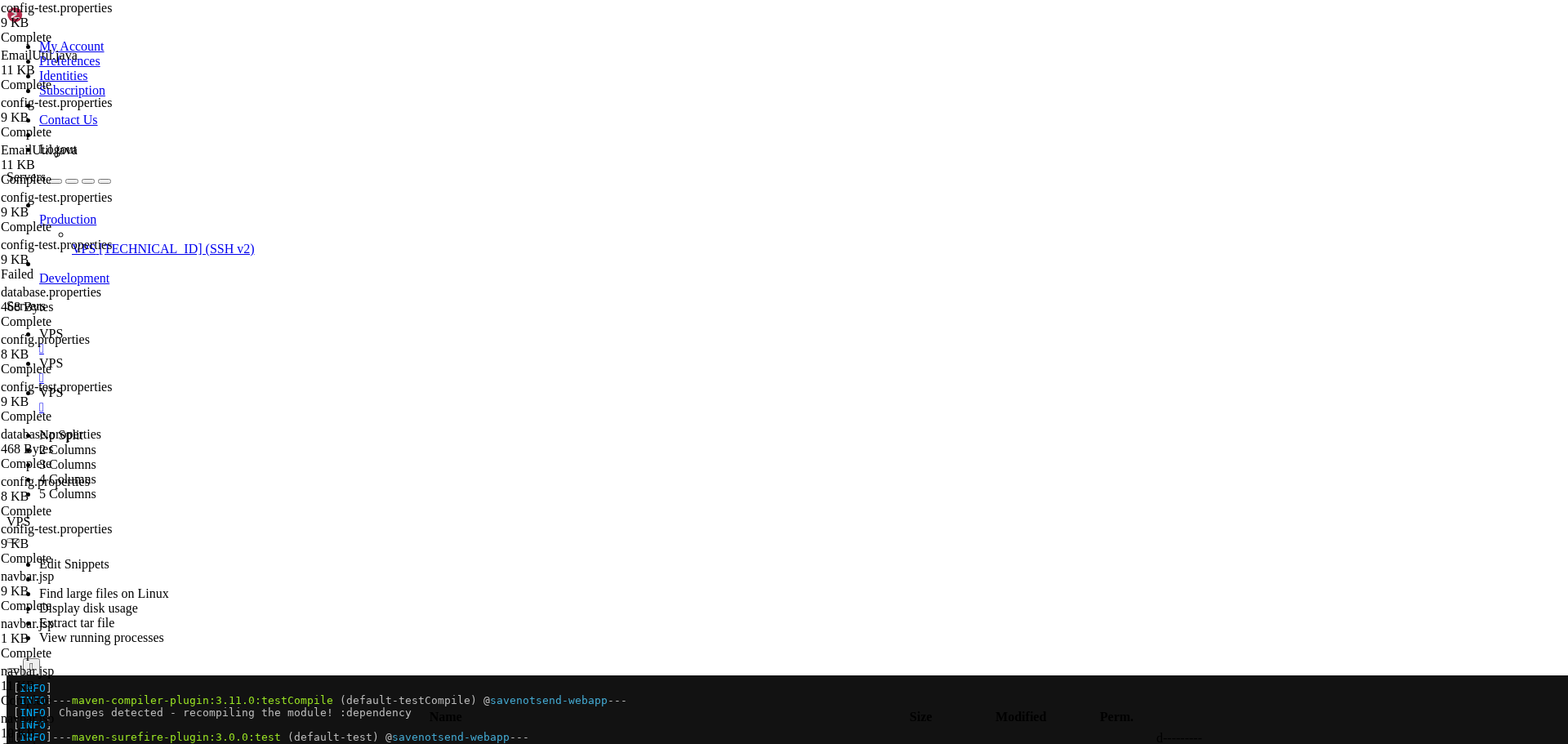
type textarea "# DATABASE CONFIGURATION - TEST ENVIRONMENT"
type input "site.url=[URL]"
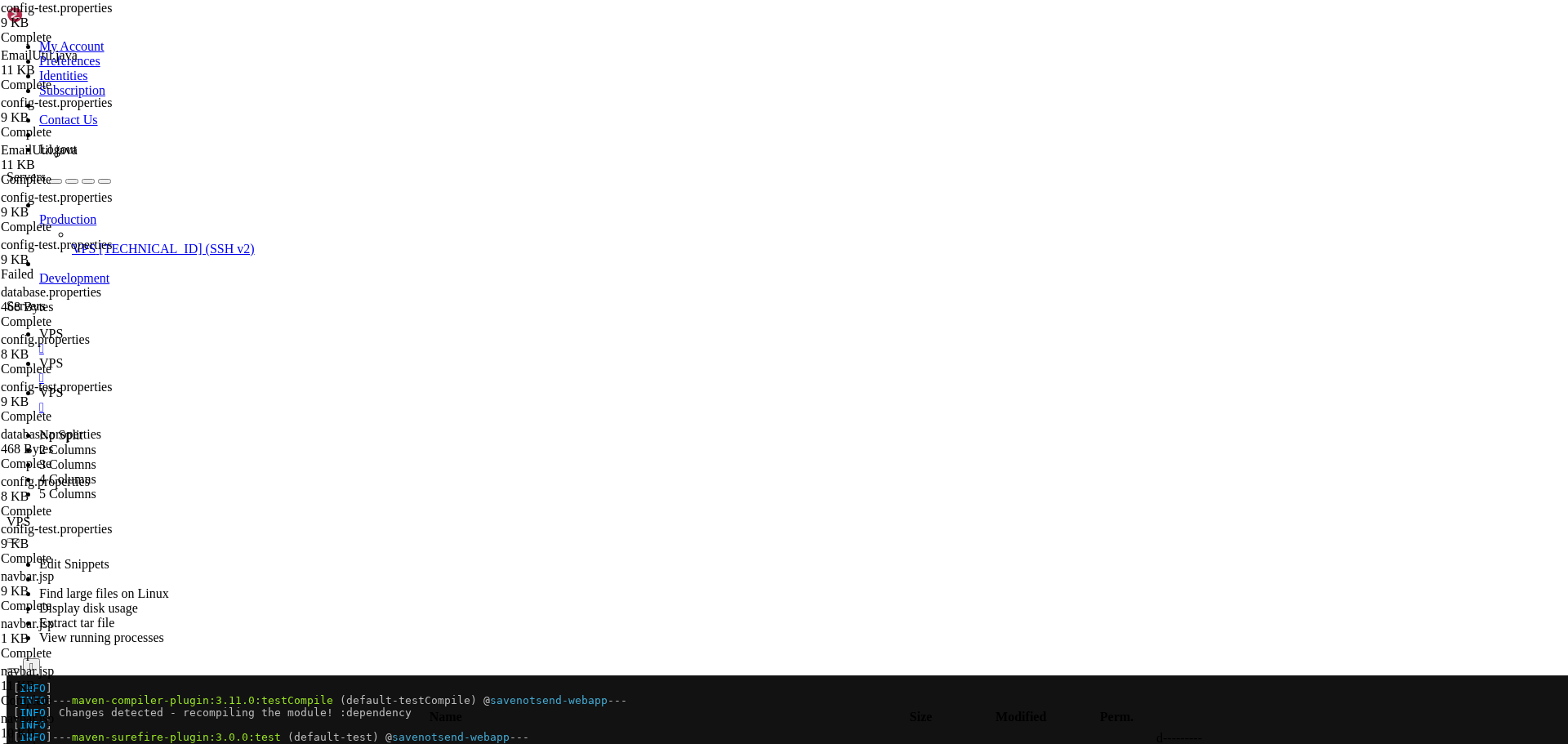
drag, startPoint x: 485, startPoint y: 494, endPoint x: 247, endPoint y: 491, distance: 238.0
paste textarea "[TECHNICAL_ID]/"
type textarea "site.url=[URL][TECHNICAL_ID]"
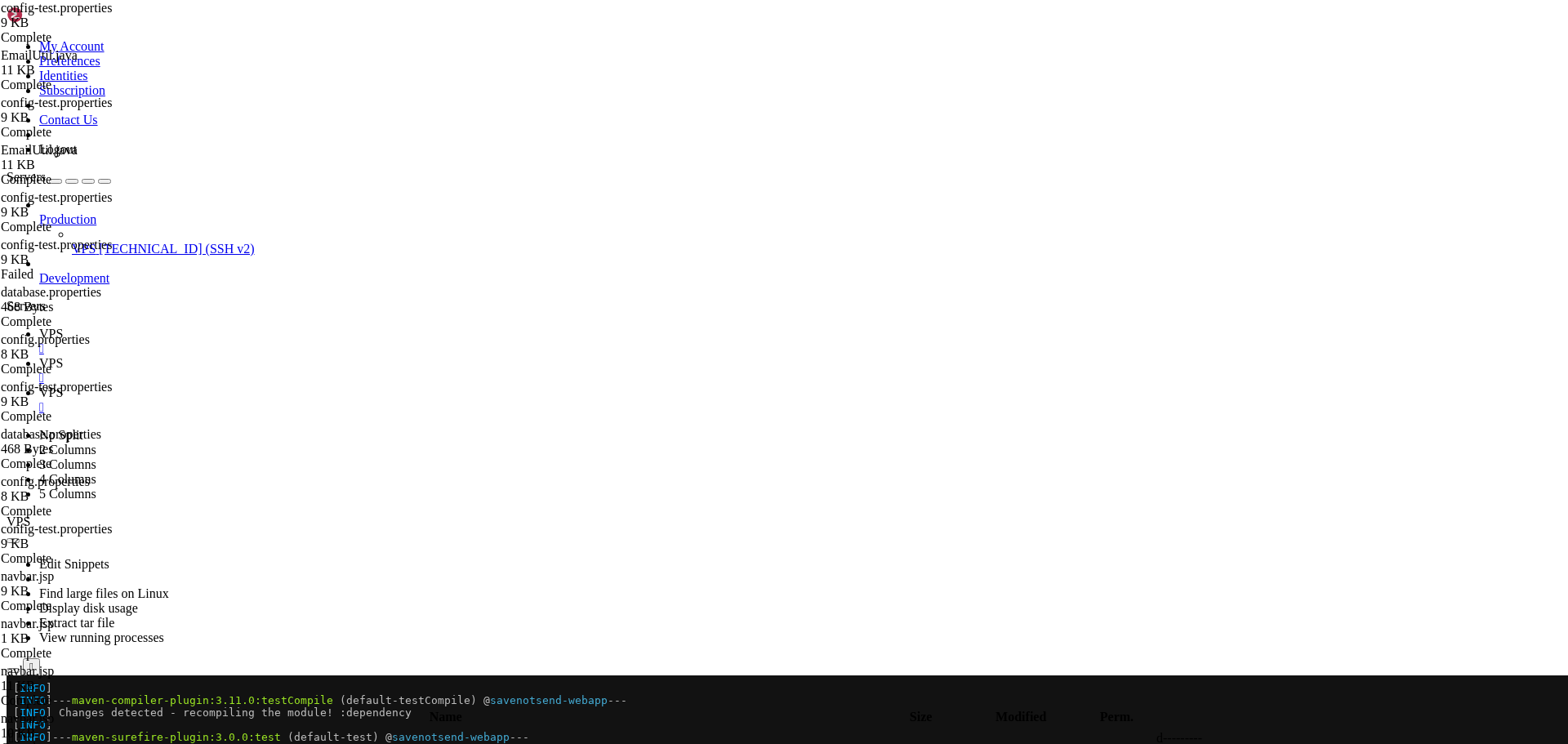
type input "site.url=[URL][TECHNICAL_ID]"
type textarea "# Production with domain: [URL][DOMAIN_NAME]"
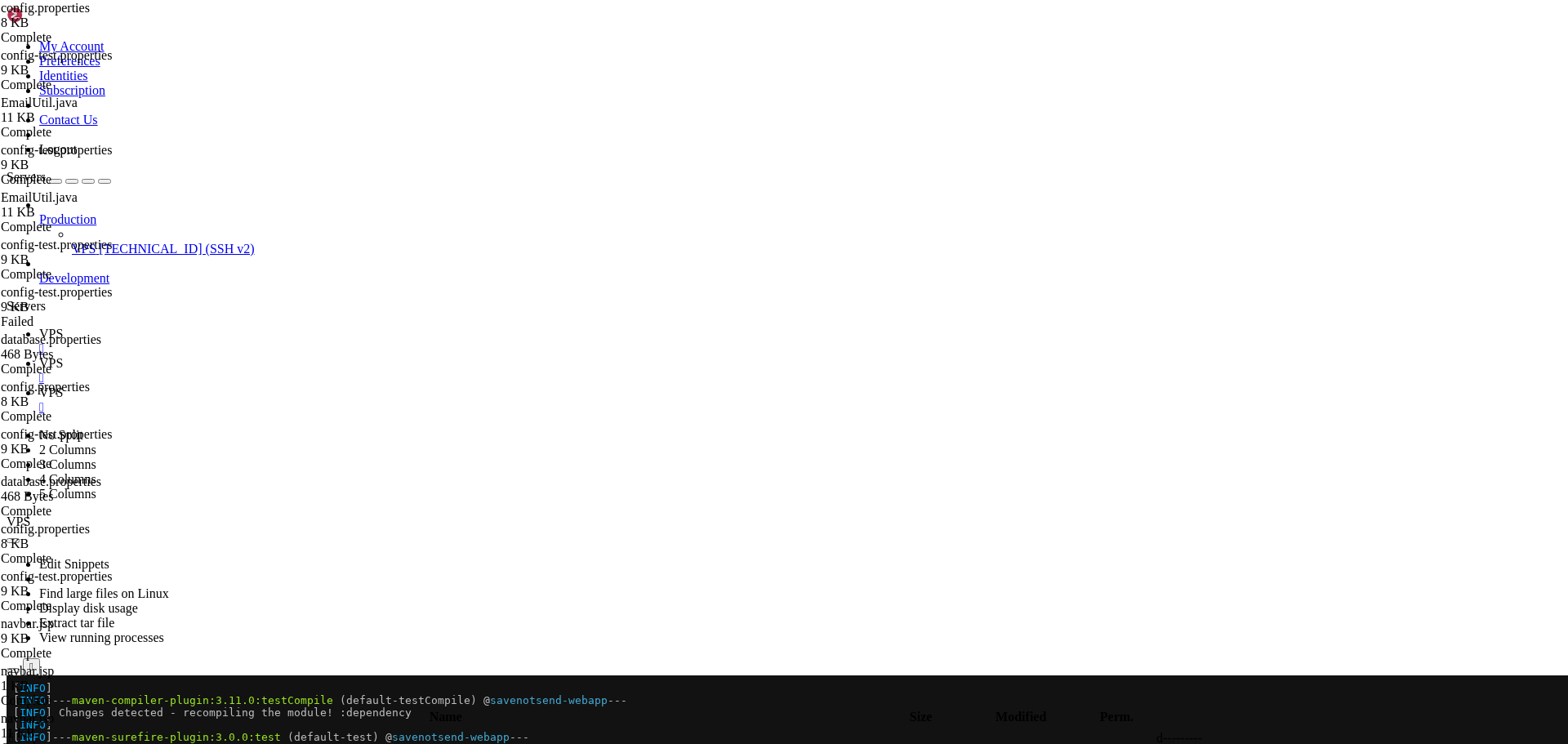
click at [13, 702] on icon "button" at bounding box center [13, 702] width 0 height 0
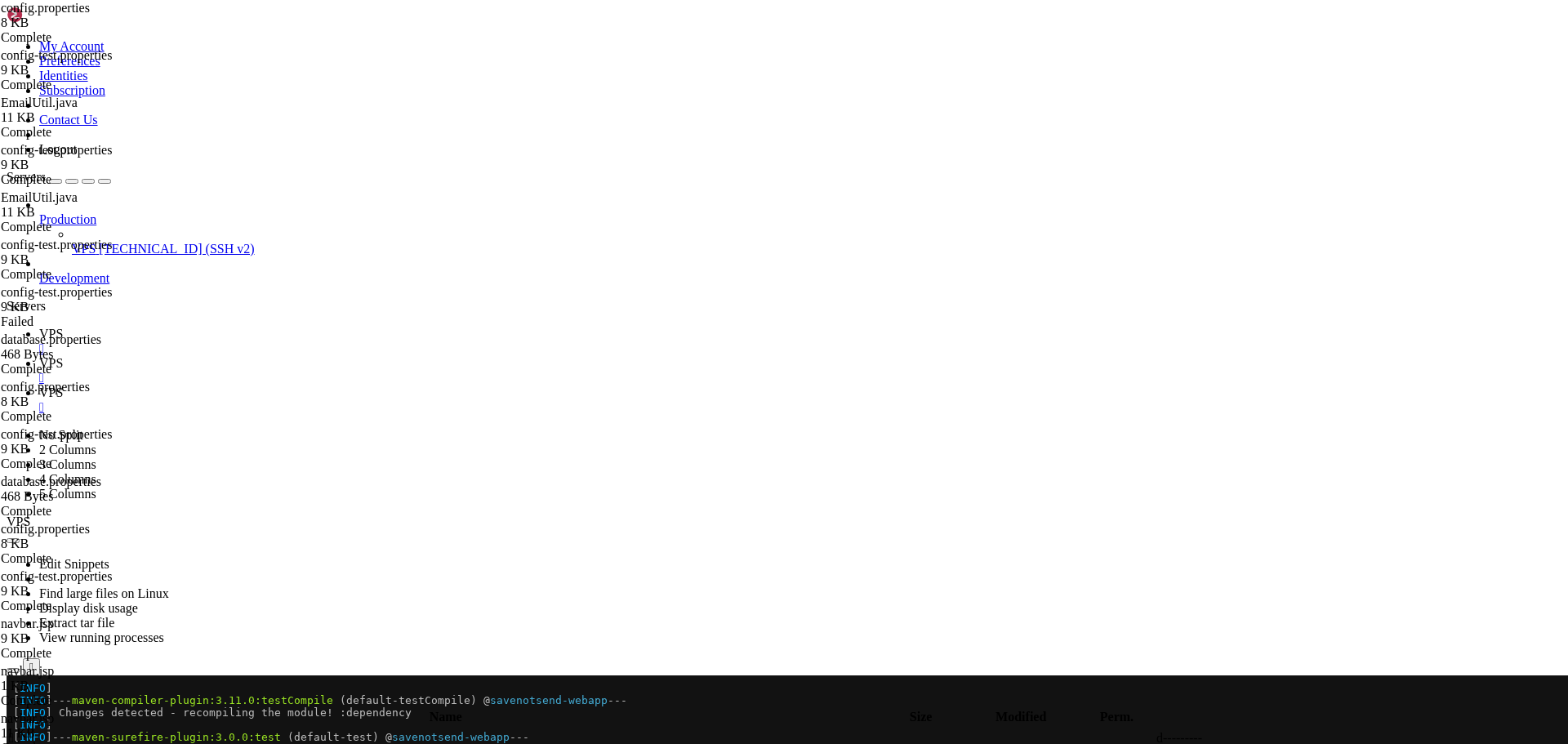
click at [13, 702] on icon "button" at bounding box center [13, 702] width 0 height 0
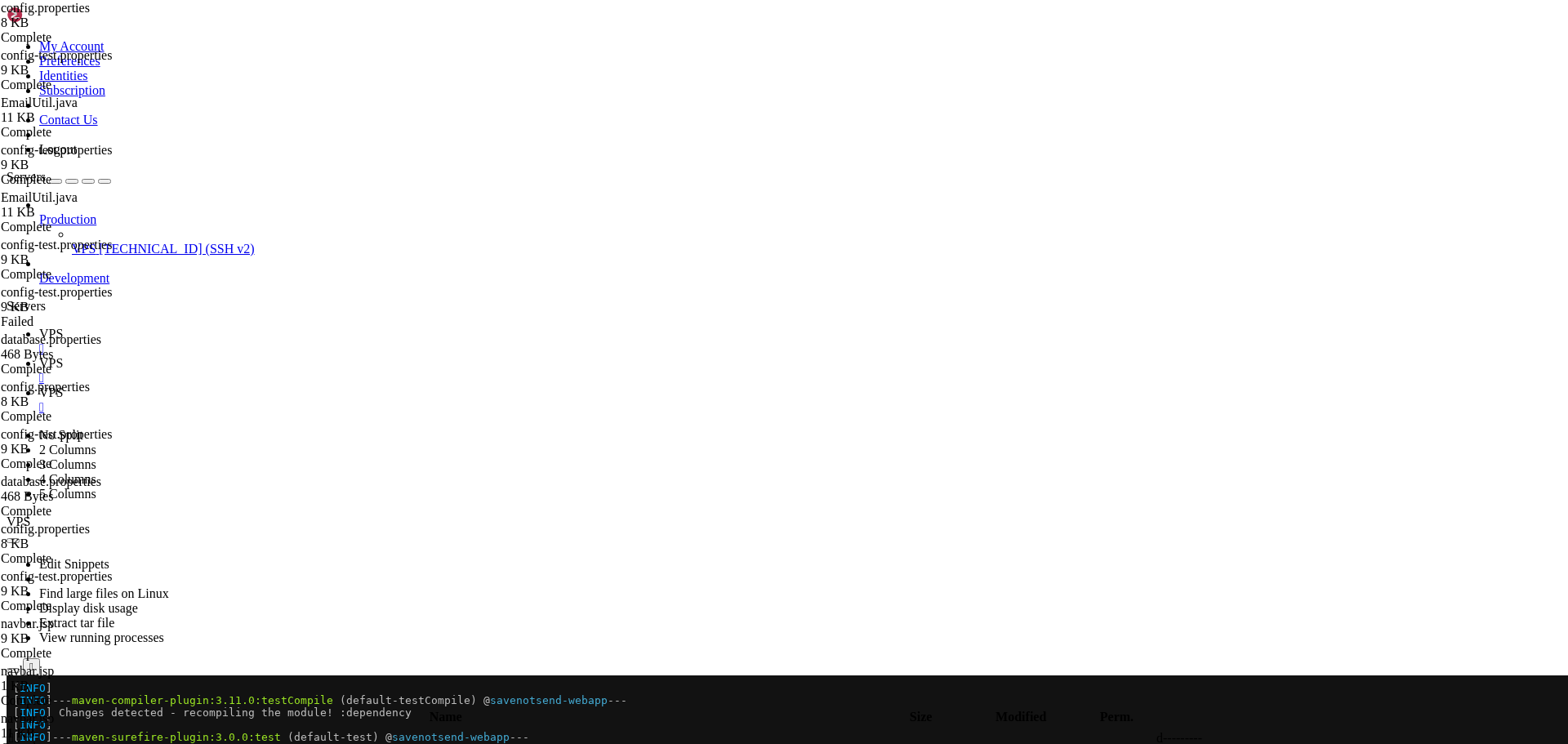
click at [49, 743] on span " tomcat" at bounding box center [29, 756] width 40 height 14
click at [42, 743] on span " latest" at bounding box center [25, 756] width 33 height 14
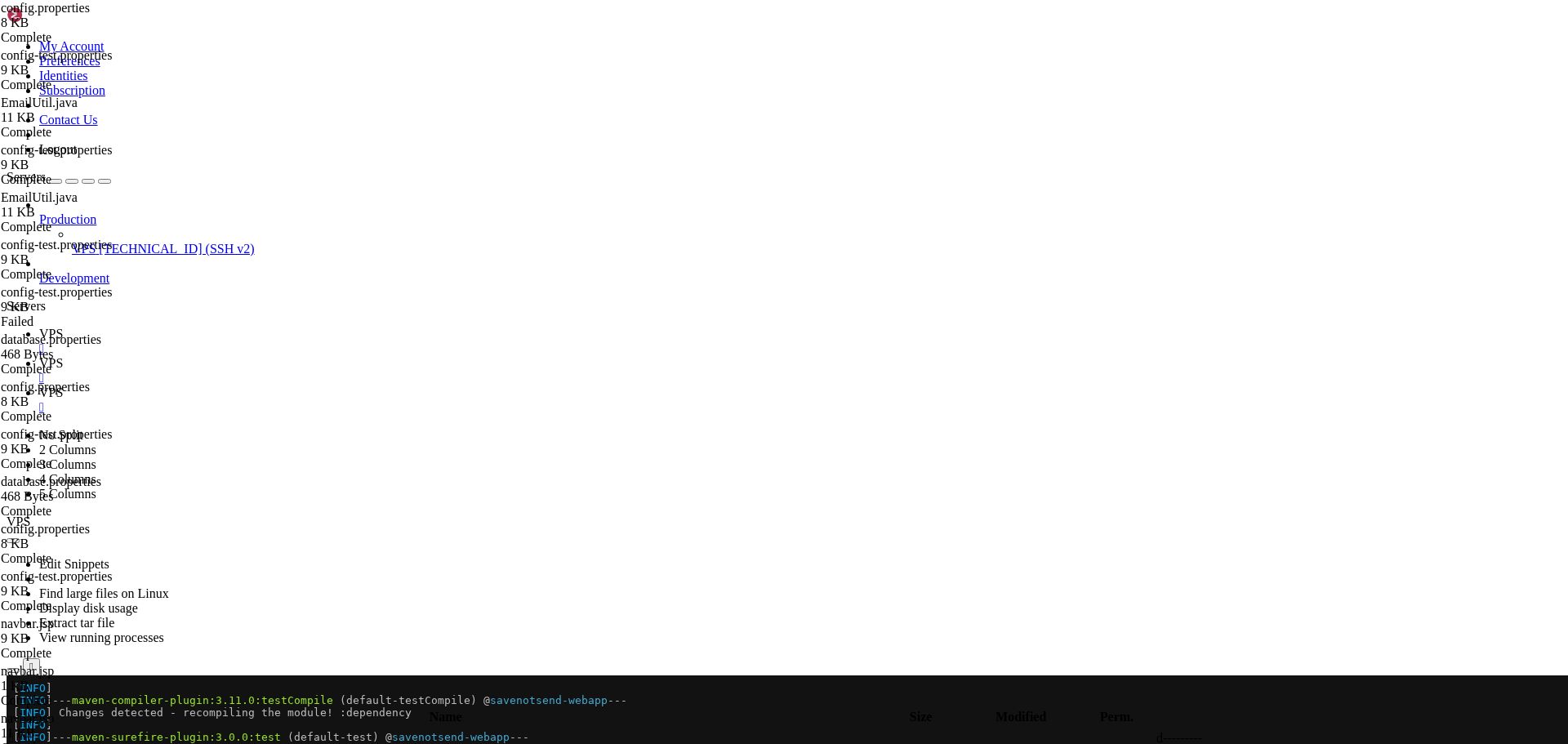
click at [50, 743] on span " classes" at bounding box center [29, 756] width 41 height 14
type input "/opt/tomcat/latest/webapps/ROOT/WEB-INF/classes"
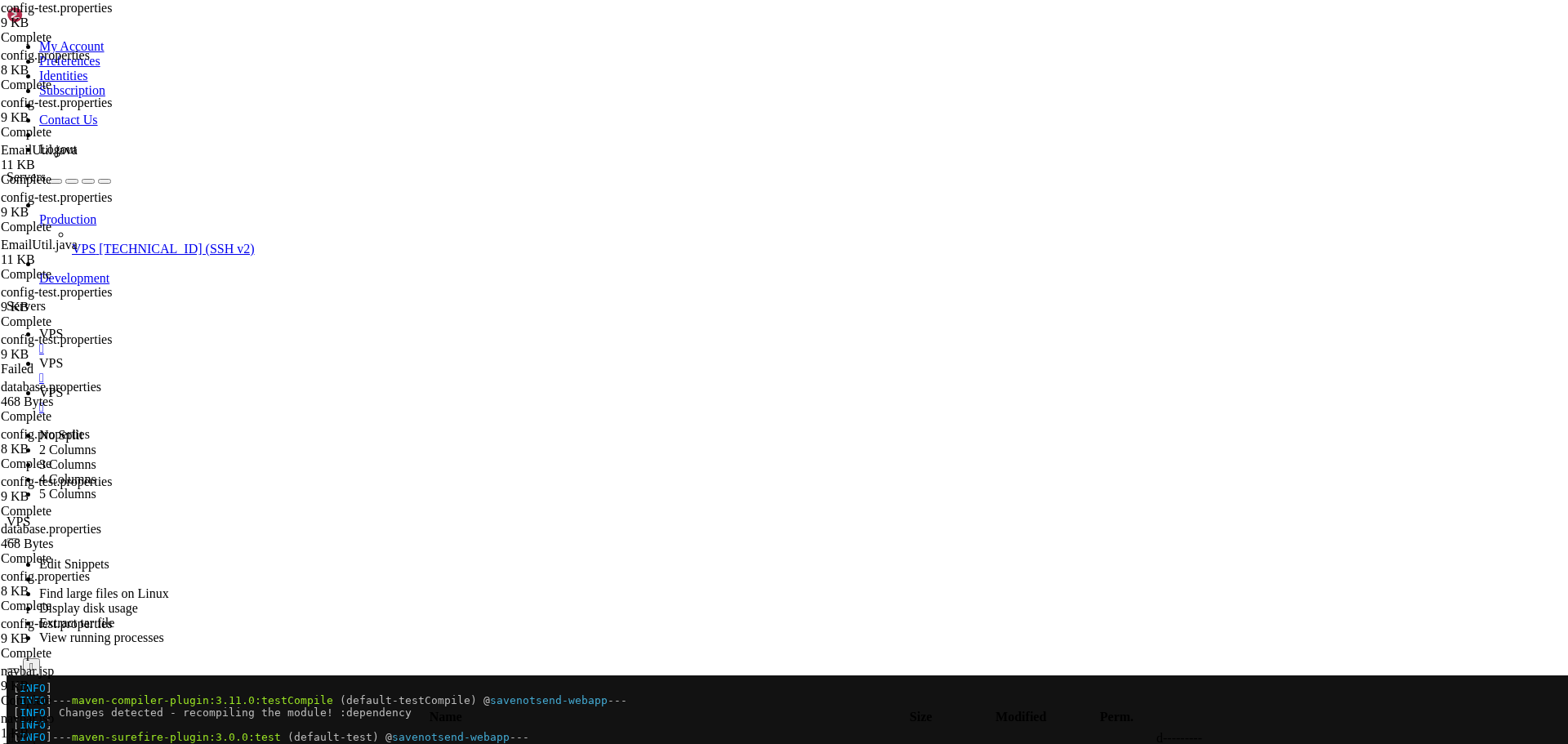
scroll to position [49, 0]
drag, startPoint x: 481, startPoint y: 641, endPoint x: 242, endPoint y: 642, distance: 239.0
paste textarea "[TECHNICAL_ID]/"
type textarea "site.url=[URL][TECHNICAL_ID]"
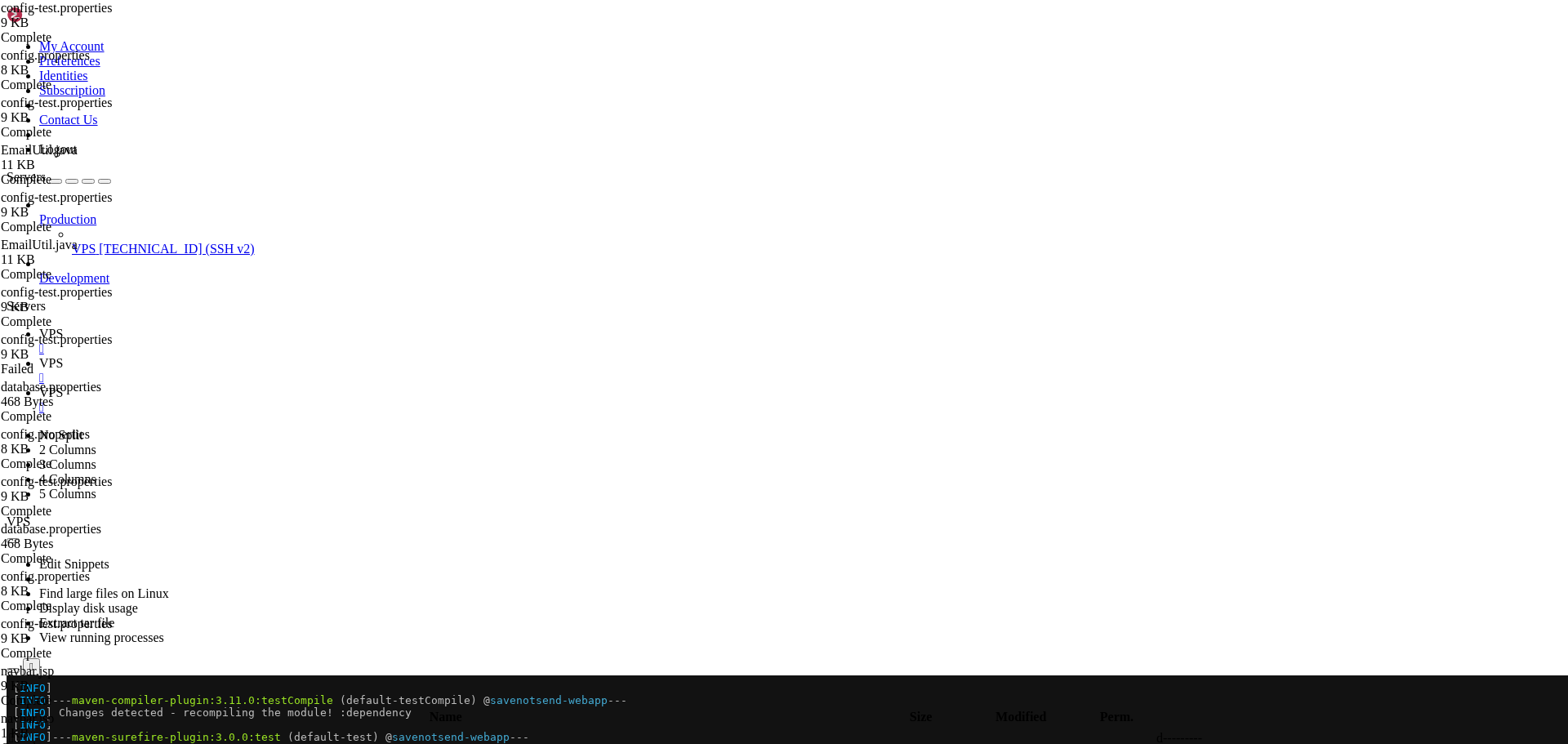
click at [229, 327] on link "VPS " at bounding box center [800, 341] width 1522 height 29
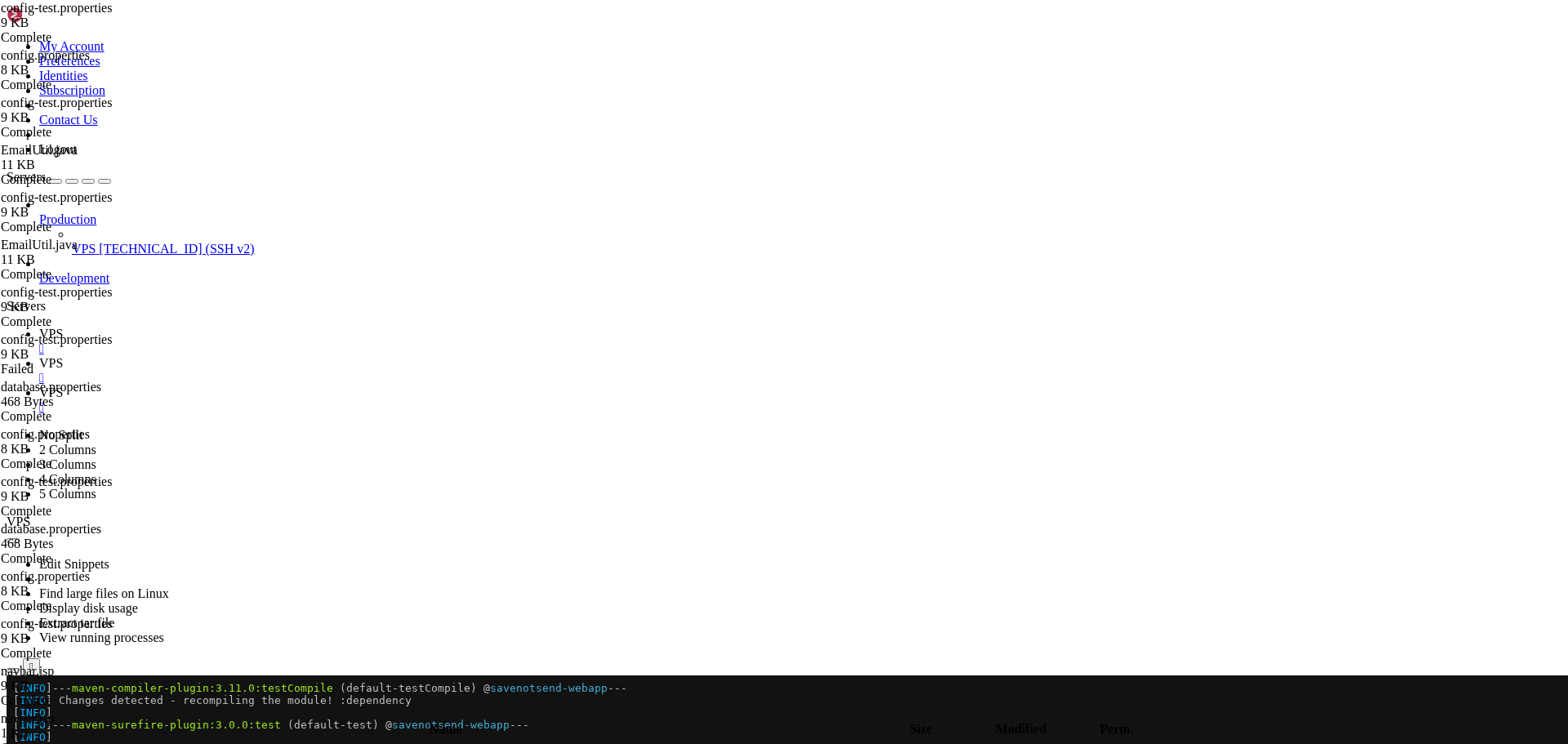
scroll to position [10478, 0]
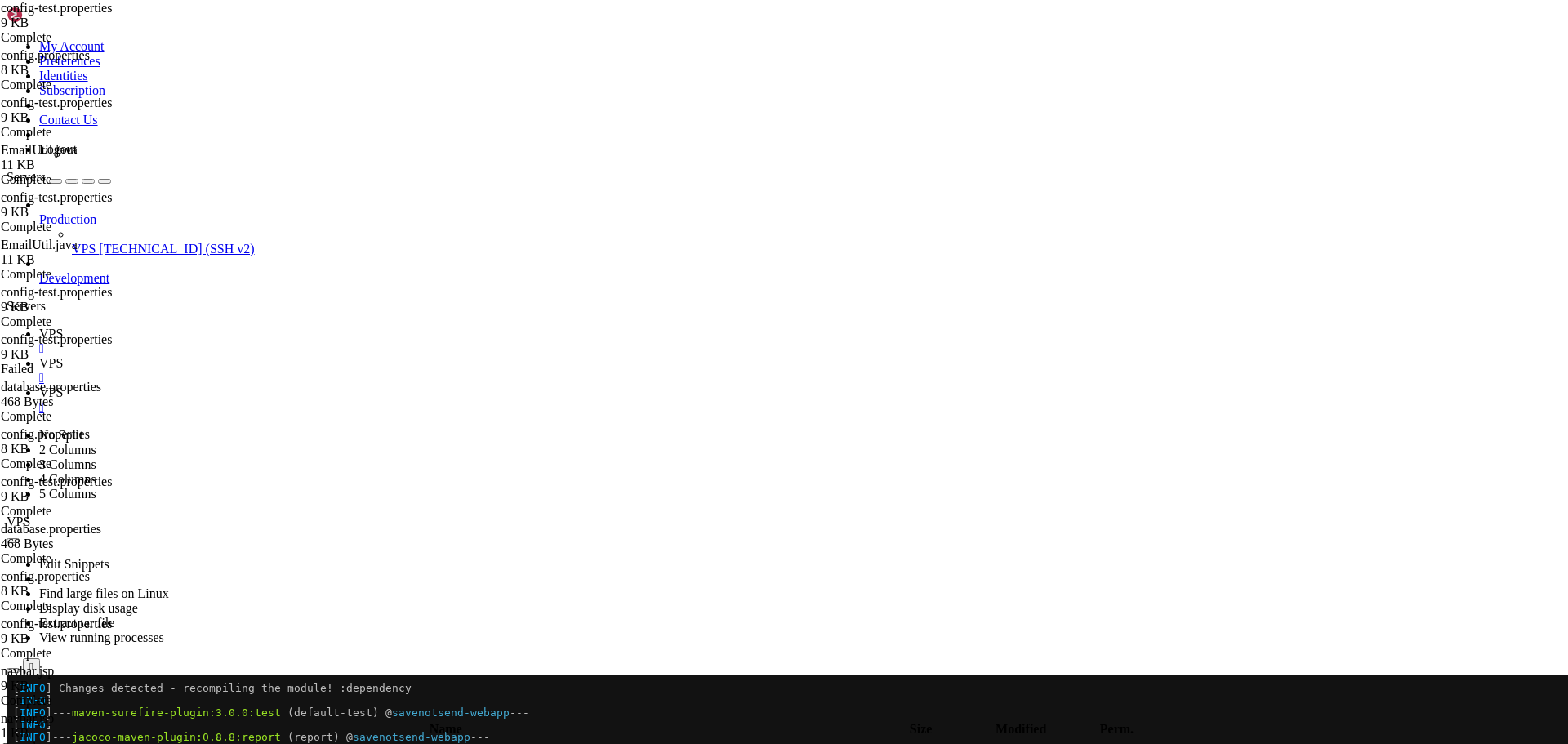
scroll to position [11202, 0]
click at [63, 356] on span "VPS" at bounding box center [50, 363] width 23 height 14
click at [13, 715] on icon "button" at bounding box center [13, 715] width 0 height 0
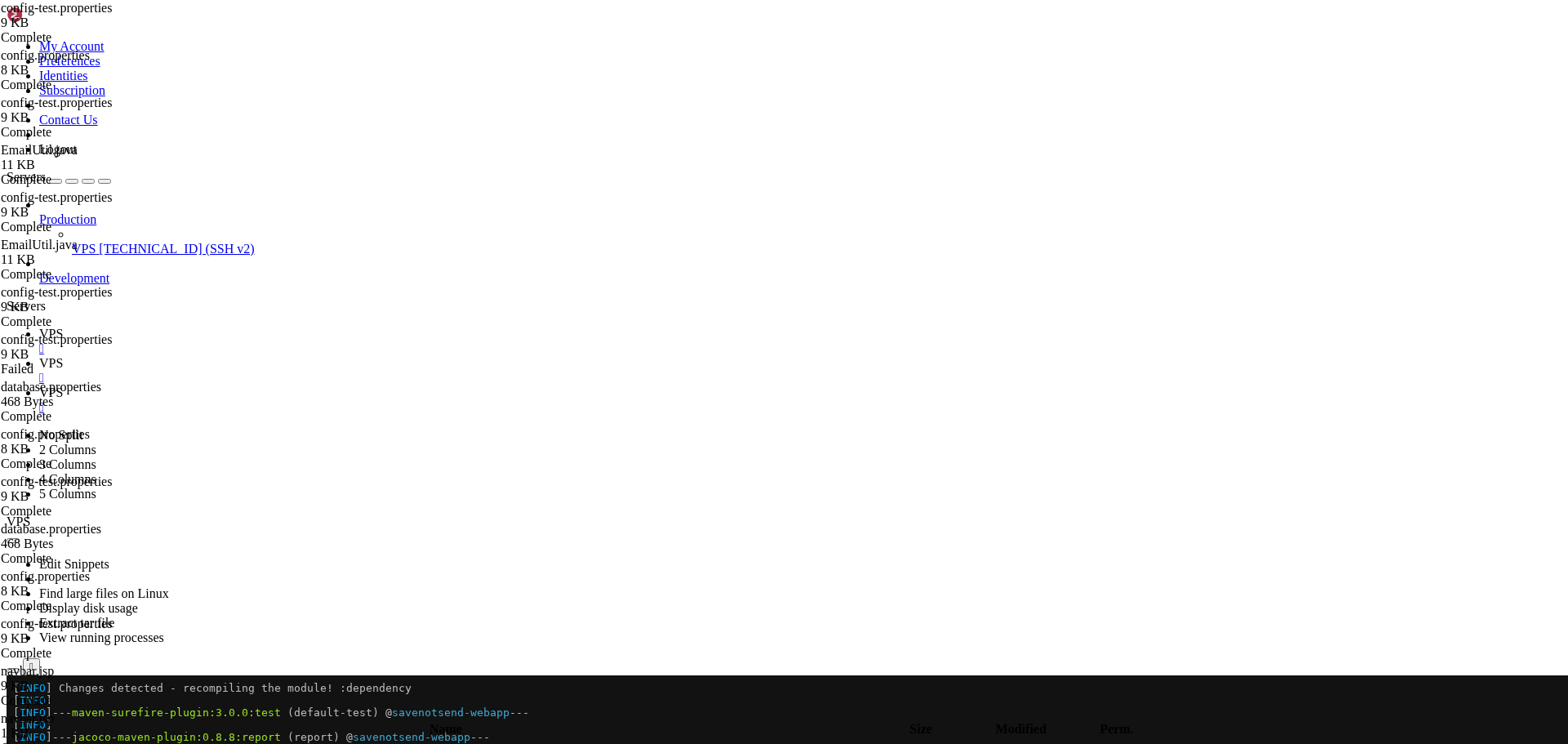
click at [13, 715] on icon "button" at bounding box center [13, 715] width 0 height 0
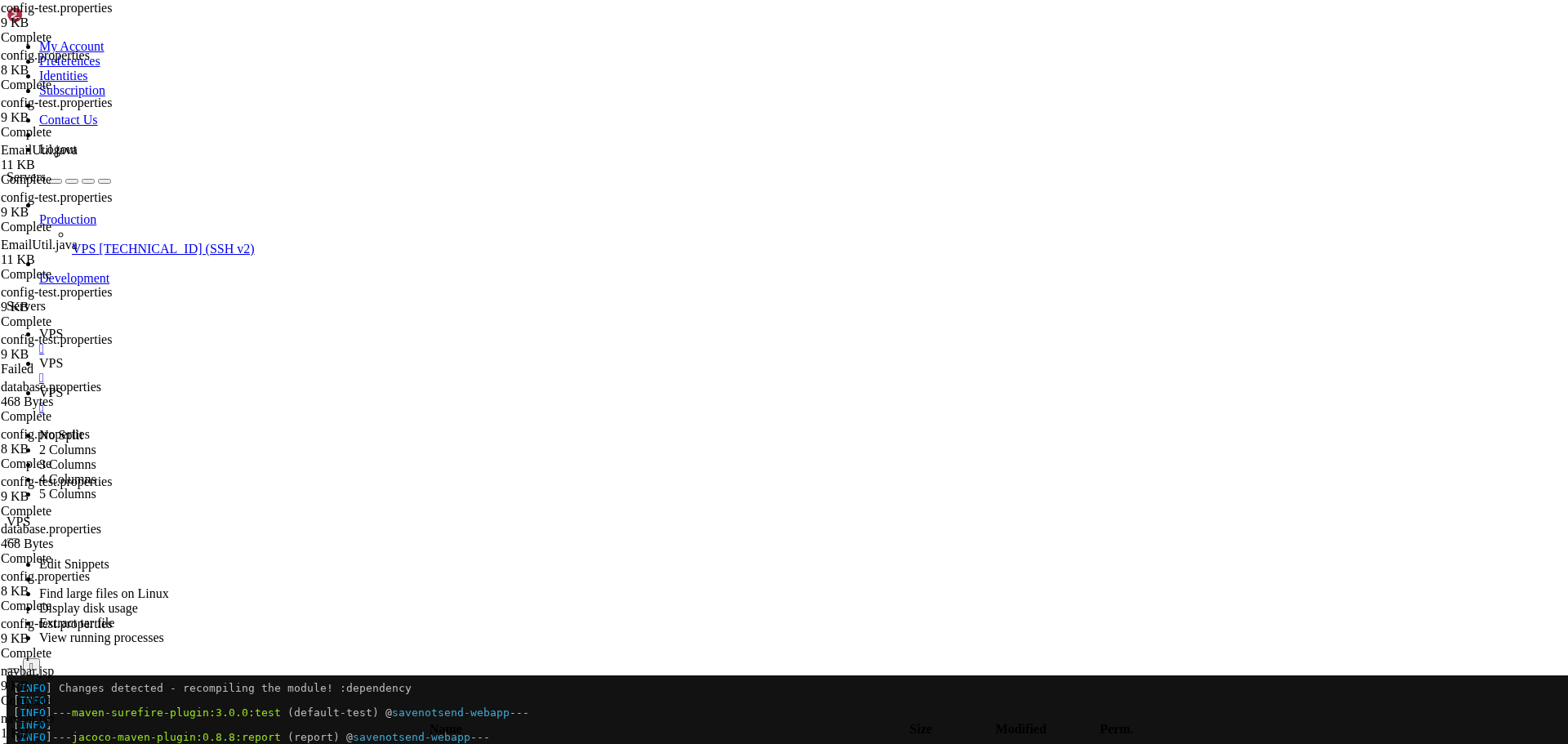
type input "/home/savenotsend/src/main/webapp/WEB-INF/jsp/auth"
type textarea "overflow: hidden;"
paste textarea "</html>"
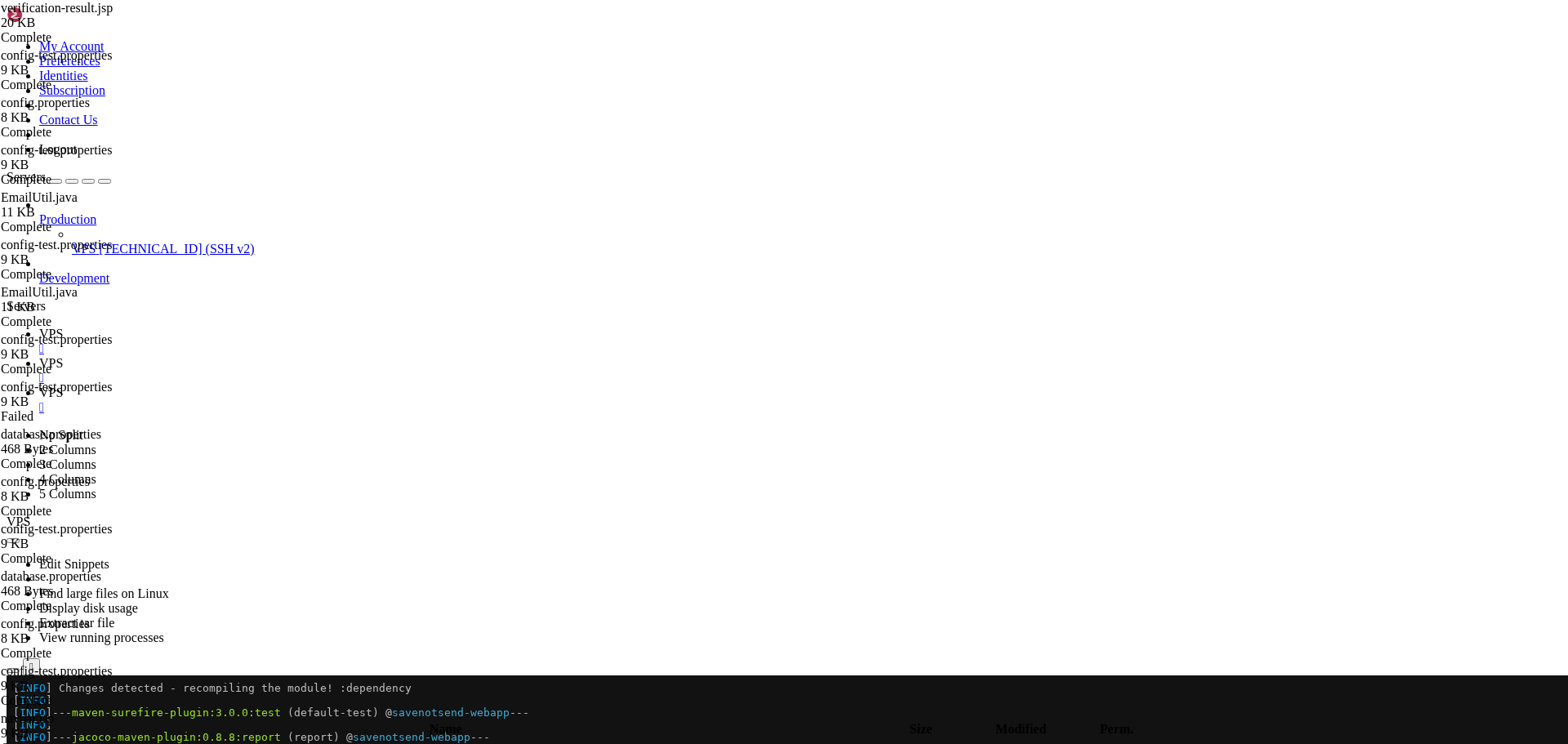
type textarea "</html>"
click at [63, 327] on span "VPS" at bounding box center [50, 333] width 23 height 14
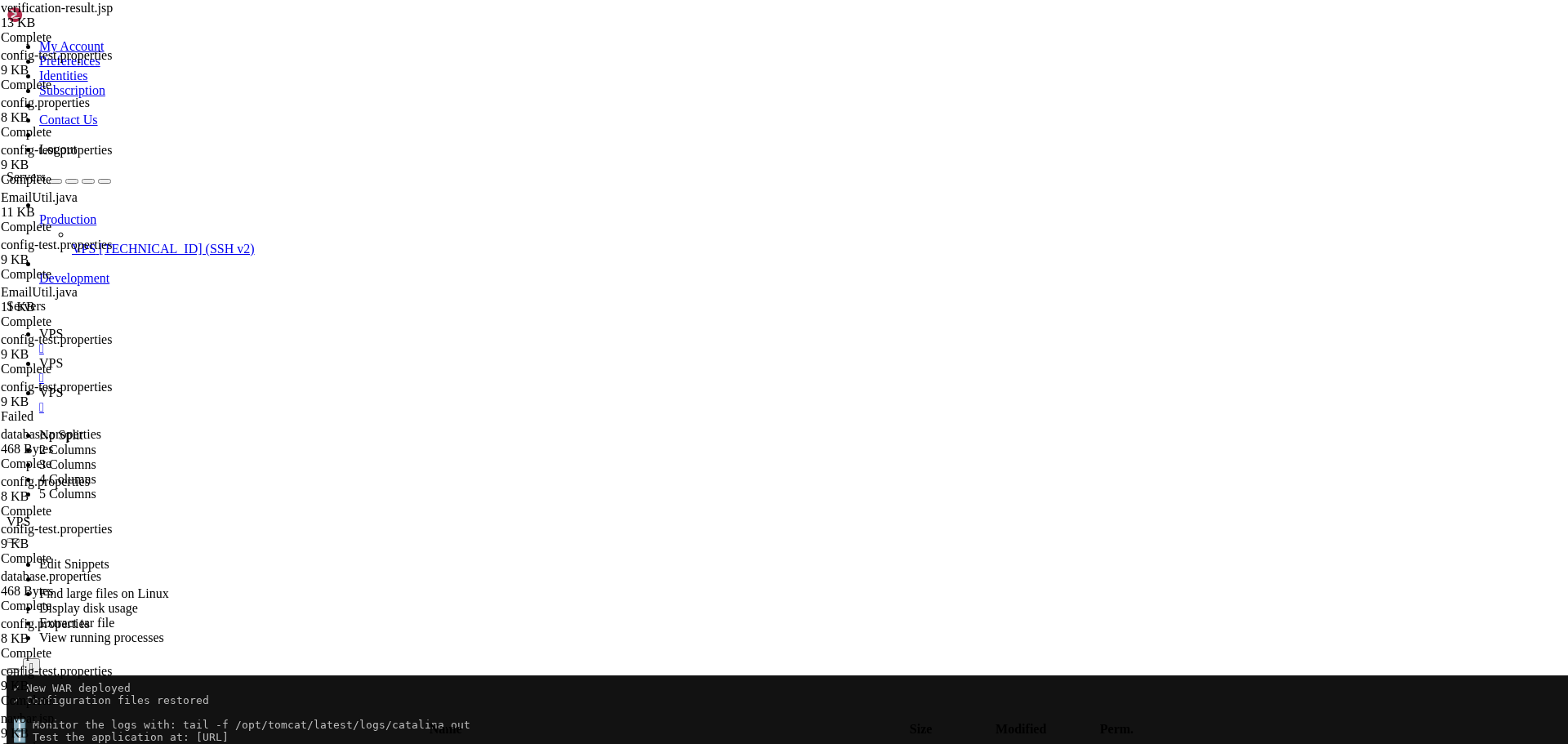
scroll to position [4167, 0]
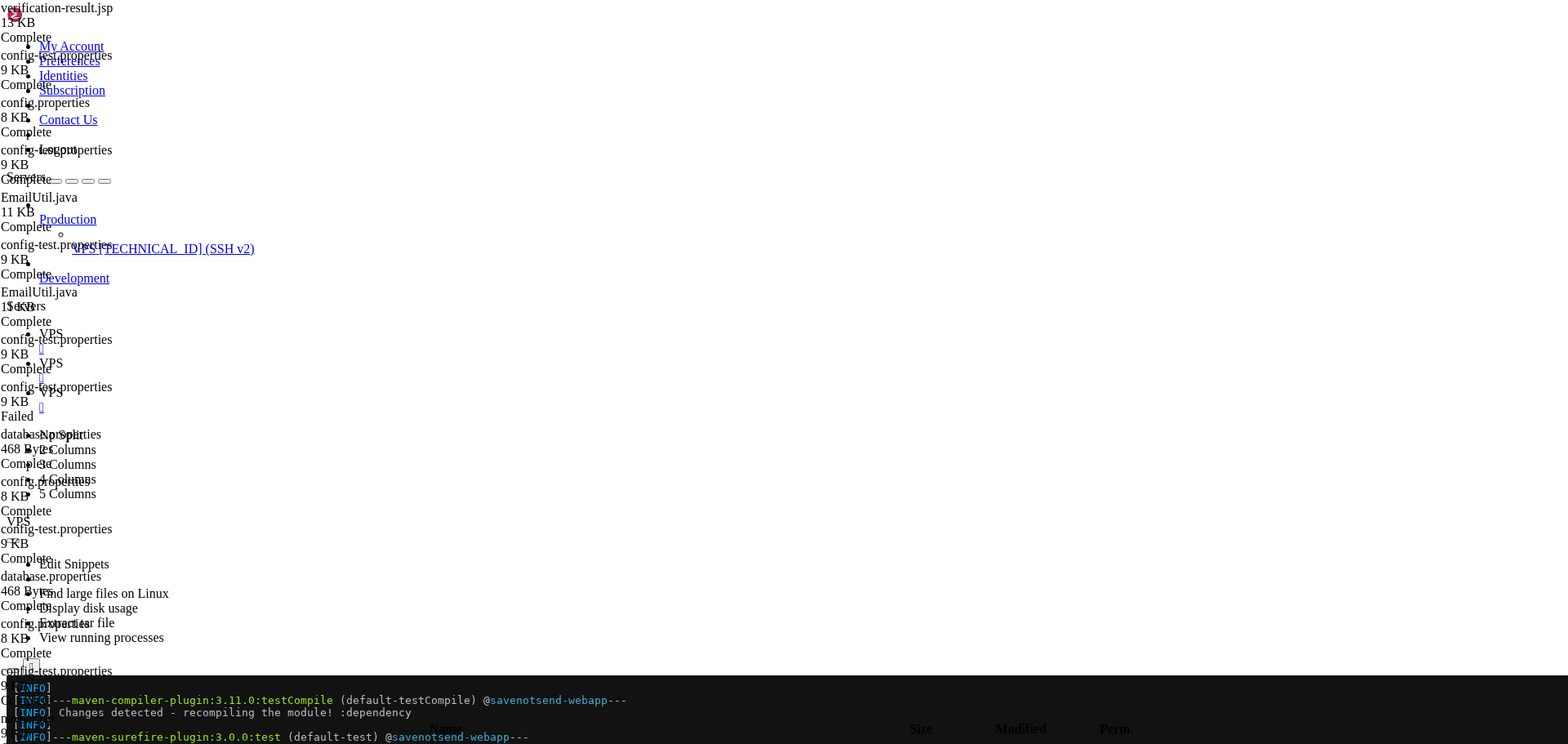
click at [39, 356] on icon at bounding box center [39, 363] width 0 height 14
click at [13, 715] on icon "button" at bounding box center [13, 715] width 0 height 0
click at [14, 743] on span "" at bounding box center [11, 750] width 5 height 14
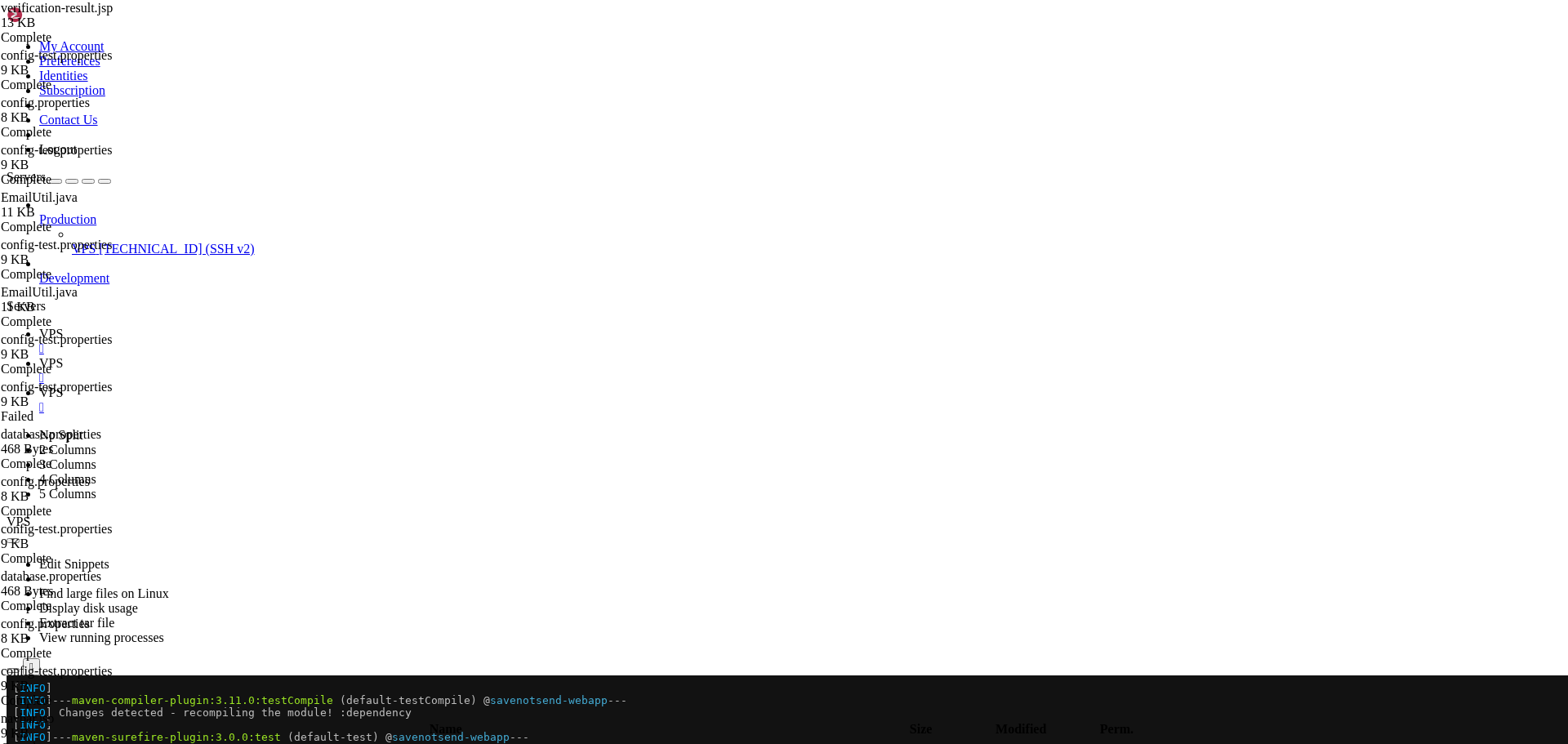
click at [14, 743] on span "" at bounding box center [11, 750] width 5 height 14
click at [21, 743] on span " .." at bounding box center [14, 750] width 11 height 14
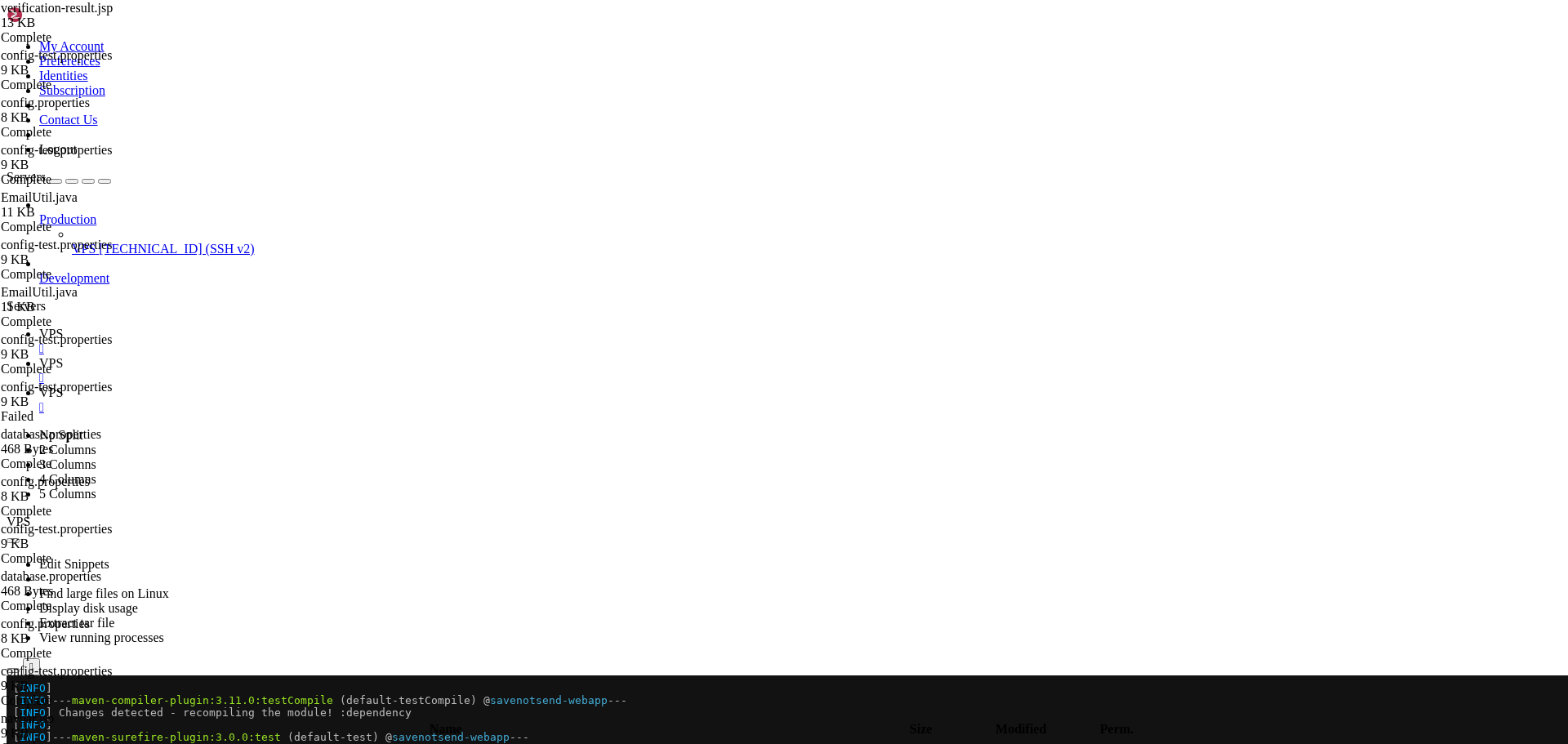
type input "/home/savenotsend/src/main/webapp/WEB-INF/jsp/auth"
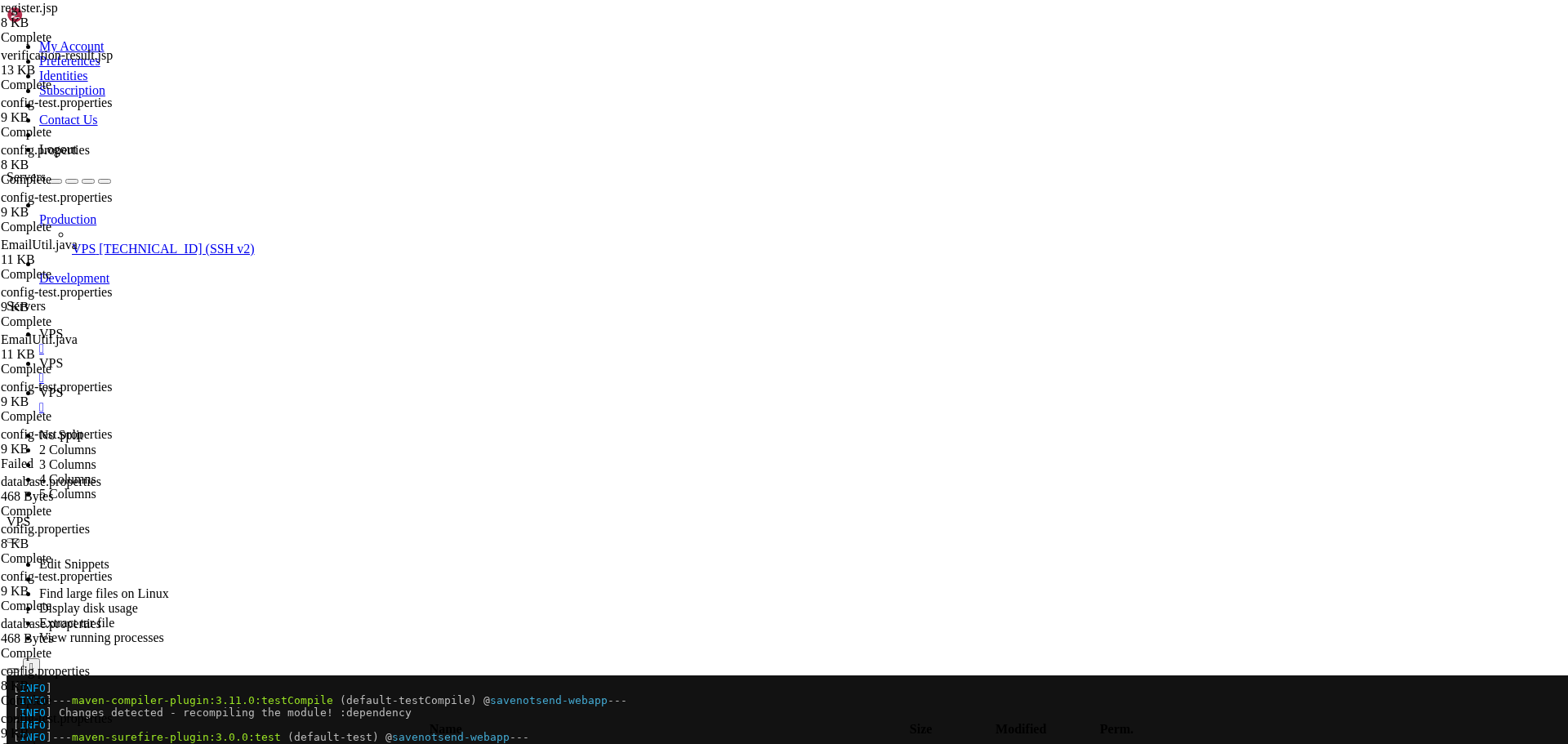
paste textarea "/html>"
type textarea "</html>"
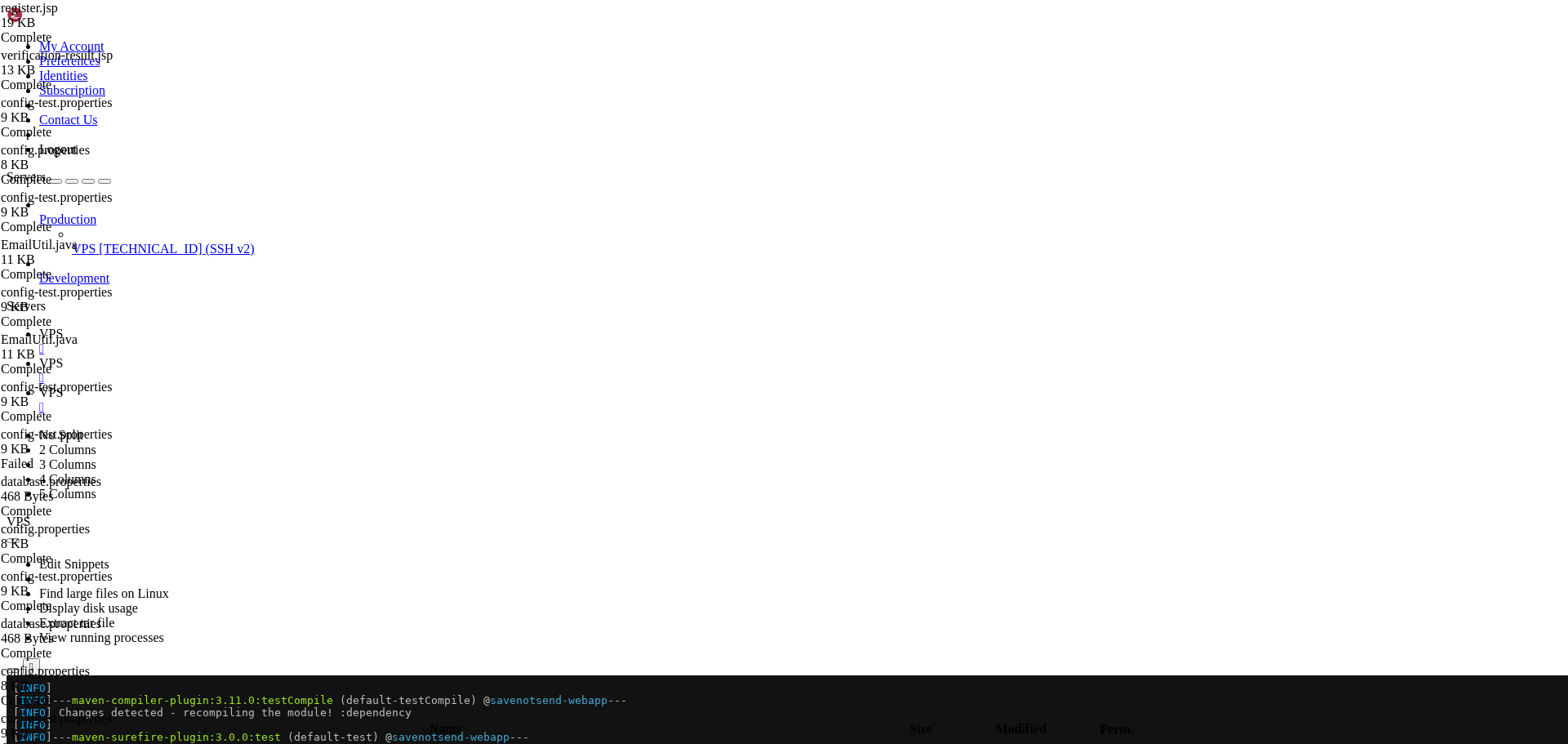
drag, startPoint x: 245, startPoint y: 21, endPoint x: 258, endPoint y: 52, distance: 33.6
click at [63, 327] on span "VPS" at bounding box center [50, 333] width 23 height 14
click at [39, 385] on icon at bounding box center [39, 392] width 0 height 14
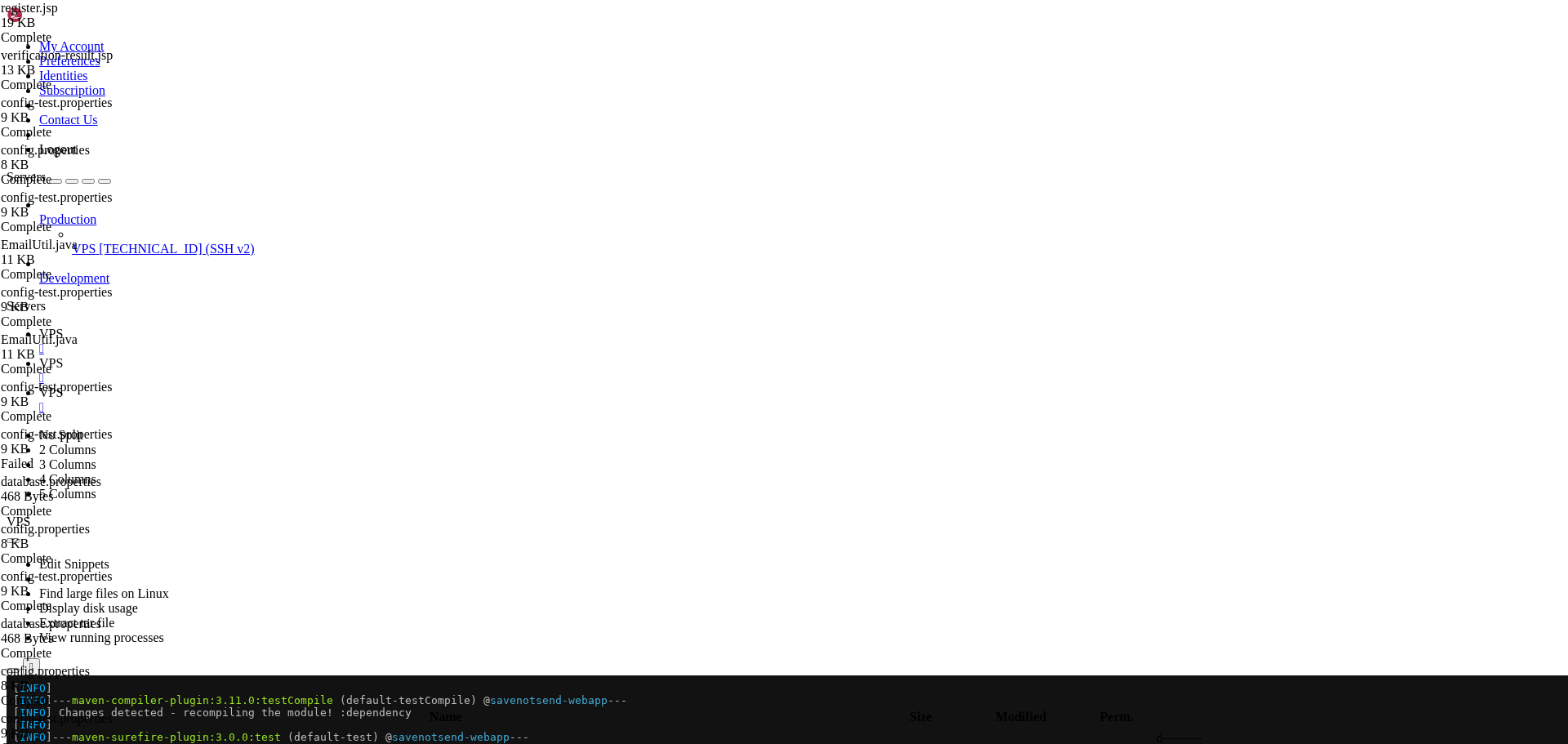
click at [63, 356] on span "VPS" at bounding box center [50, 363] width 23 height 14
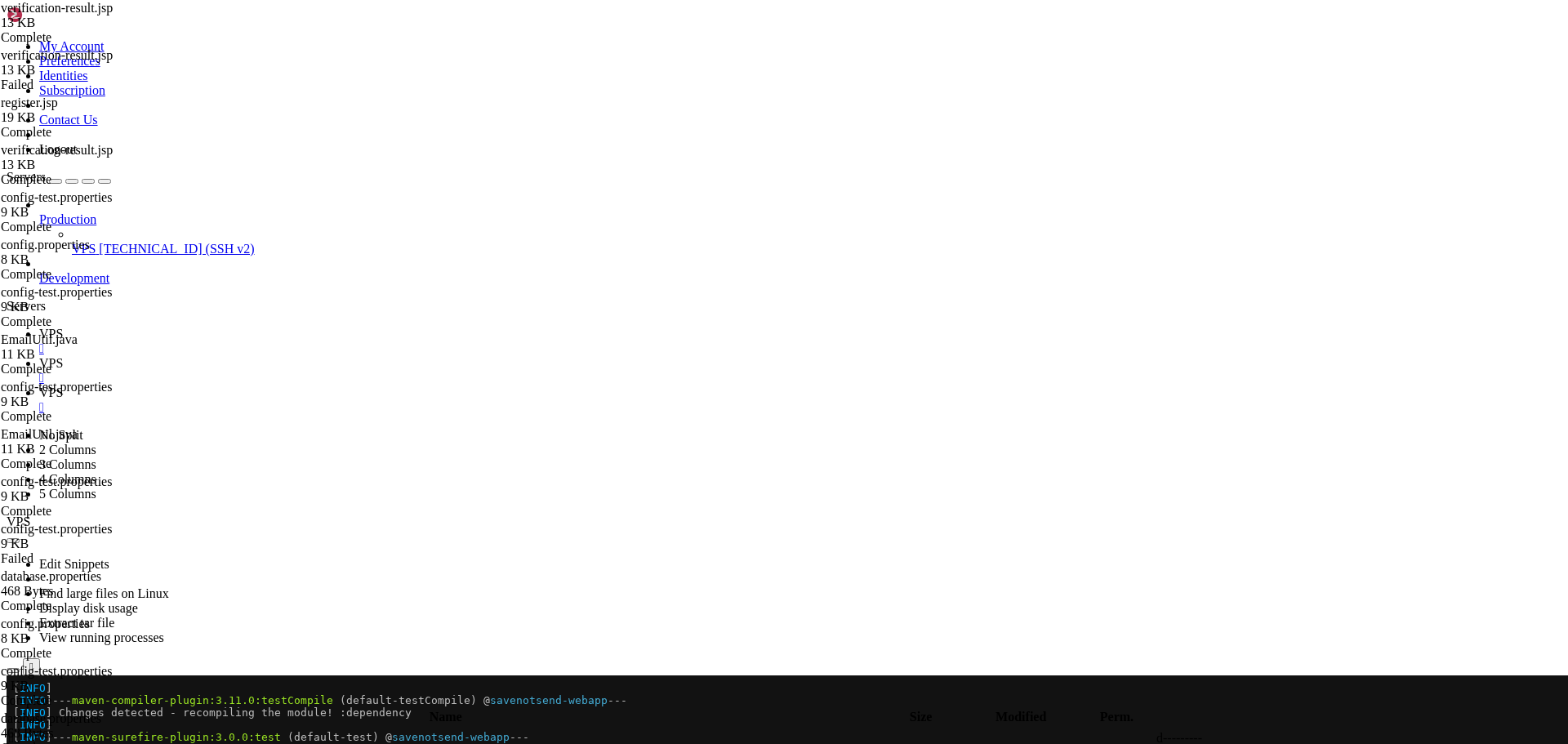
scroll to position [14069, 0]
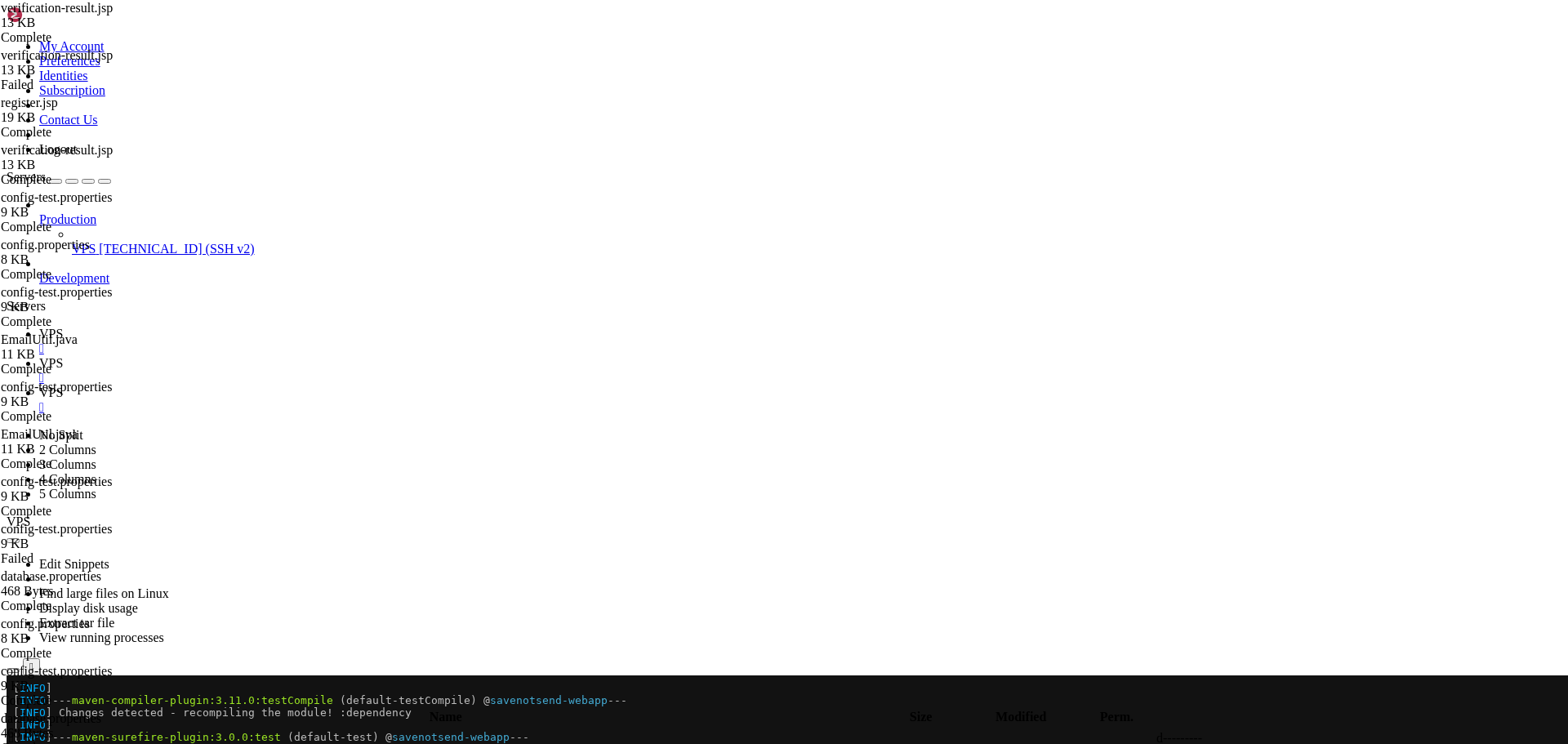
drag, startPoint x: 358, startPoint y: 646, endPoint x: 337, endPoint y: 603, distance: 47.9
drag, startPoint x: 329, startPoint y: 611, endPoint x: 390, endPoint y: 636, distance: 65.9
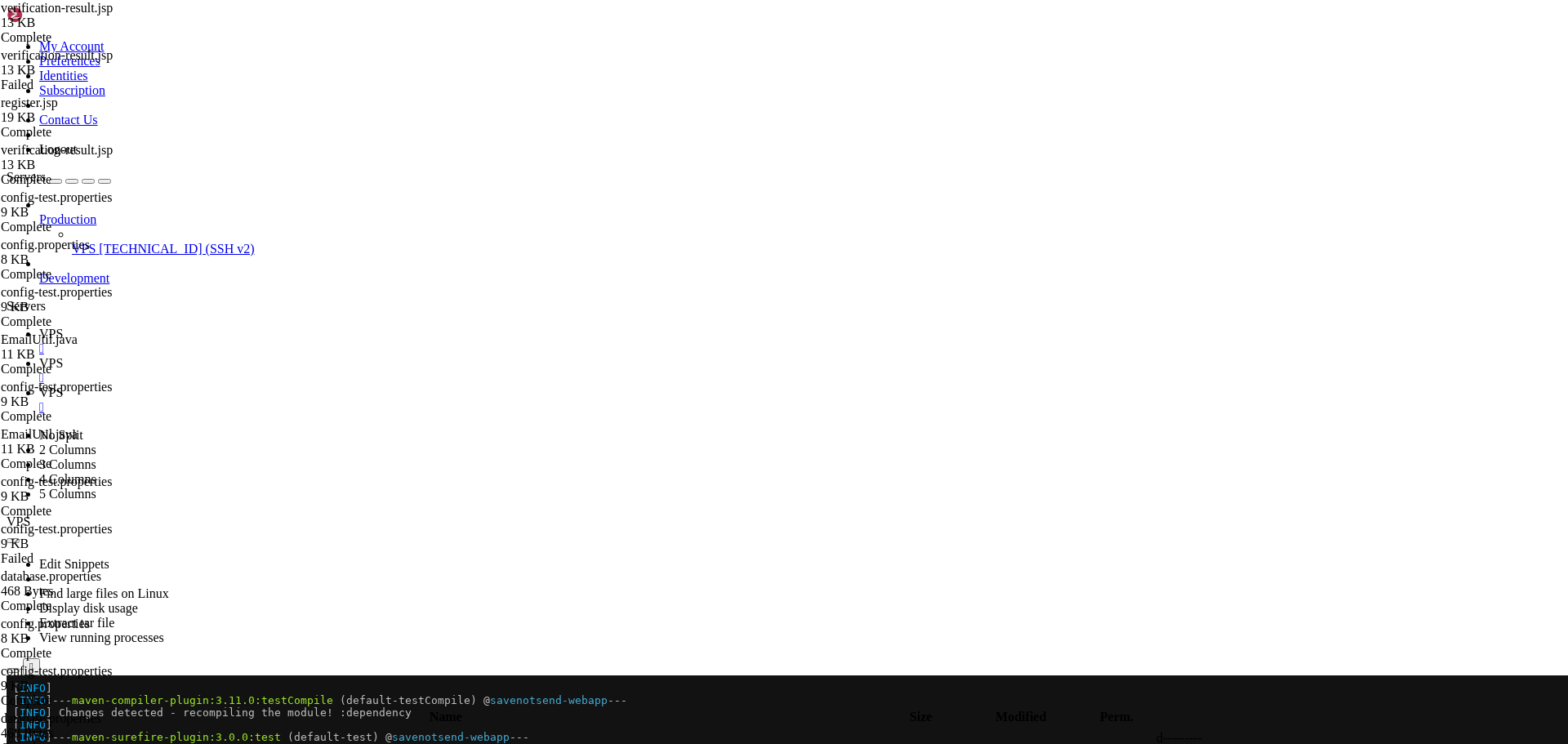
drag, startPoint x: 270, startPoint y: 492, endPoint x: 354, endPoint y: 670, distance: 196.8
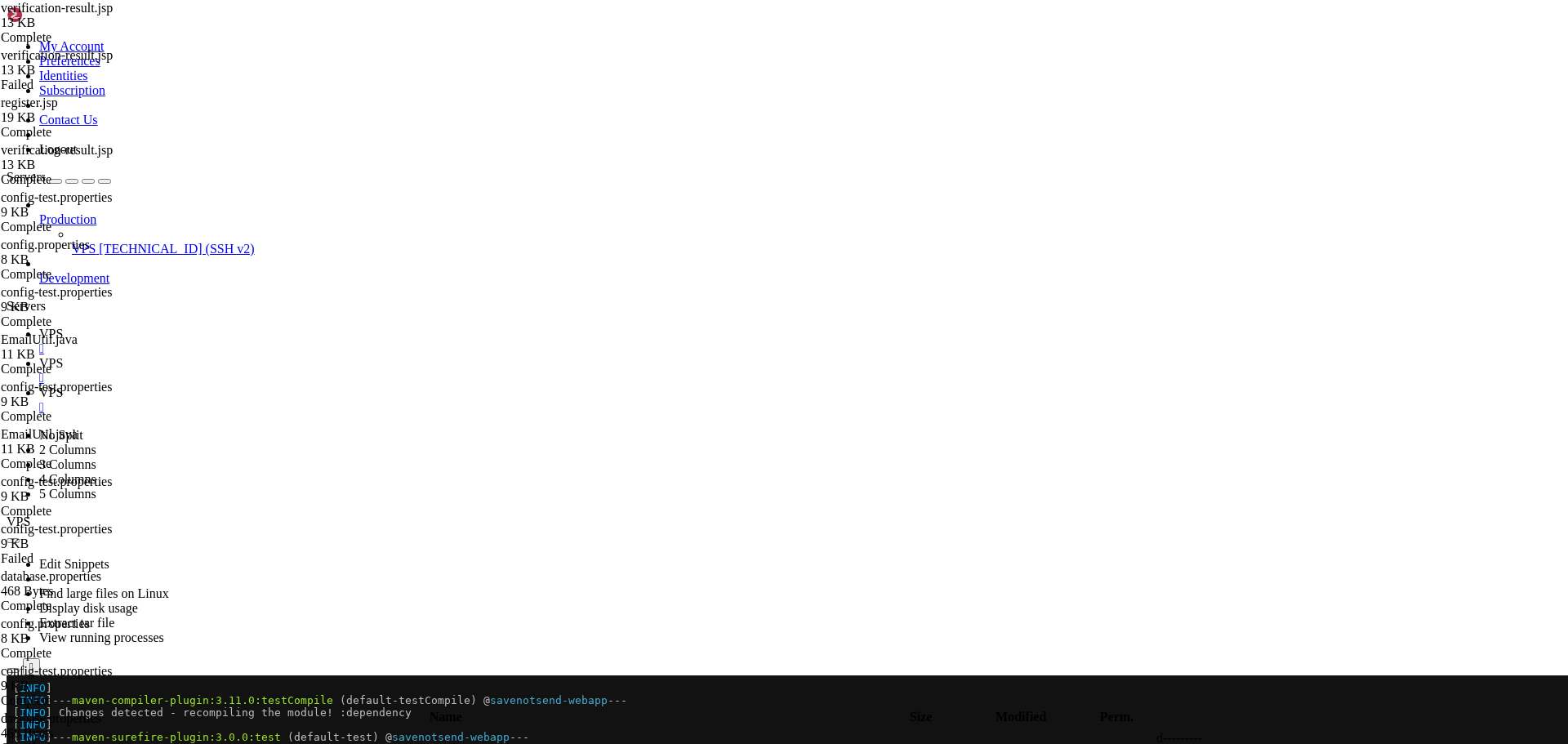
type textarea "</script> </c:if>"
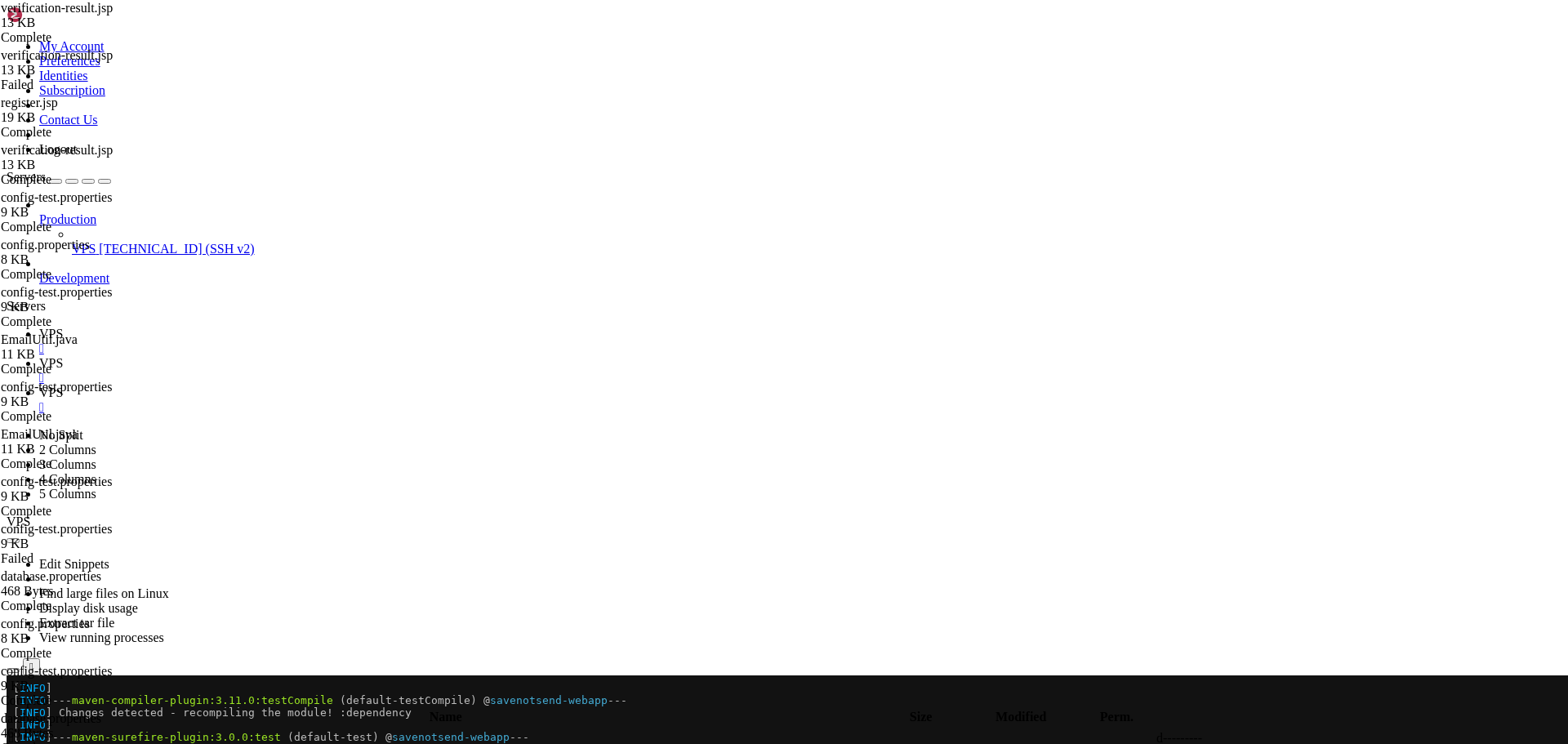
drag, startPoint x: 325, startPoint y: 670, endPoint x: 164, endPoint y: 493, distance: 239.3
type textarea "<!-- Auto-redirect script for successful verification --> <c:if test="${not emp…"
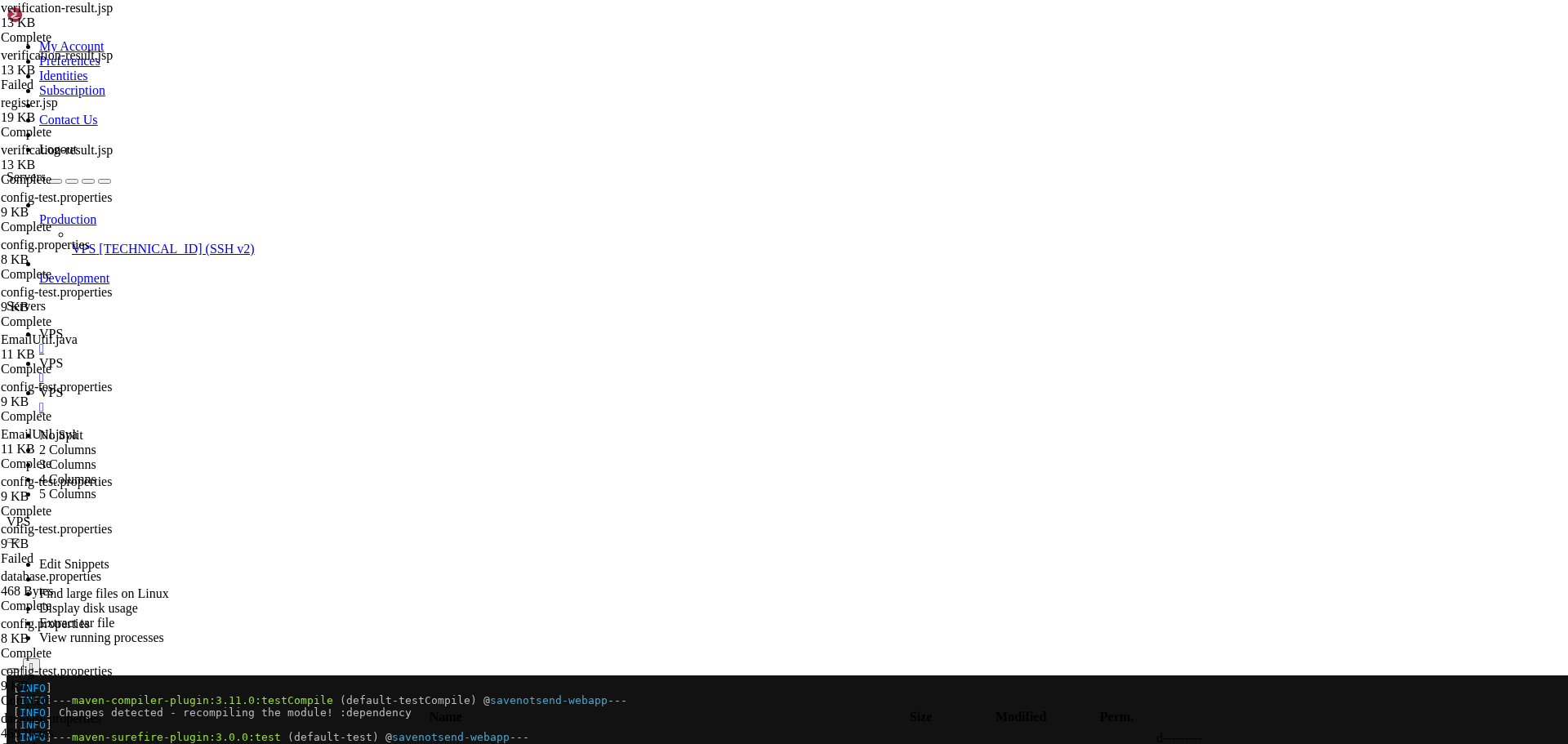
drag, startPoint x: 1375, startPoint y: 84, endPoint x: 1150, endPoint y: 86, distance: 225.0
type input "r"
type input "c"
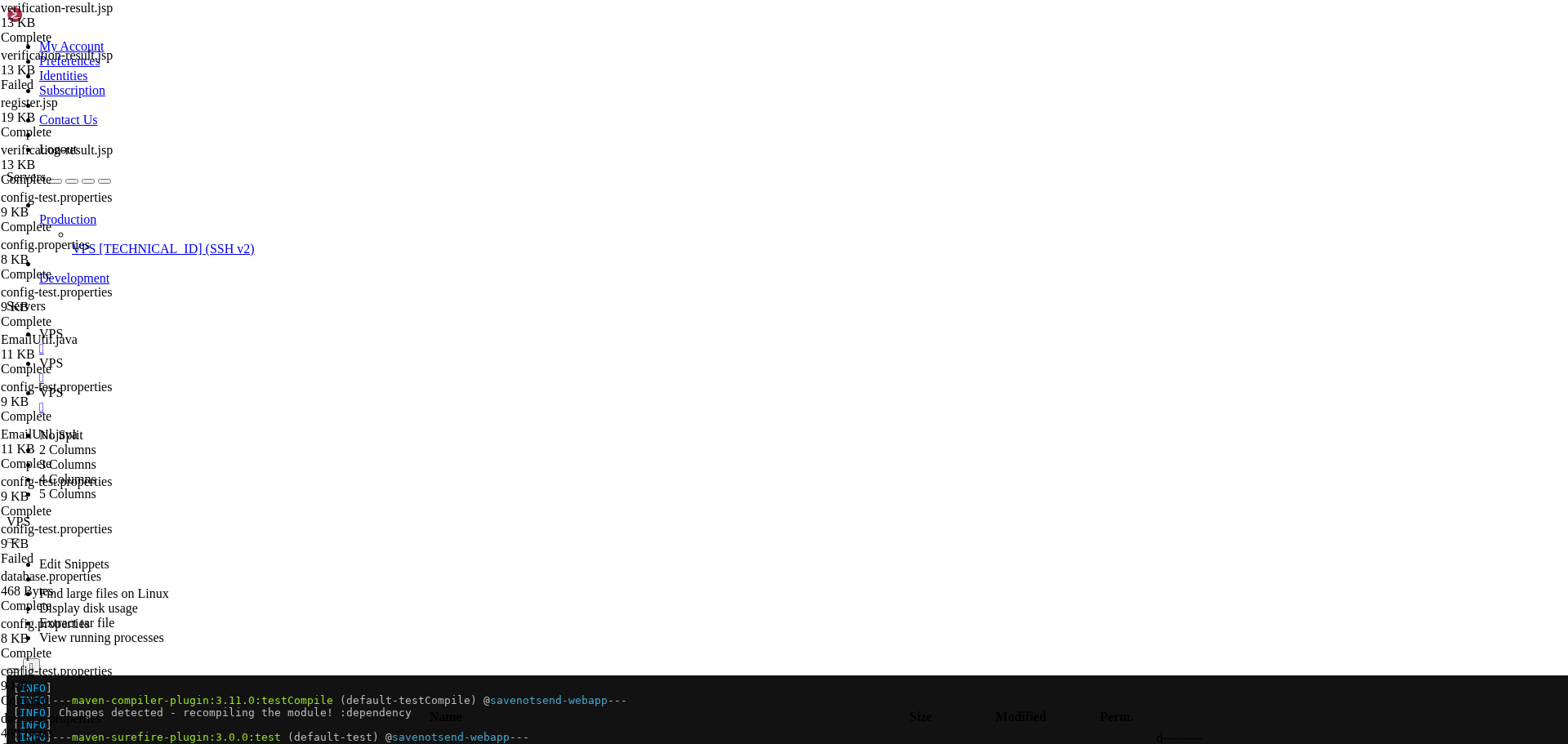
scroll to position [2030, 0]
click at [39, 327] on icon at bounding box center [39, 333] width 0 height 14
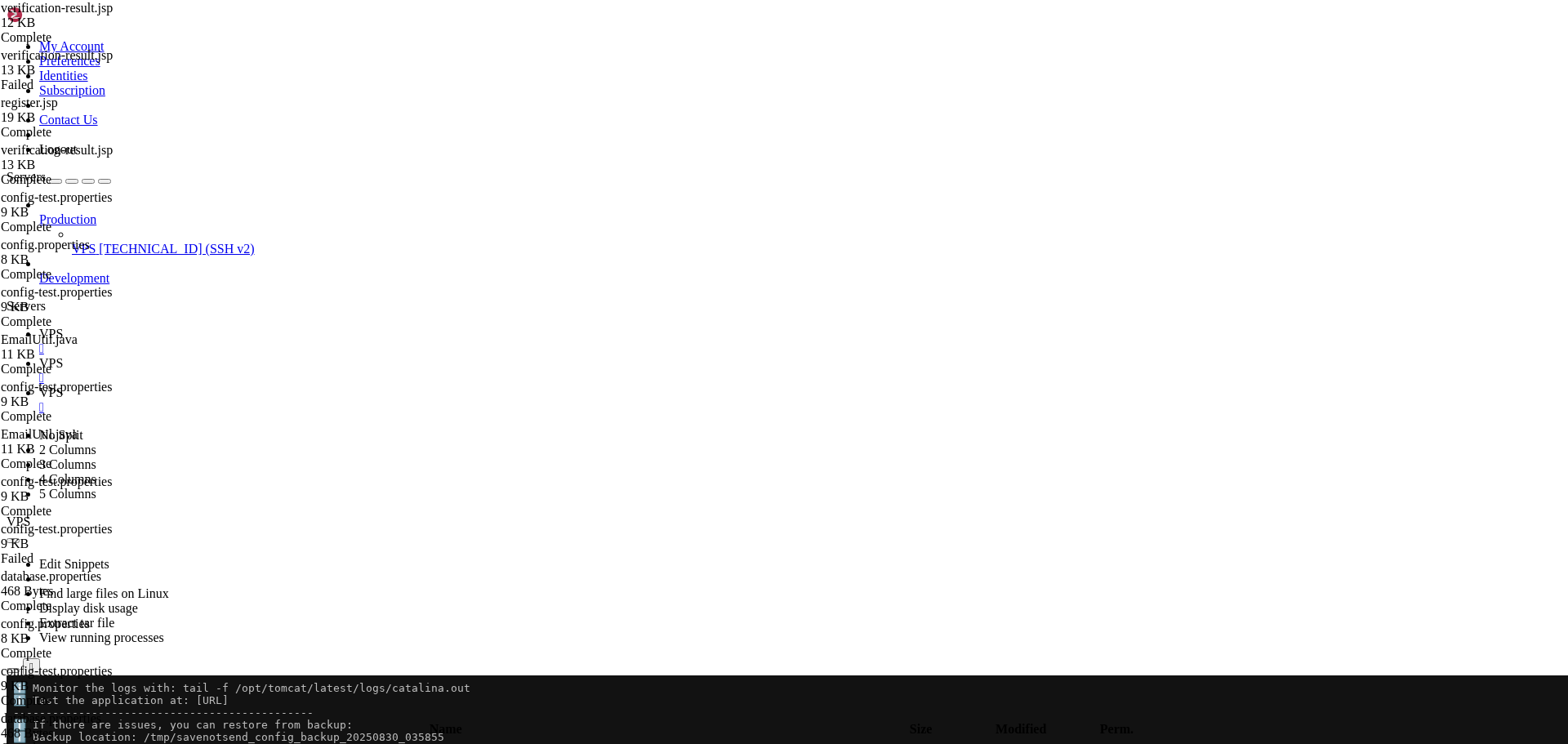
scroll to position [6618, 0]
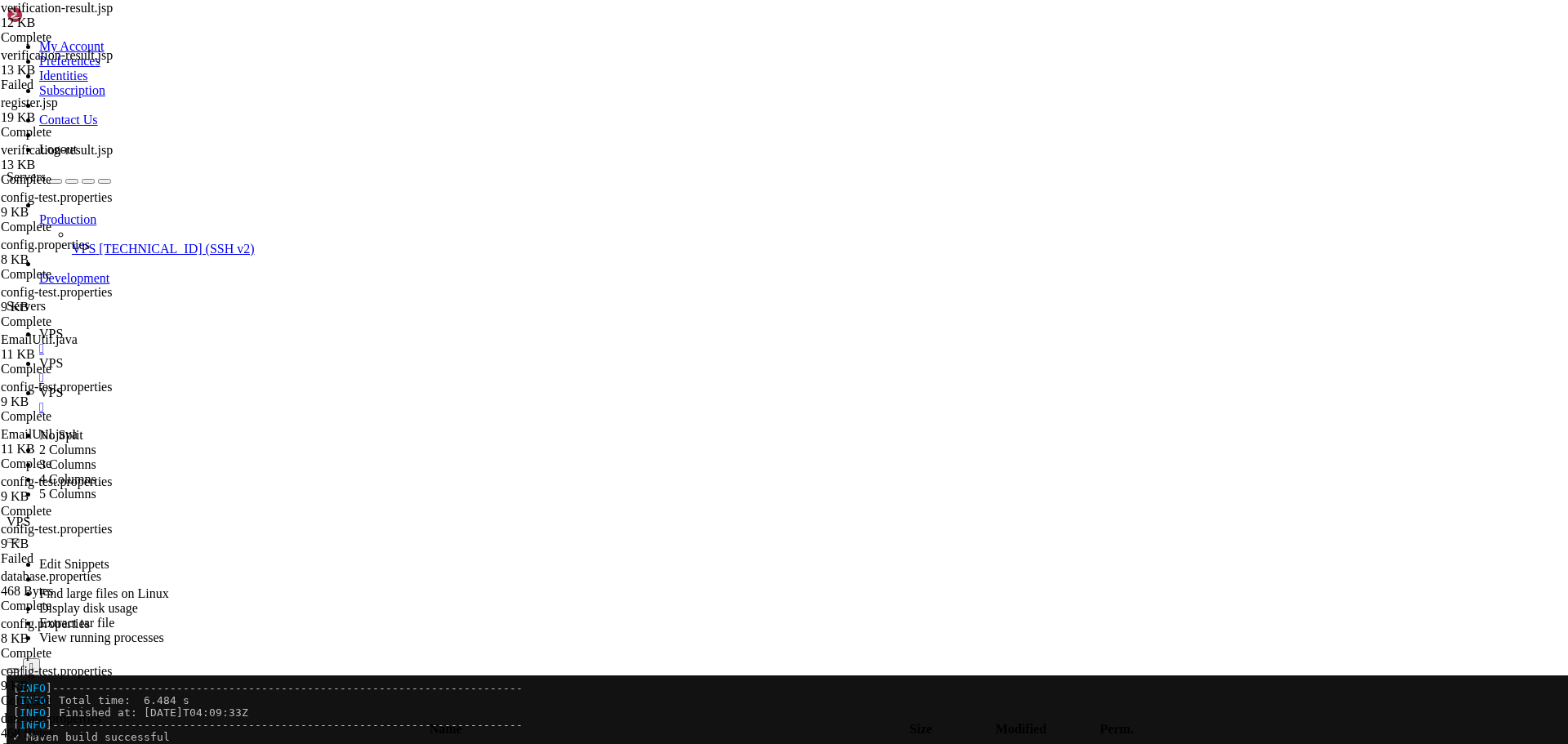
scroll to position [7501, 0]
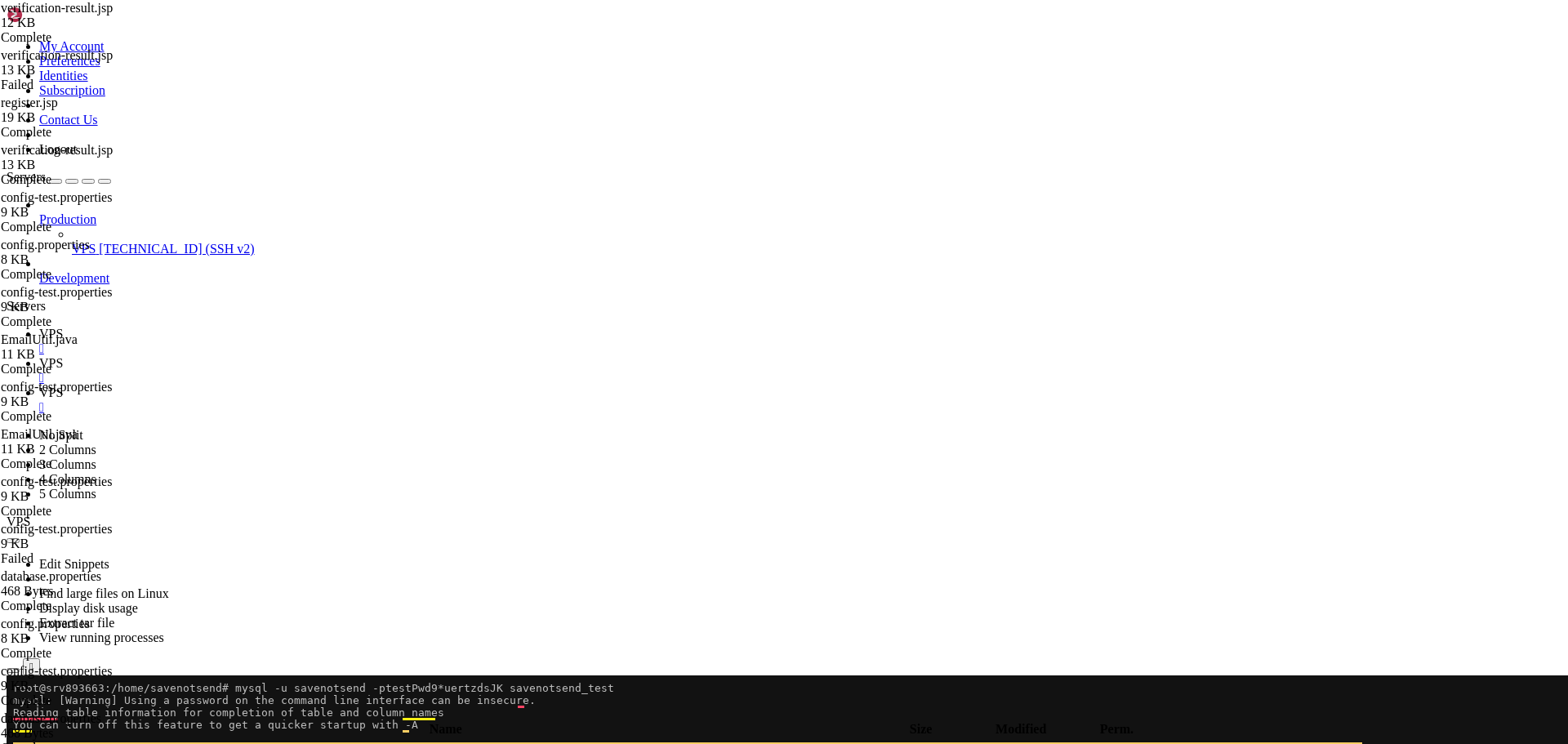
scroll to position [15981, 0]
click at [63, 356] on span "VPS" at bounding box center [50, 363] width 23 height 14
click at [13, 715] on icon "button" at bounding box center [13, 715] width 0 height 0
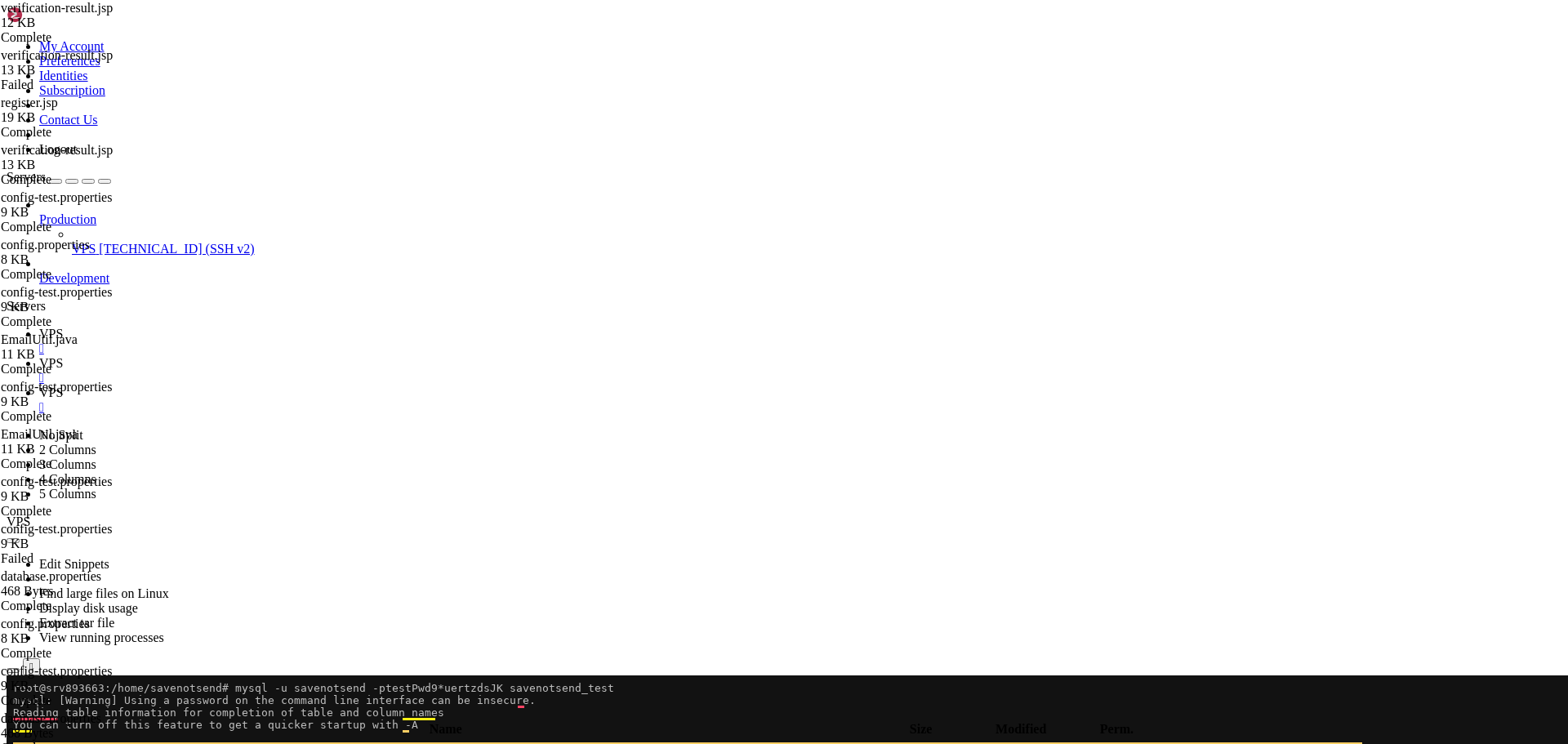
click at [13, 715] on icon "button" at bounding box center [13, 715] width 0 height 0
type input "/home/savenotsend/src/main/resources"
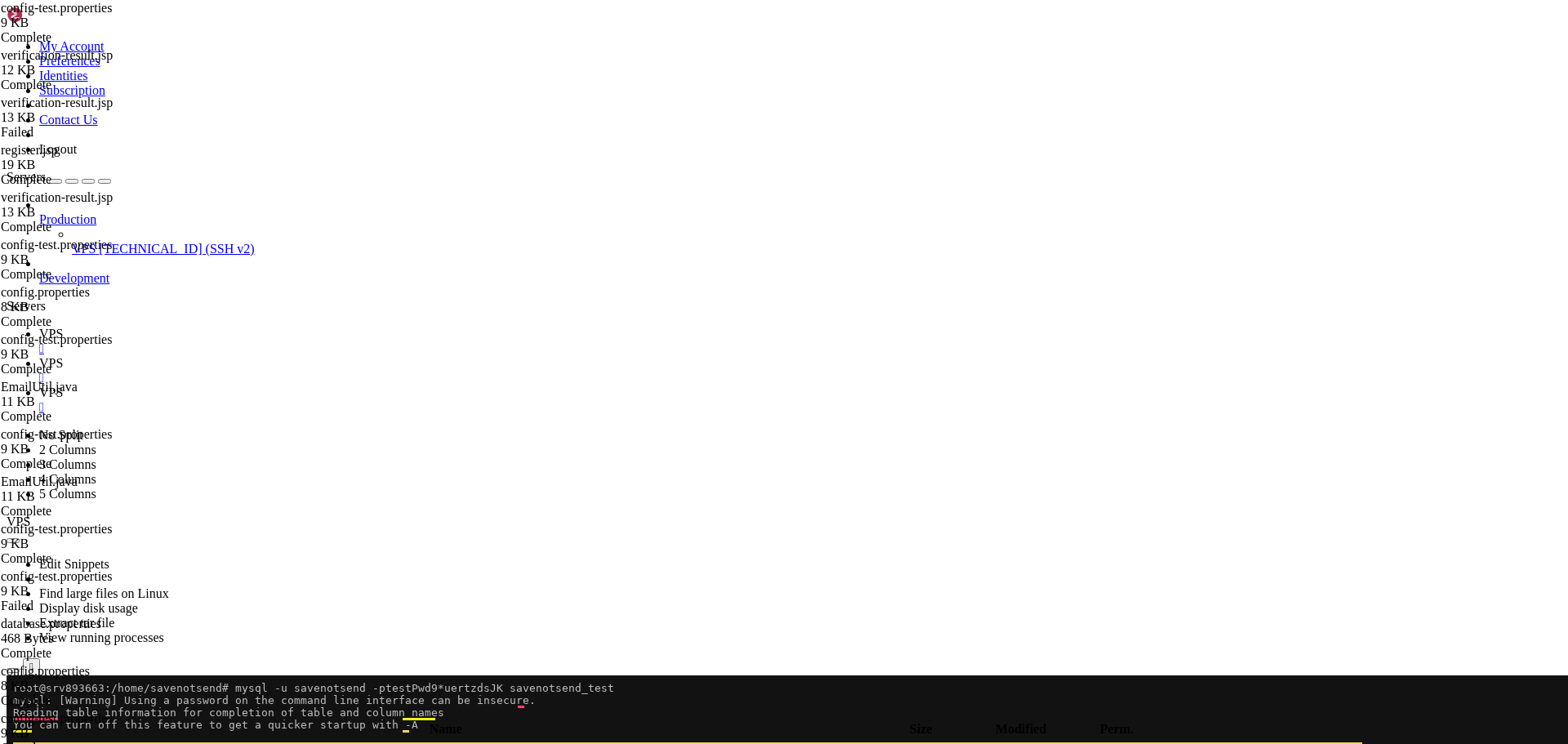
type textarea "site.url=[URL][TECHNICAL_ID]"
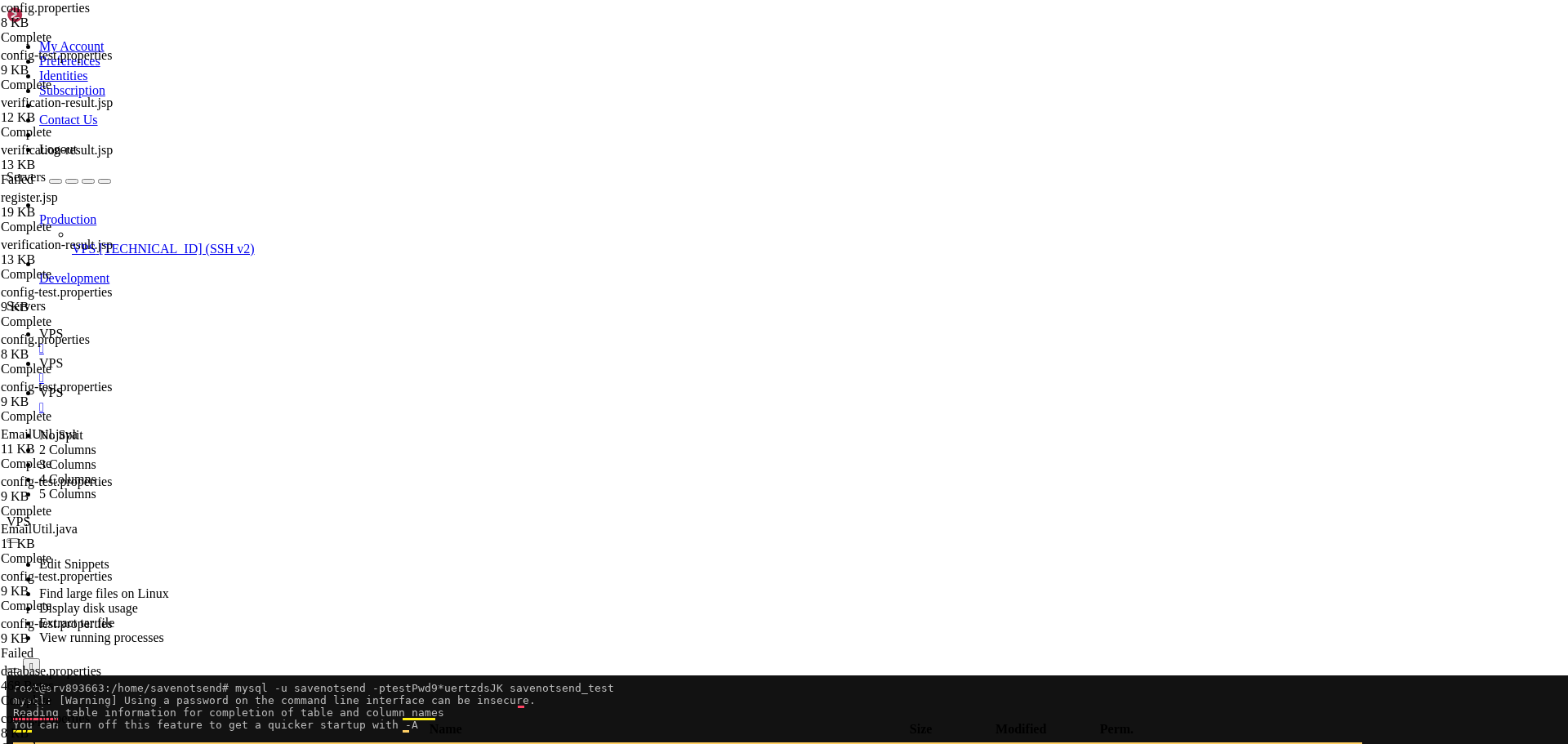
type textarea "# Development: [URL][TECHNICAL_ID]"
click at [13, 715] on icon "button" at bounding box center [13, 715] width 0 height 0
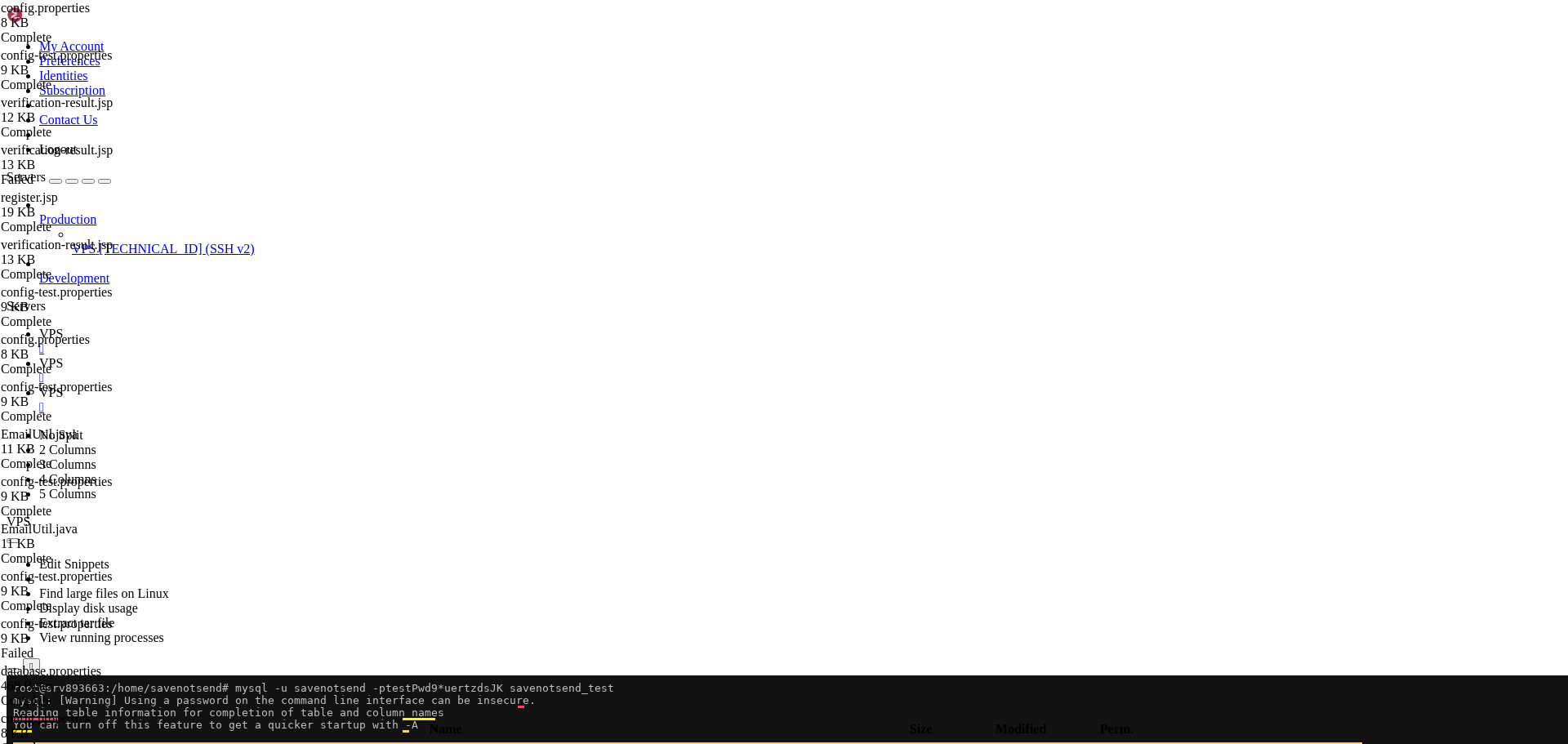
click at [13, 715] on icon "button" at bounding box center [13, 715] width 0 height 0
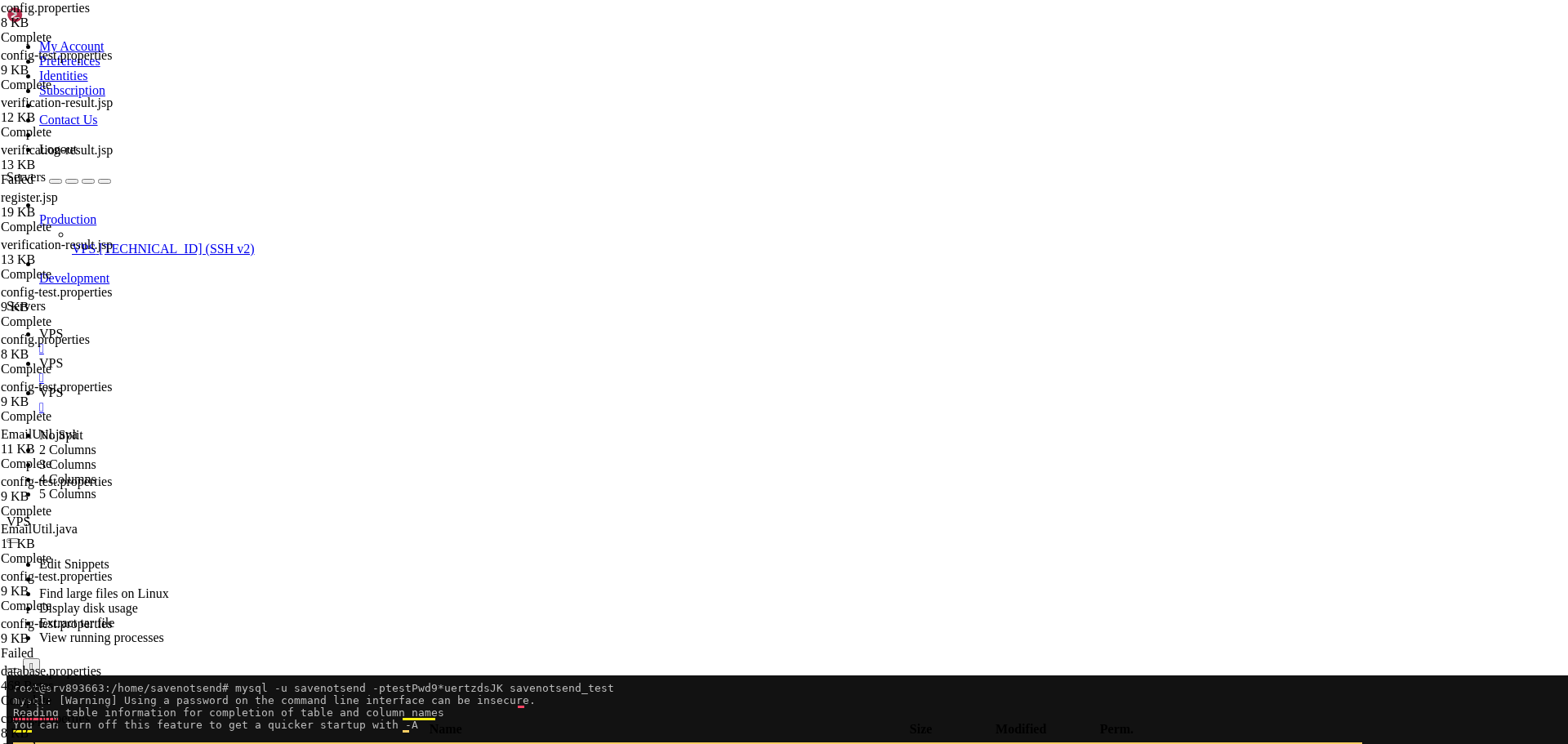
type input "/opt/tomcat/latest/webapps/ROOT/WEB-INF/classes"
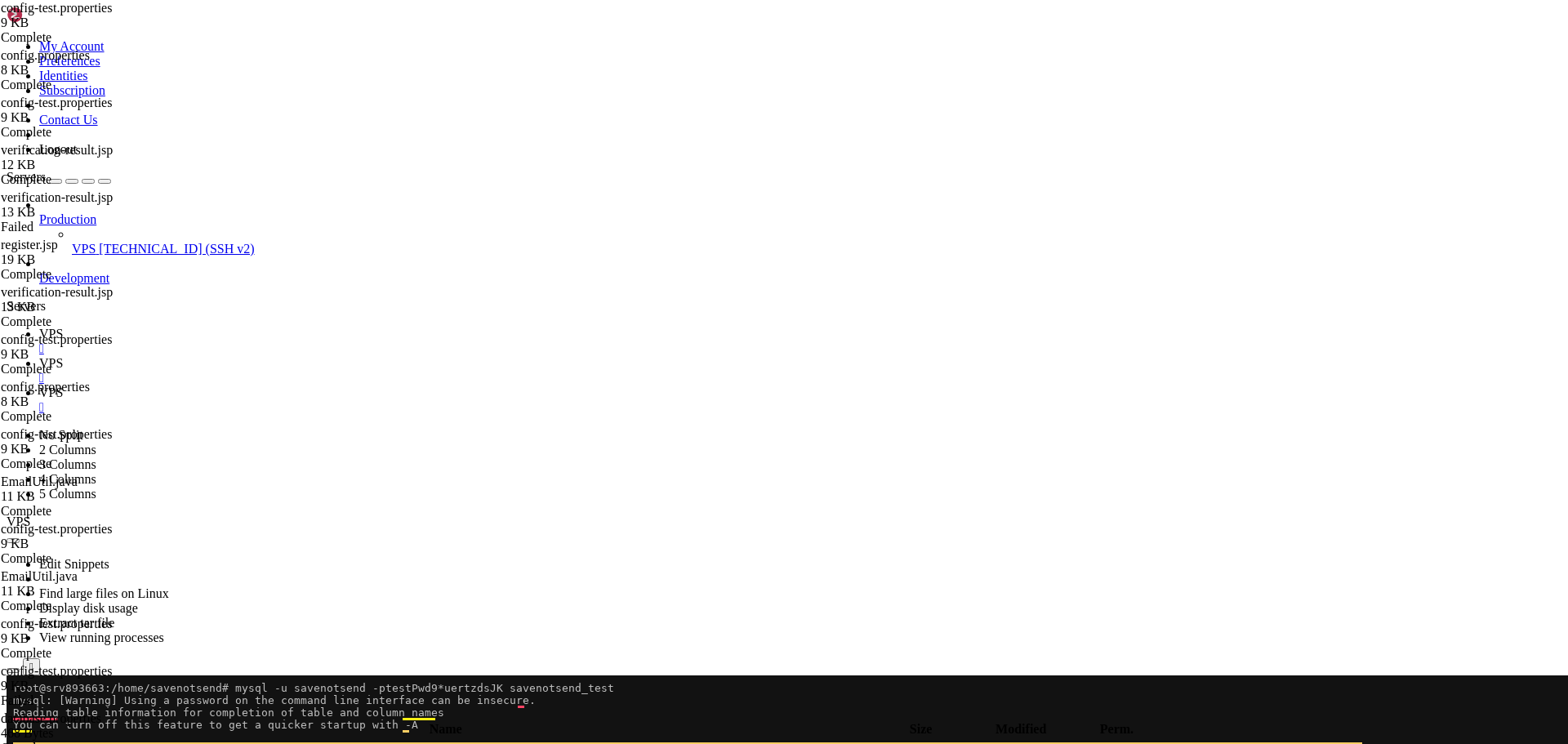
scroll to position [147, 0]
type textarea "site.url=[URL][TECHNICAL_ID]"
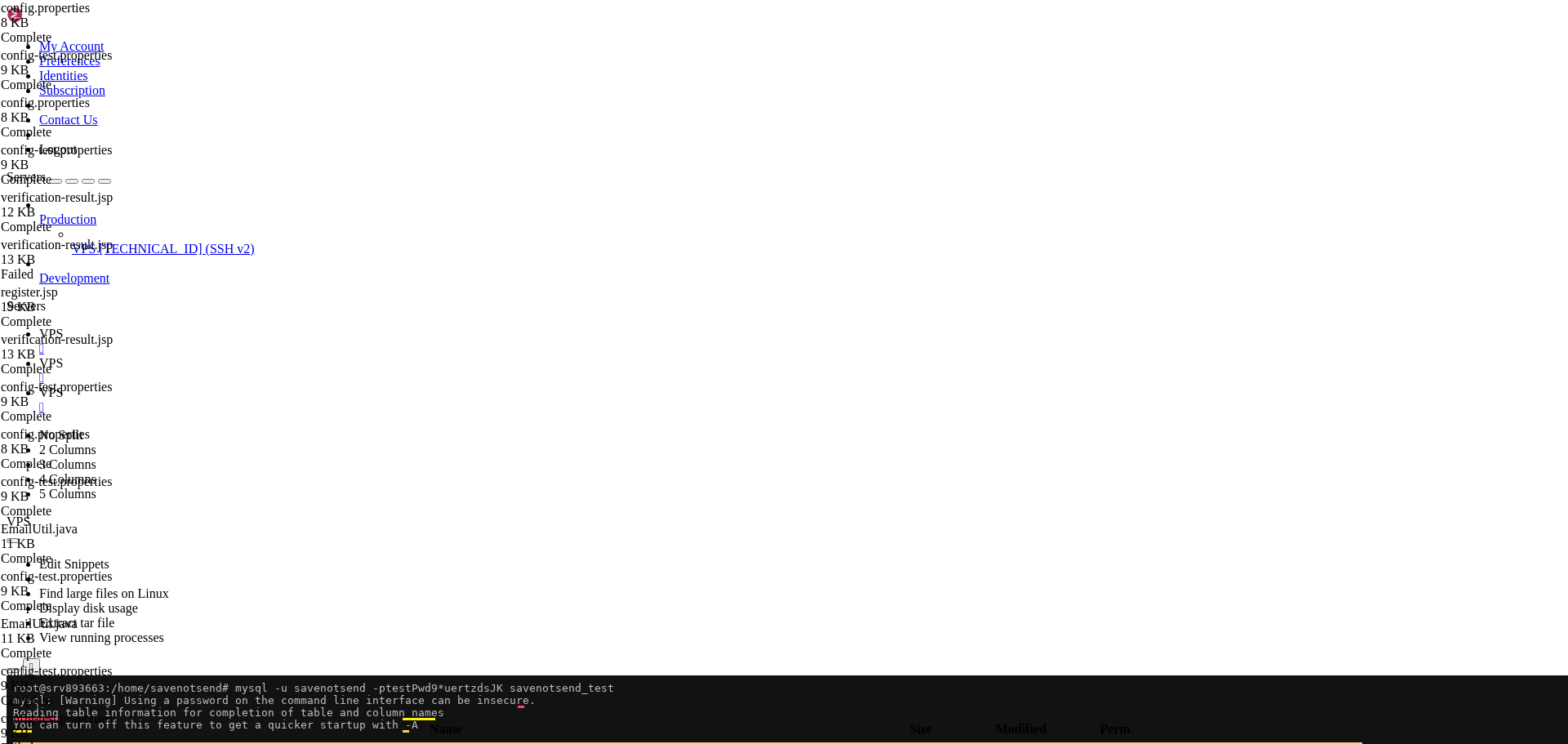
type textarea "site.url=[URL][TECHNICAL_ID]"
click at [39, 327] on icon at bounding box center [39, 333] width 0 height 14
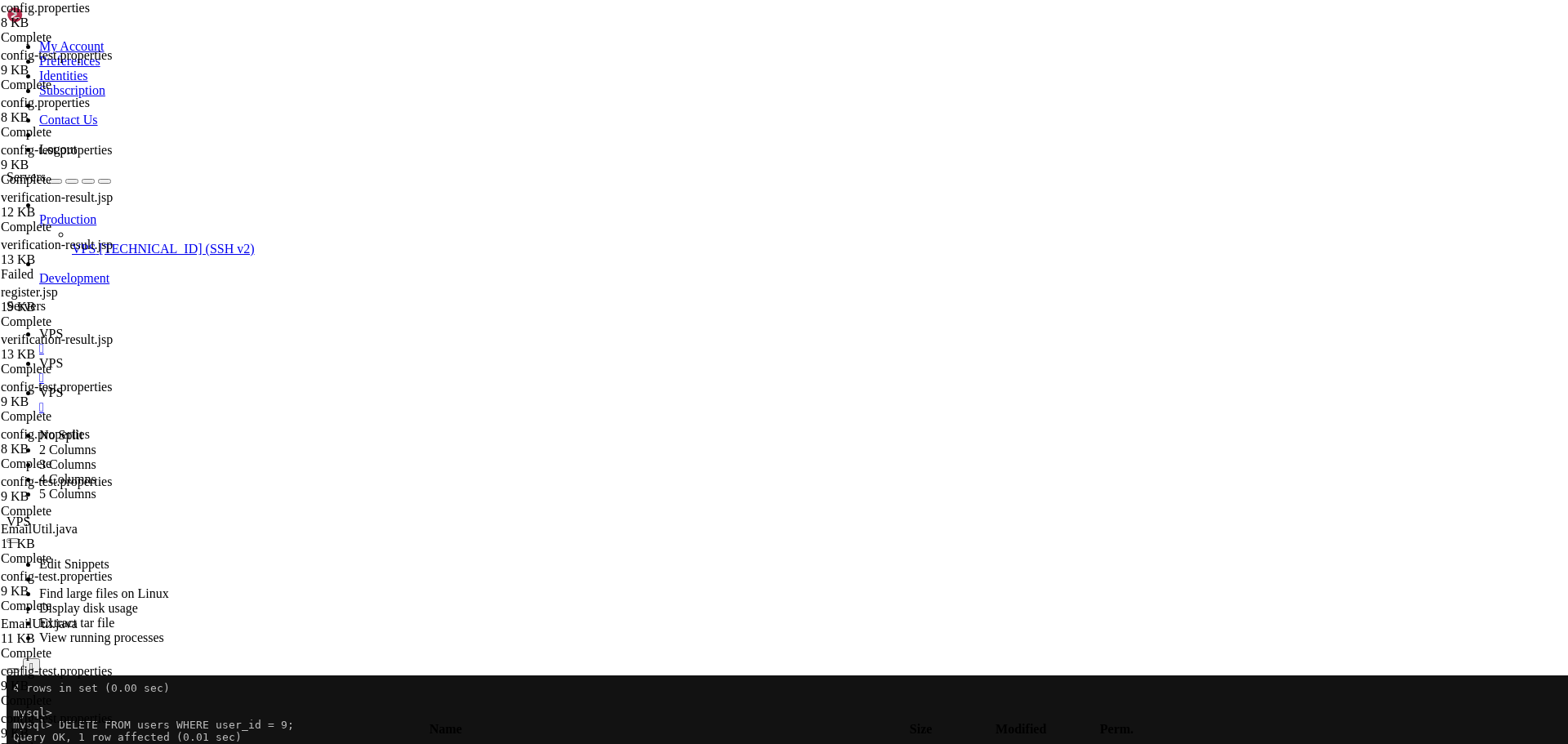
scroll to position [8310, 0]
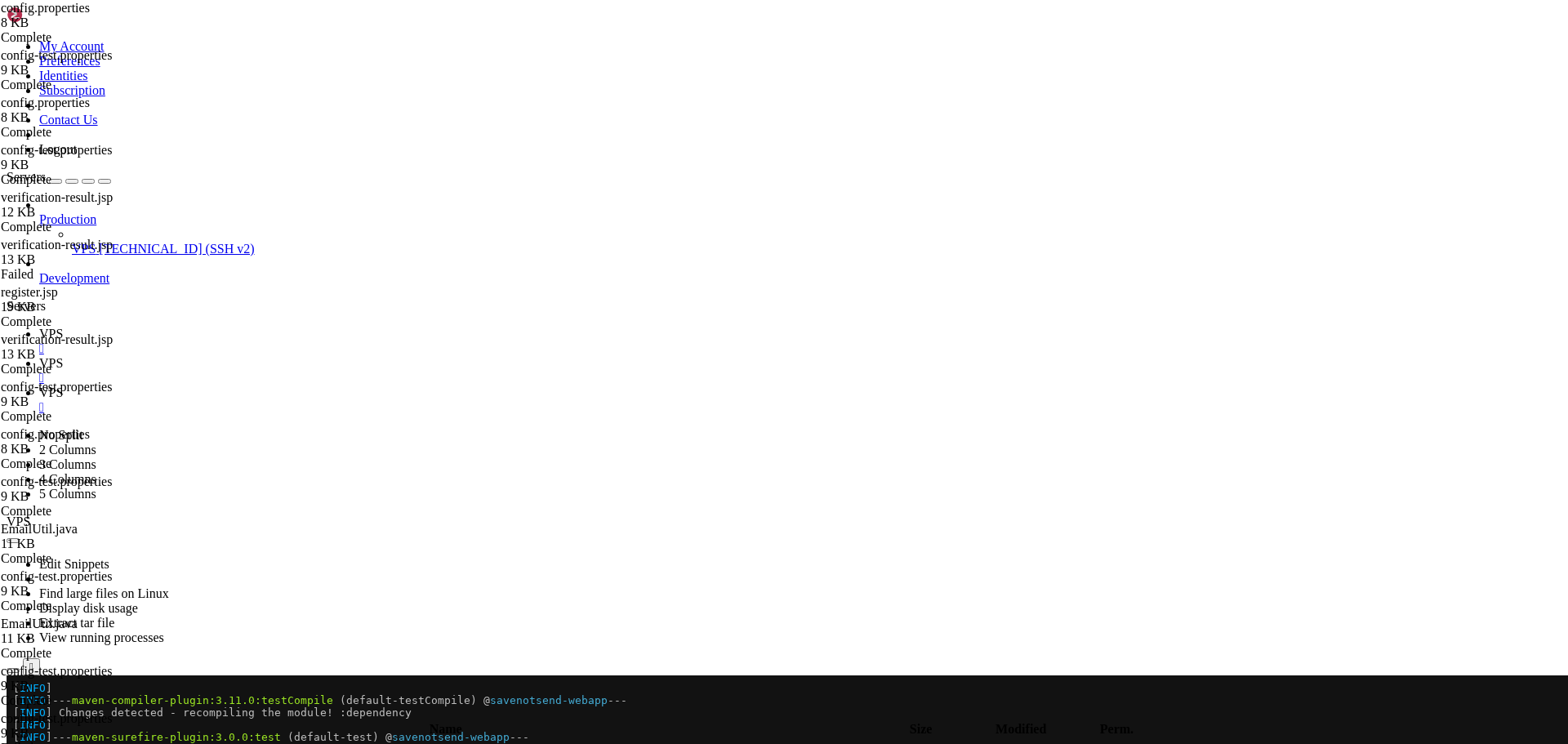
click at [39, 356] on icon at bounding box center [39, 363] width 0 height 14
click at [13, 715] on icon "button" at bounding box center [13, 715] width 0 height 0
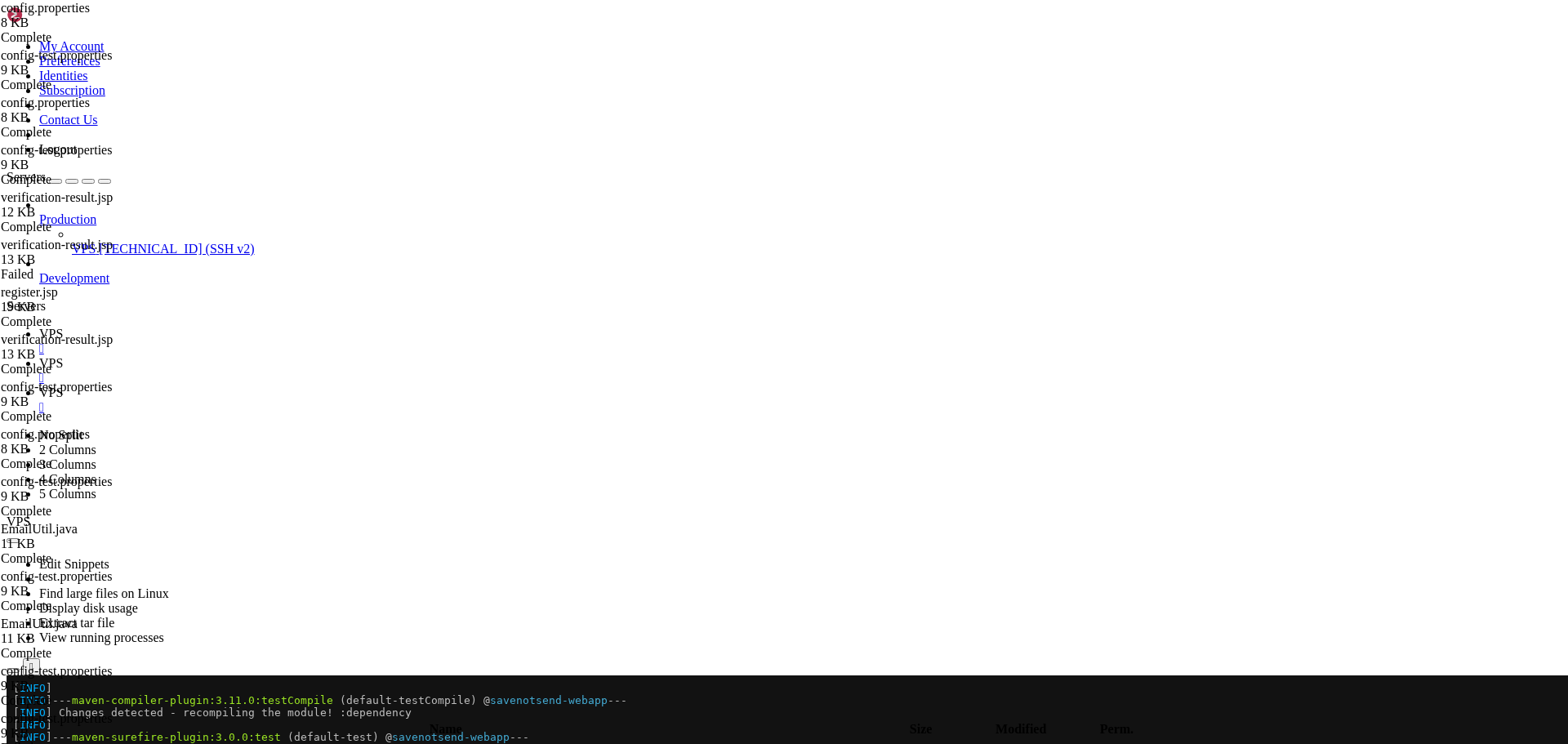
click at [13, 715] on icon "button" at bounding box center [13, 715] width 0 height 0
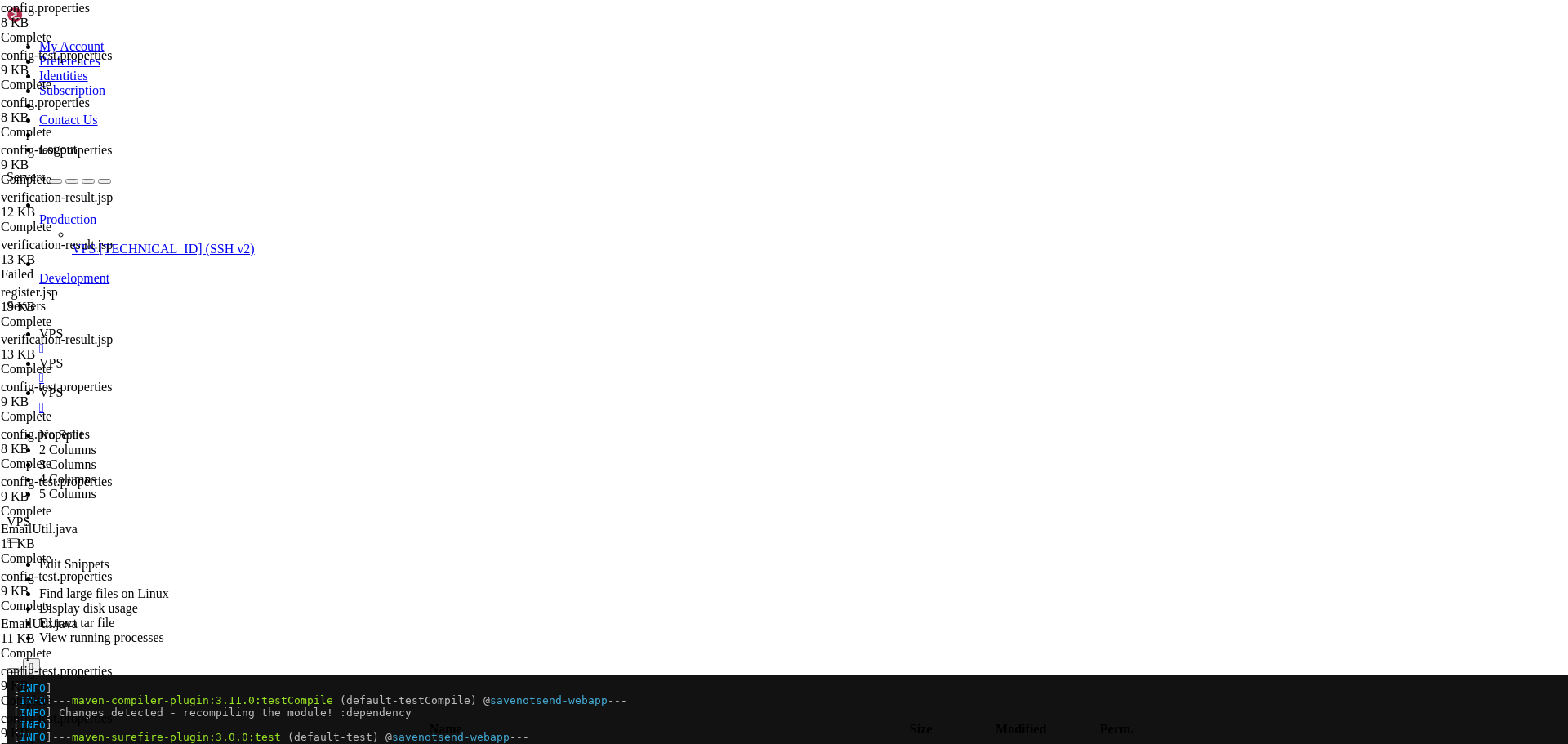
click at [13, 715] on icon "button" at bounding box center [13, 715] width 0 height 0
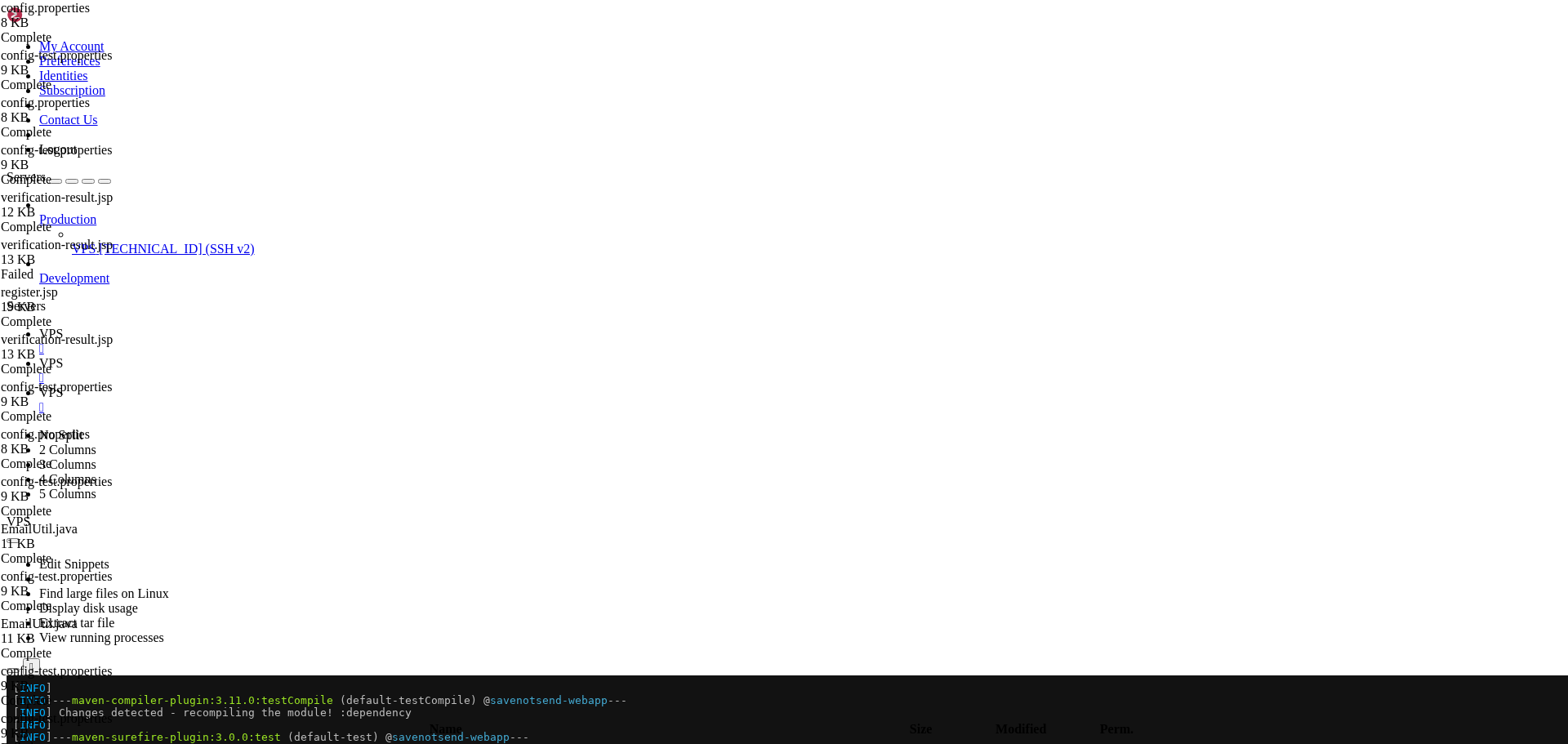
click at [13, 715] on icon "button" at bounding box center [13, 715] width 0 height 0
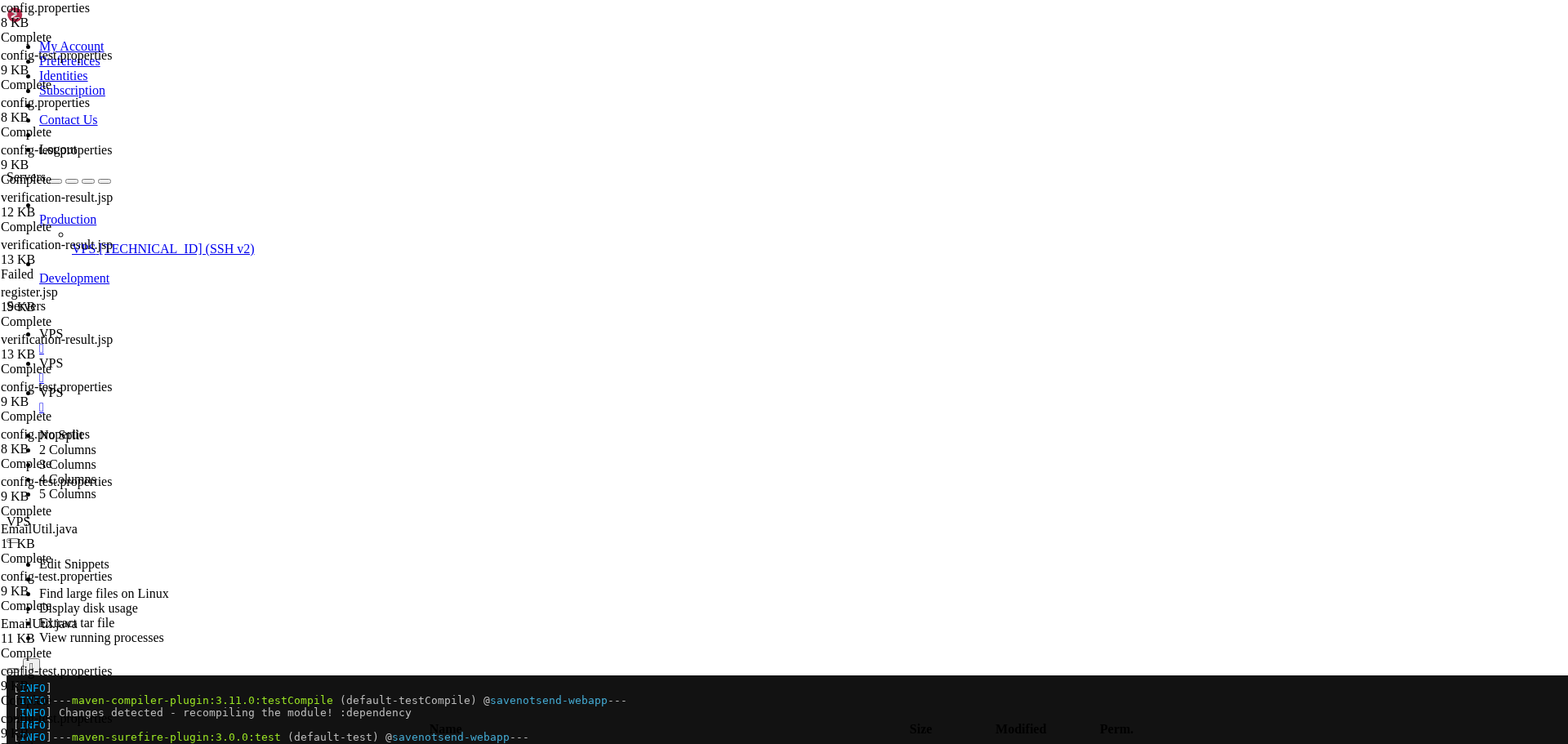
type input "/home/savenotsend/src/main/webapp/WEB-INF/jsp/auth"
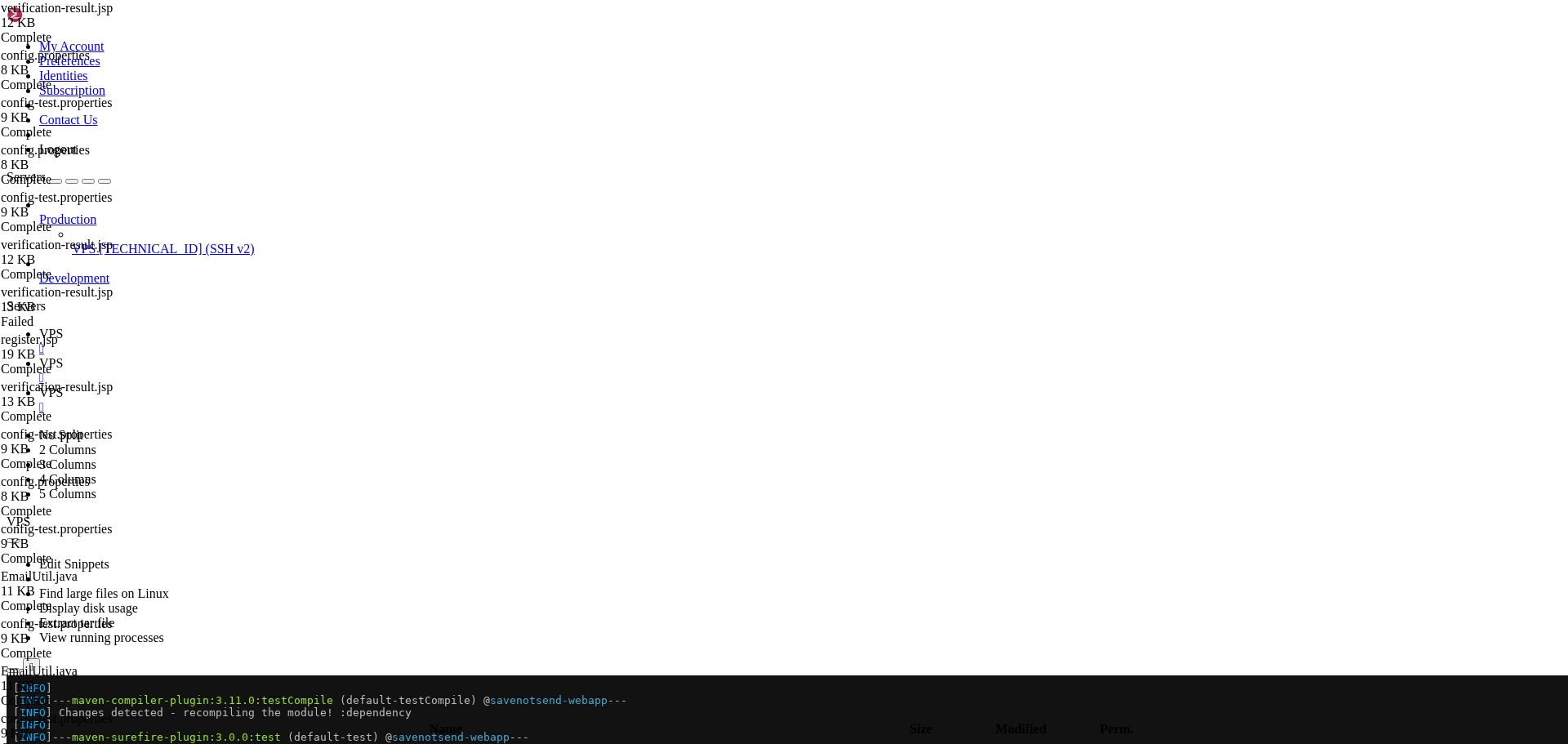
type textarea "padding: 2rem 0;"
type textarea "min-height: 100vh;"
click at [39, 327] on icon at bounding box center [39, 333] width 0 height 14
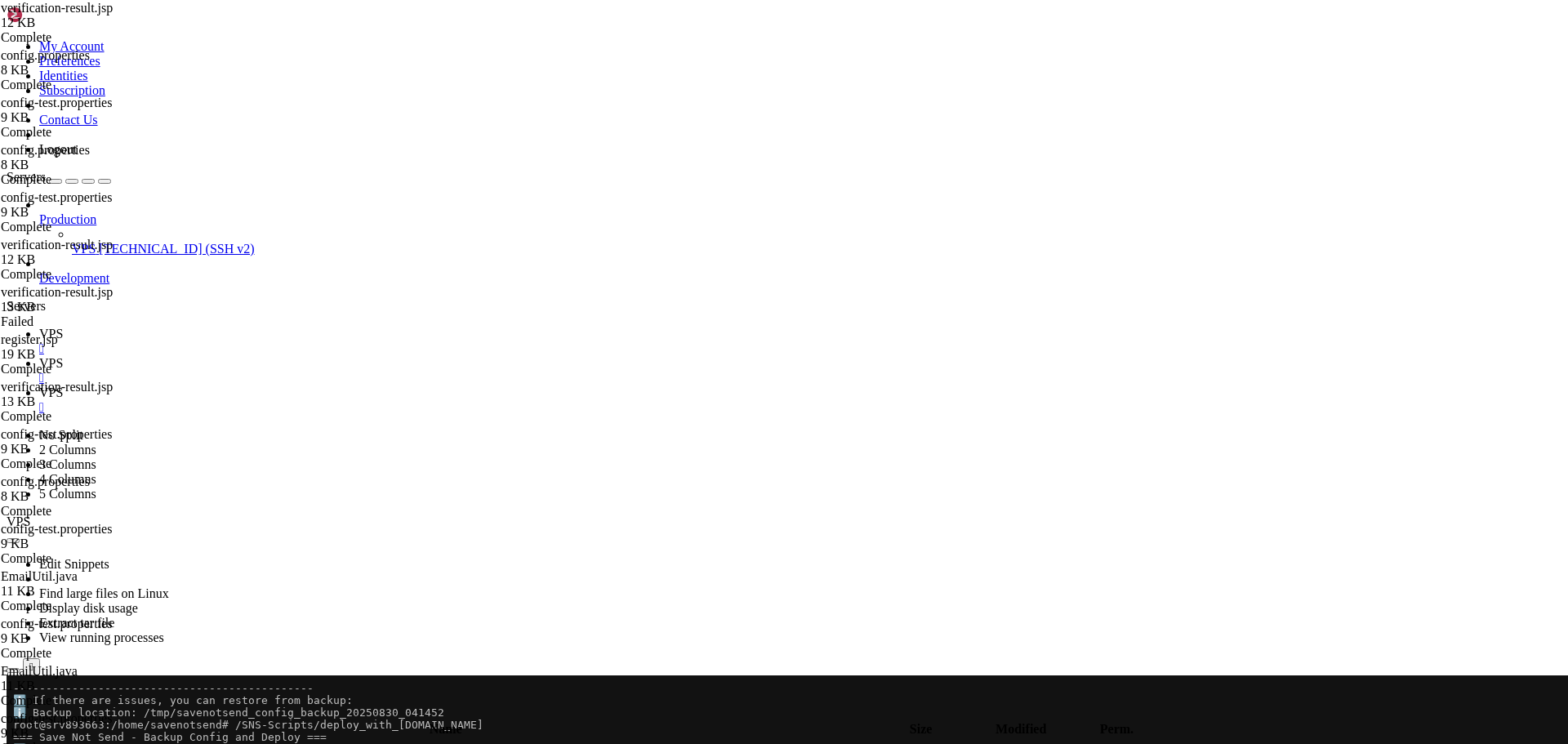
scroll to position [9707, 0]
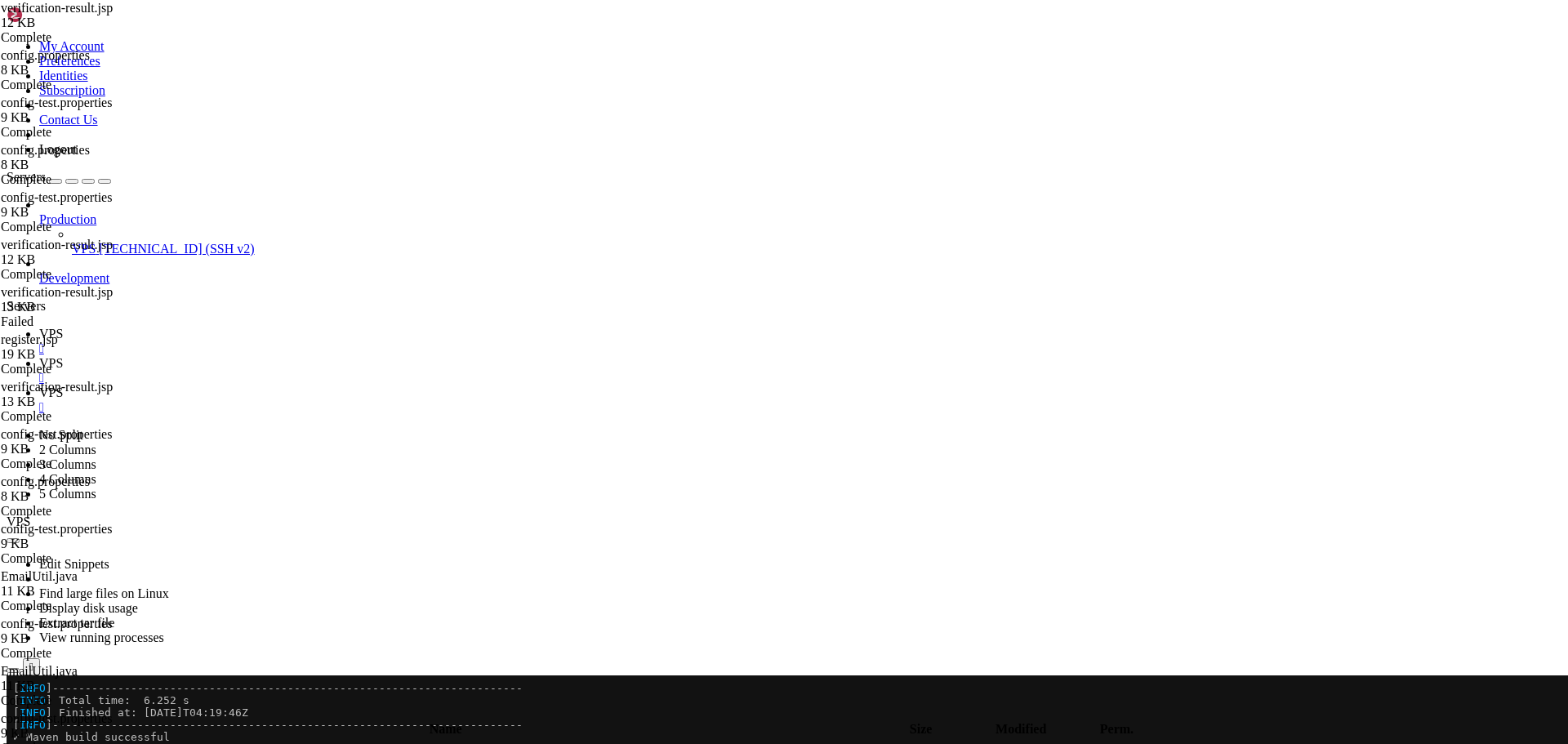
scroll to position [10564, 0]
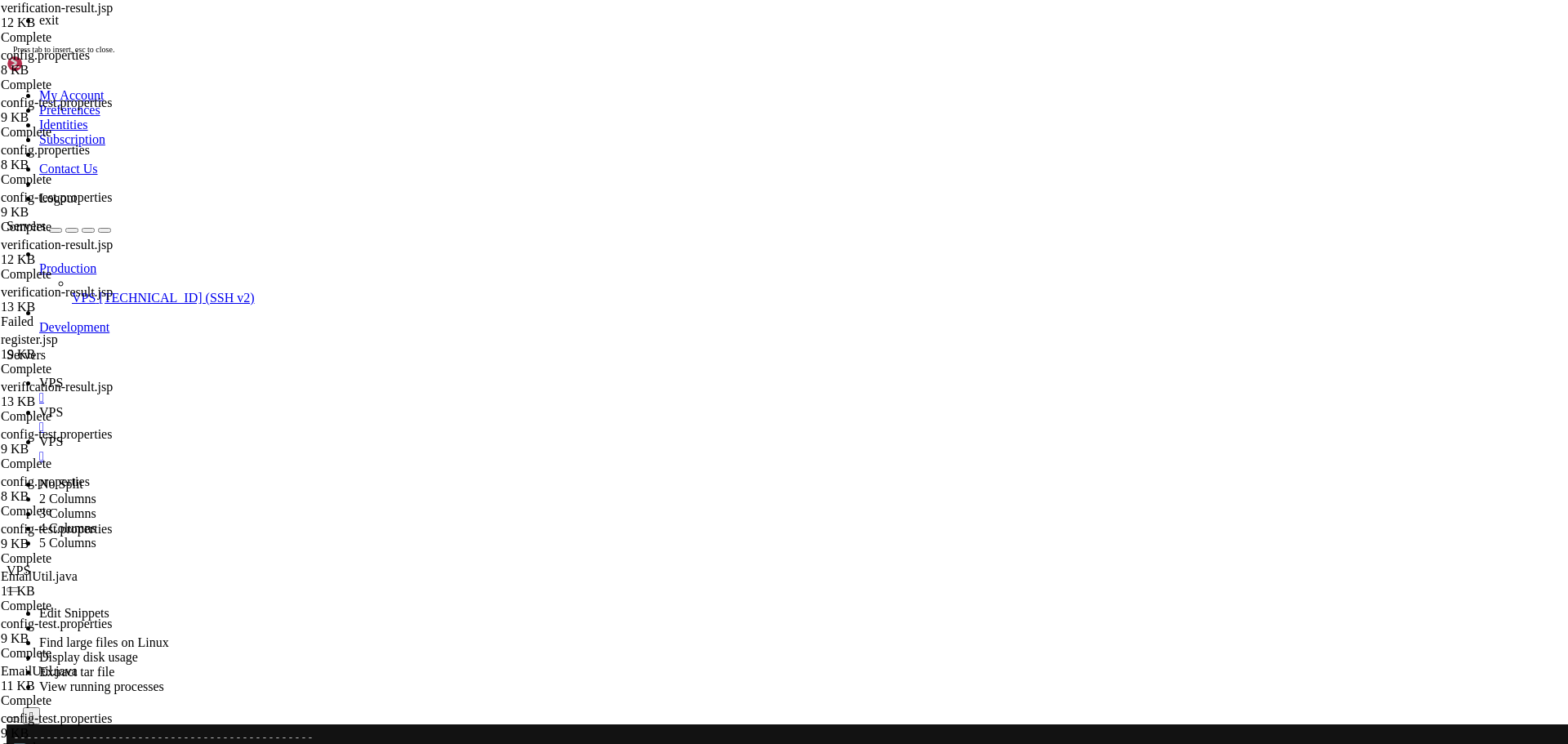
scroll to position [10711, 0]
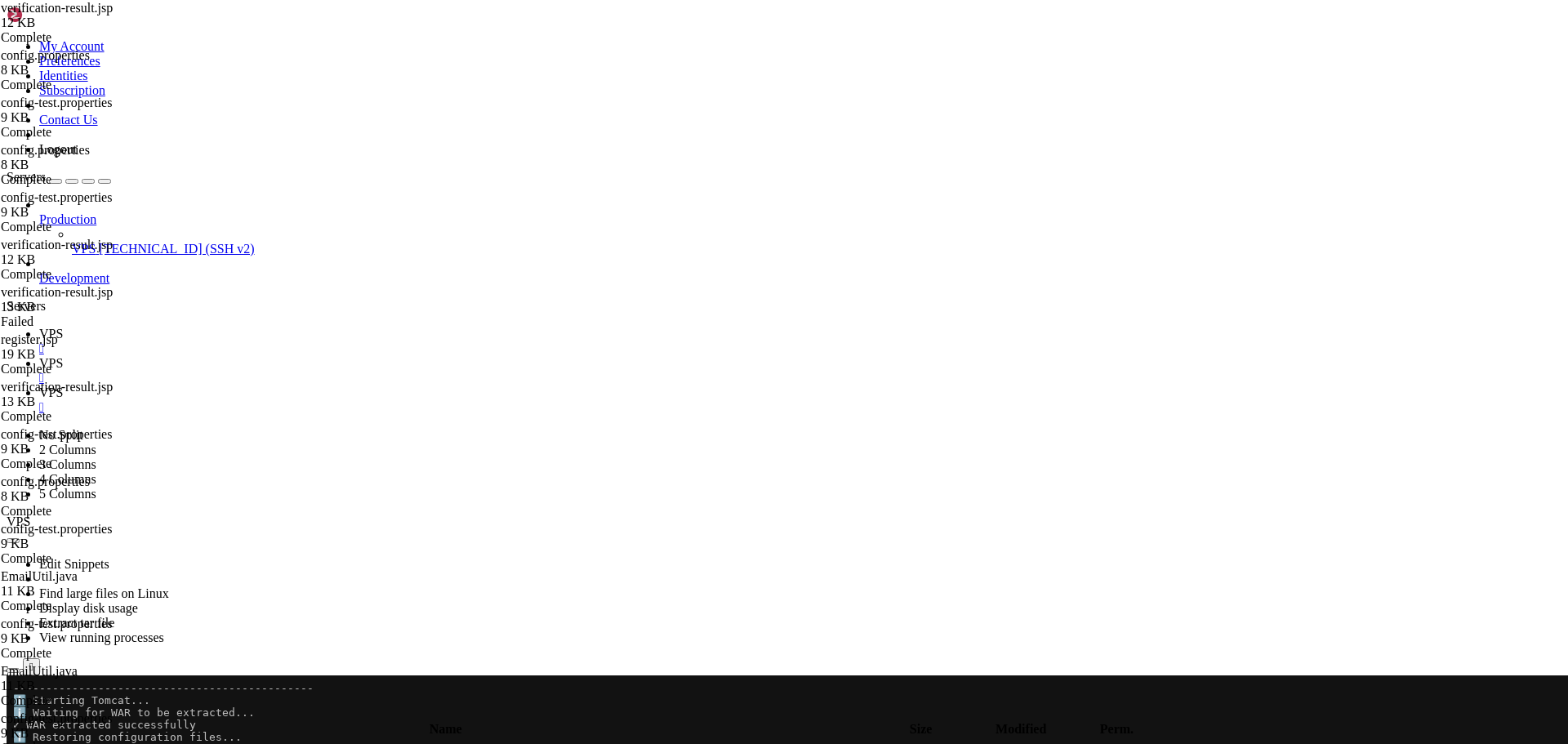
click at [63, 356] on span "VPS" at bounding box center [50, 363] width 23 height 14
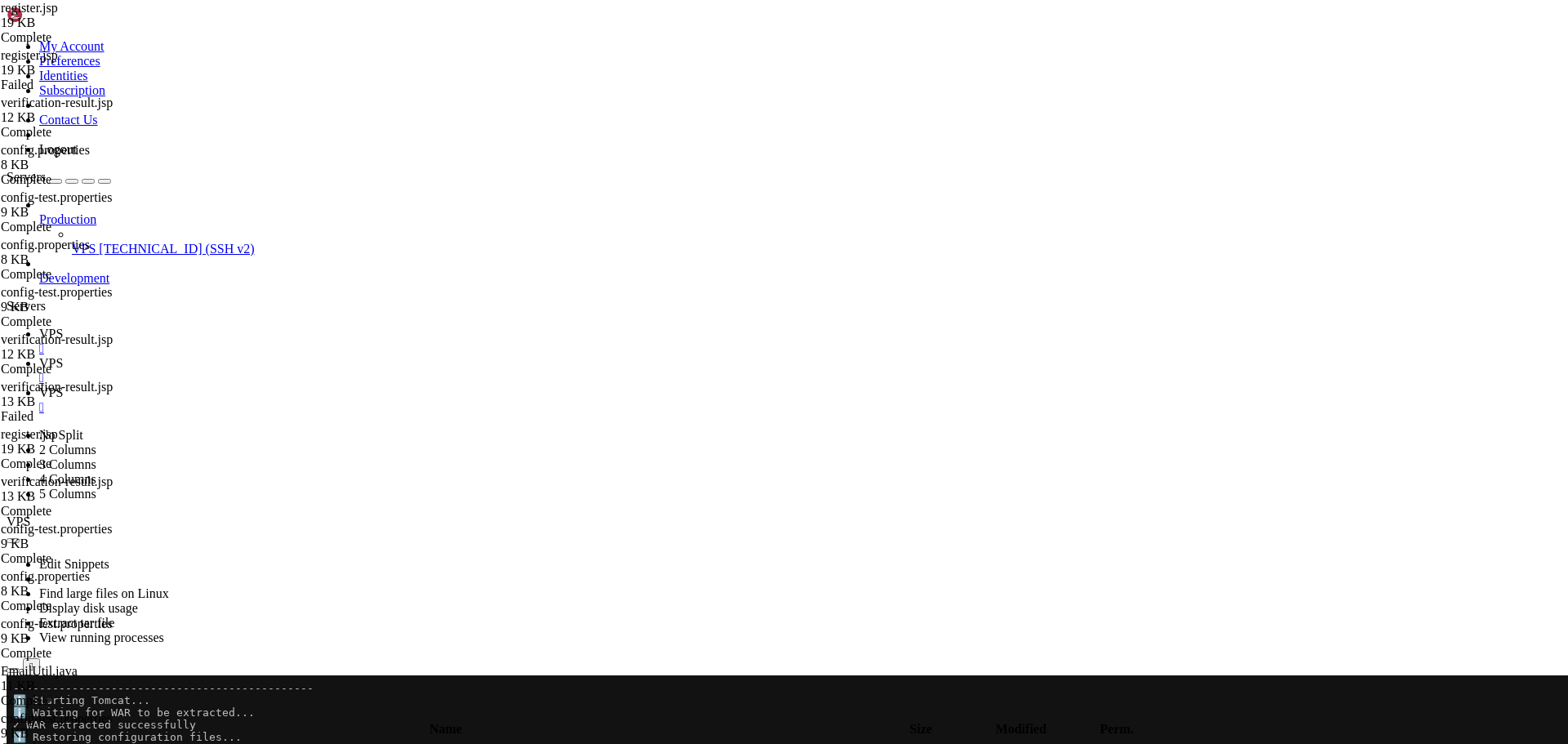
type textarea "padding: 2rem 0;"
type textarea "min-height: 100vh;"
click at [63, 327] on span "VPS" at bounding box center [50, 333] width 23 height 14
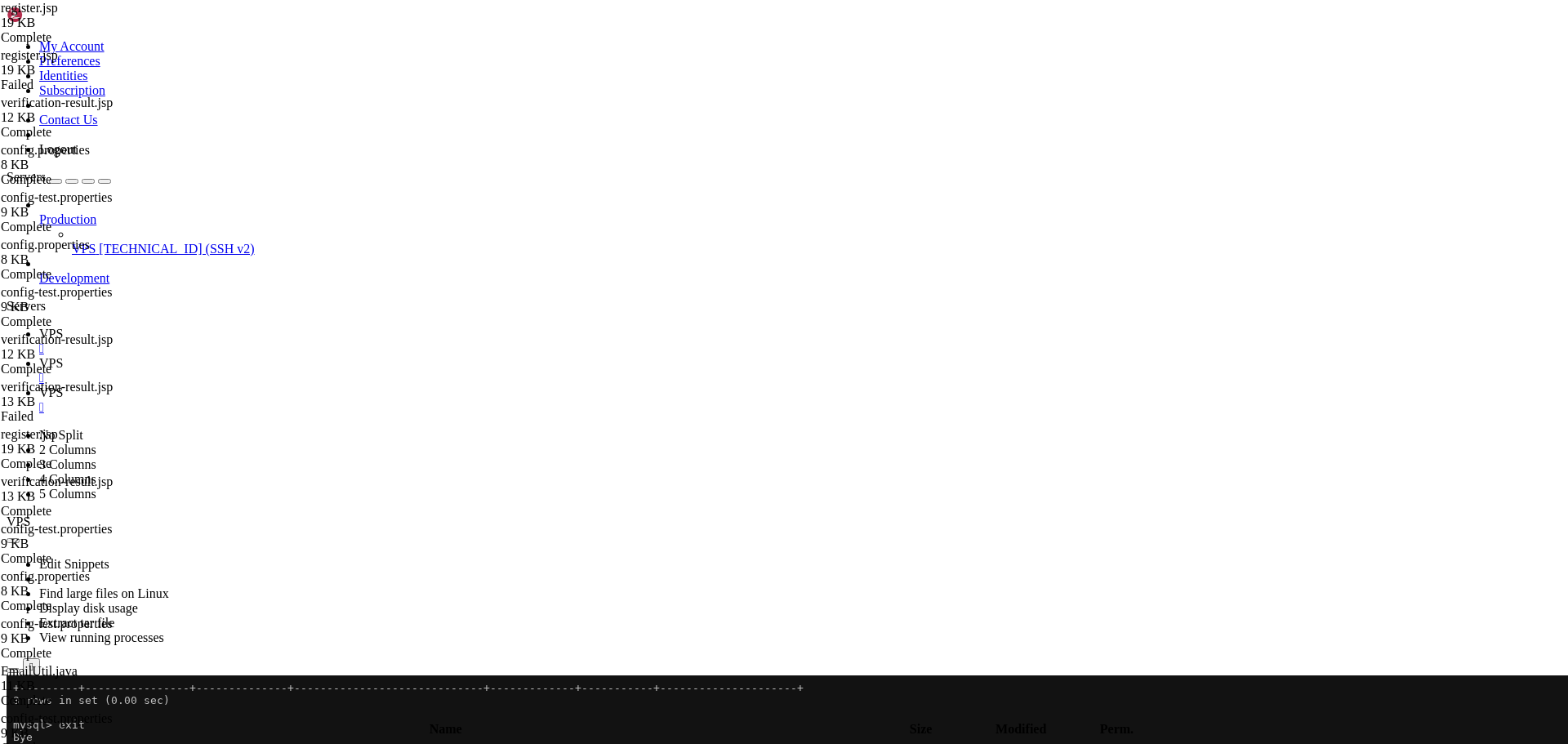
scroll to position [11287, 0]
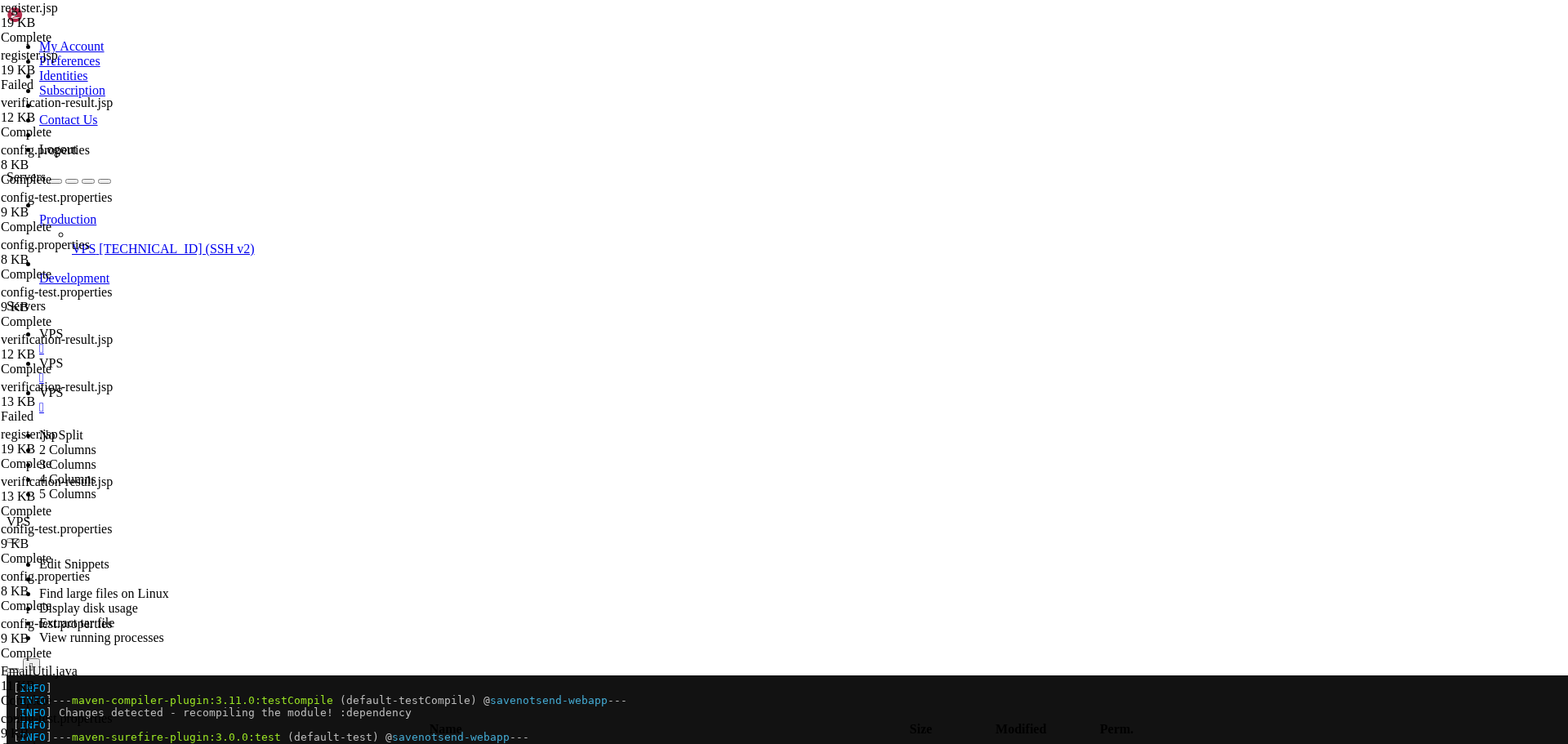
click at [63, 356] on span "VPS" at bounding box center [50, 363] width 23 height 14
type textarea "padding: 1rem;"
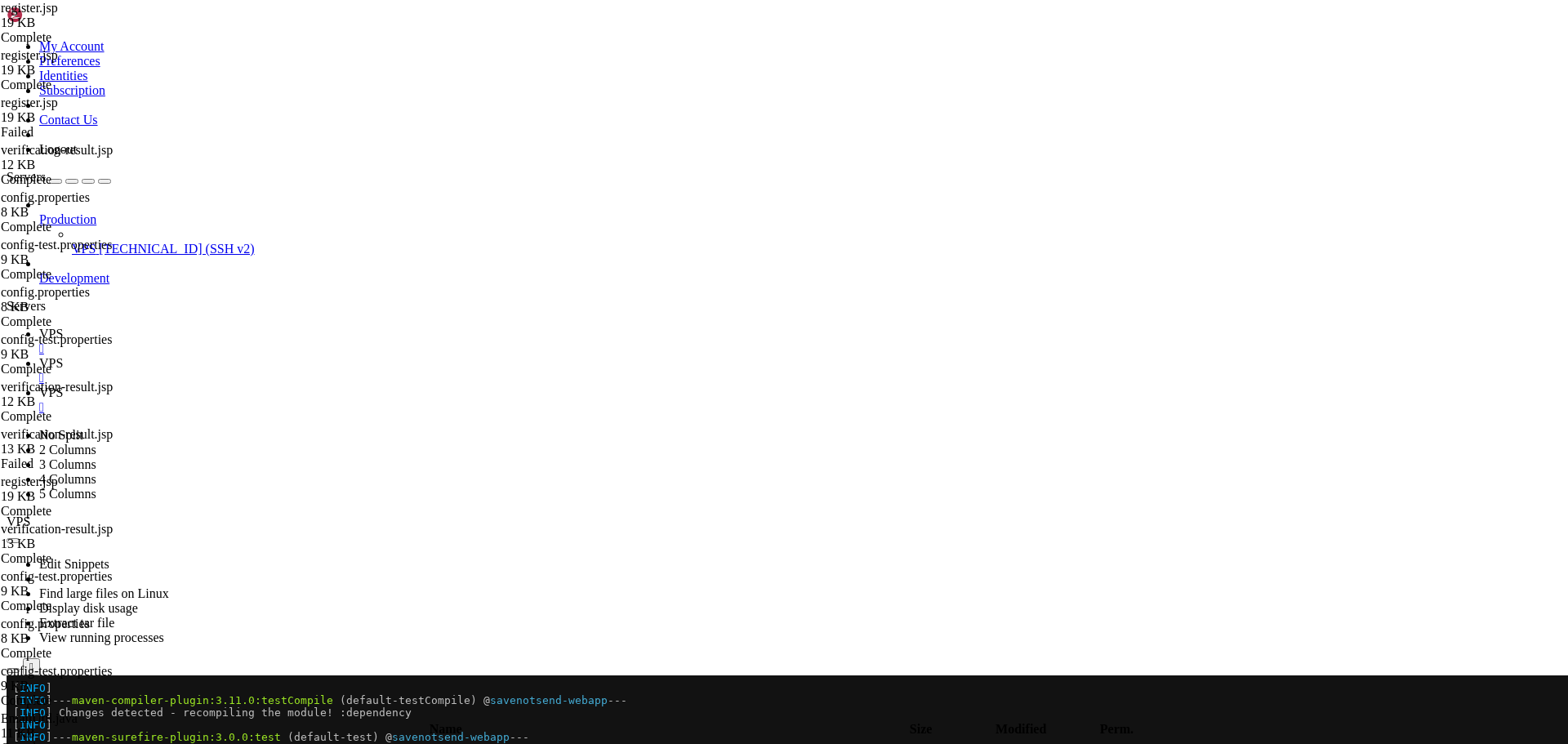
type textarea "padding: 0 1rem;"
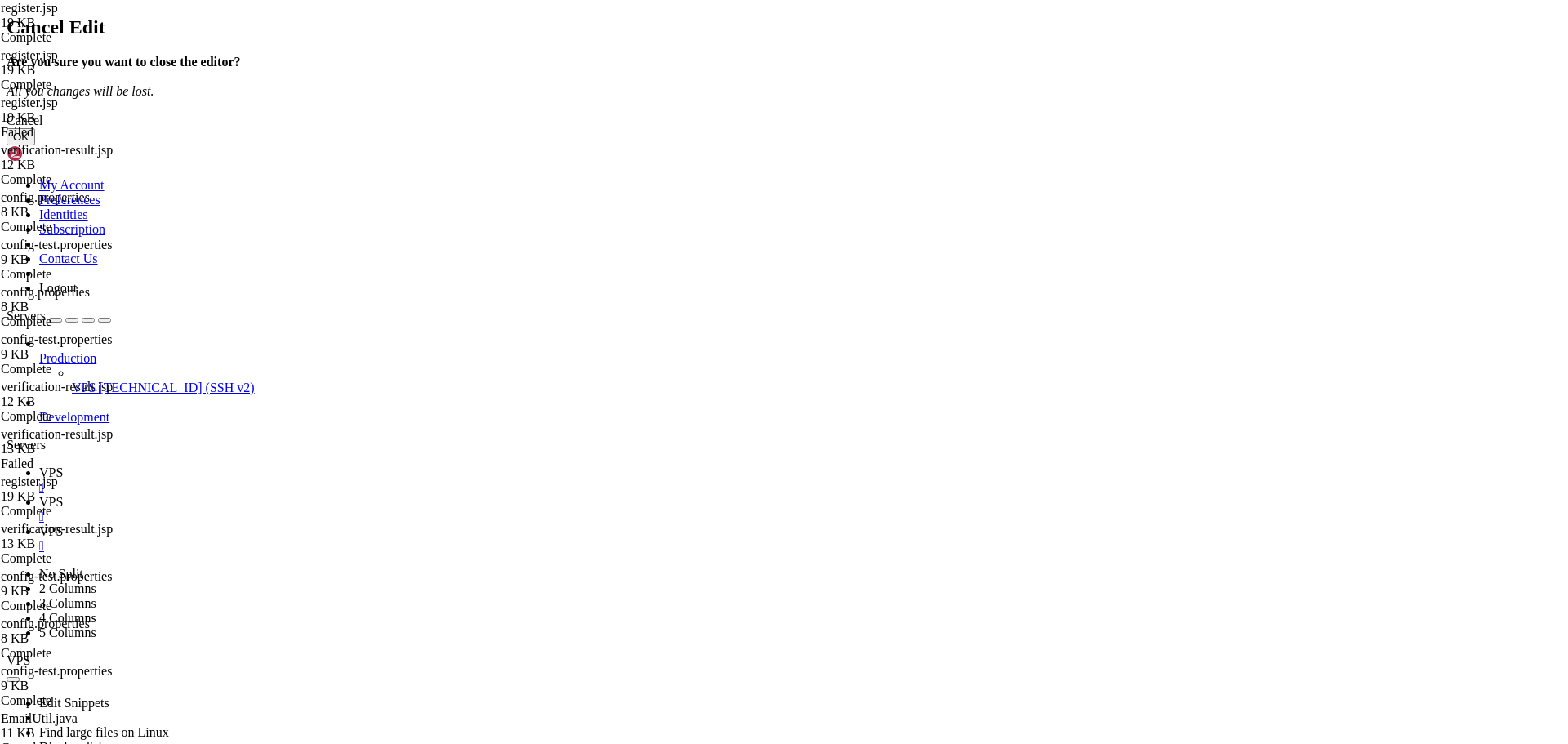
click at [35, 146] on button "OK" at bounding box center [21, 137] width 29 height 17
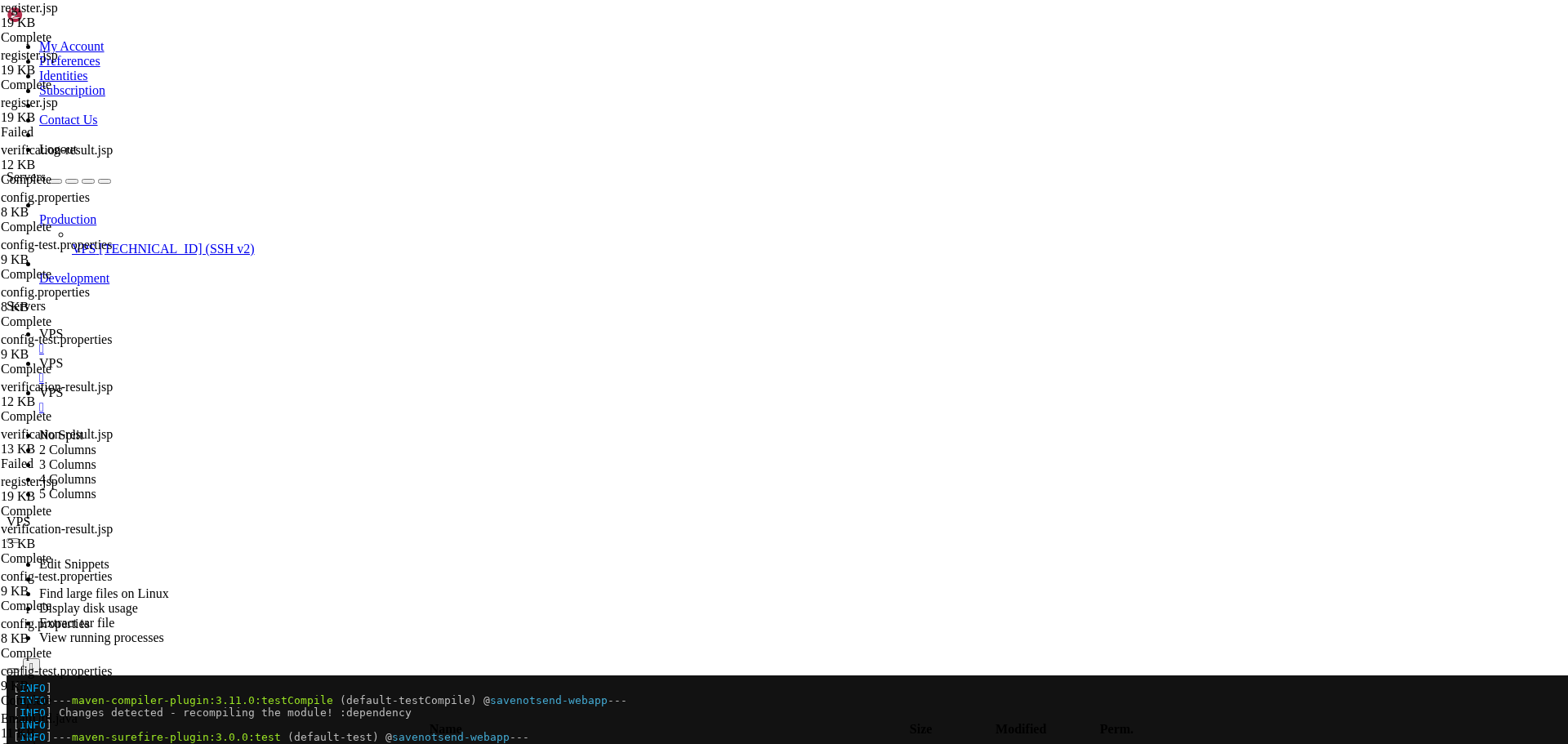
type textarea "padding: 1rem;"
click at [242, 327] on link "VPS " at bounding box center [800, 341] width 1522 height 29
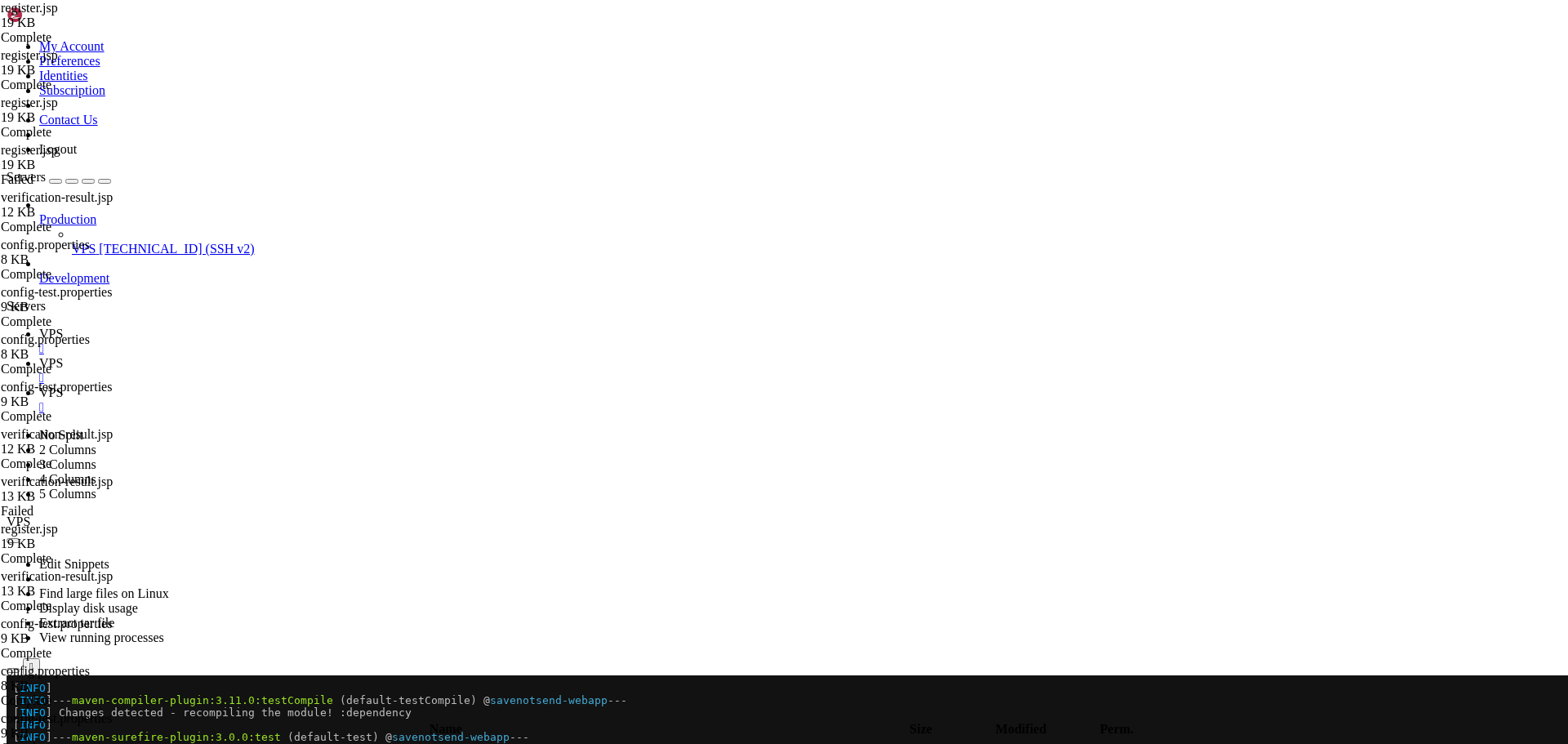
scroll to position [20712, 0]
click at [389, 385] on link "VPS " at bounding box center [800, 400] width 1522 height 29
drag, startPoint x: 571, startPoint y: 2065, endPoint x: 15, endPoint y: 2068, distance: 556.0
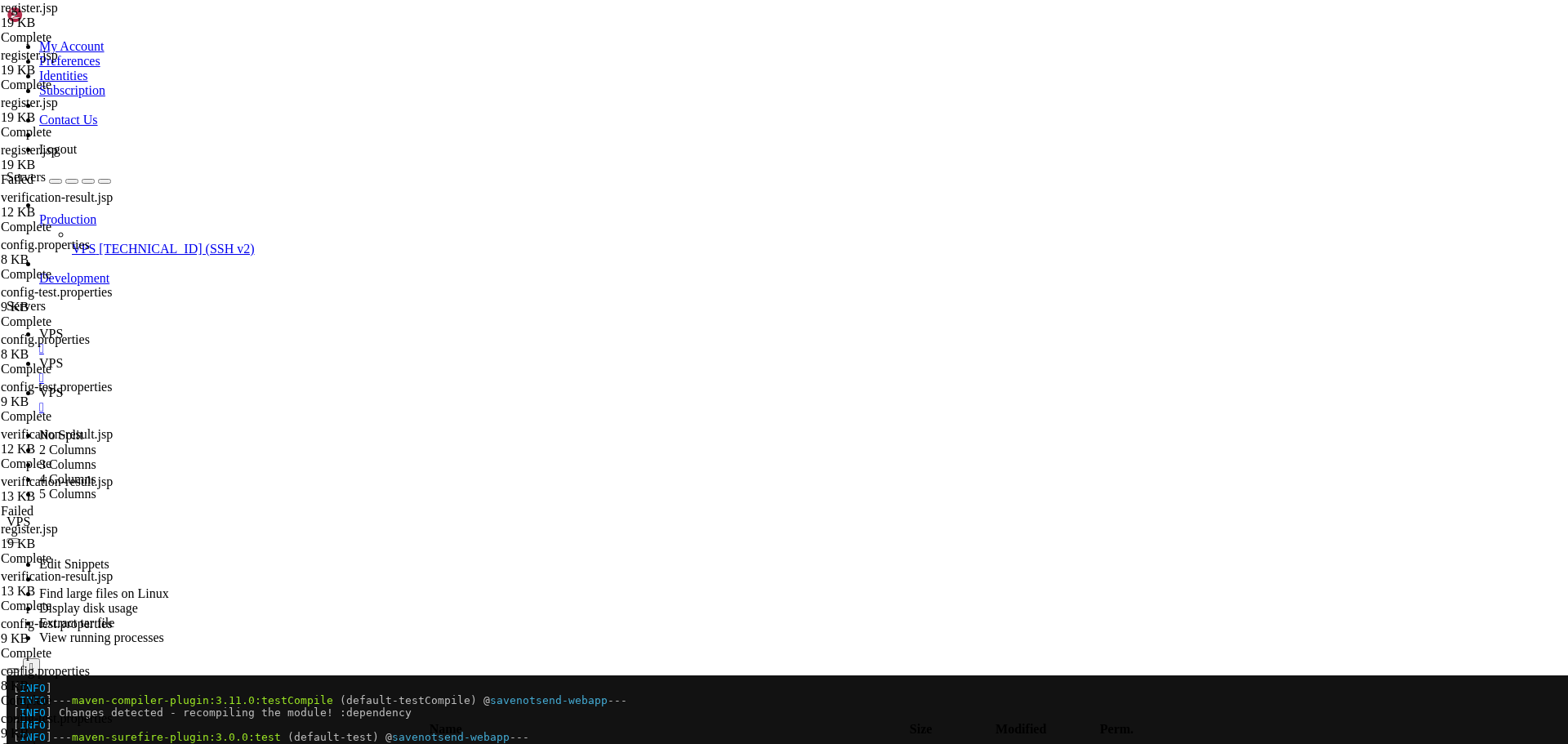
click at [39, 356] on icon at bounding box center [39, 363] width 0 height 14
click at [13, 715] on icon "button" at bounding box center [13, 715] width 0 height 0
type input "/home/savenotsend/src/main/webapp/WEB-INF/jsp/auth"
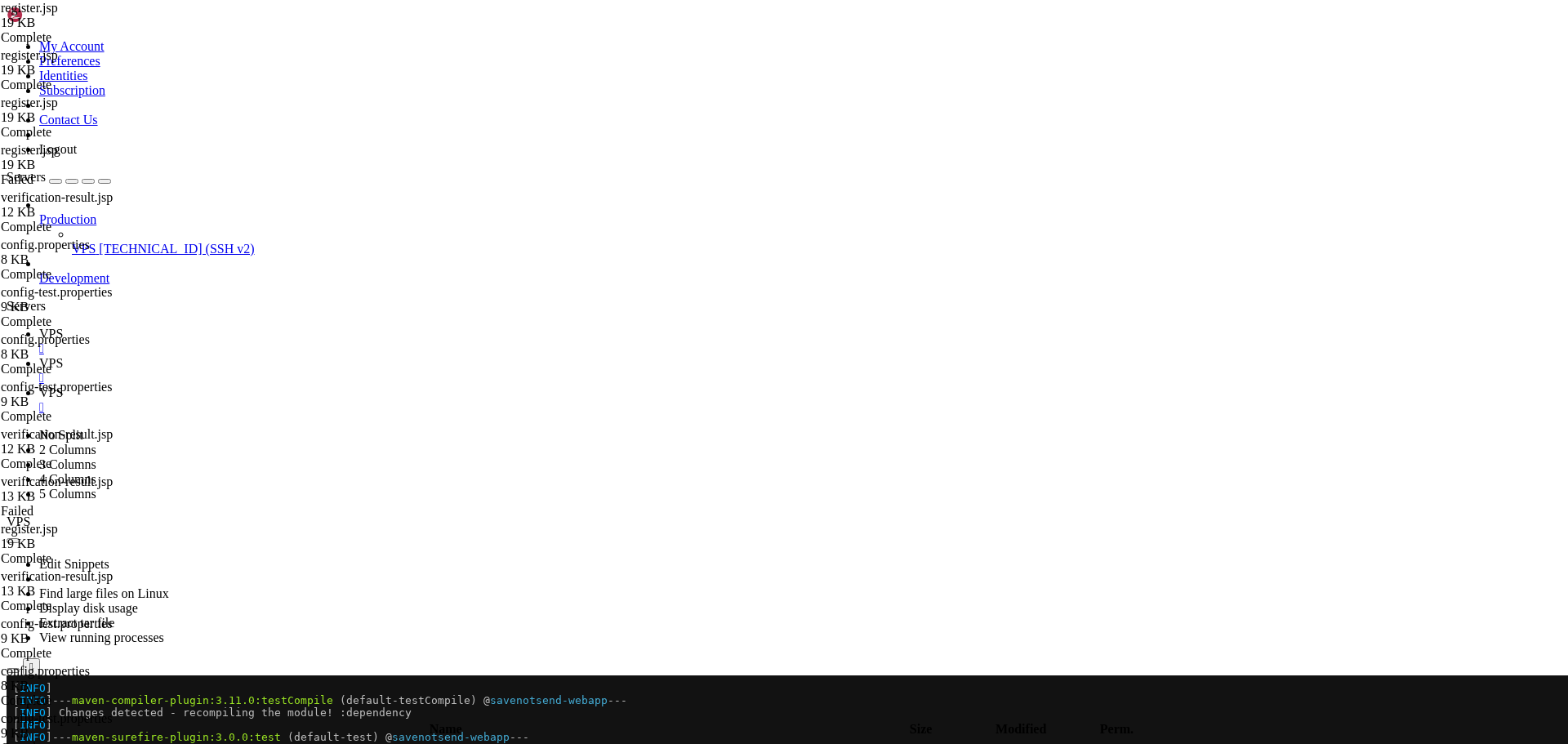
type textarea "padding: 1rem;"
click at [234, 327] on link "VPS " at bounding box center [800, 341] width 1522 height 29
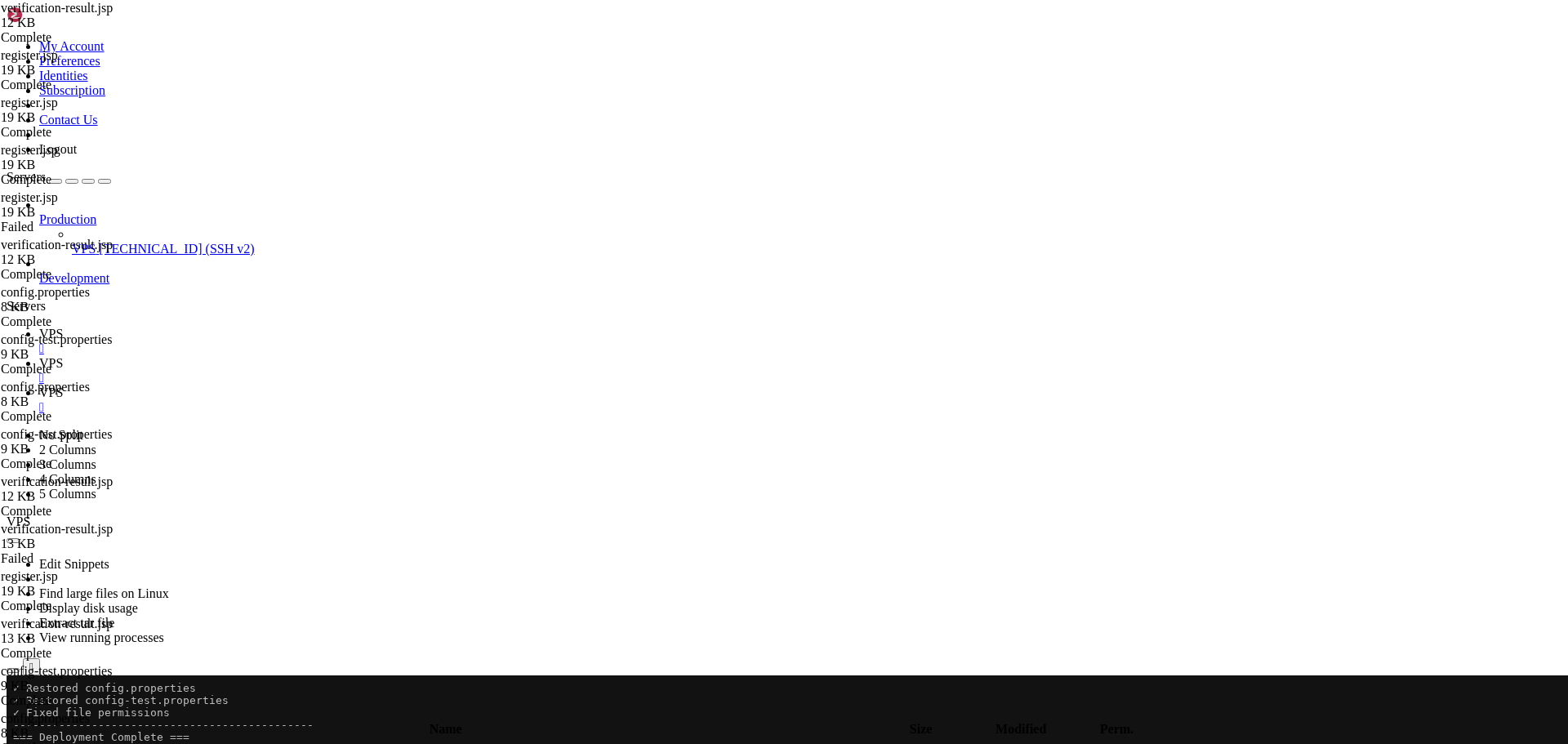
scroll to position [13603, 0]
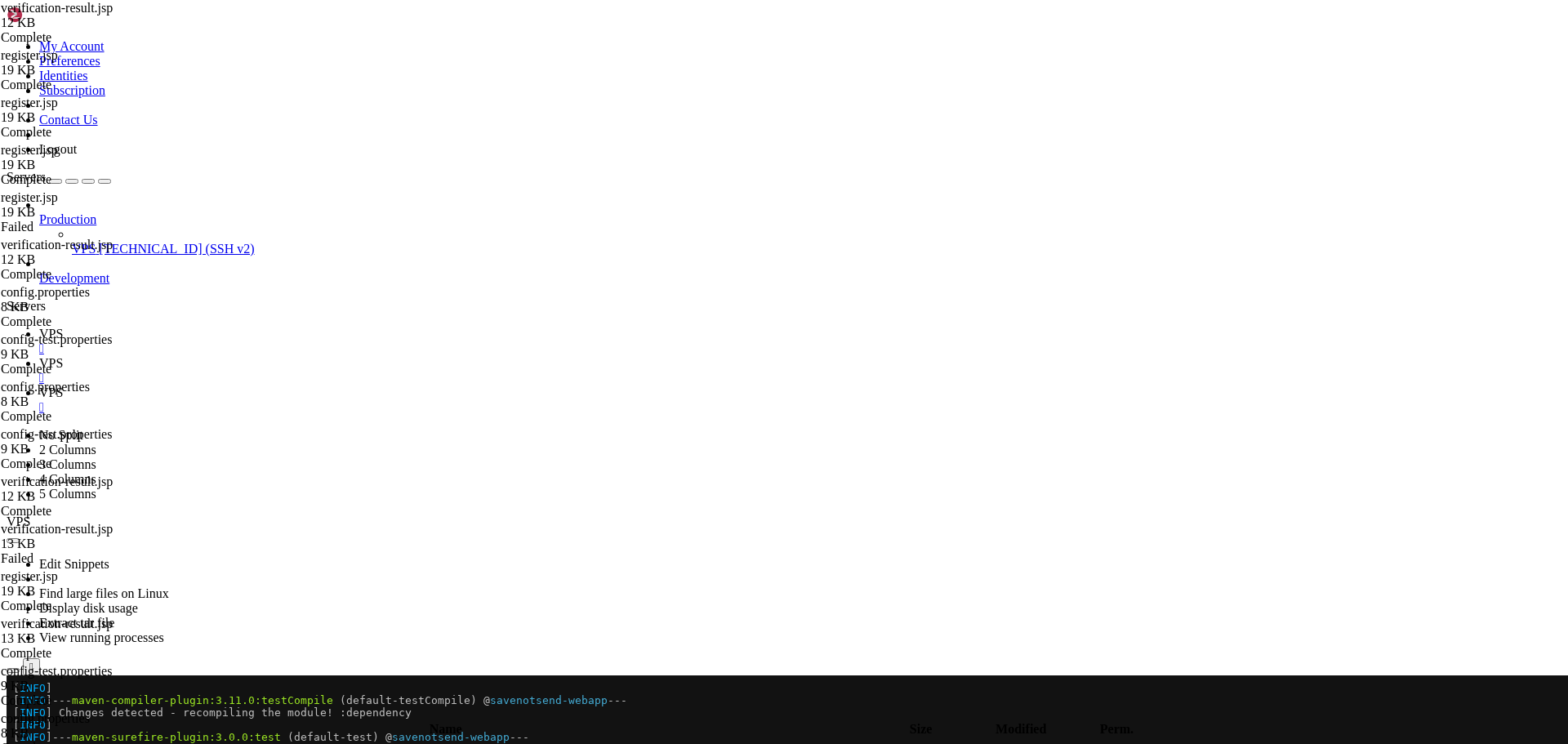
click at [39, 356] on icon at bounding box center [39, 363] width 0 height 14
drag, startPoint x: 306, startPoint y: 238, endPoint x: 393, endPoint y: 240, distance: 87.0
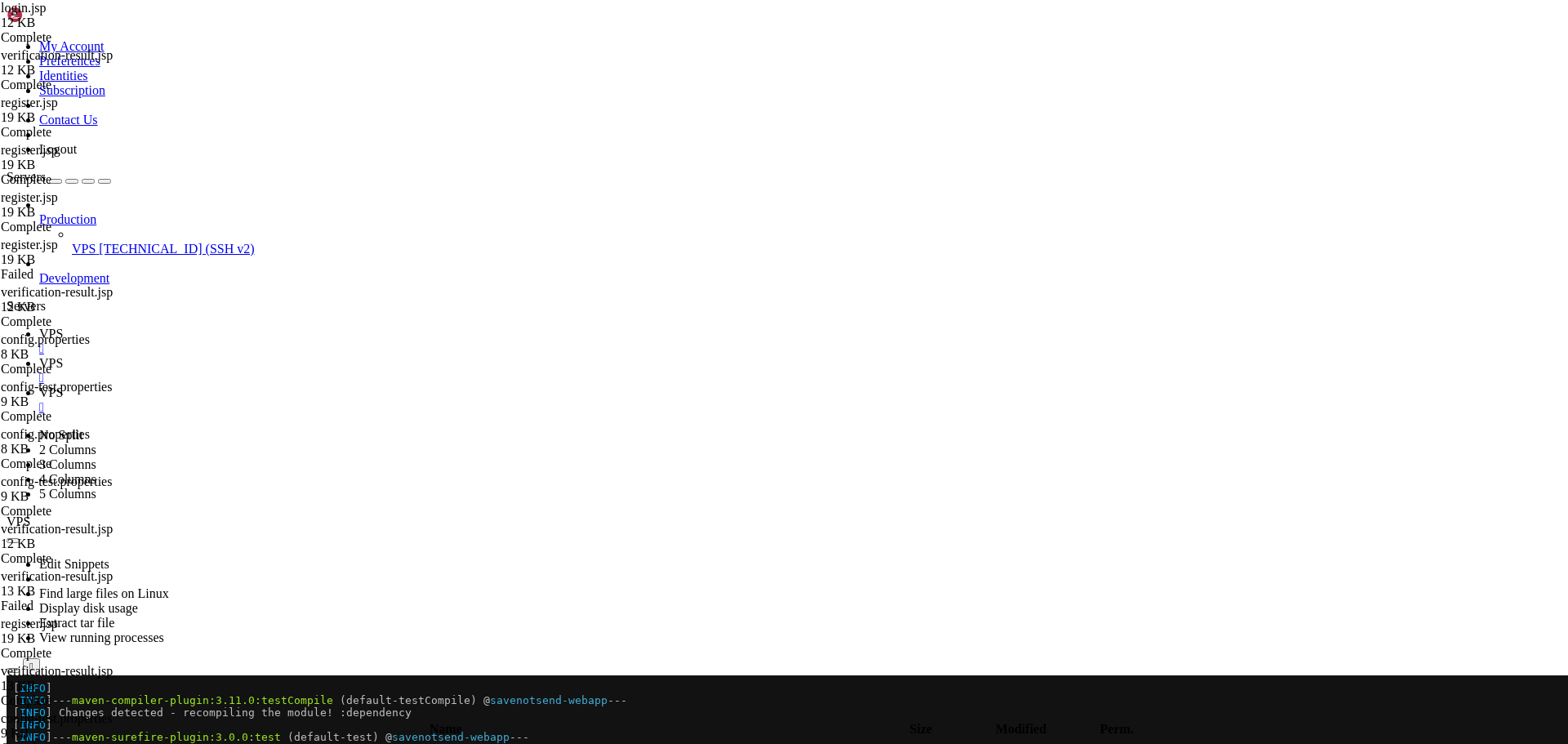
type textarea "margin: 2rem auto;"
drag, startPoint x: 356, startPoint y: 268, endPoint x: 287, endPoint y: 258, distance: 69.7
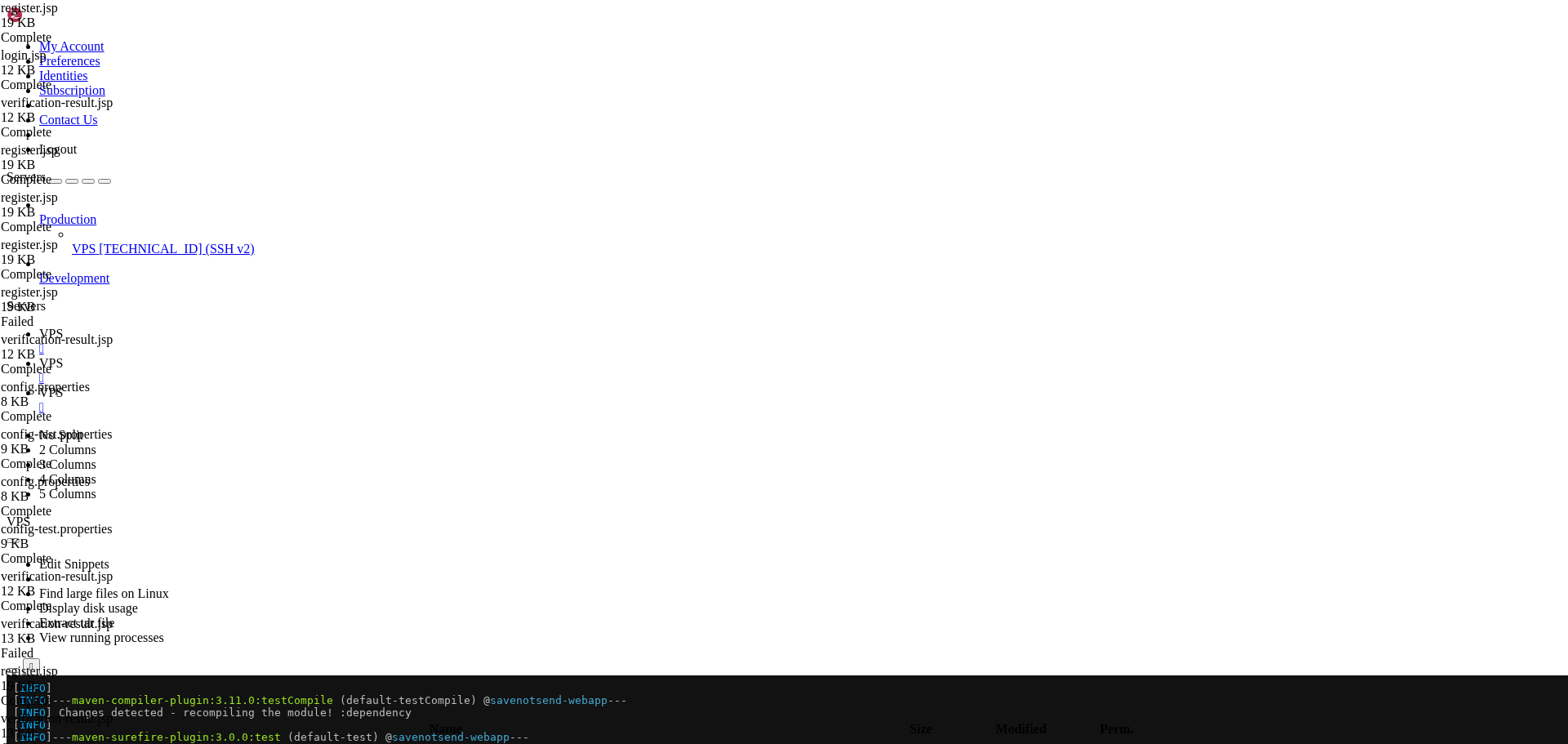
type textarea "margin: 2rem auto;"
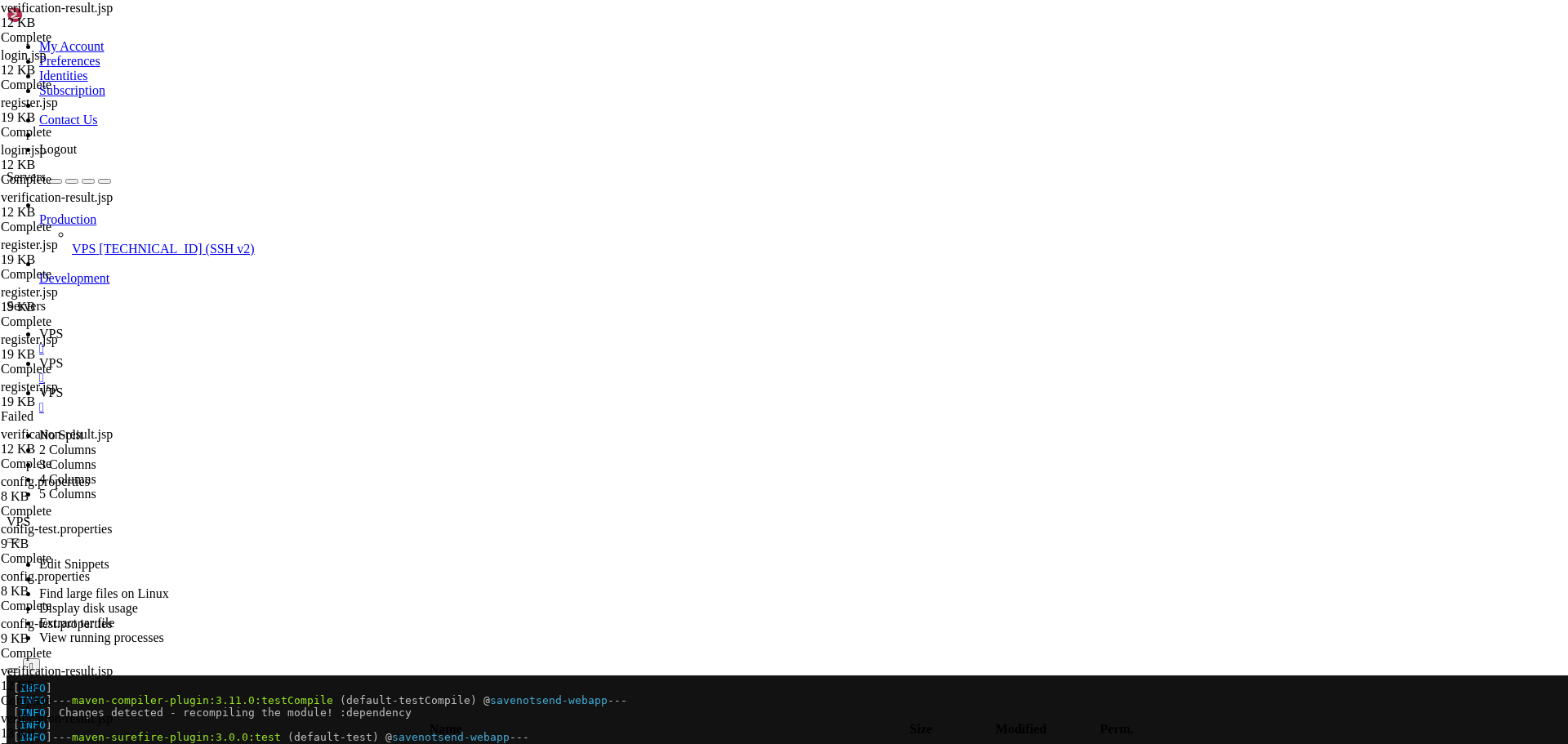
drag, startPoint x: 353, startPoint y: 267, endPoint x: 285, endPoint y: 262, distance: 68.2
type textarea "margin: 2rem auto;"
click at [63, 327] on span "VPS" at bounding box center [50, 333] width 23 height 14
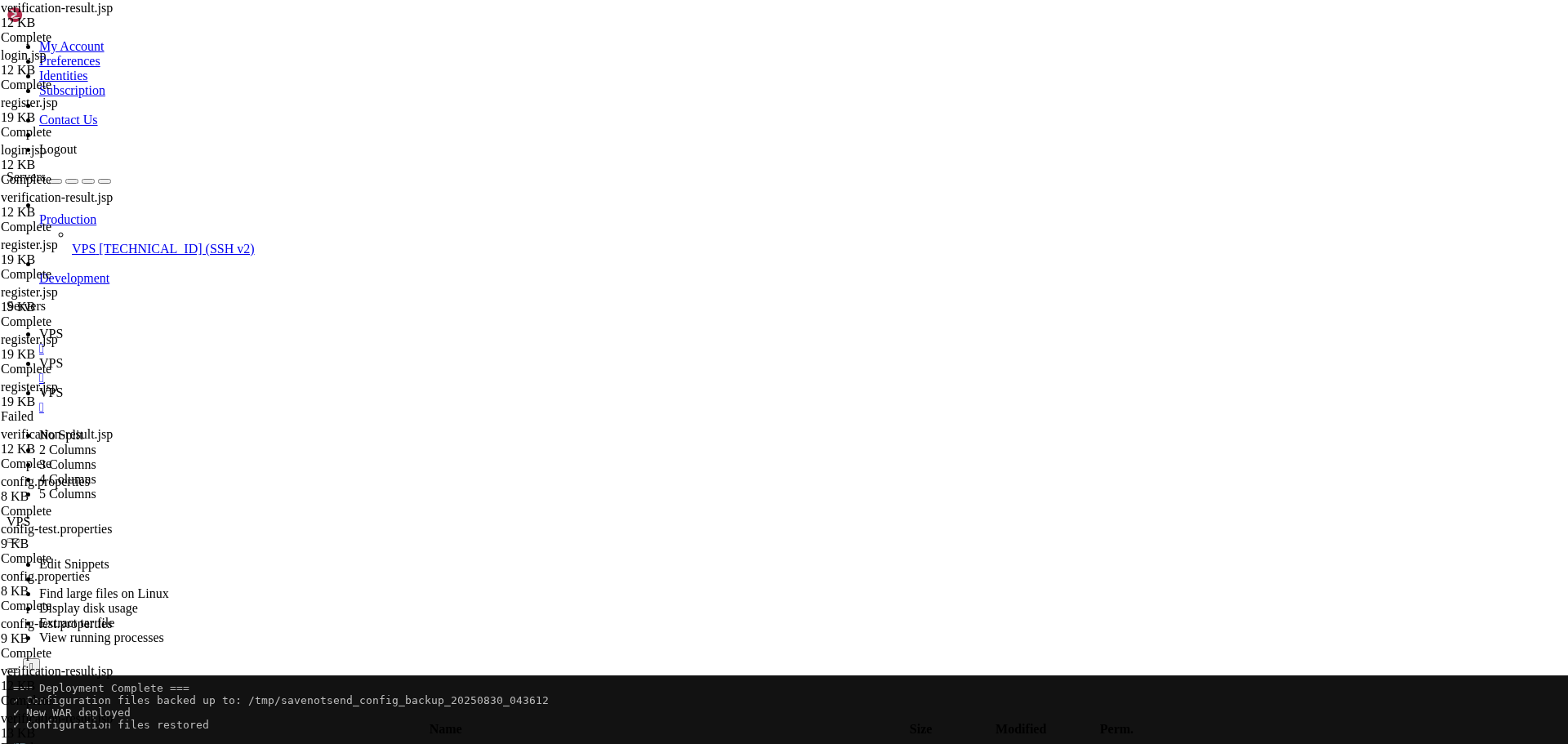
scroll to position [14940, 0]
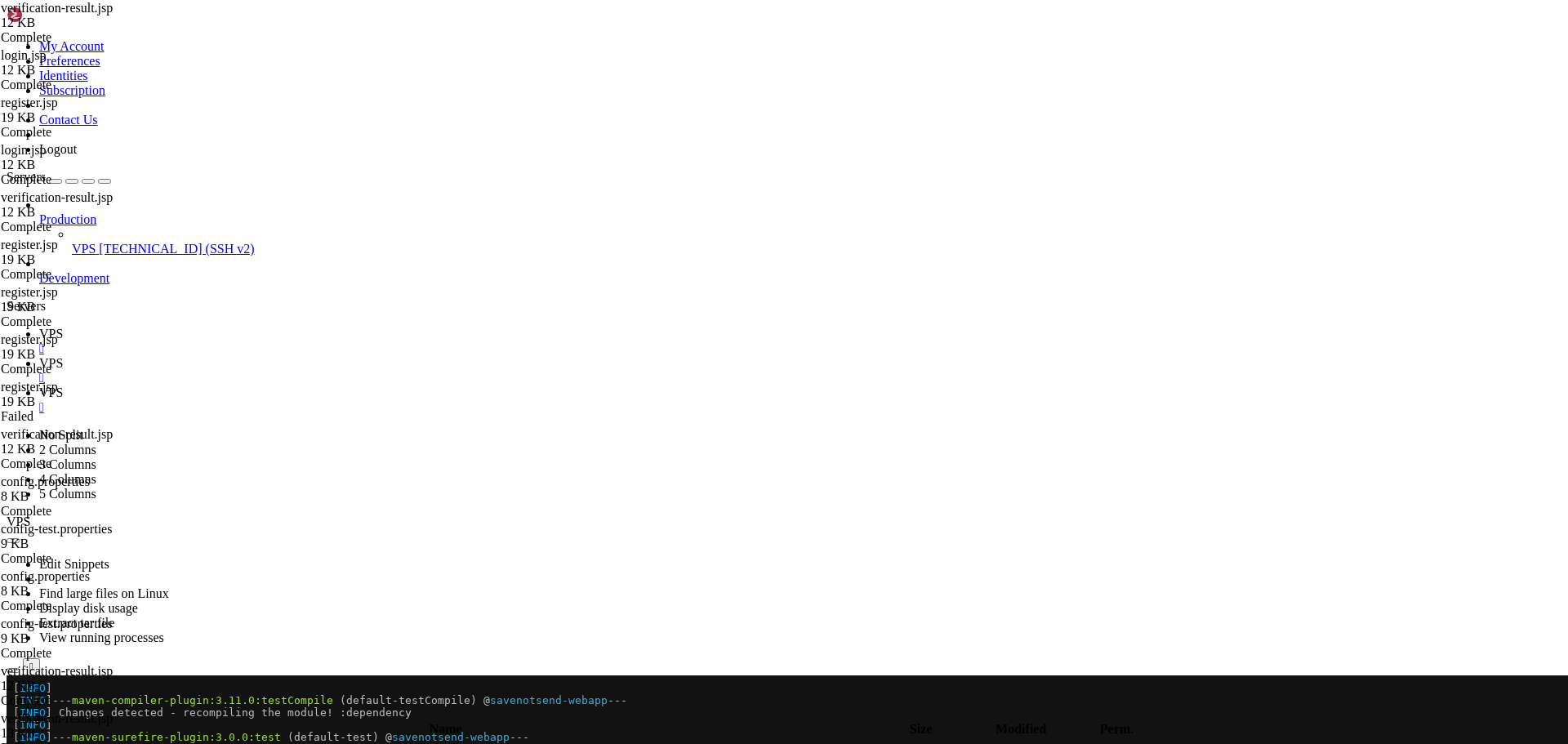
click at [63, 356] on span "VPS" at bounding box center [50, 363] width 23 height 14
click at [20, 713] on button "button" at bounding box center [13, 715] width 13 height 5
click at [13, 715] on icon "button" at bounding box center [13, 715] width 0 height 0
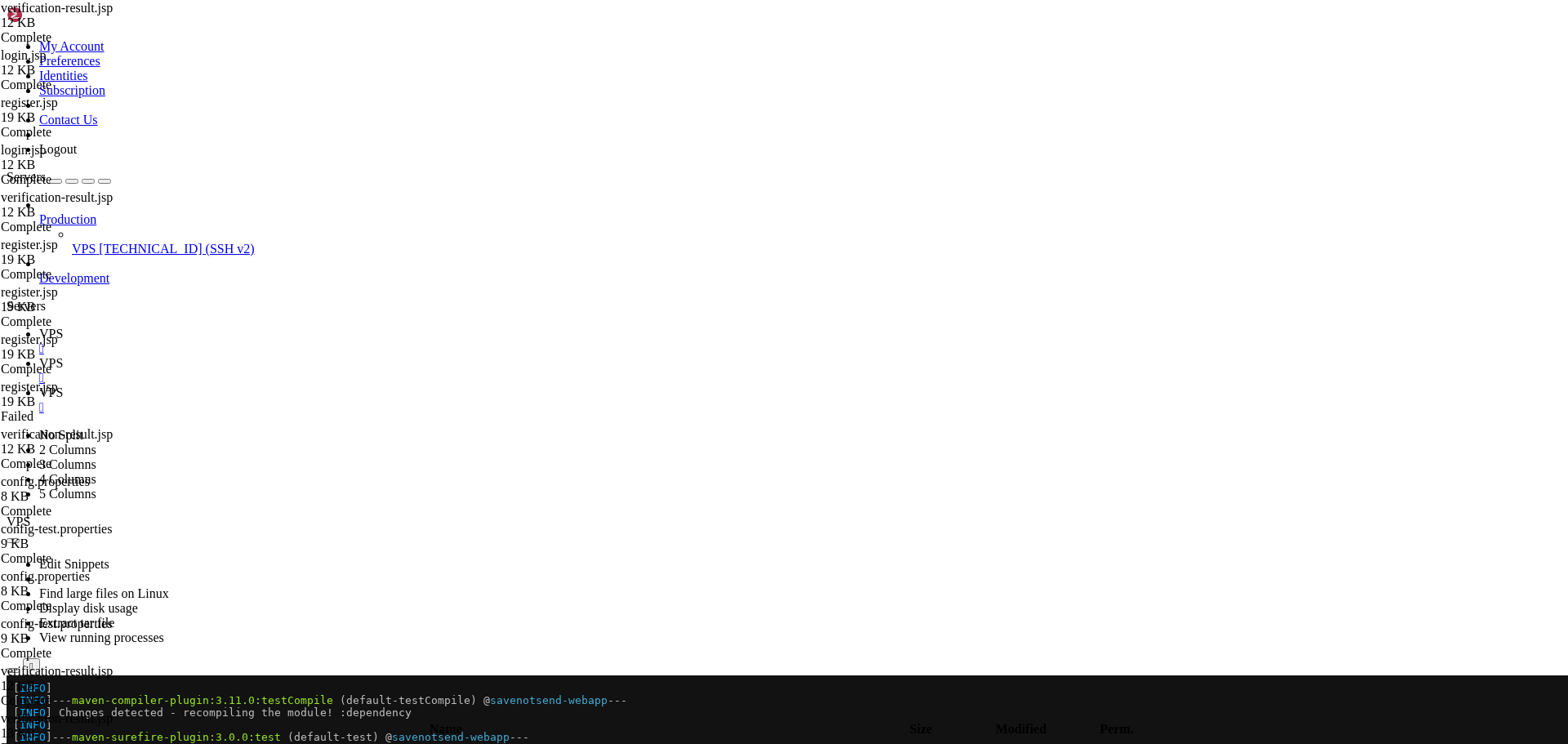
click at [13, 715] on icon "button" at bounding box center [13, 715] width 0 height 0
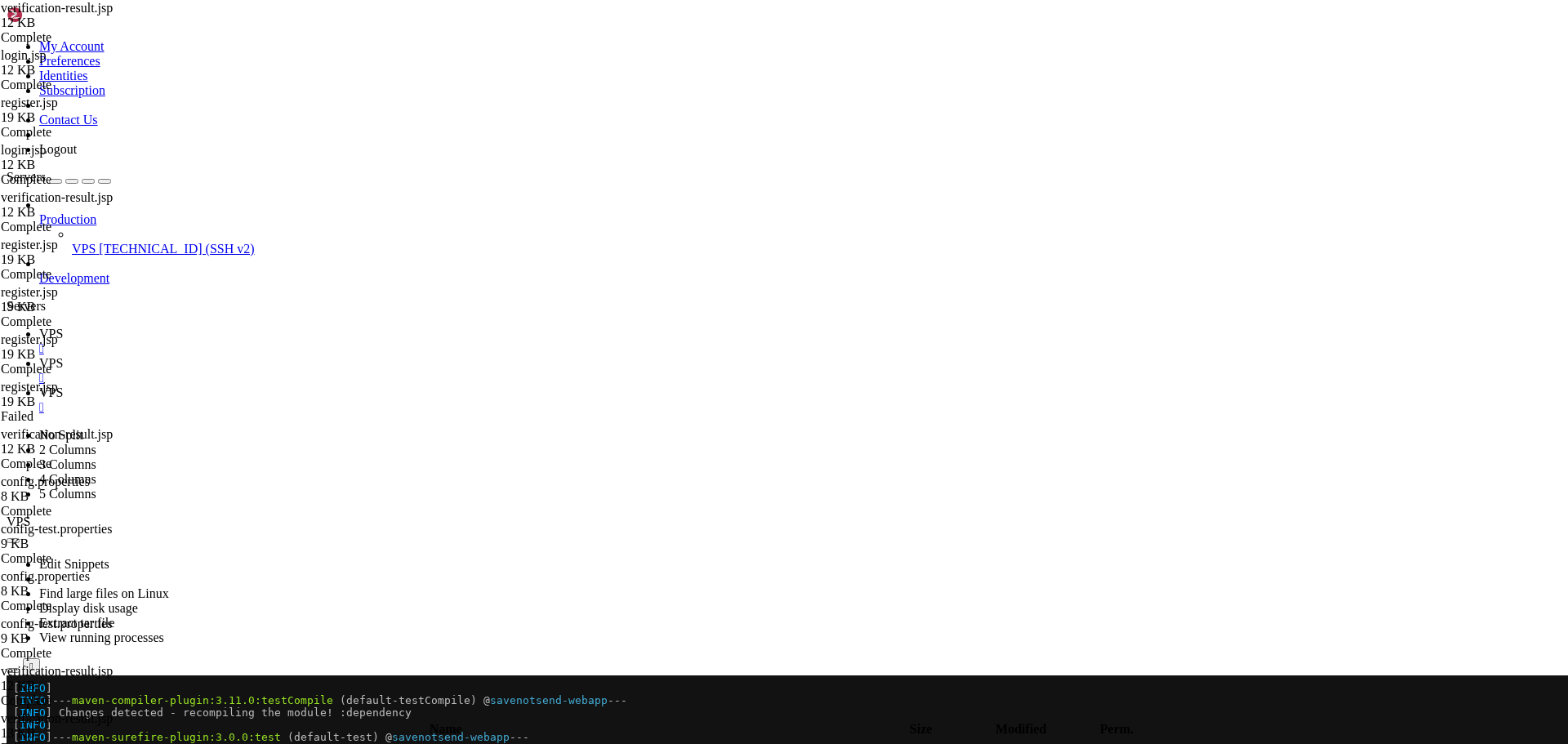
type input "/home/savenotsend/src/main/java/com/savenotsend/util"
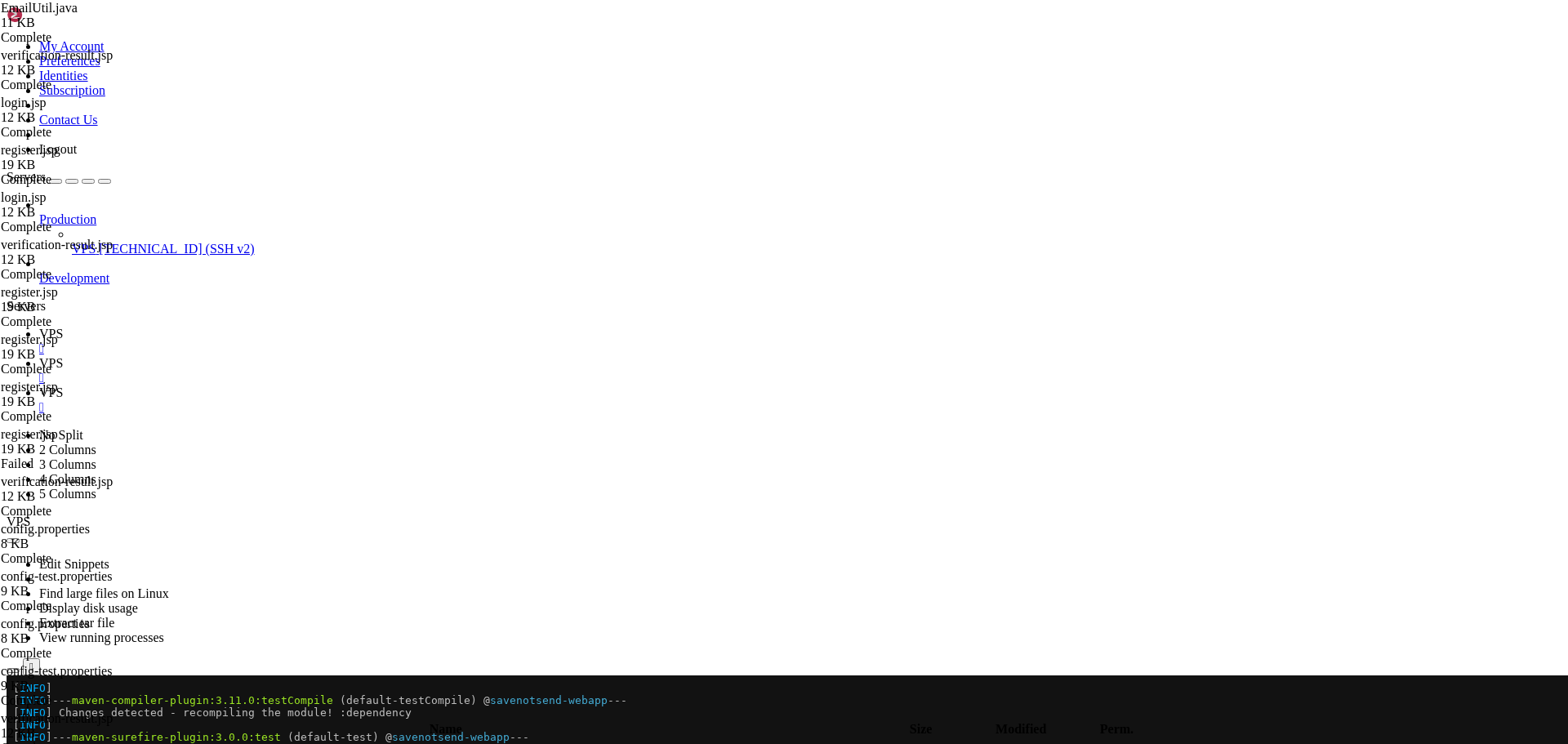
paste textarea
type textarea "package com.savenotsend.util;"
click at [63, 327] on span "VPS" at bounding box center [50, 333] width 23 height 14
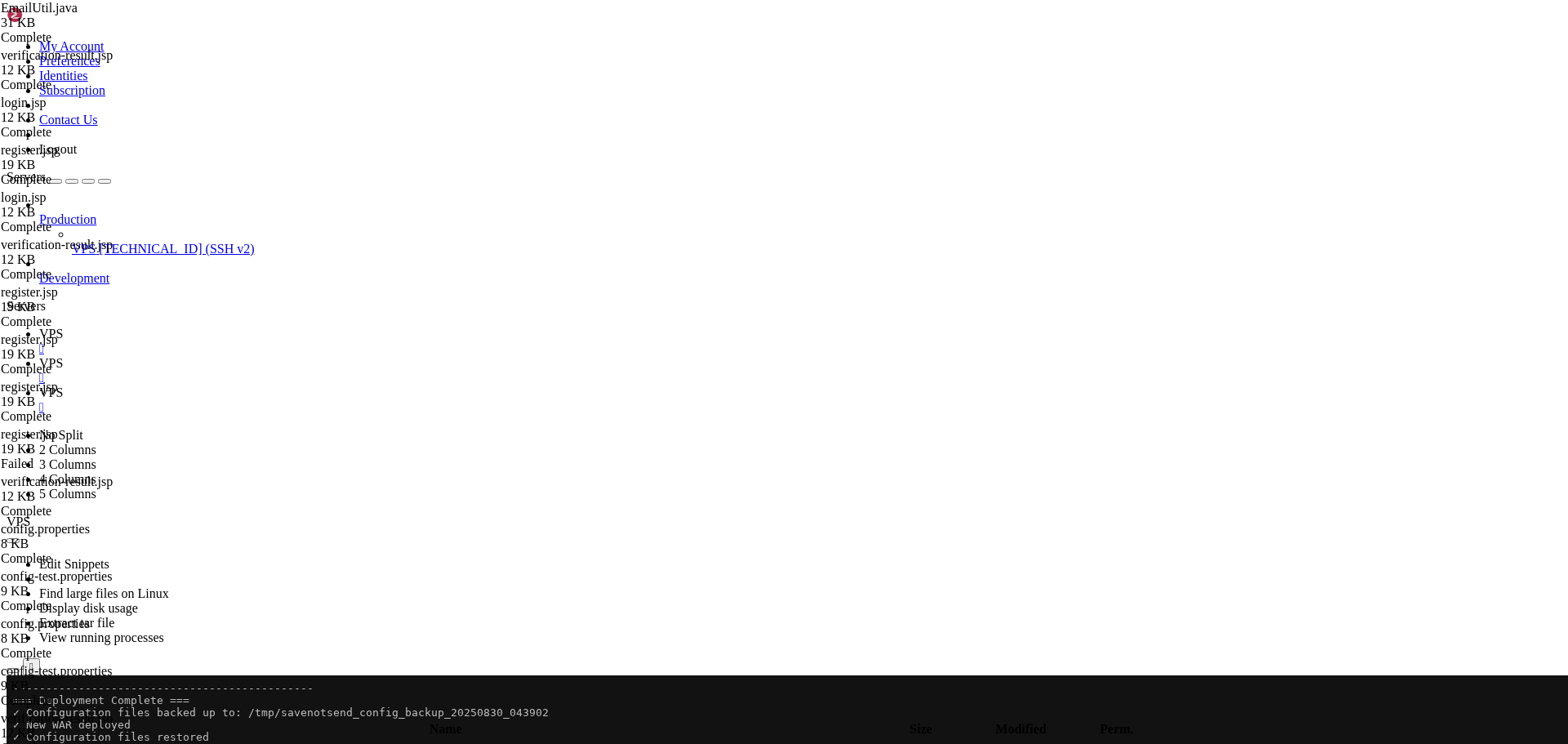
scroll to position [16164, 0]
click at [63, 356] on span "VPS" at bounding box center [50, 363] width 23 height 14
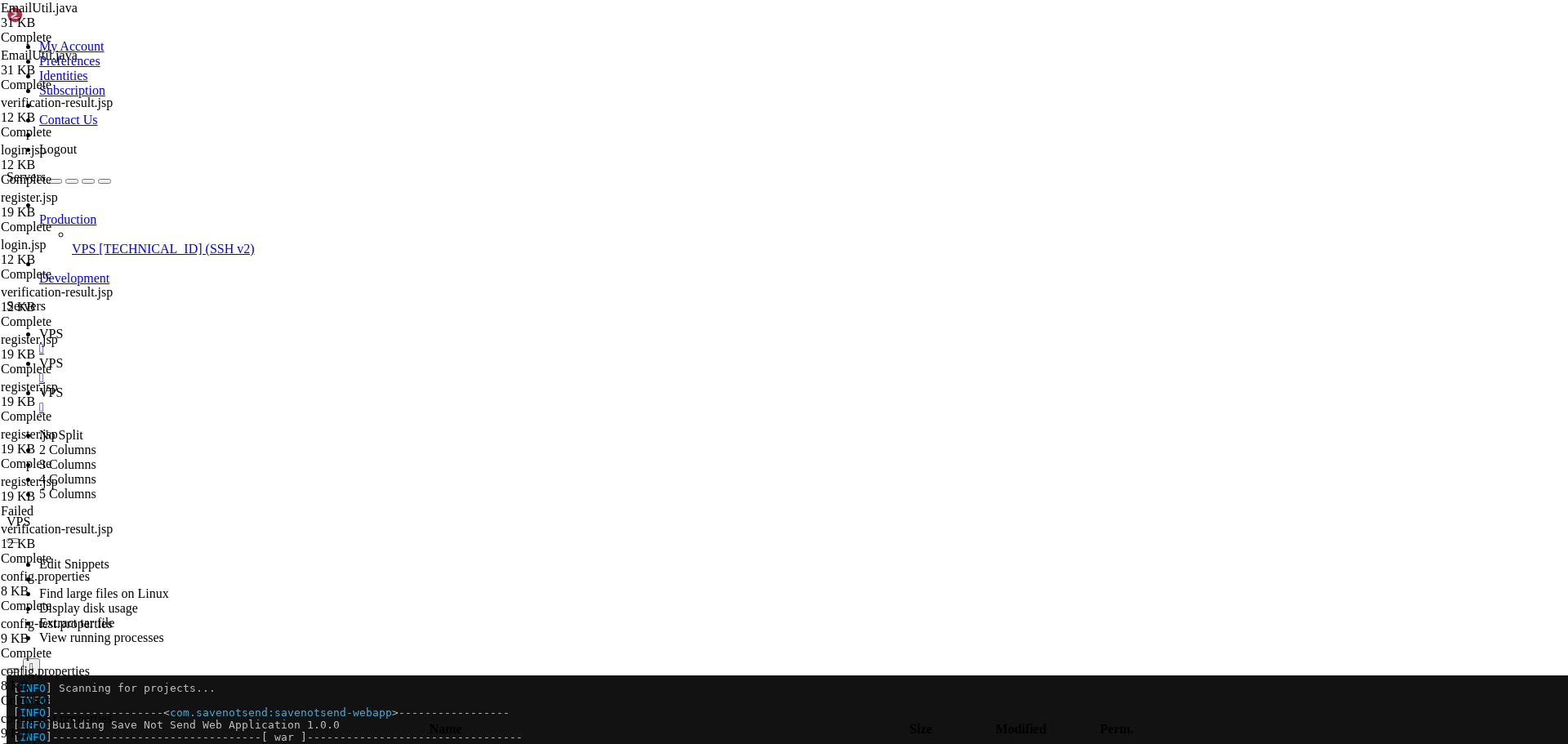
paste textarea
type textarea "}"
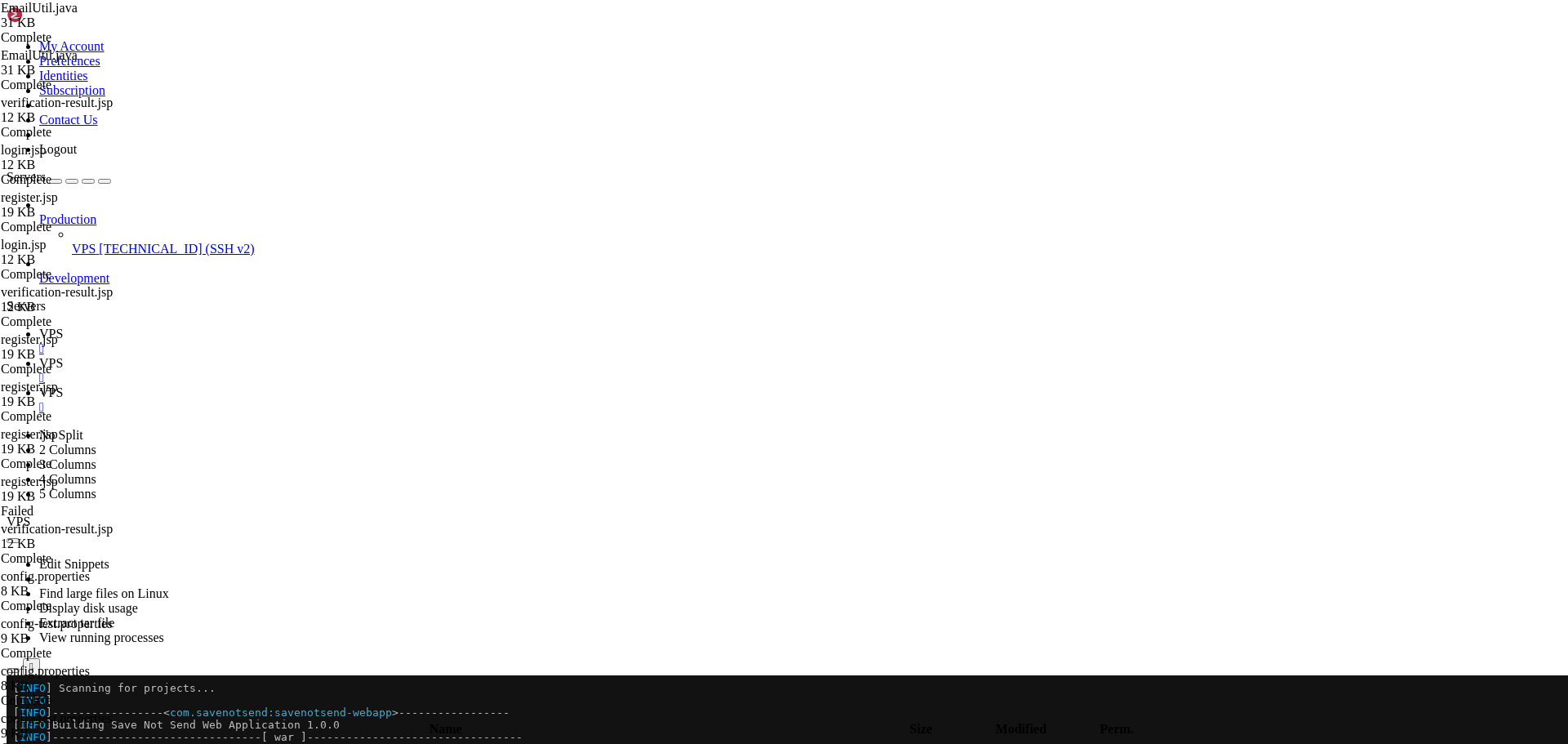
click at [39, 327] on icon at bounding box center [39, 333] width 0 height 14
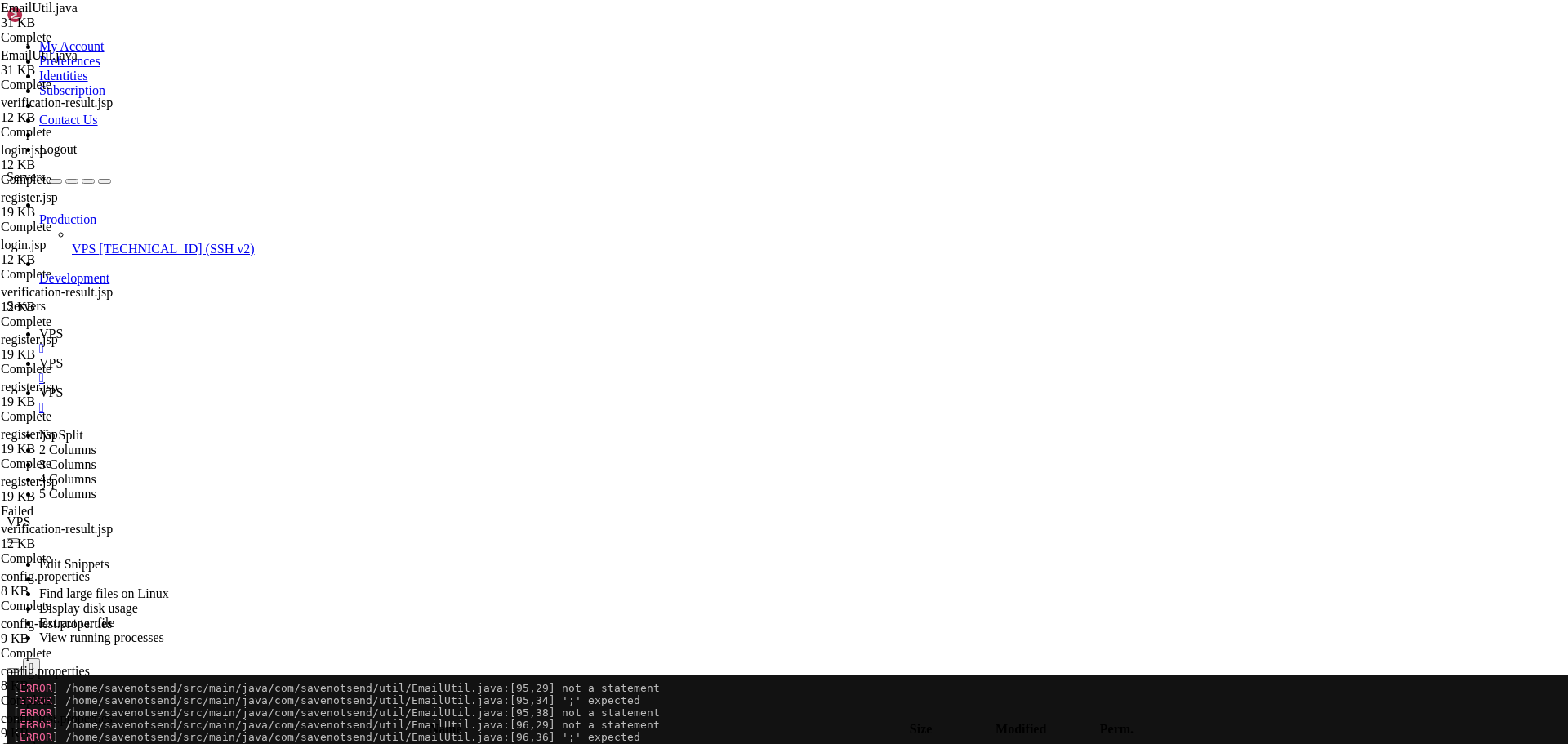
scroll to position [19376, 0]
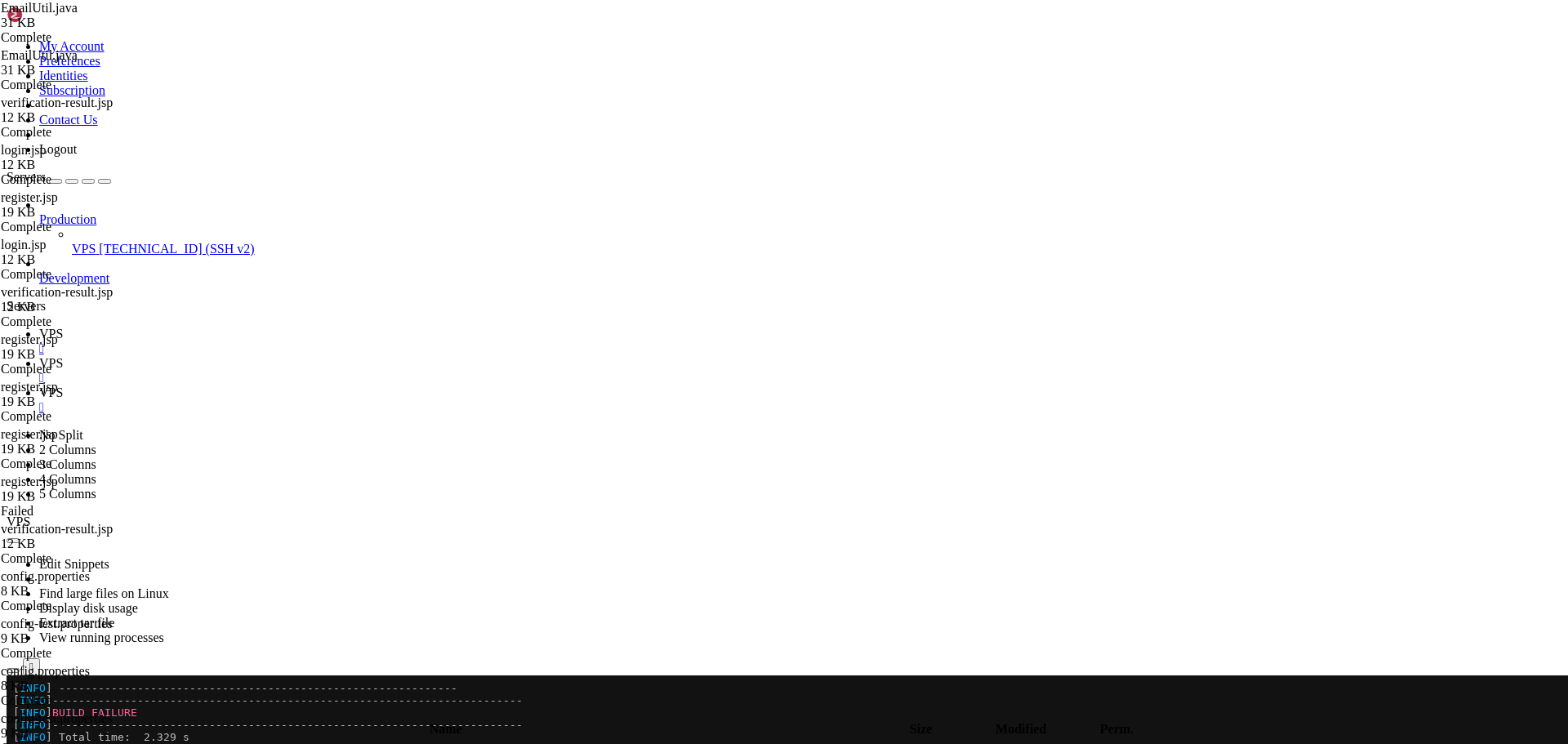
click at [63, 356] on span "VPS" at bounding box center [50, 363] width 23 height 14
type textarea "} }"
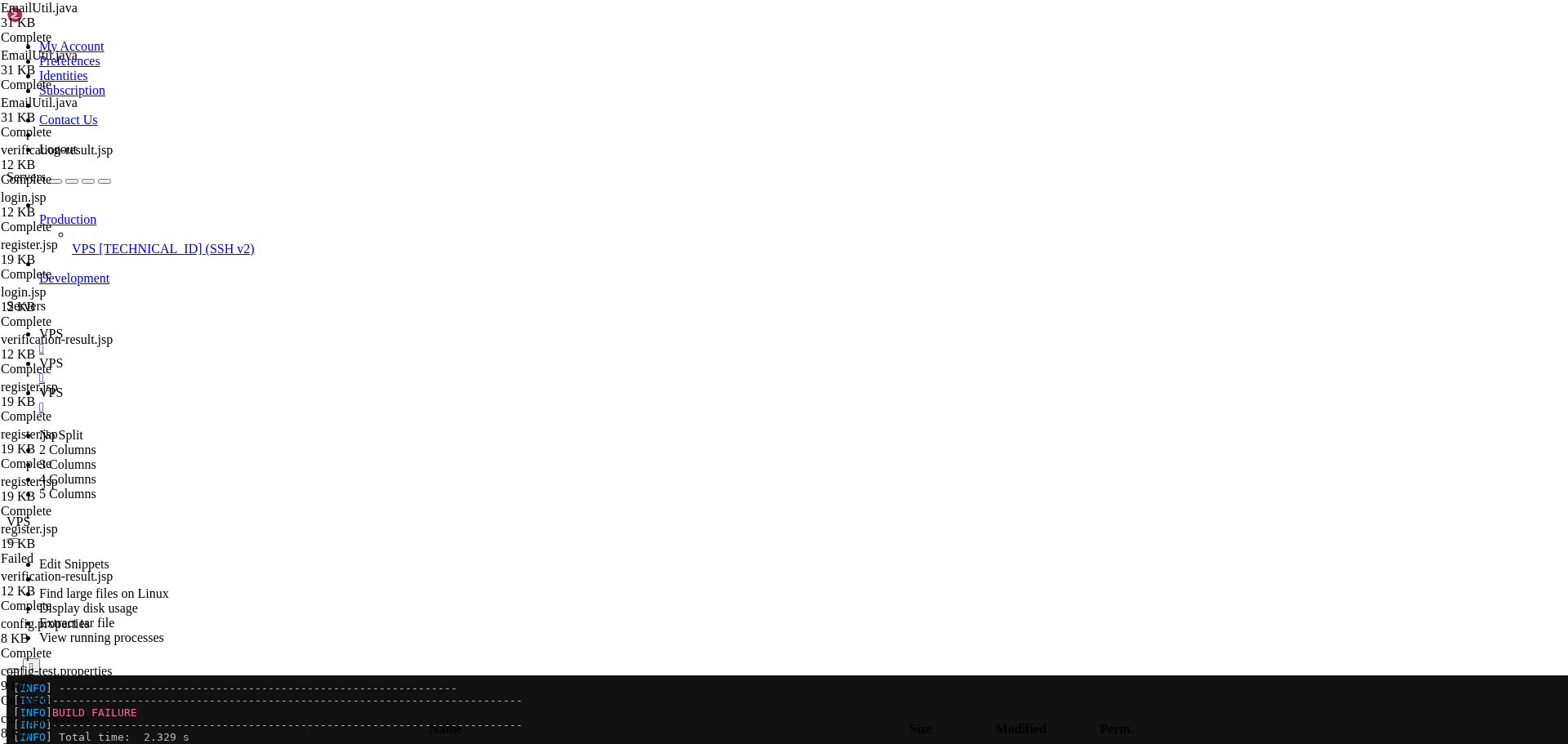
type textarea "} }"
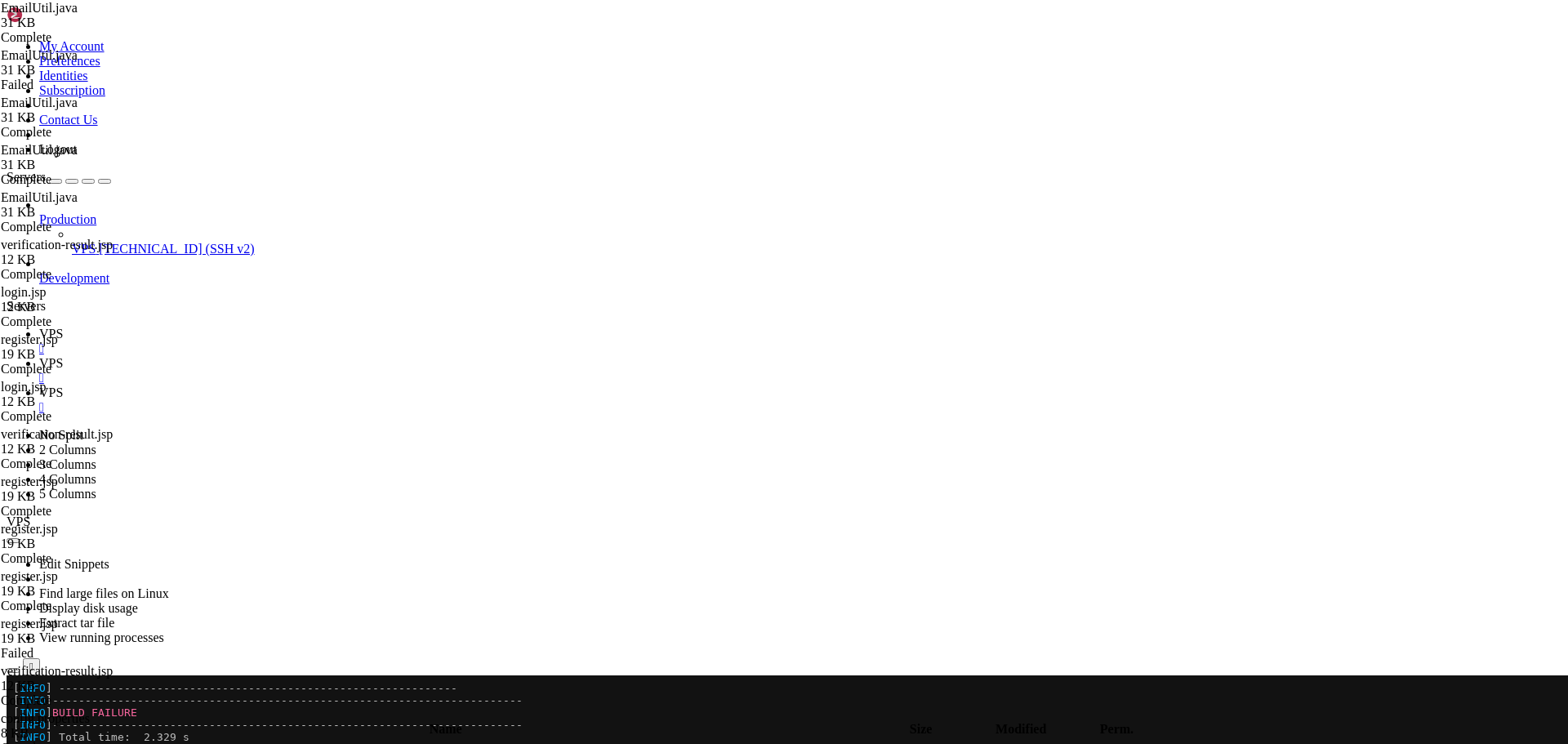
paste textarea
click at [63, 327] on span "VPS" at bounding box center [50, 333] width 23 height 14
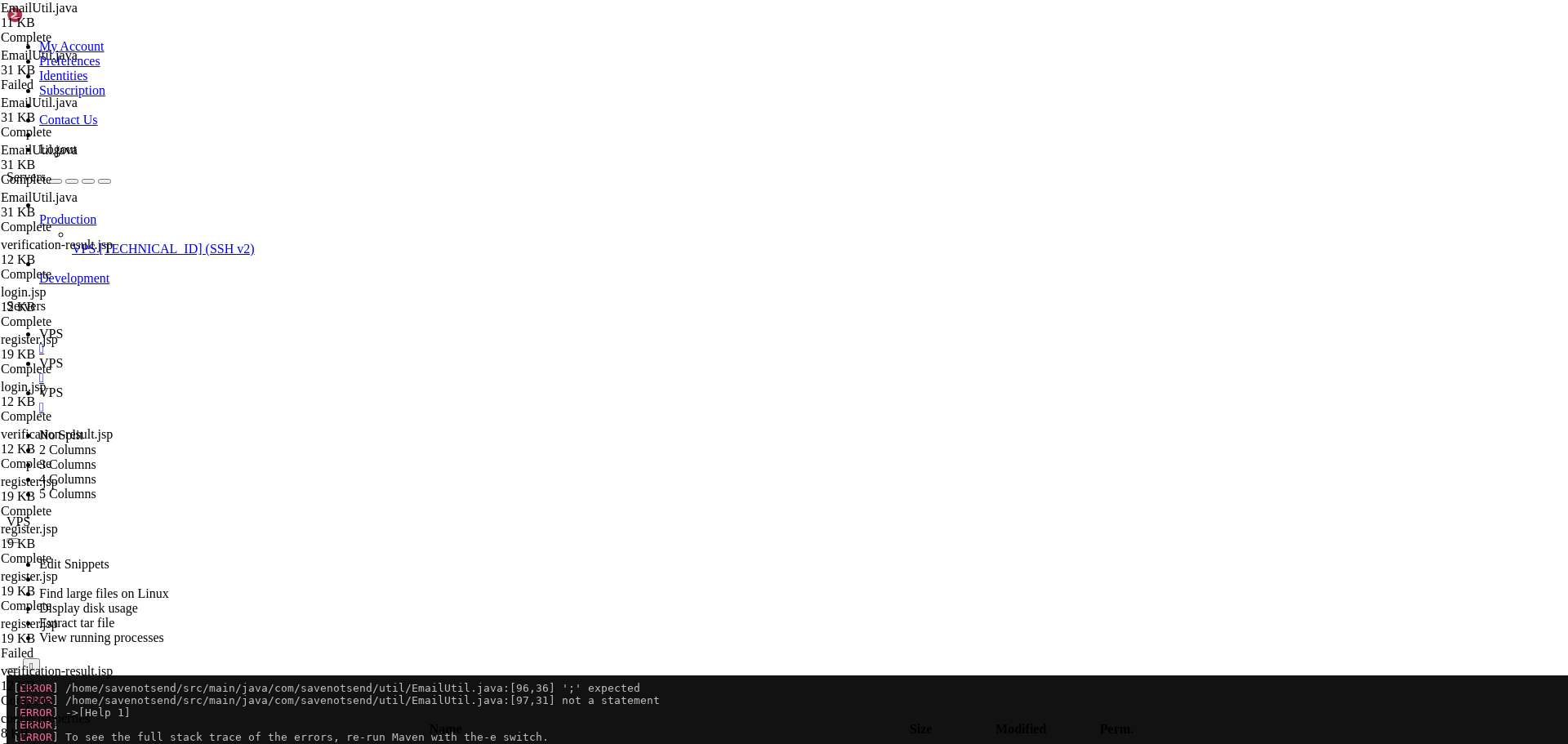
scroll to position [22734, 0]
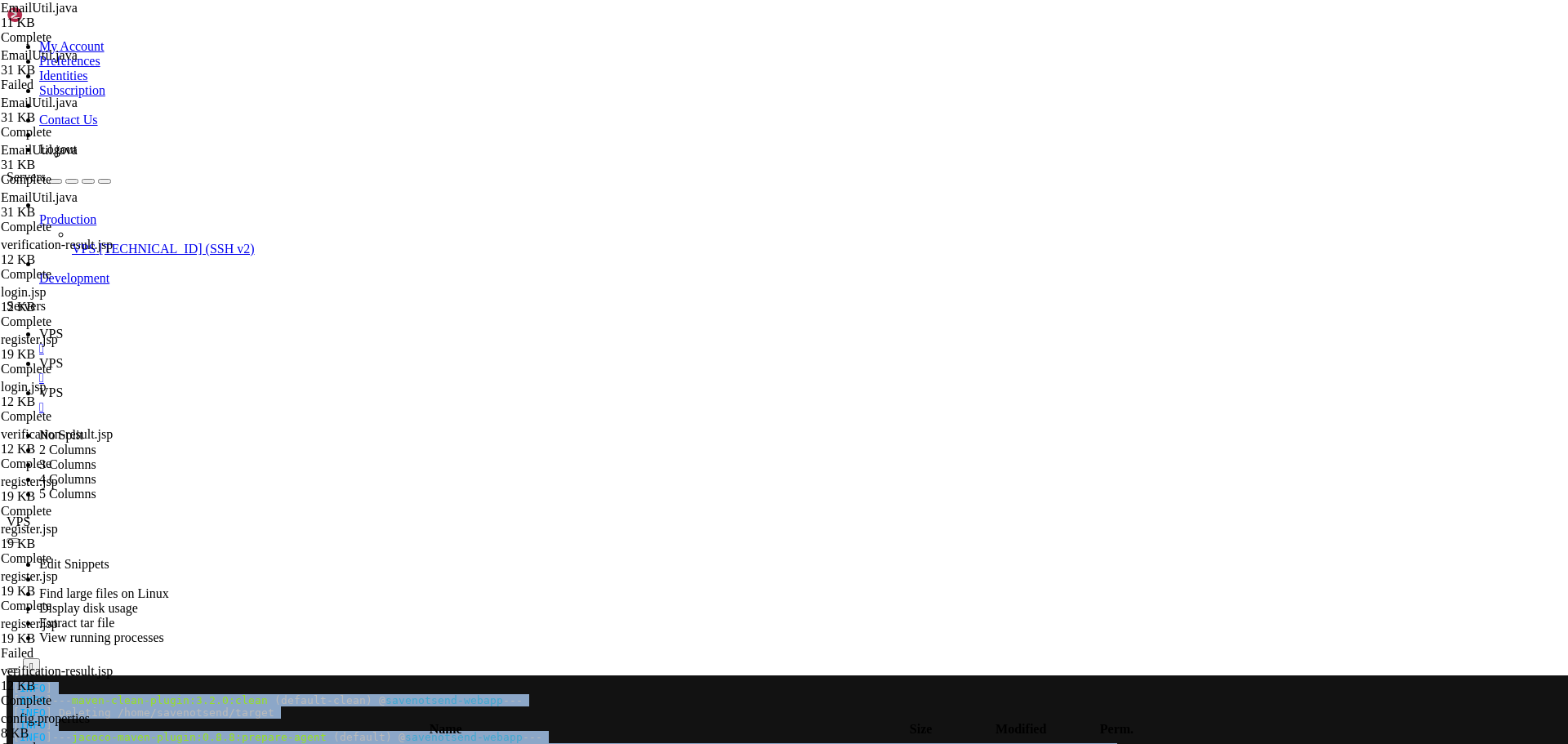
drag, startPoint x: 10, startPoint y: 896, endPoint x: 694, endPoint y: 1161, distance: 733.5
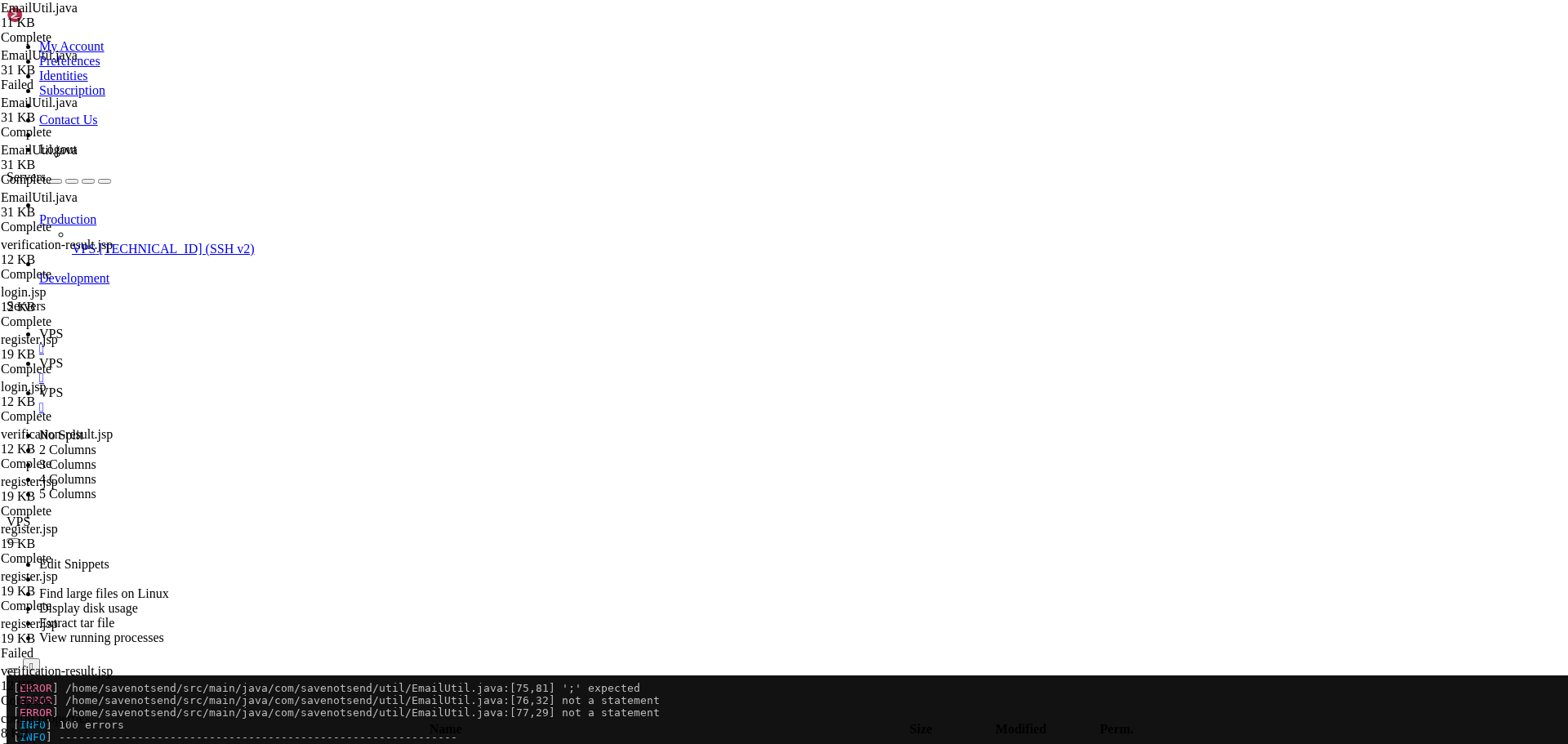
drag, startPoint x: 15, startPoint y: 897, endPoint x: 584, endPoint y: 710, distance: 598.9
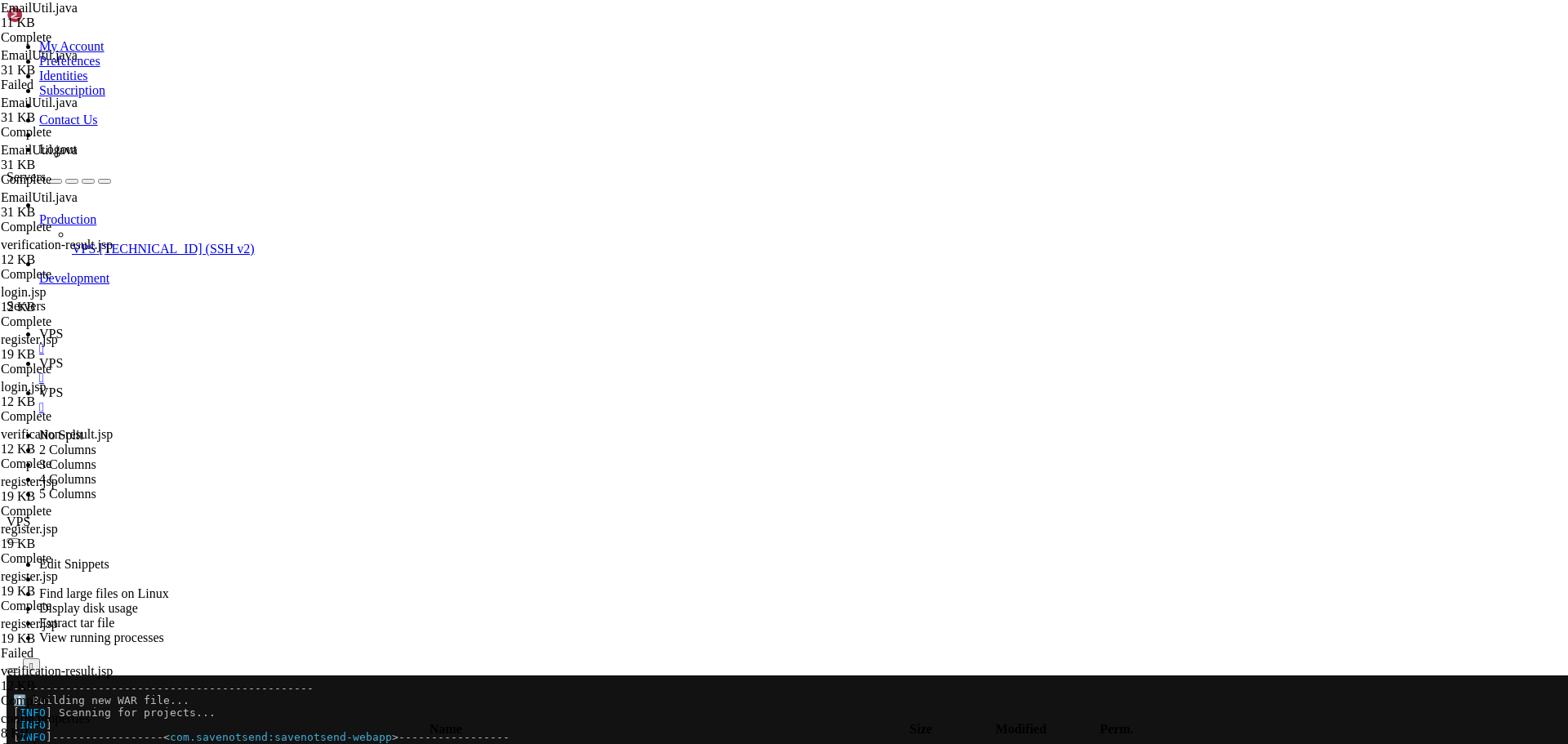
drag, startPoint x: 649, startPoint y: 1046, endPoint x: 15, endPoint y: 1000, distance: 635.7
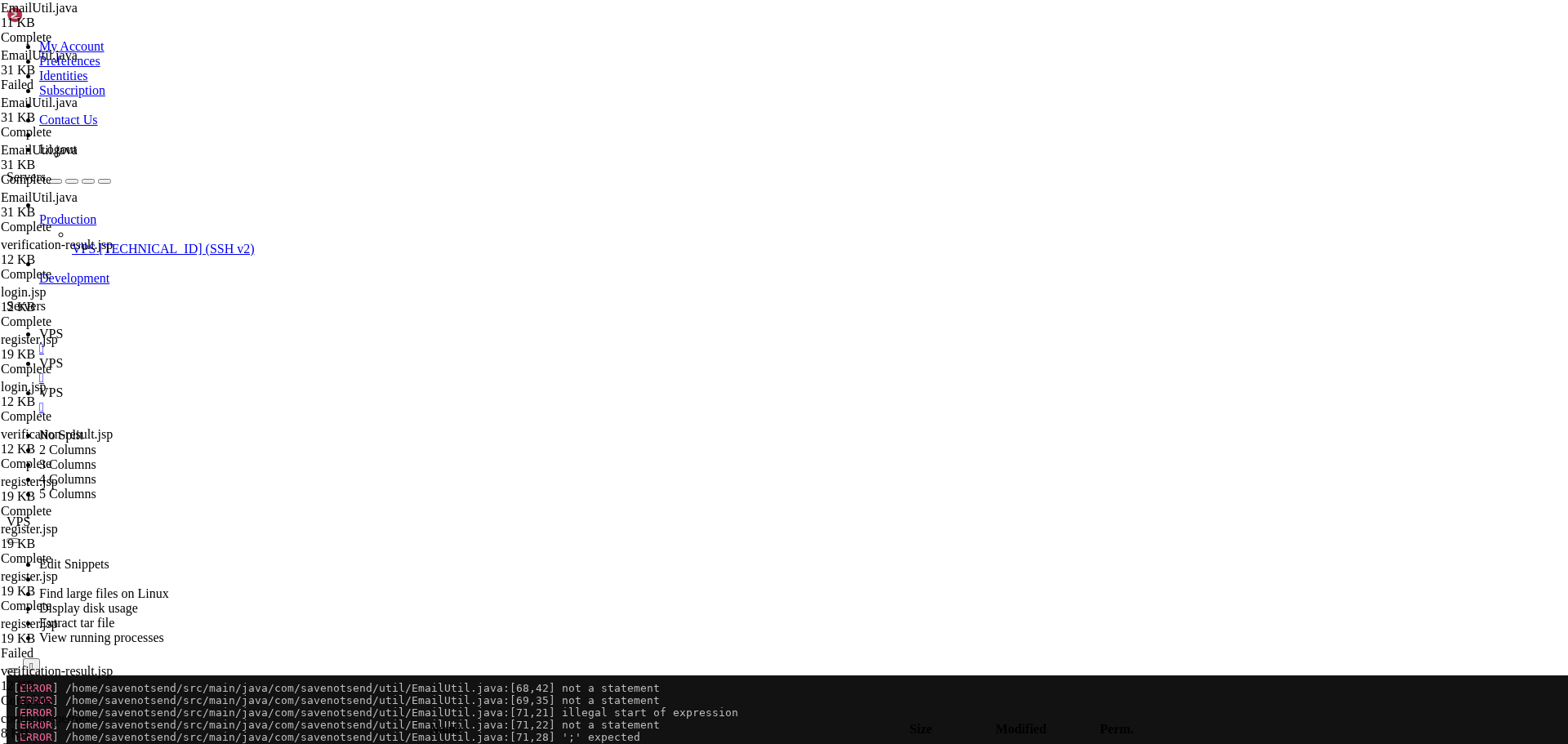
click at [63, 356] on span "VPS" at bounding box center [50, 363] width 23 height 14
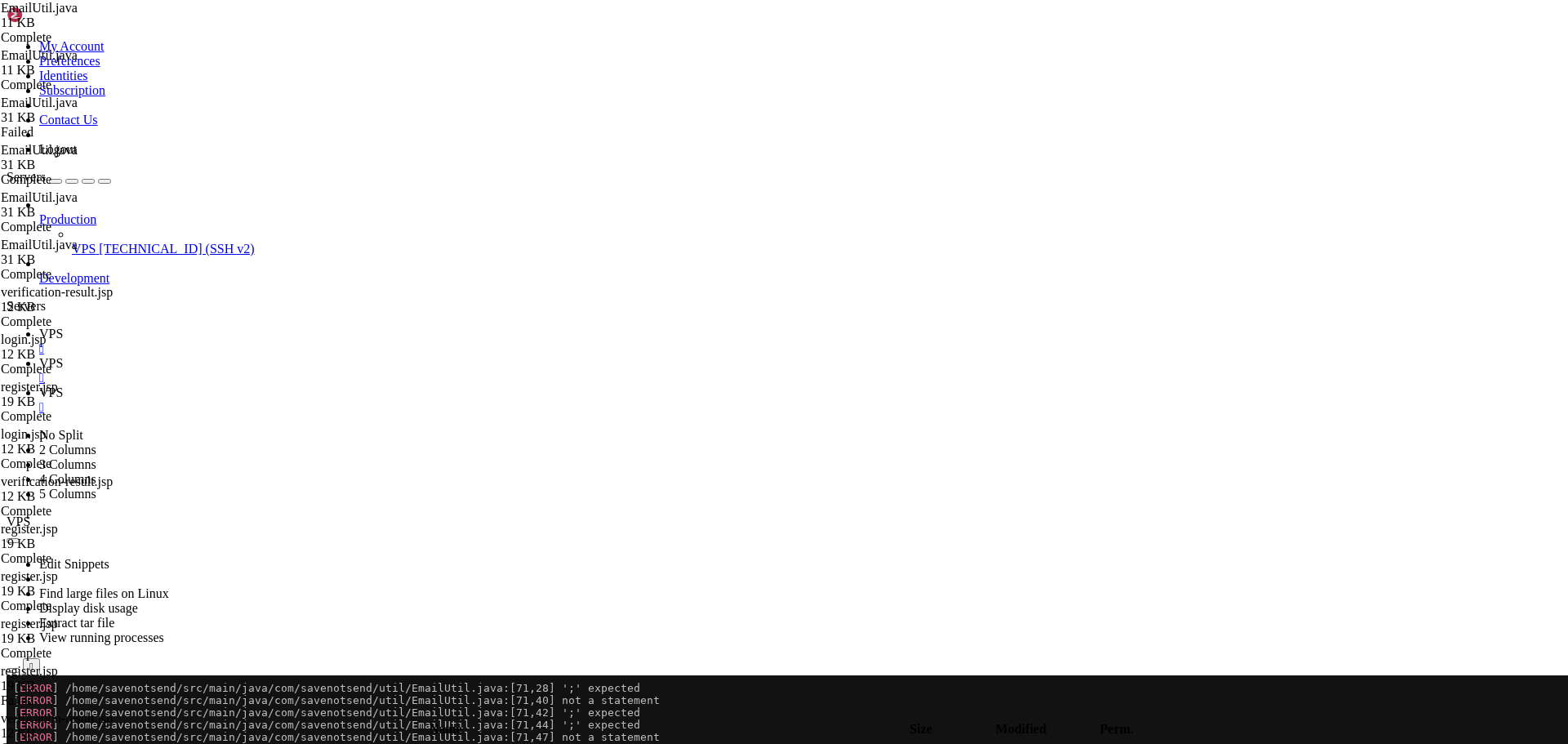
type textarea "}"
paste textarea
click at [63, 327] on span "VPS" at bounding box center [50, 333] width 23 height 14
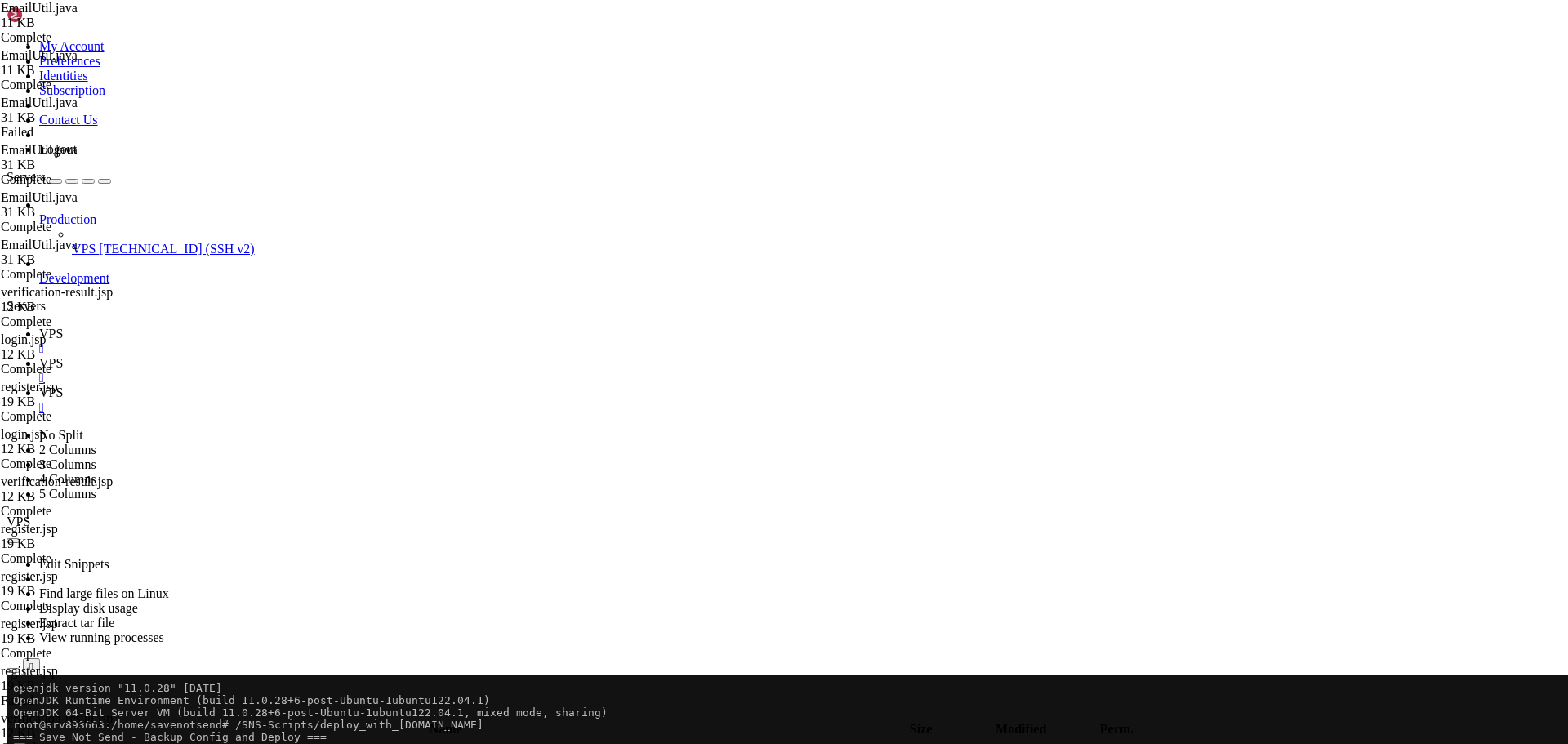
scroll to position [26447, 0]
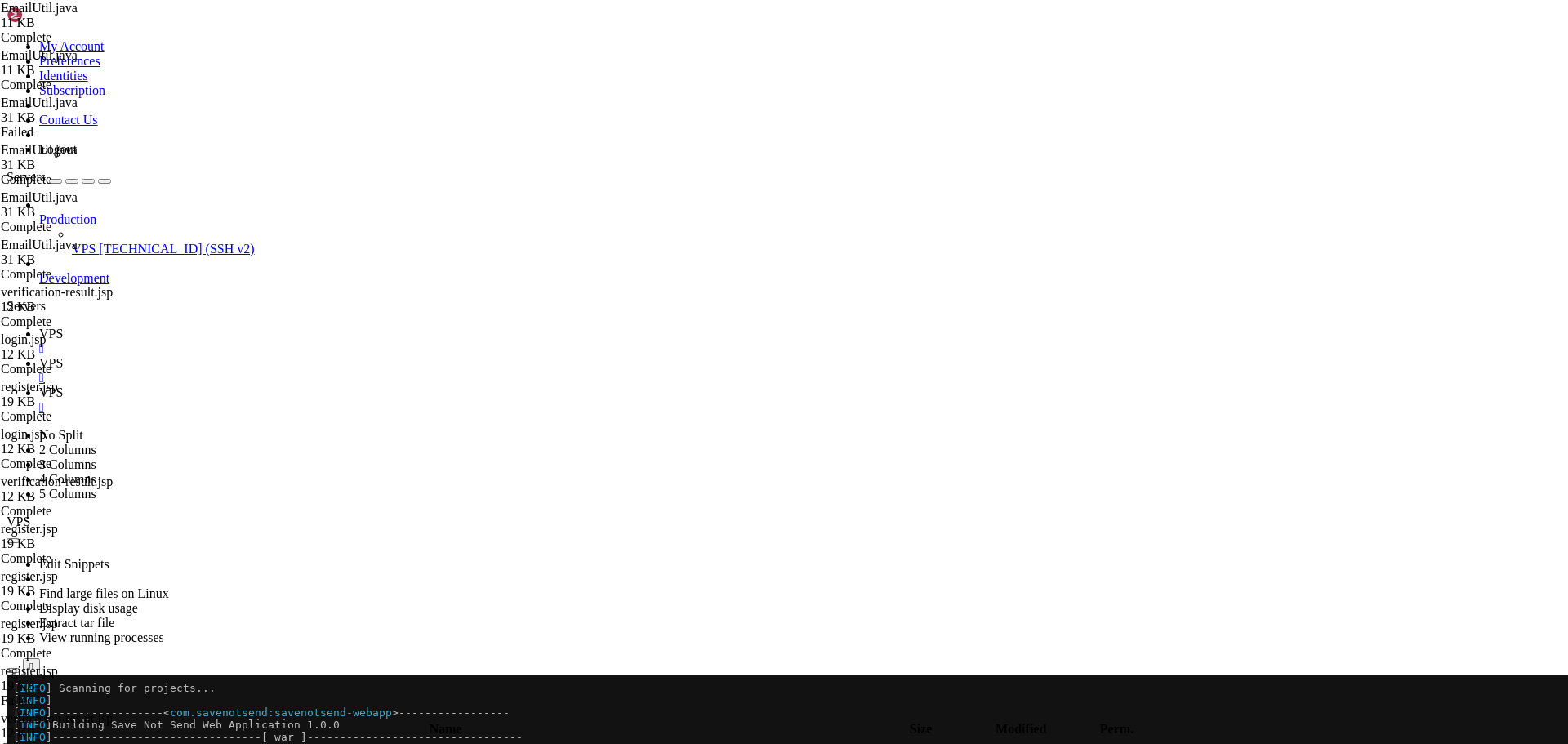
click at [309, 356] on link "VPS " at bounding box center [800, 371] width 1522 height 29
type textarea "}"
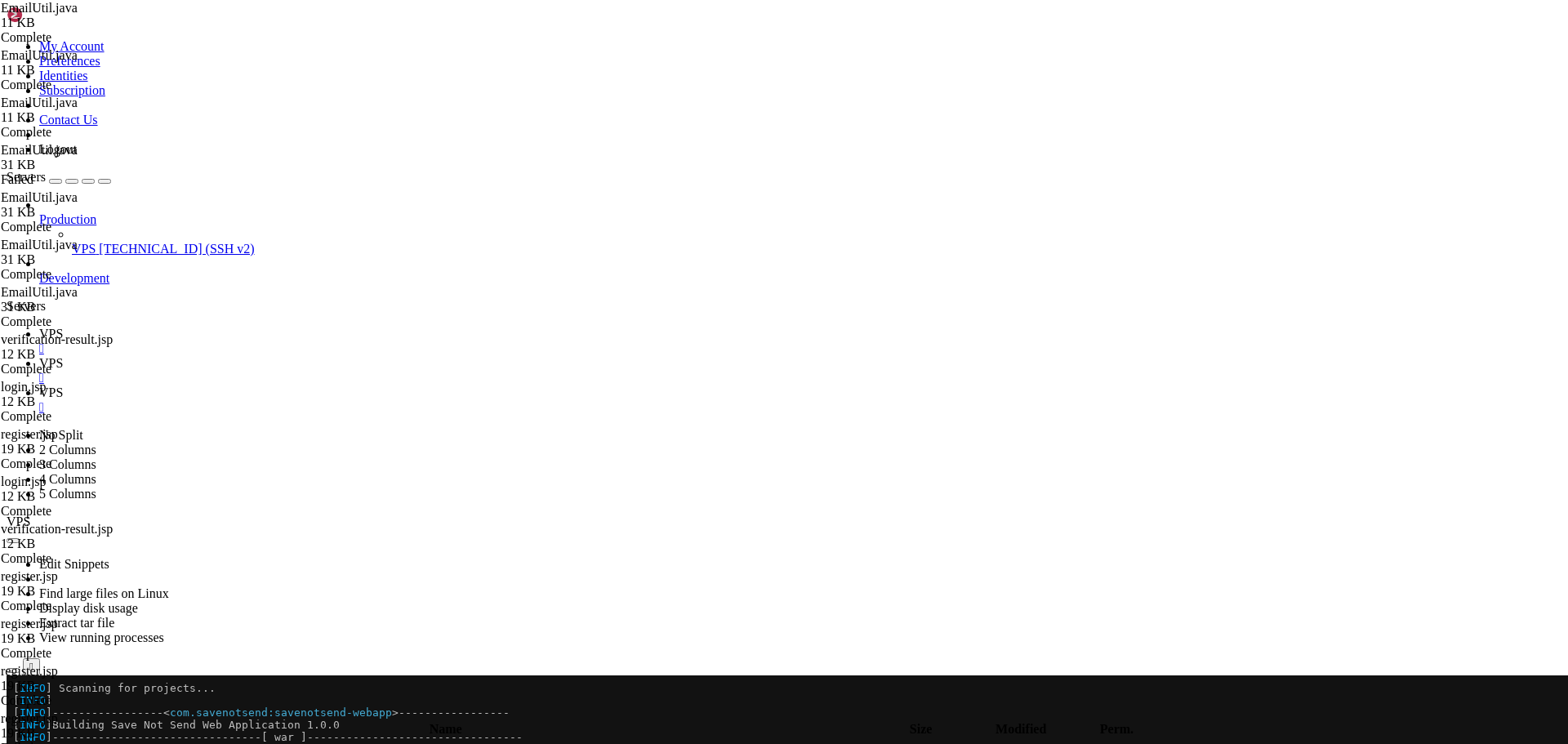
scroll to position [1776, 0]
click at [63, 327] on span "VPS" at bounding box center [50, 333] width 23 height 14
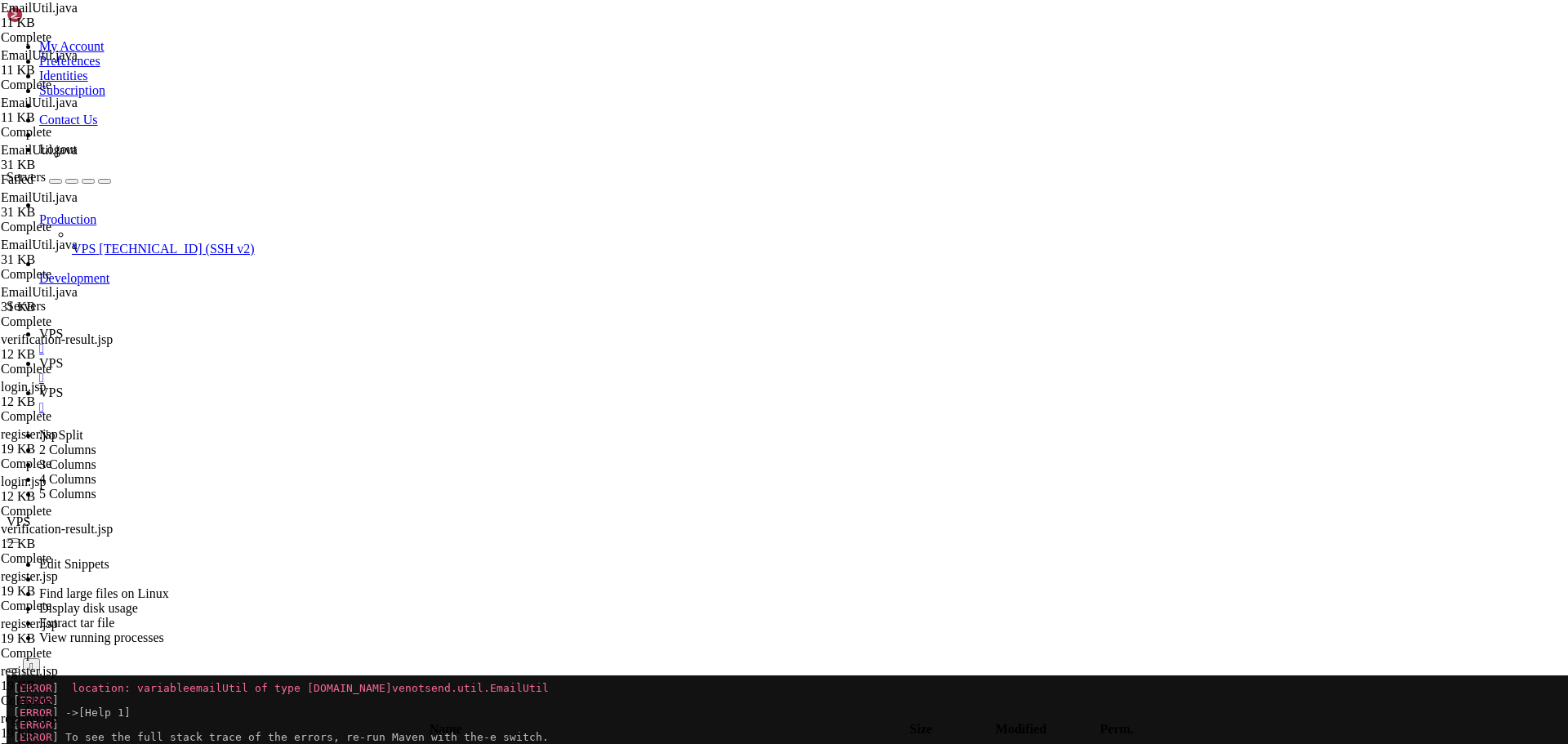
scroll to position [26999, 0]
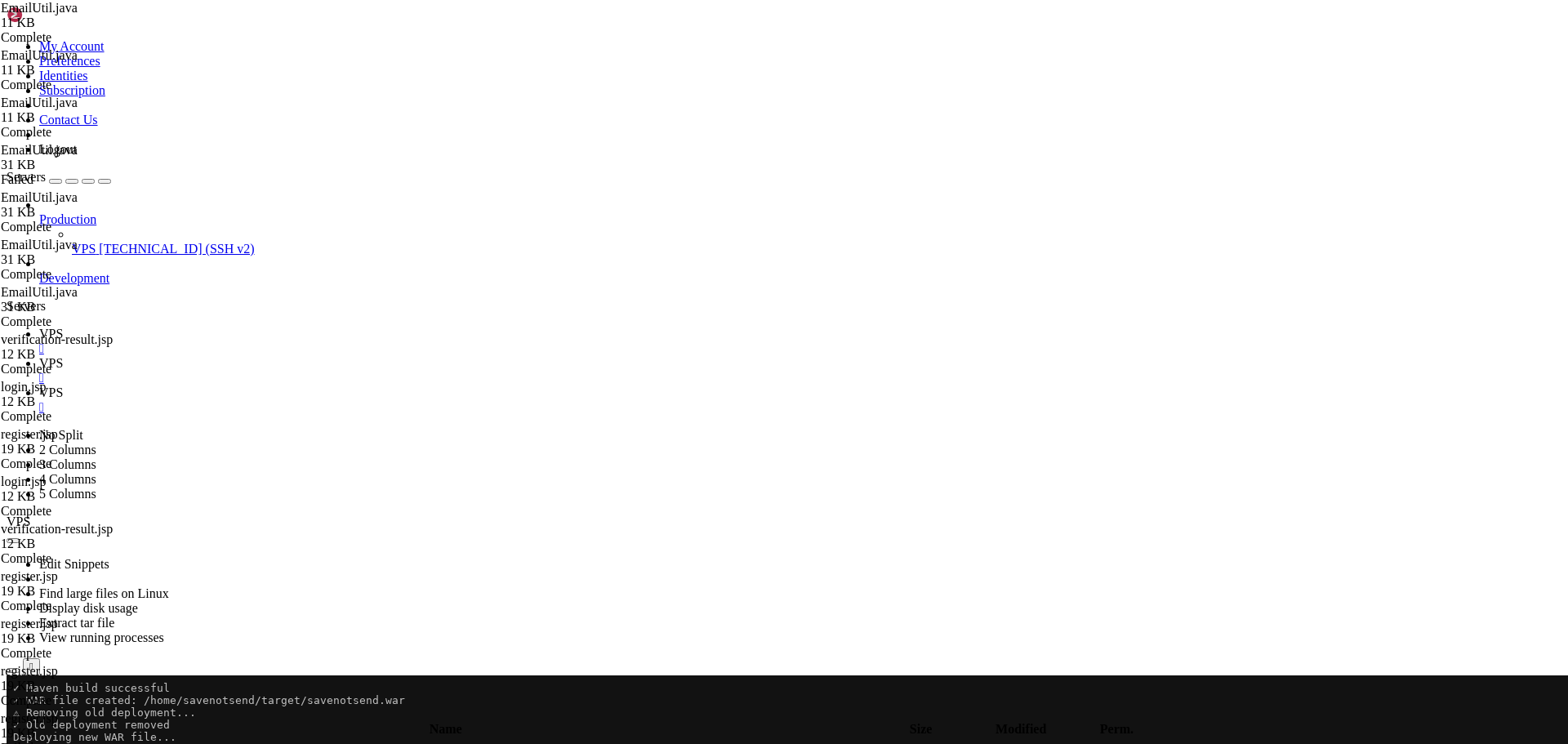
scroll to position [27930, 0]
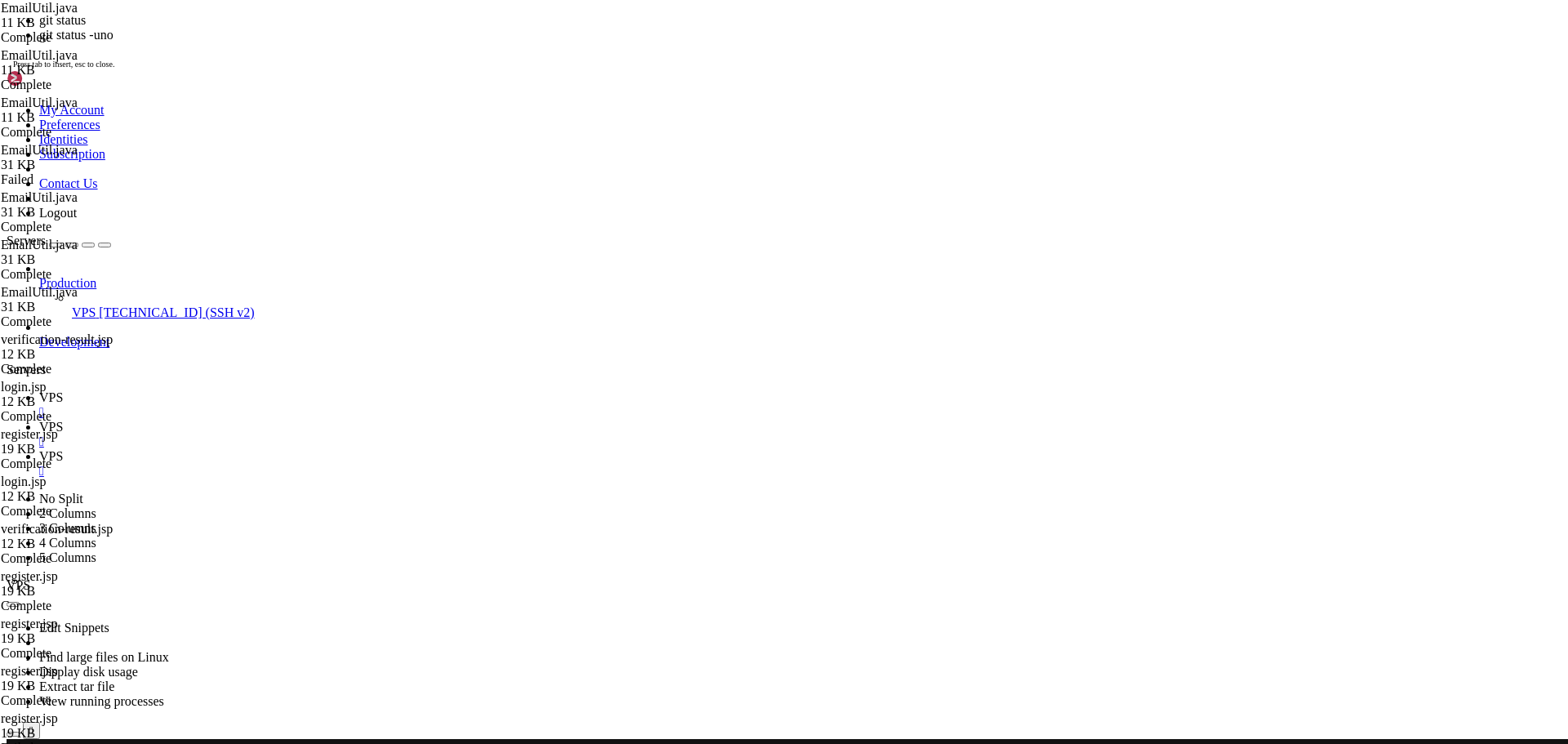
scroll to position [27967, 0]
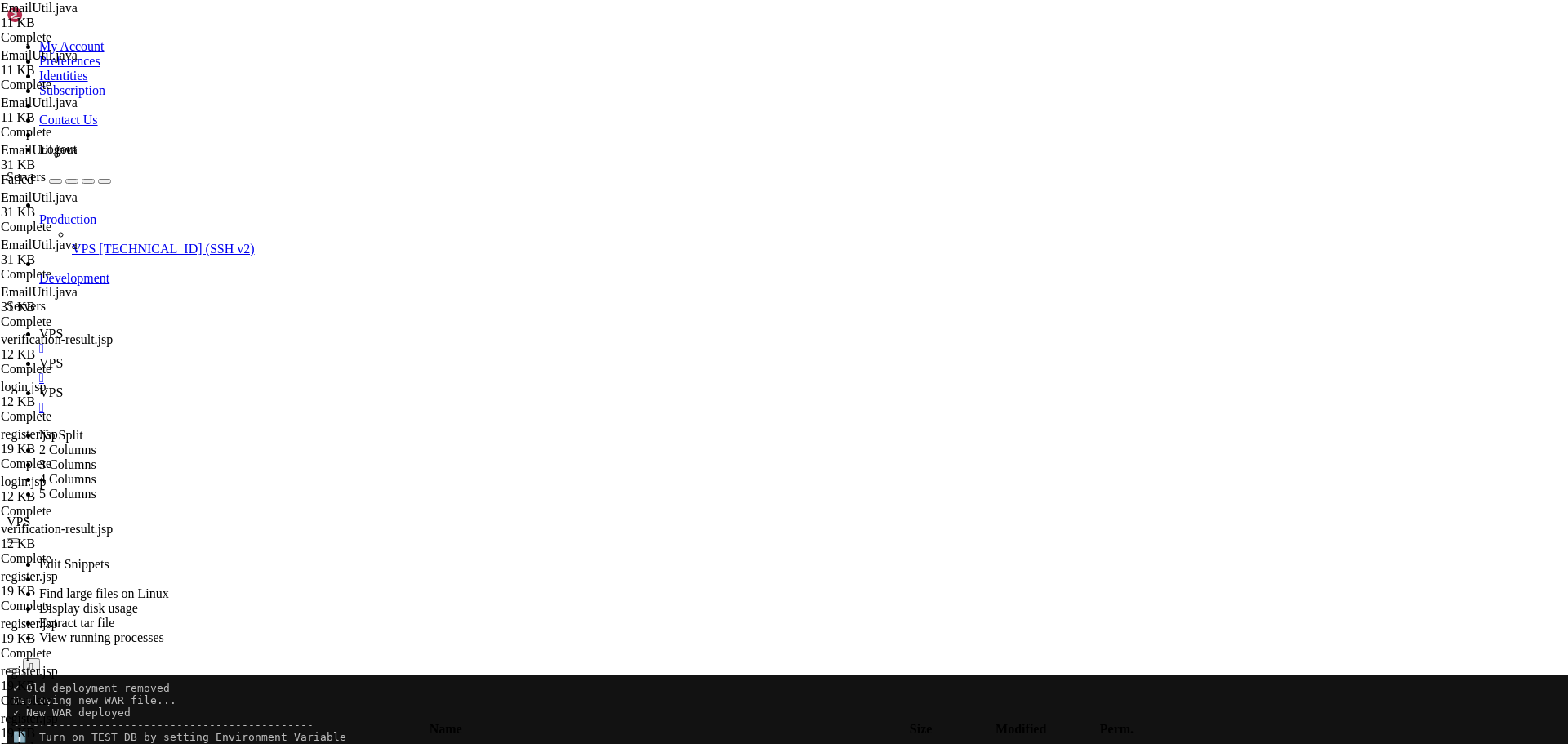
click at [13, 676] on div at bounding box center [10, 676] width 7 height 0
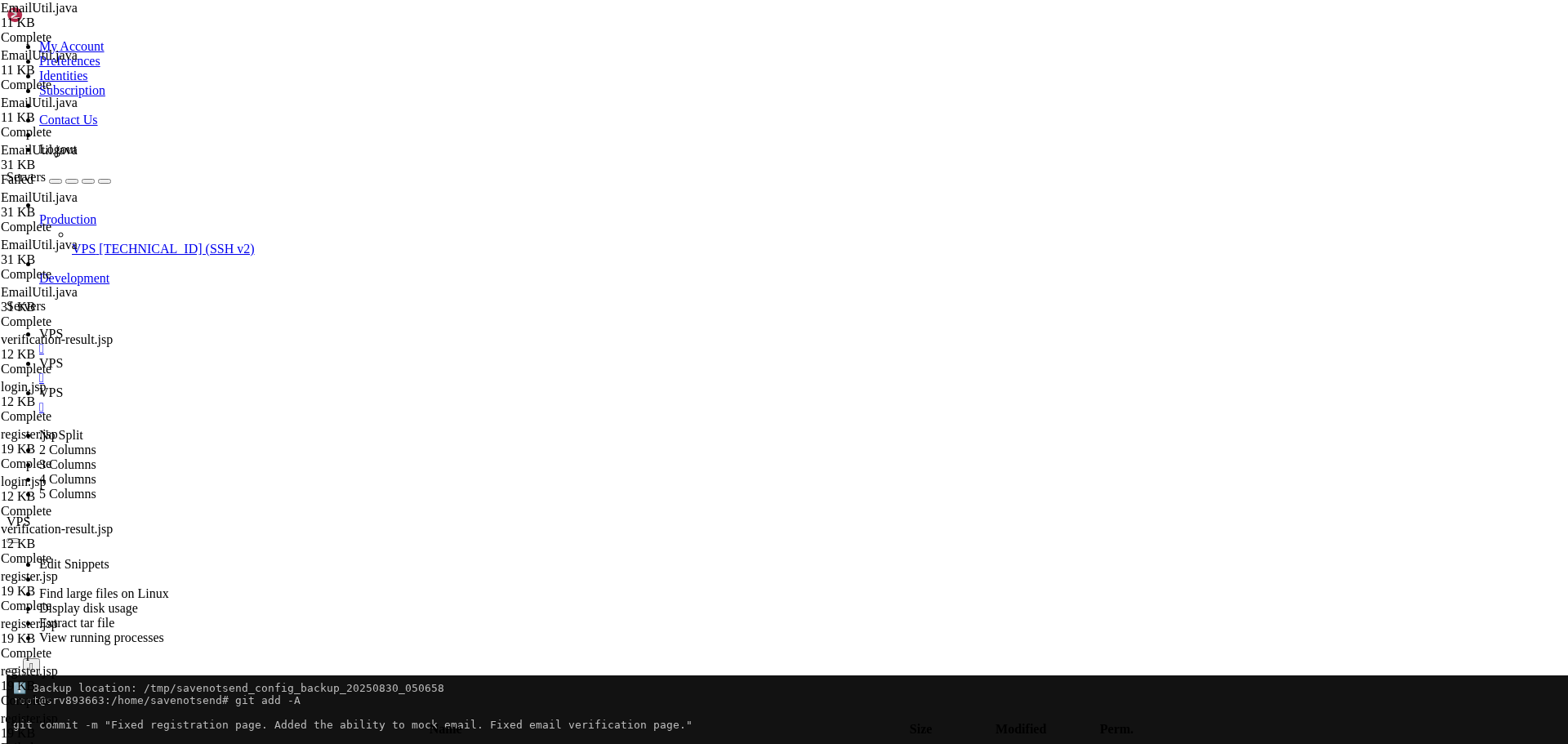
drag, startPoint x: 231, startPoint y: 1300, endPoint x: 253, endPoint y: 1303, distance: 22.2
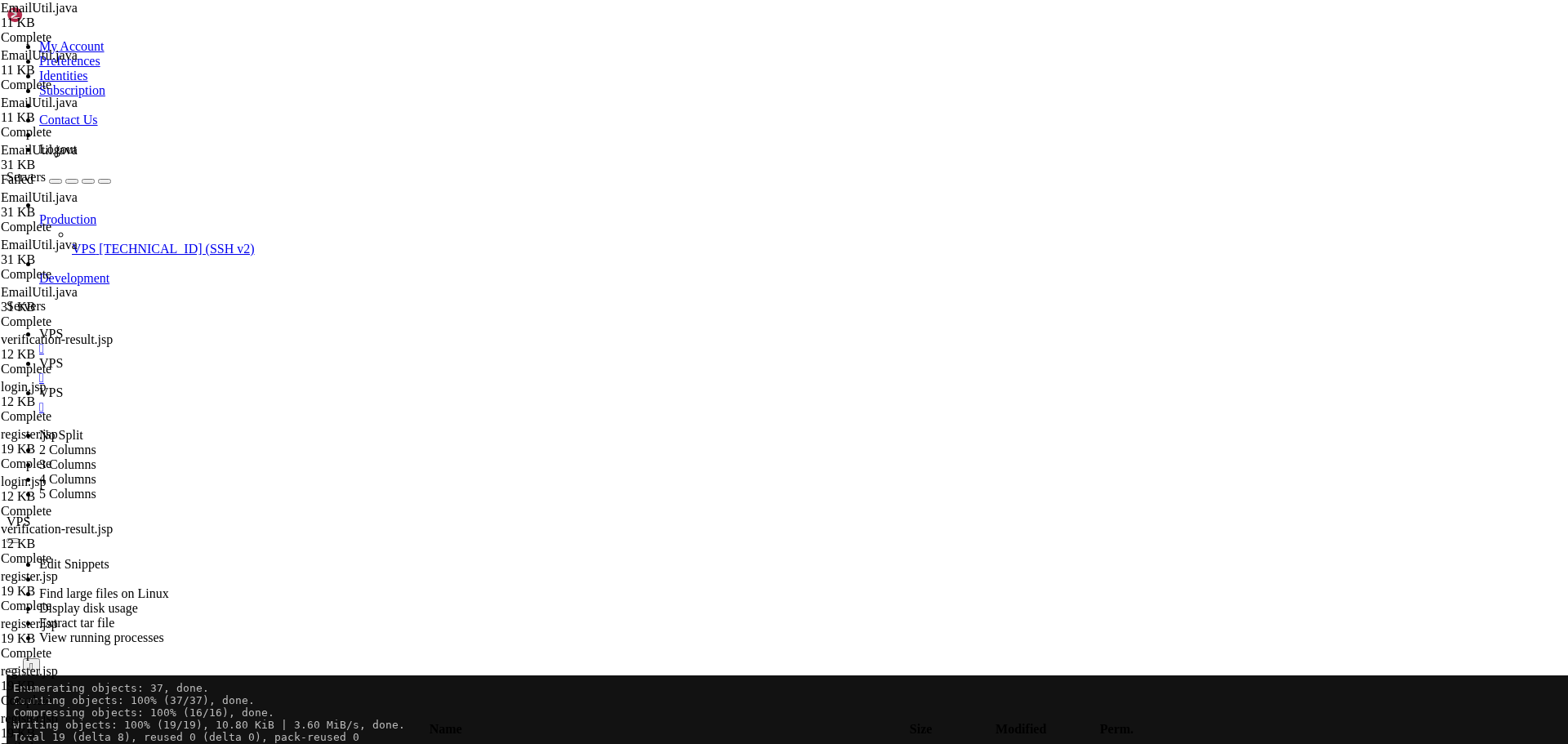
scroll to position [27551, 0]
click at [63, 385] on span "VPS" at bounding box center [50, 392] width 23 height 14
click at [63, 356] on span "VPS" at bounding box center [50, 363] width 23 height 14
click at [13, 715] on icon "button" at bounding box center [13, 715] width 0 height 0
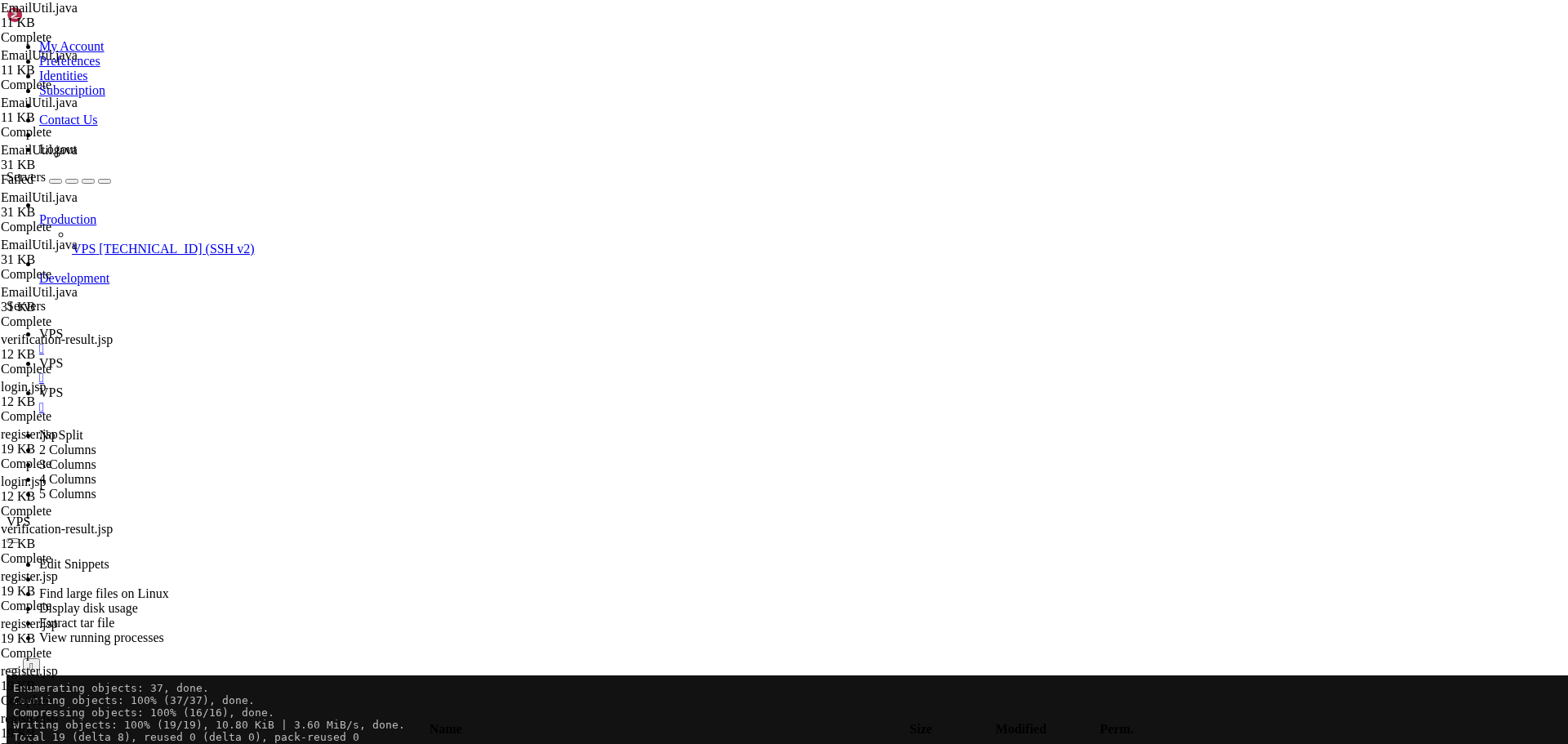
click at [13, 715] on icon "button" at bounding box center [13, 715] width 0 height 0
type input "/home/savenotsend/src/main/java"
